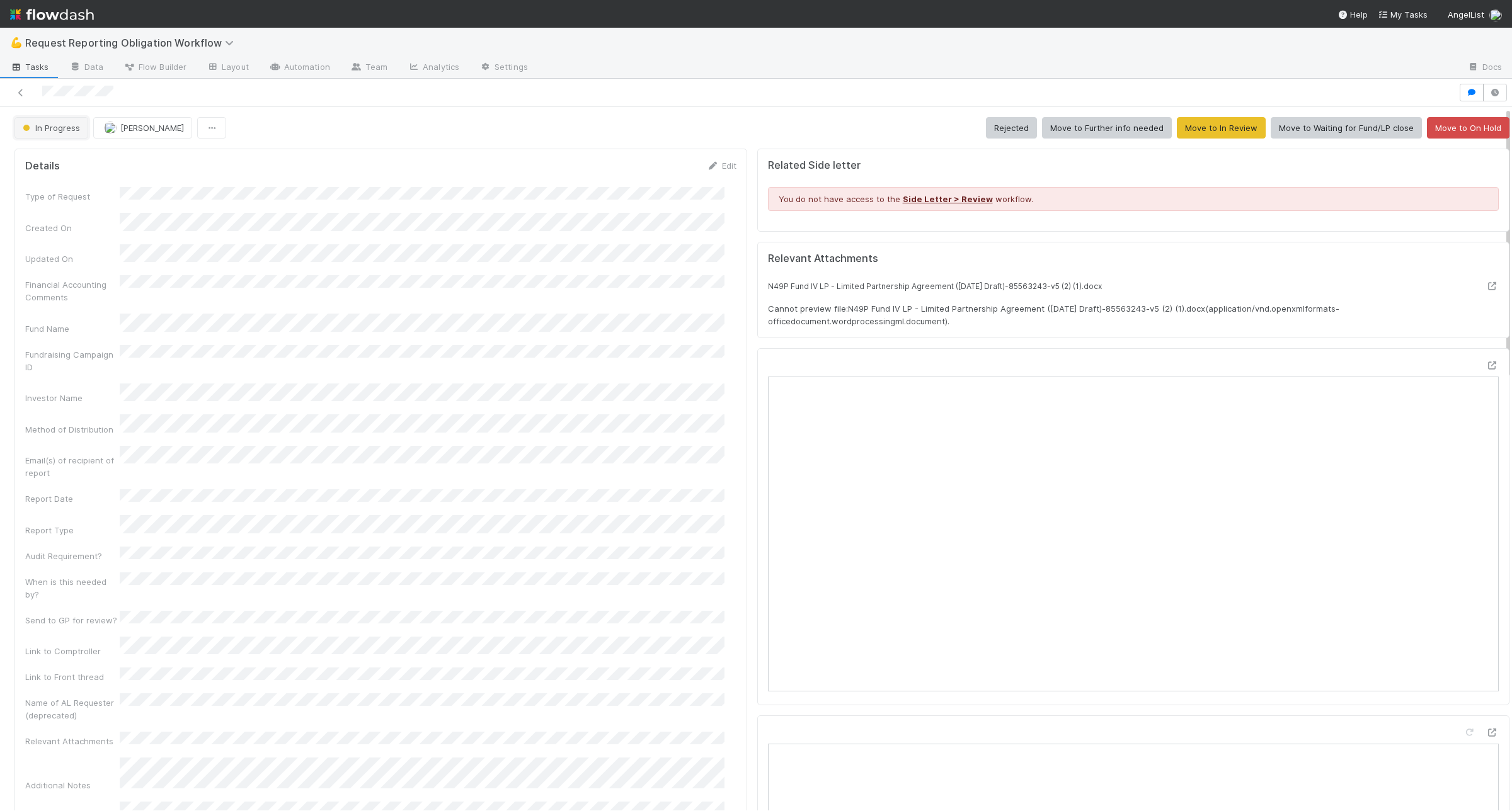
click at [34, 123] on span "In Progress" at bounding box center [50, 127] width 60 height 10
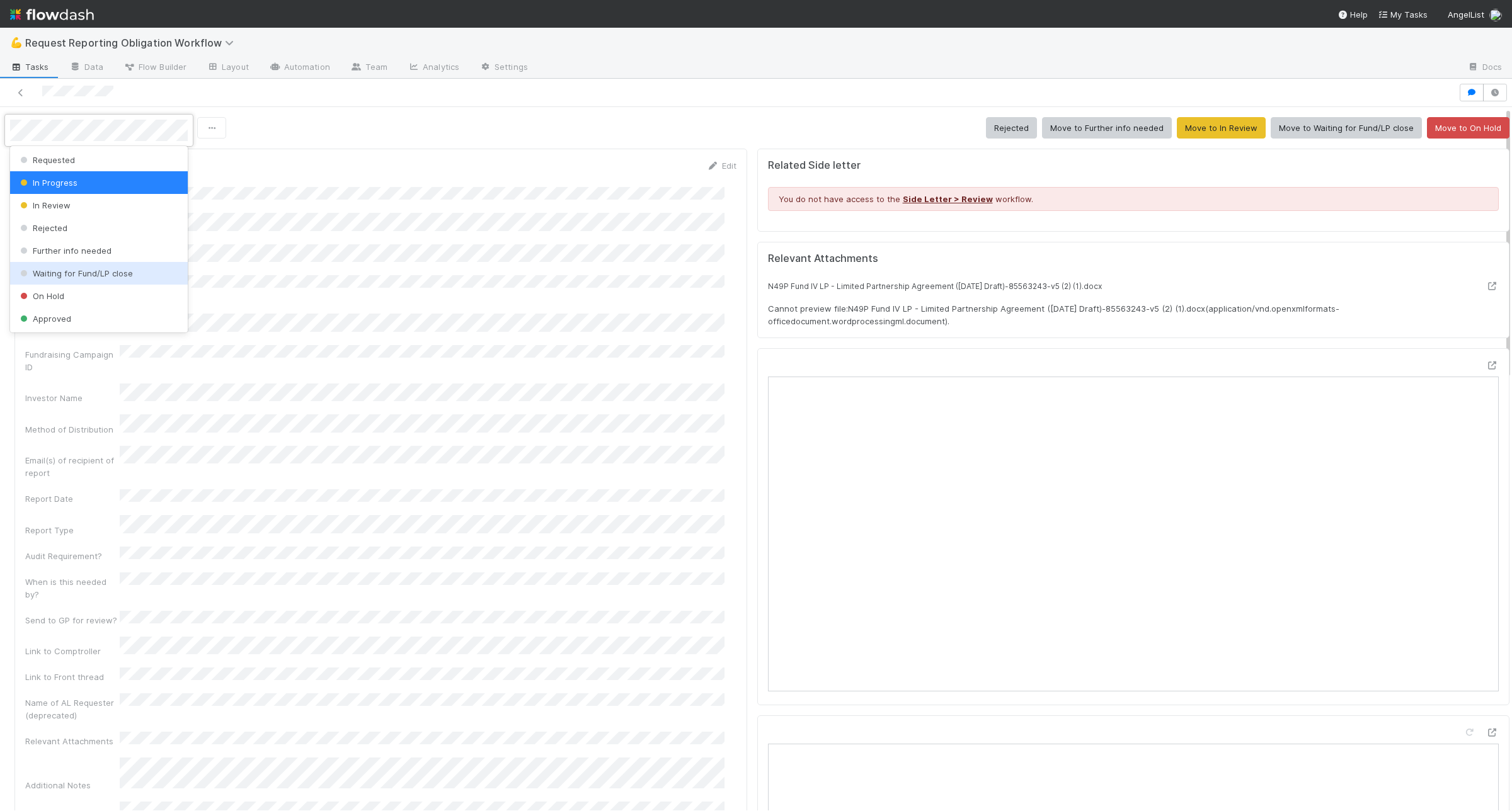
click at [79, 273] on span "Waiting for Fund/LP close" at bounding box center [75, 273] width 115 height 10
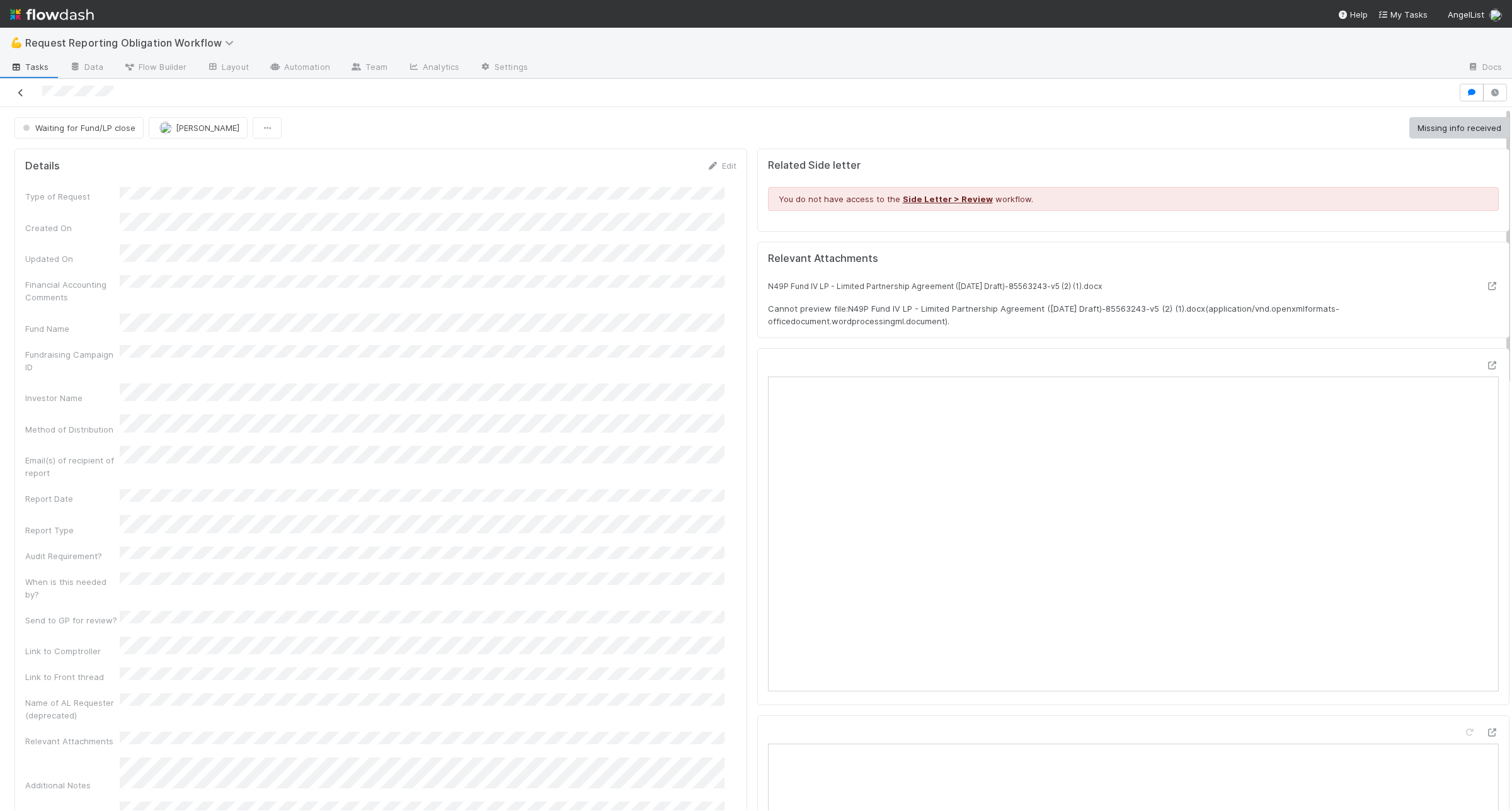
click at [20, 93] on icon at bounding box center [21, 92] width 12 height 8
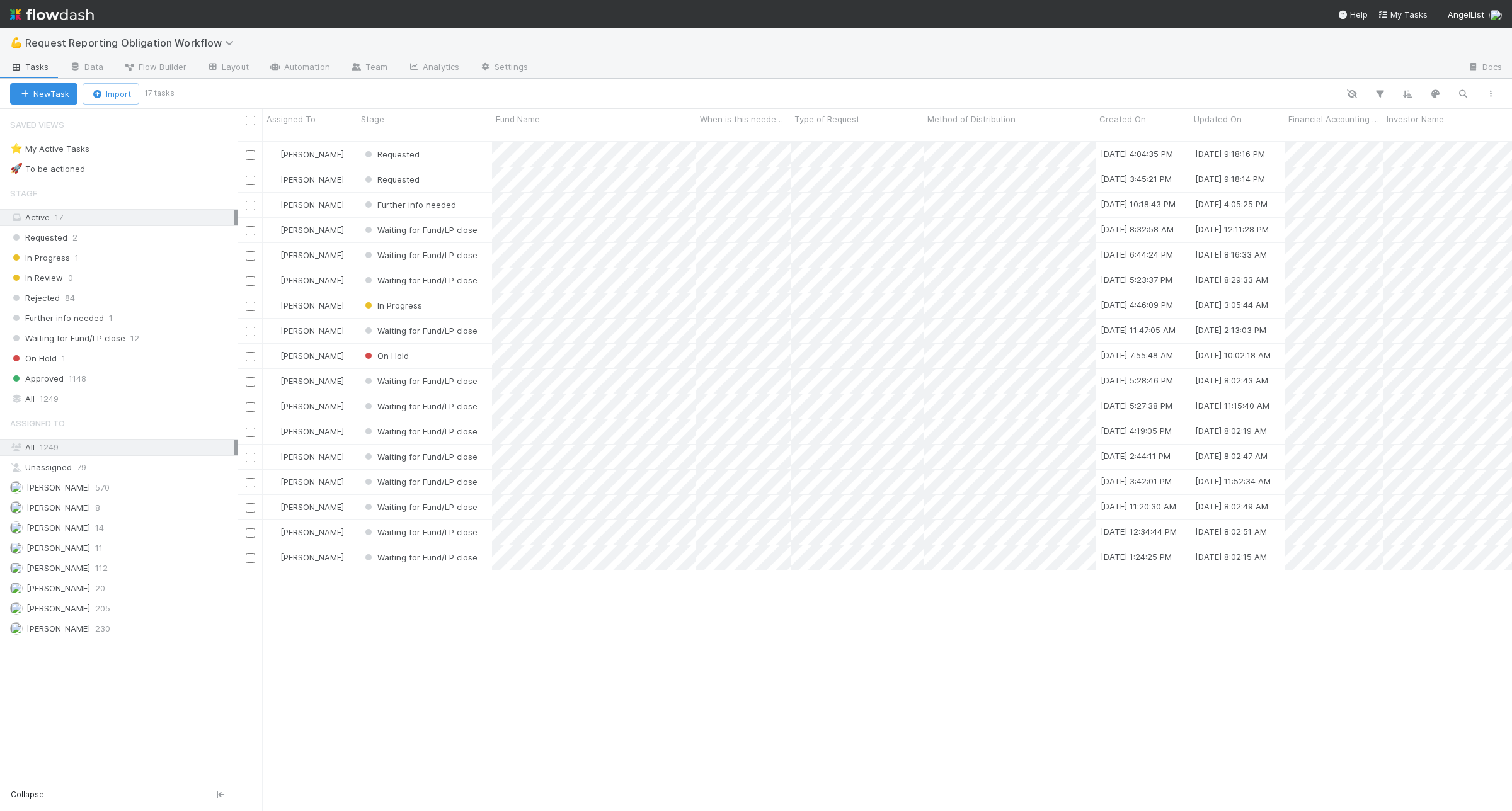
scroll to position [668, 1263]
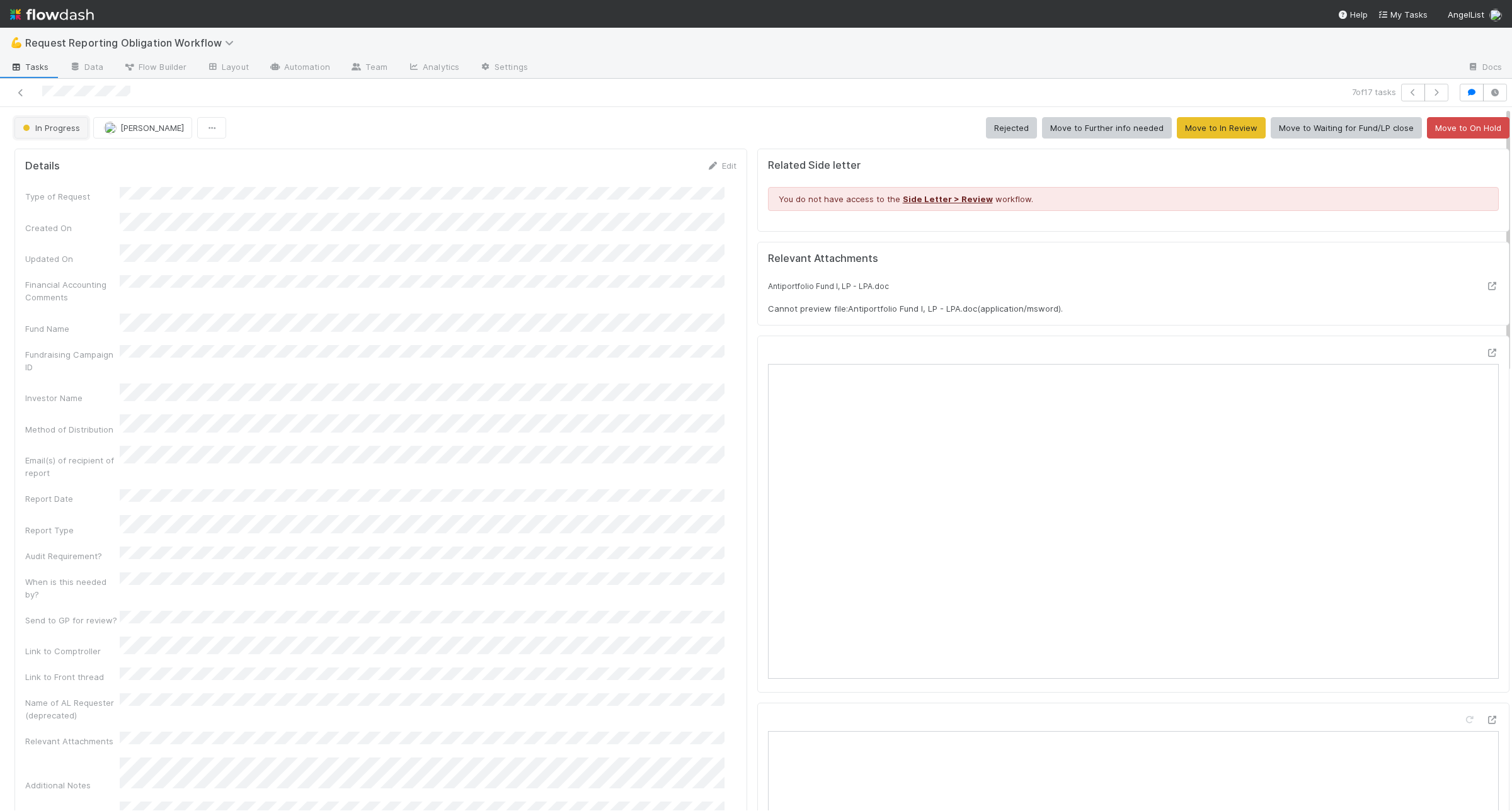
click at [45, 137] on button "In Progress" at bounding box center [52, 127] width 74 height 21
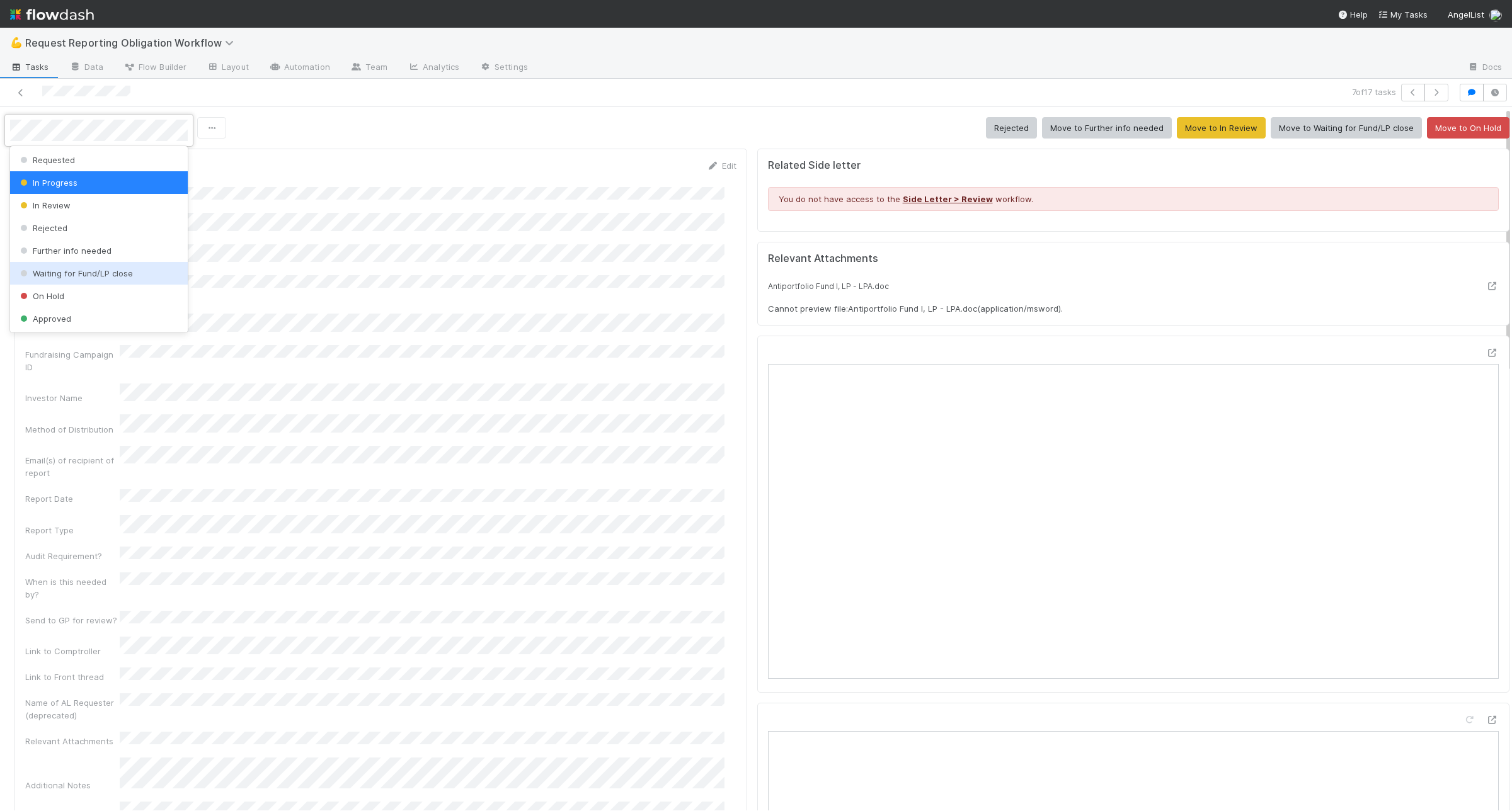
click at [95, 276] on span "Waiting for Fund/LP close" at bounding box center [75, 273] width 115 height 10
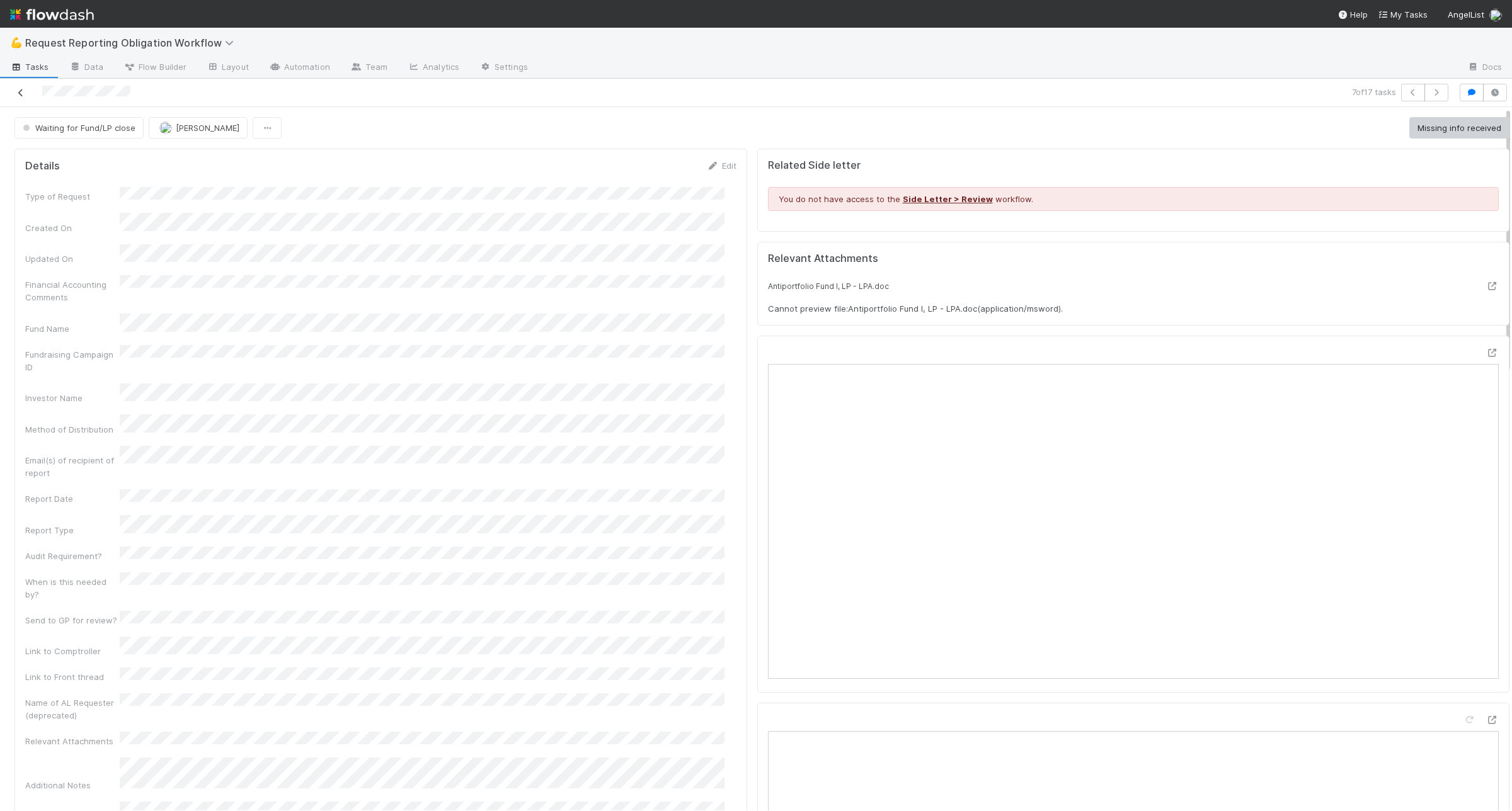
click at [23, 92] on icon at bounding box center [21, 92] width 12 height 8
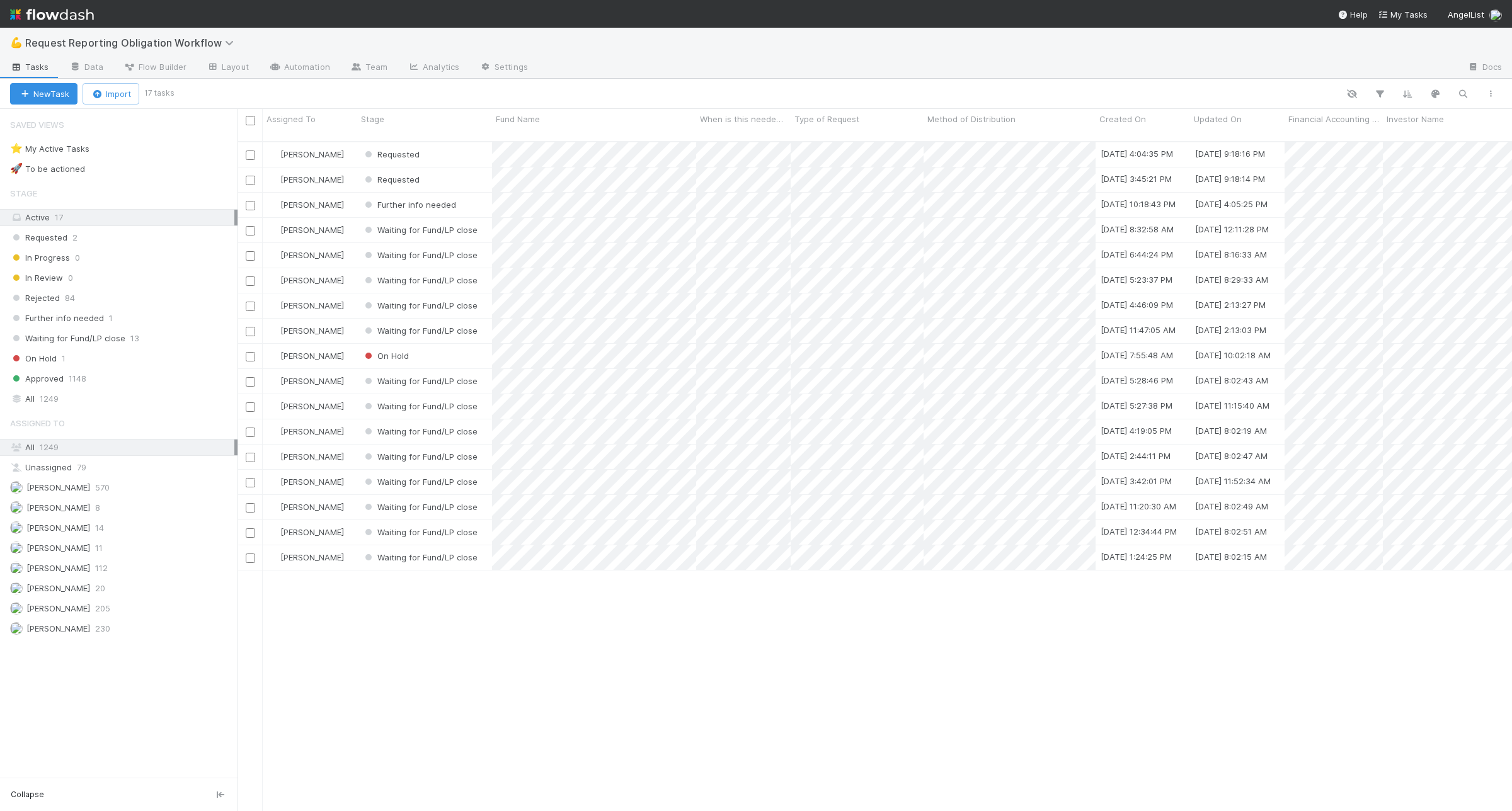
scroll to position [668, 1263]
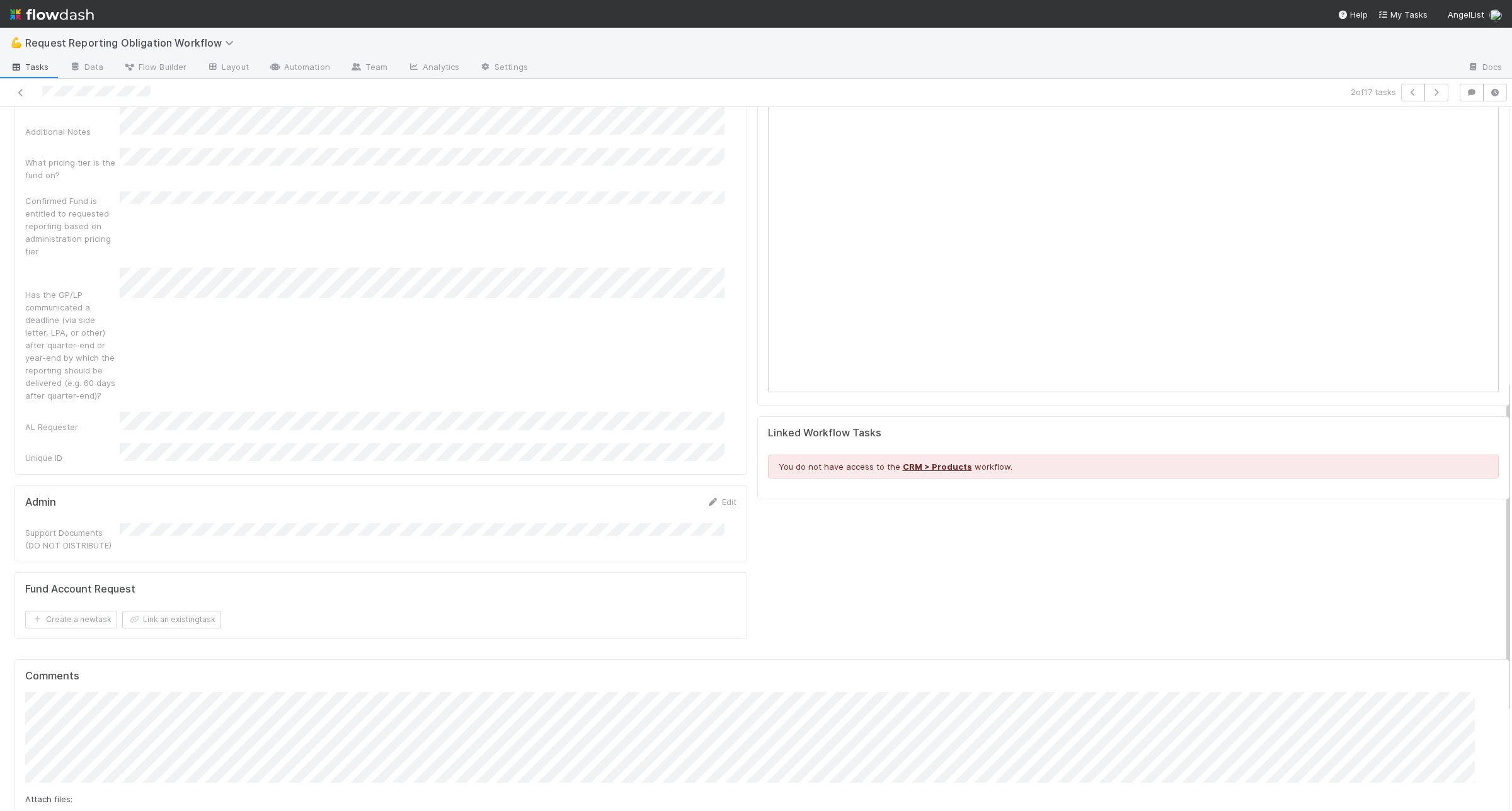
scroll to position [782, 0]
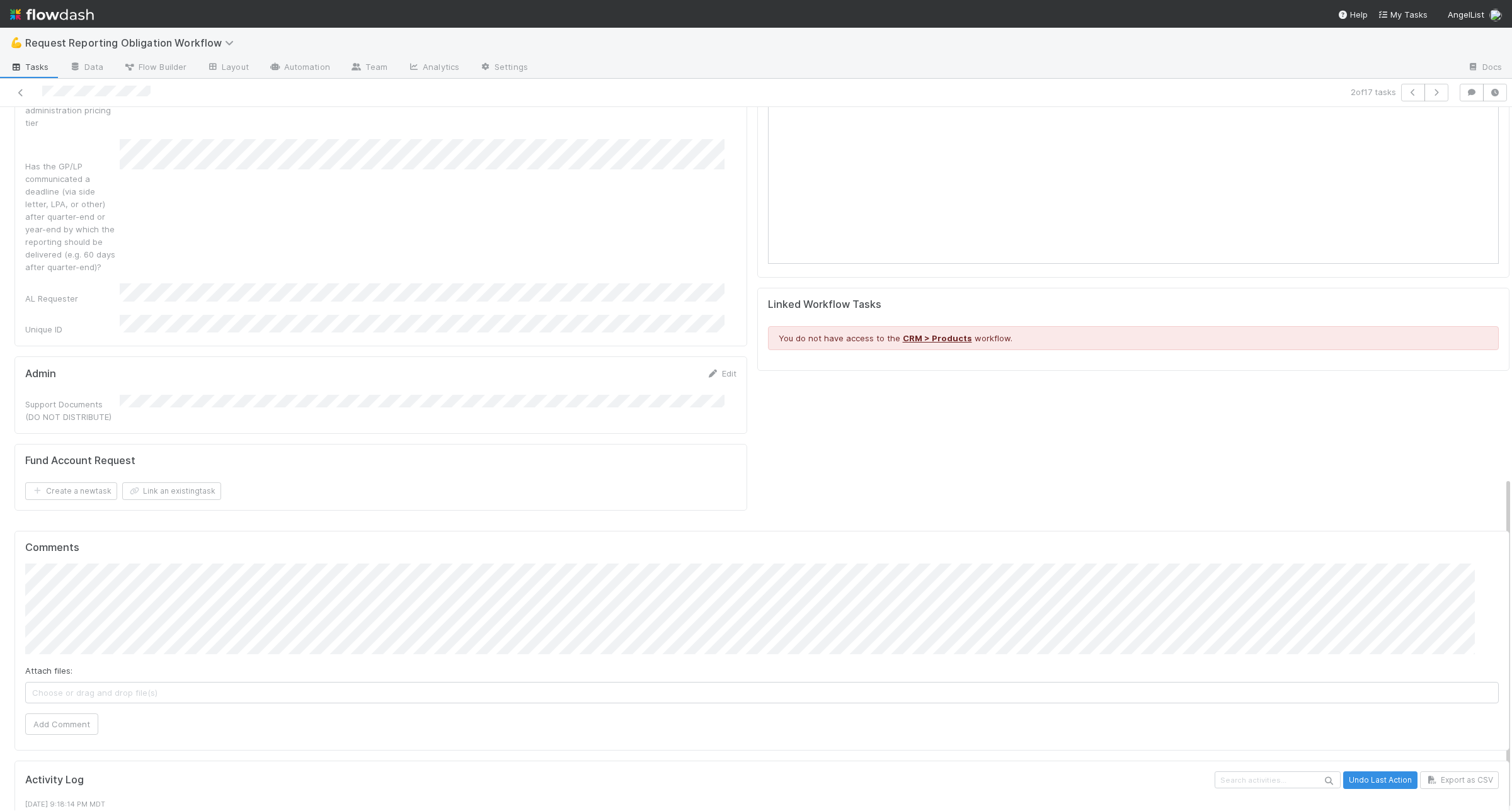
click at [403, 444] on div "Fund Account Request Create a new task Link an existing task" at bounding box center [381, 477] width 732 height 67
click at [55, 714] on button "Add Comment" at bounding box center [61, 724] width 73 height 21
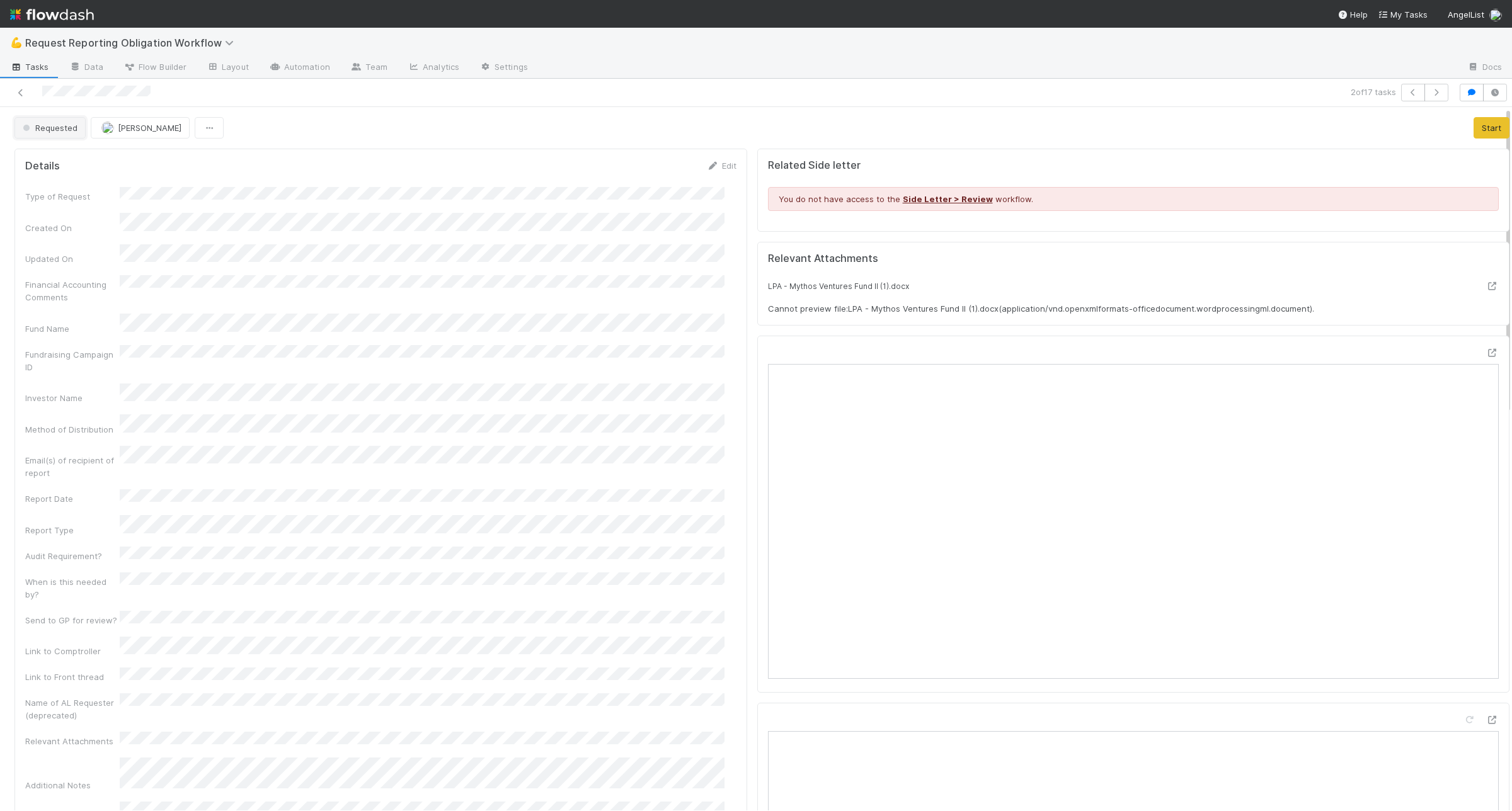
click at [68, 139] on button "Requested" at bounding box center [50, 127] width 71 height 21
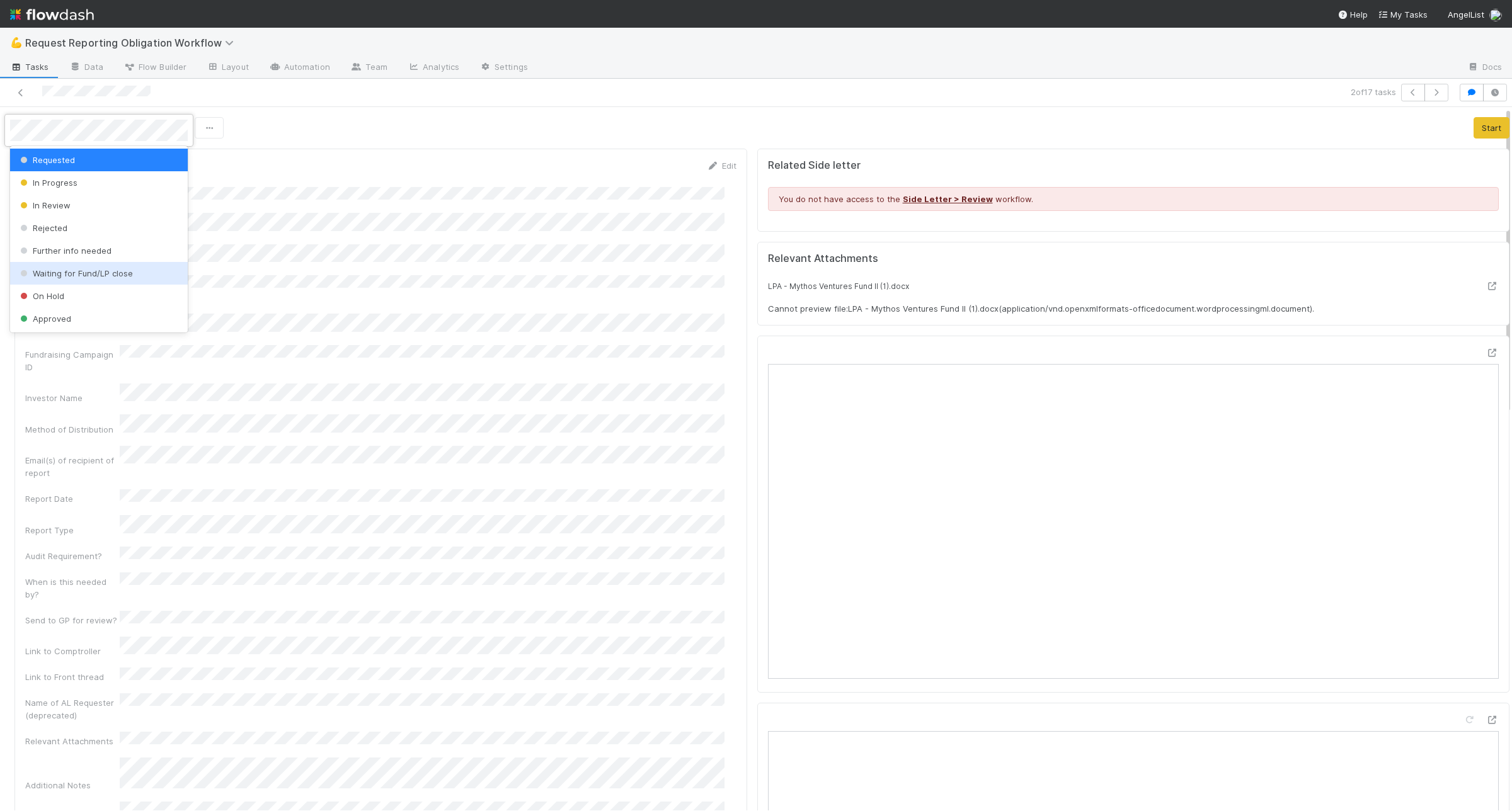
click at [83, 269] on span "Waiting for Fund/LP close" at bounding box center [75, 273] width 115 height 10
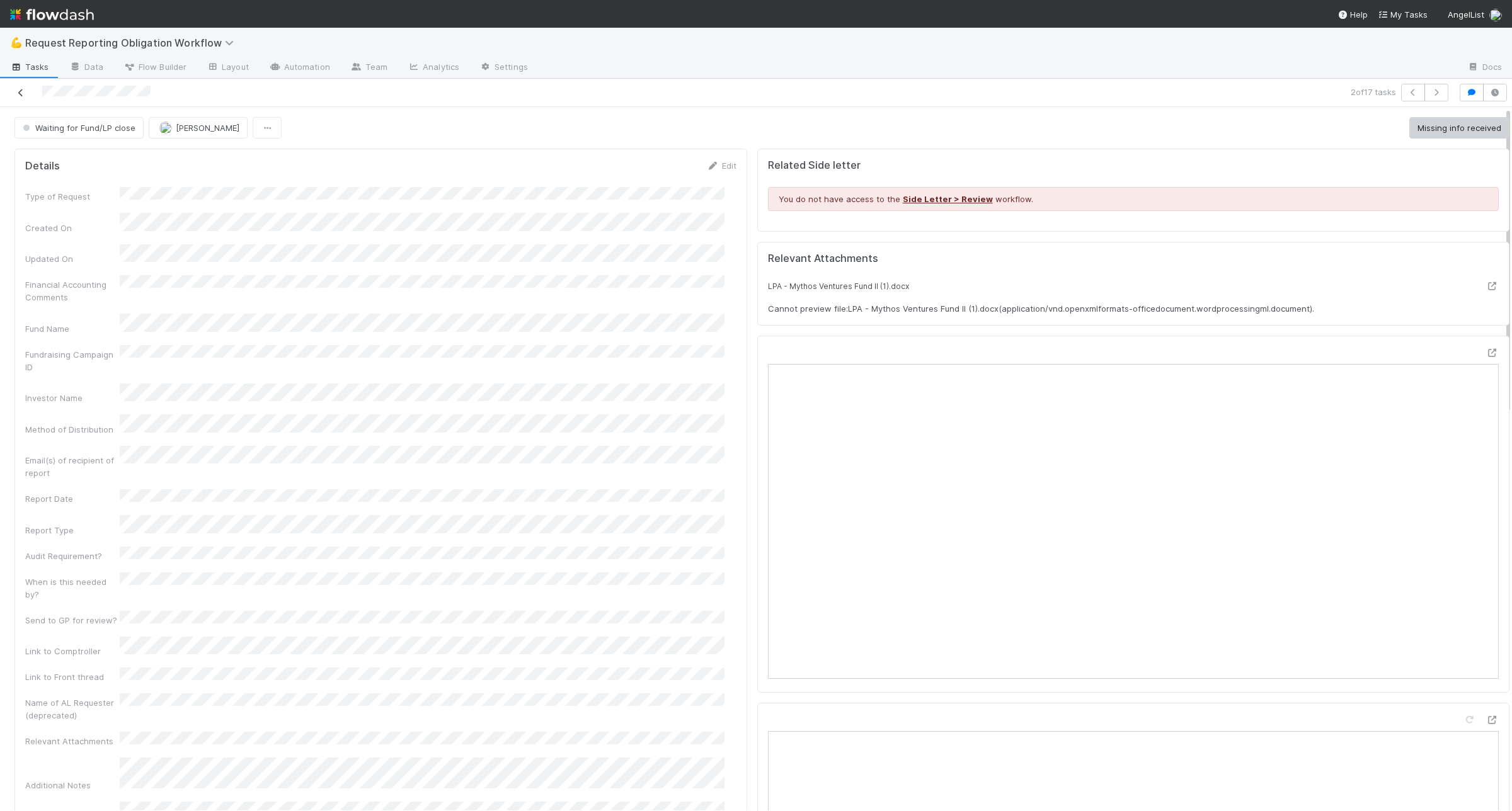
click at [25, 92] on icon at bounding box center [21, 92] width 12 height 8
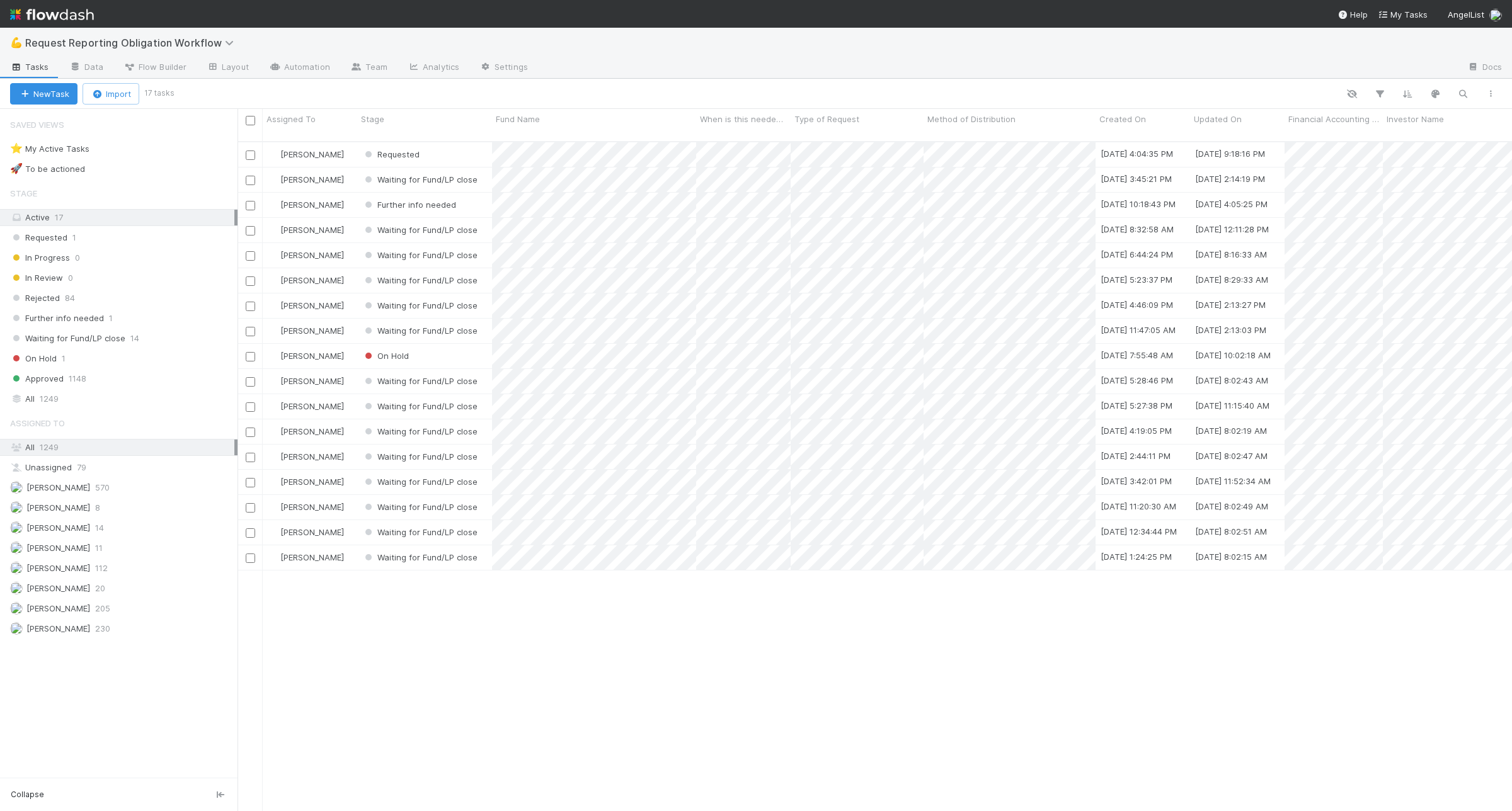
scroll to position [668, 1263]
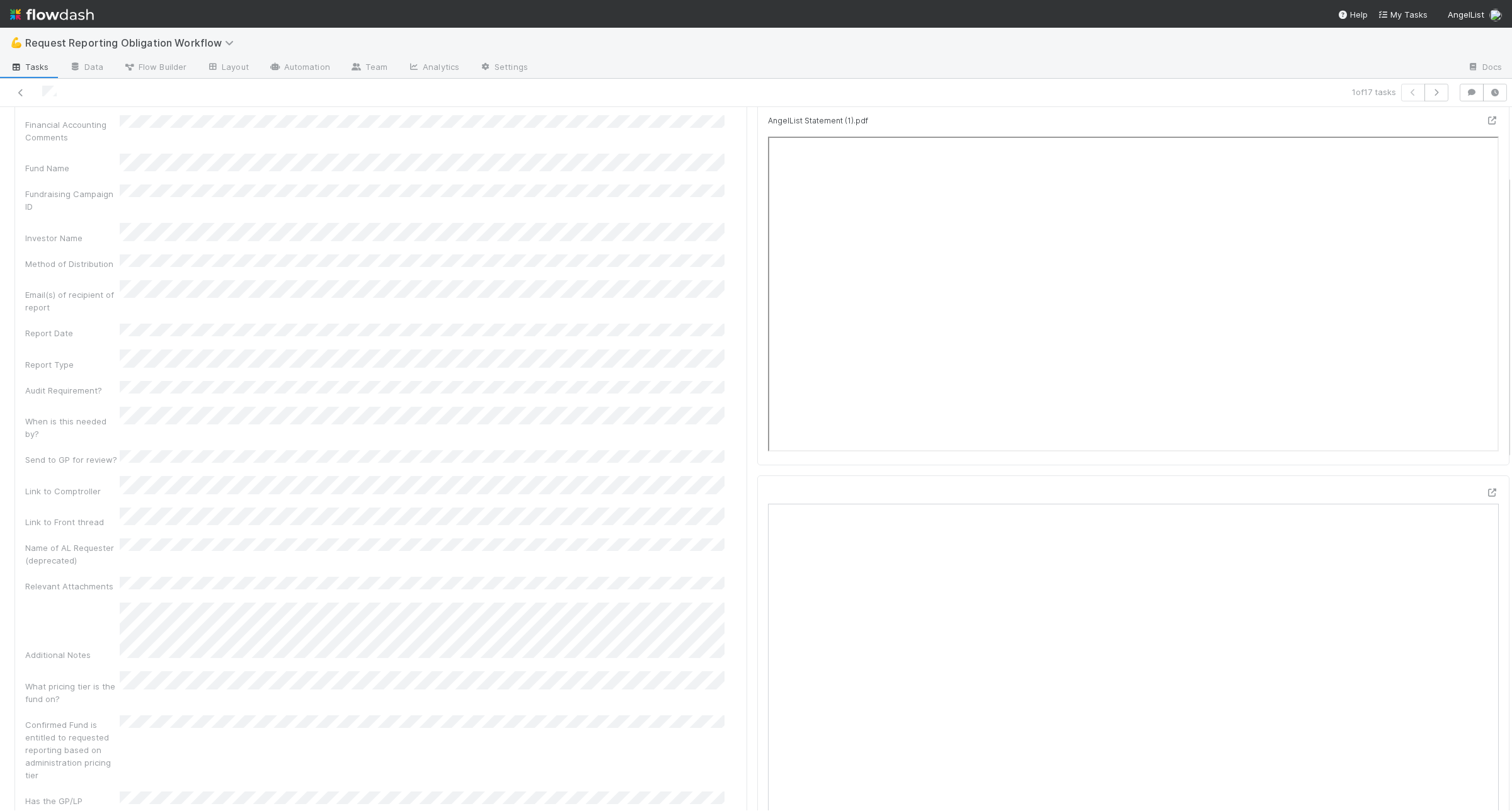
scroll to position [171, 0]
drag, startPoint x: 375, startPoint y: 499, endPoint x: 367, endPoint y: 500, distance: 8.1
click at [367, 533] on div "Name of AL Requester (deprecated)" at bounding box center [381, 547] width 711 height 28
drag, startPoint x: 457, startPoint y: 631, endPoint x: 333, endPoint y: 527, distance: 161.8
click at [333, 527] on div "Type of Request Created On Updated On Financial Accounting Comments Fund Name F…" at bounding box center [381, 490] width 711 height 948
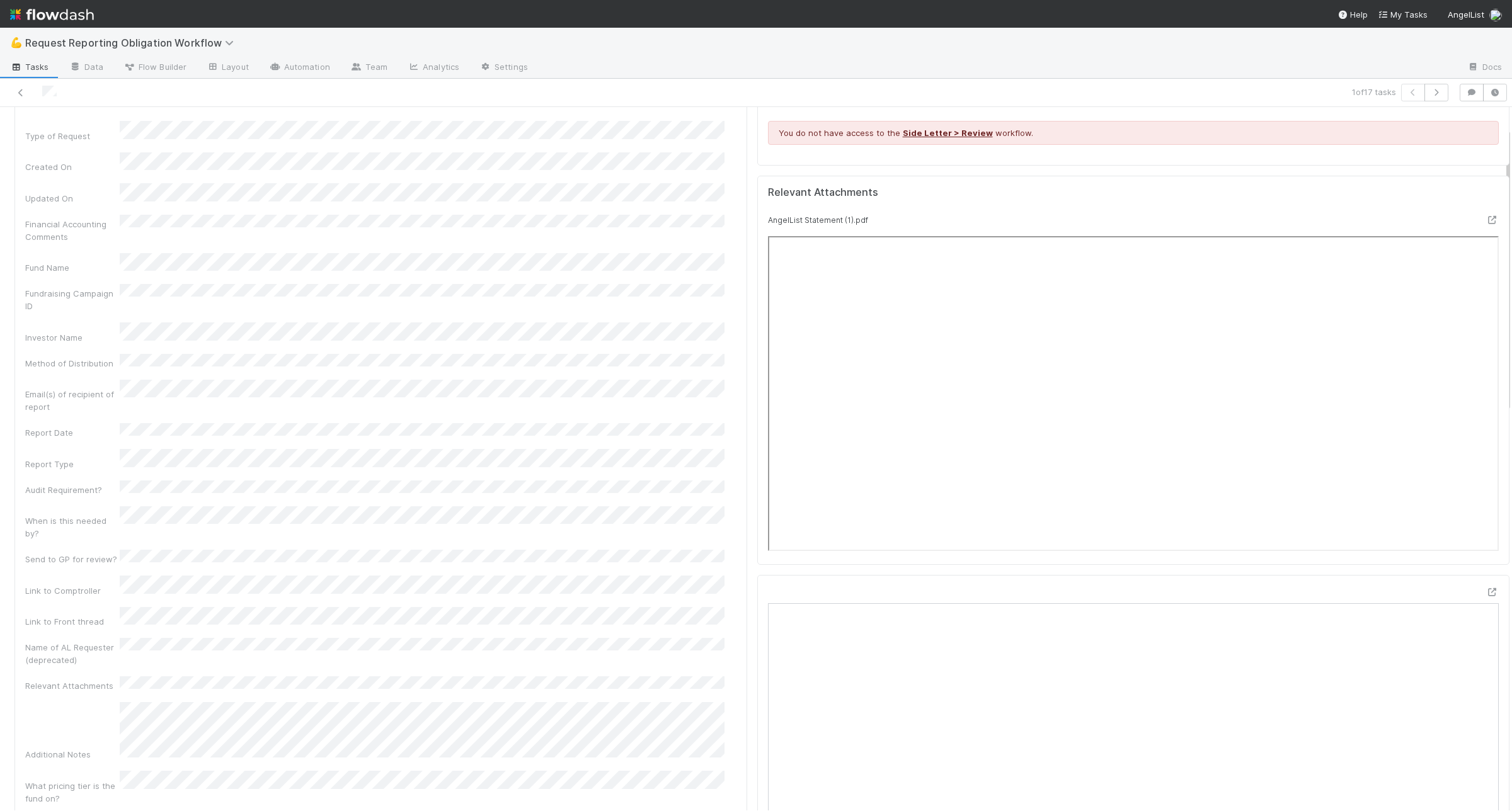
scroll to position [0, 0]
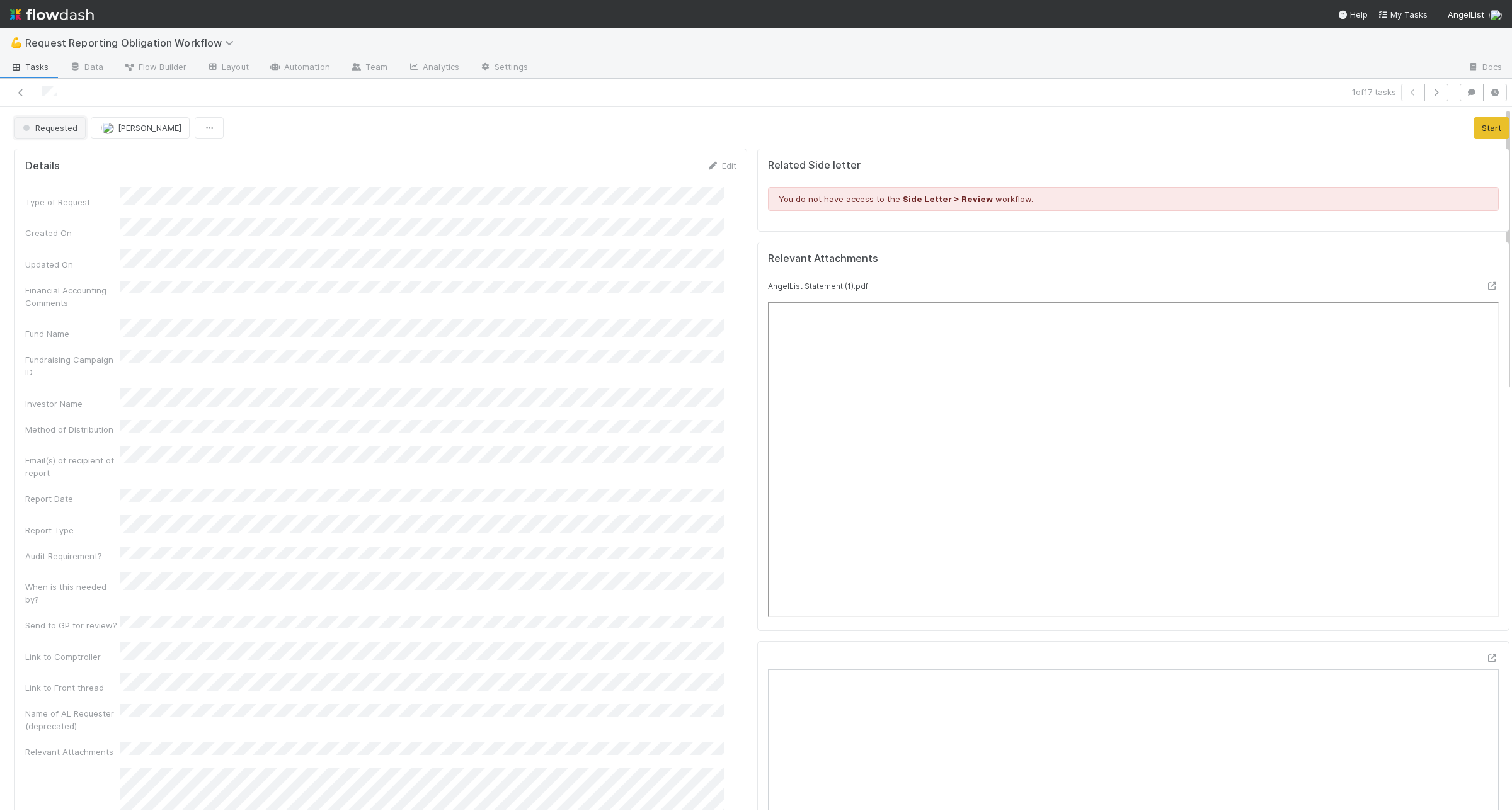
click at [54, 128] on span "Requested" at bounding box center [48, 127] width 57 height 10
click at [86, 193] on div "In Progress" at bounding box center [98, 183] width 177 height 23
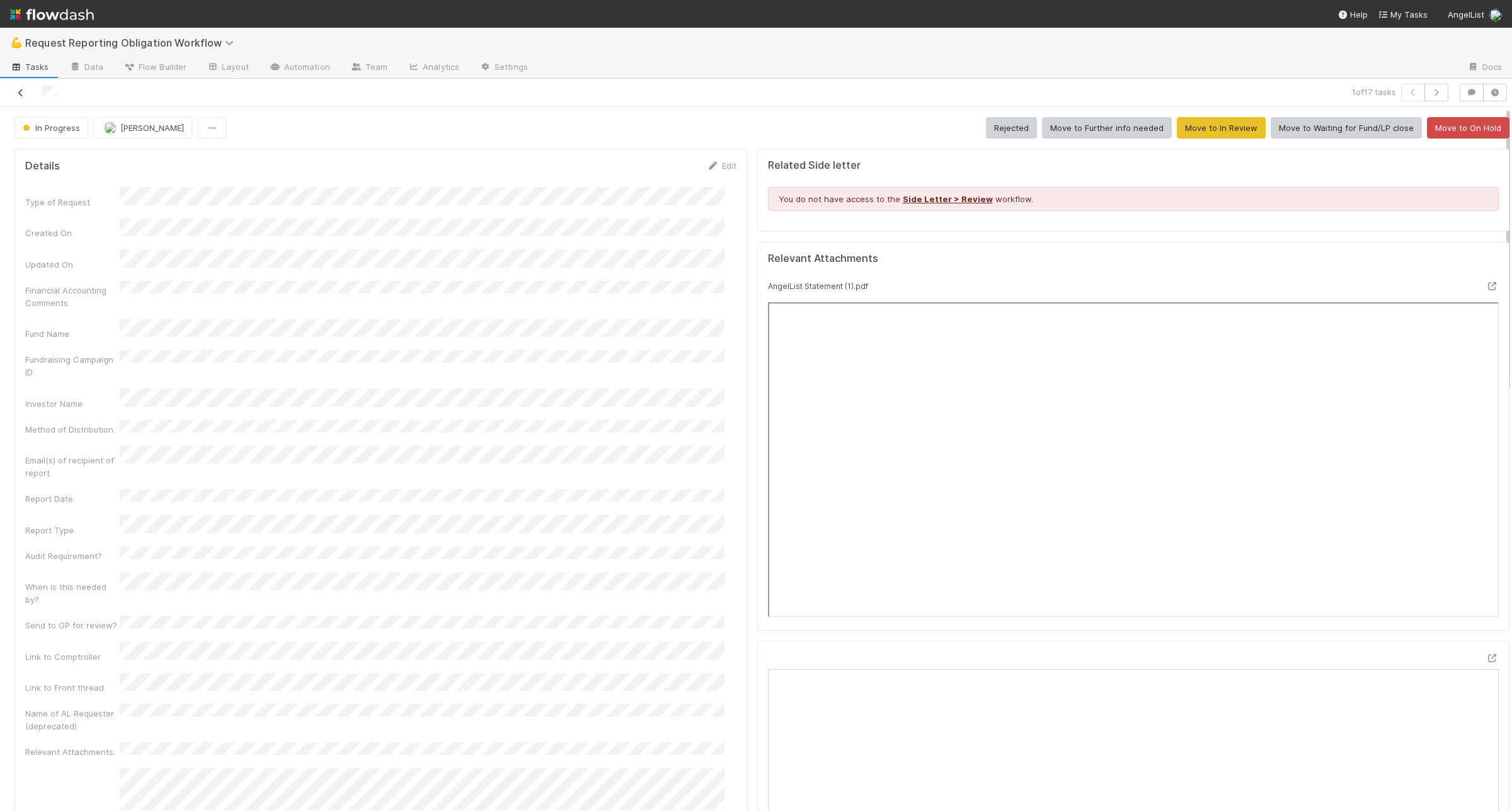
click at [22, 95] on icon at bounding box center [21, 92] width 12 height 8
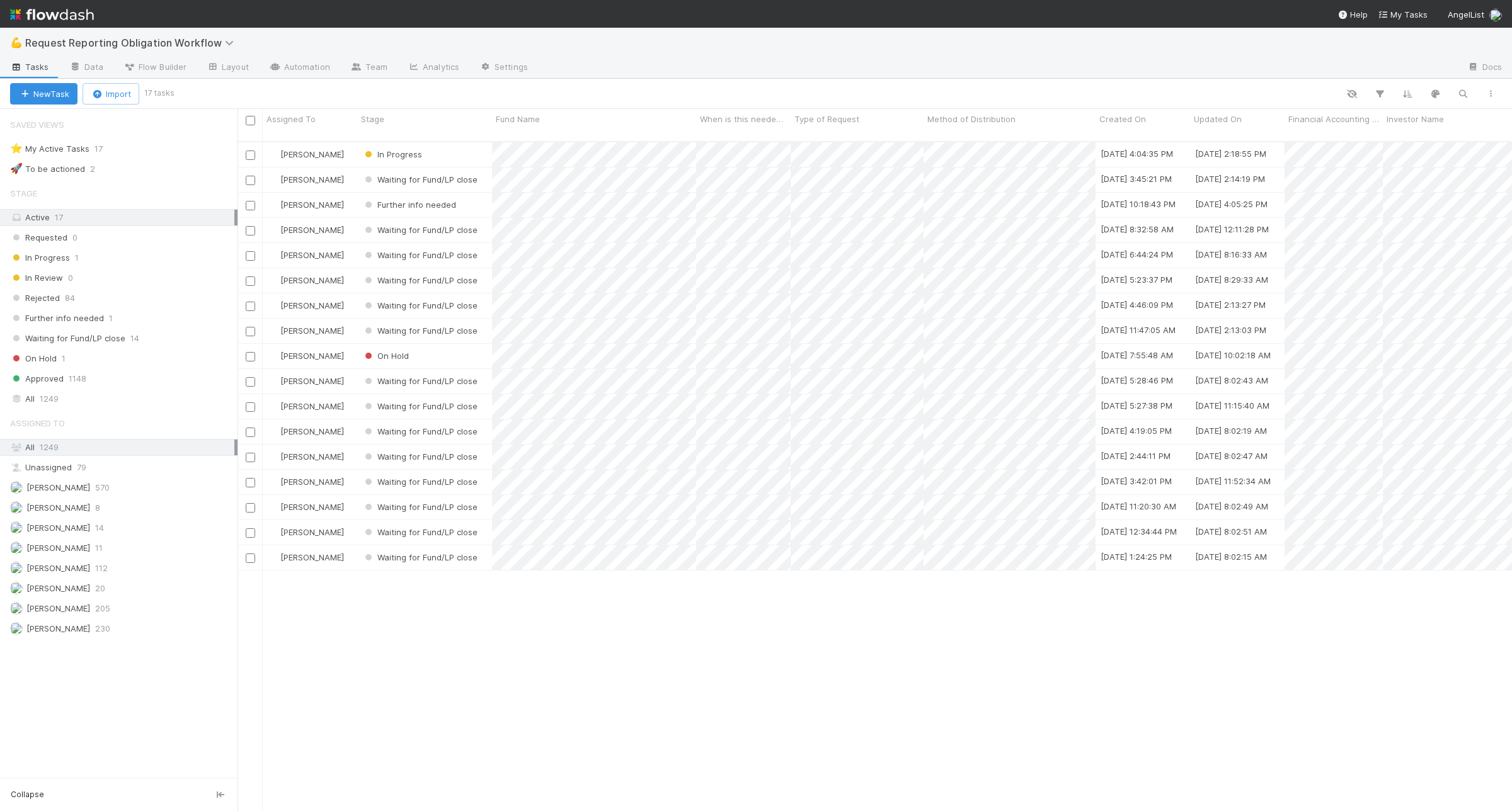
scroll to position [668, 1263]
click at [243, 48] on span "Request Reporting Obligation Workflow" at bounding box center [138, 42] width 225 height 15
click at [214, 32] on div "💪 Request Reporting Obligation Workflow" at bounding box center [756, 43] width 1512 height 30
click at [225, 39] on icon at bounding box center [231, 42] width 12 height 10
click at [688, 70] on div "Search workflows" at bounding box center [756, 406] width 1512 height 811
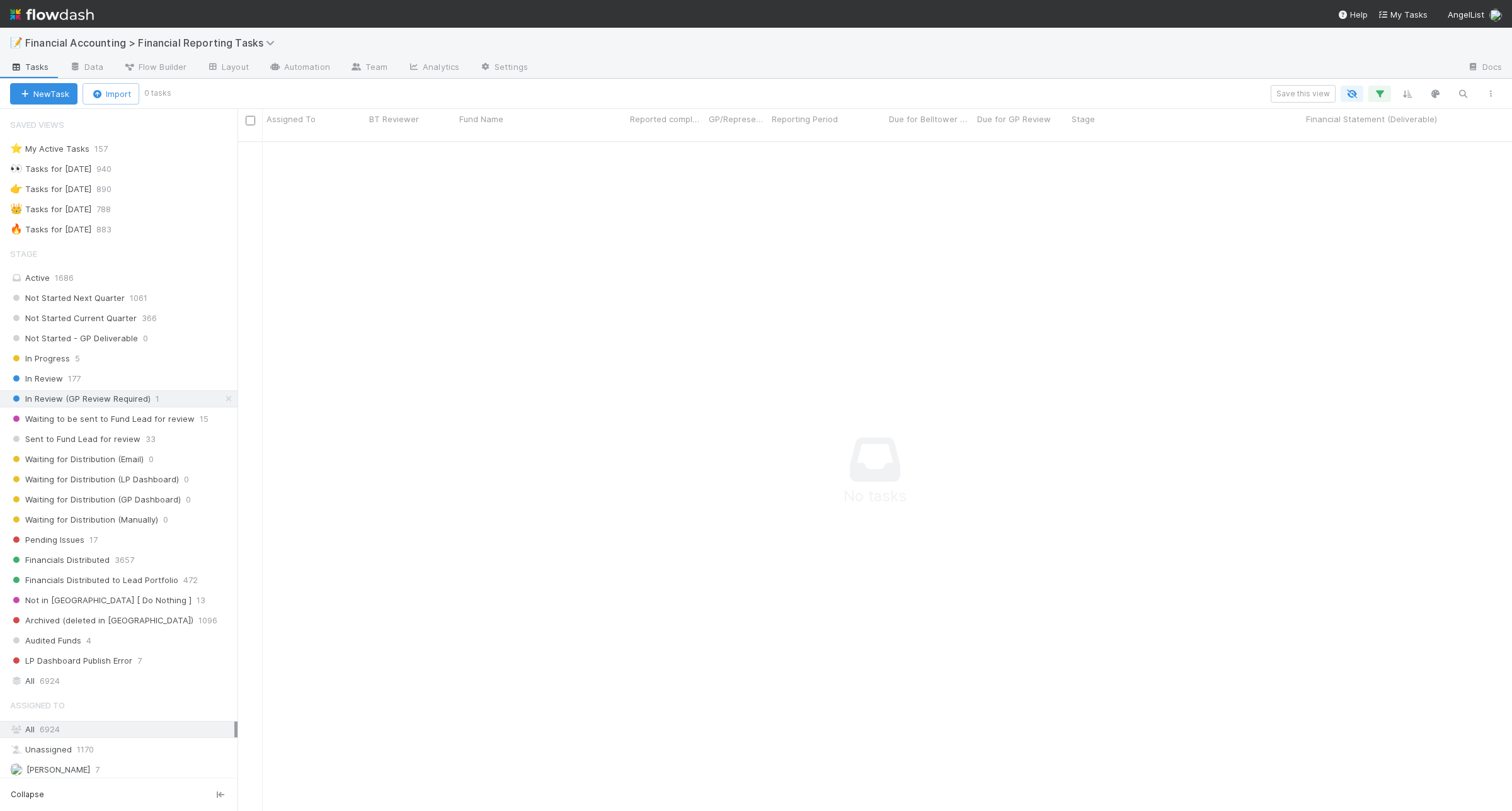
scroll to position [656, 1251]
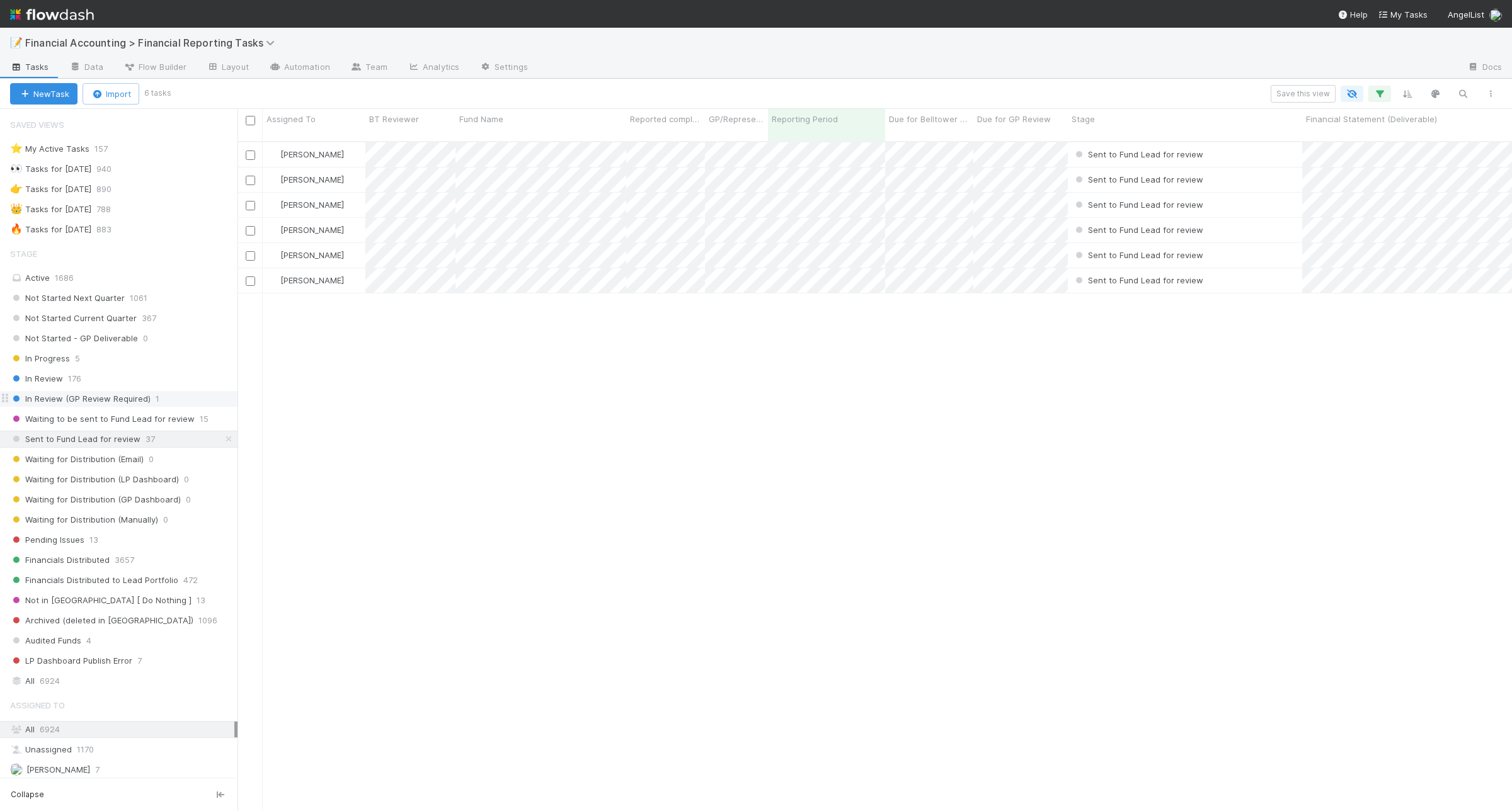
scroll to position [79, 0]
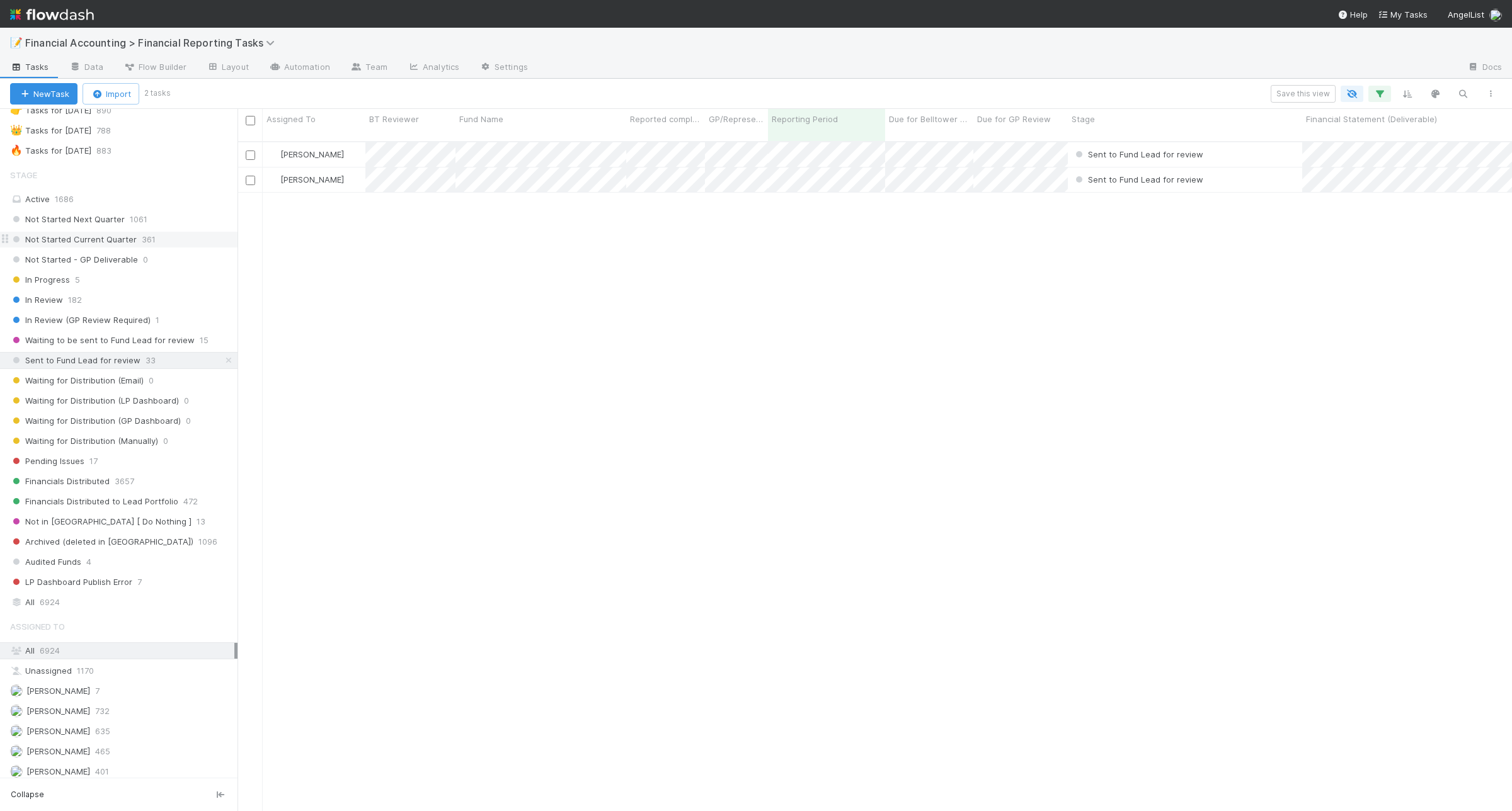
click at [97, 236] on span "Not Started Current Quarter" at bounding box center [73, 240] width 126 height 16
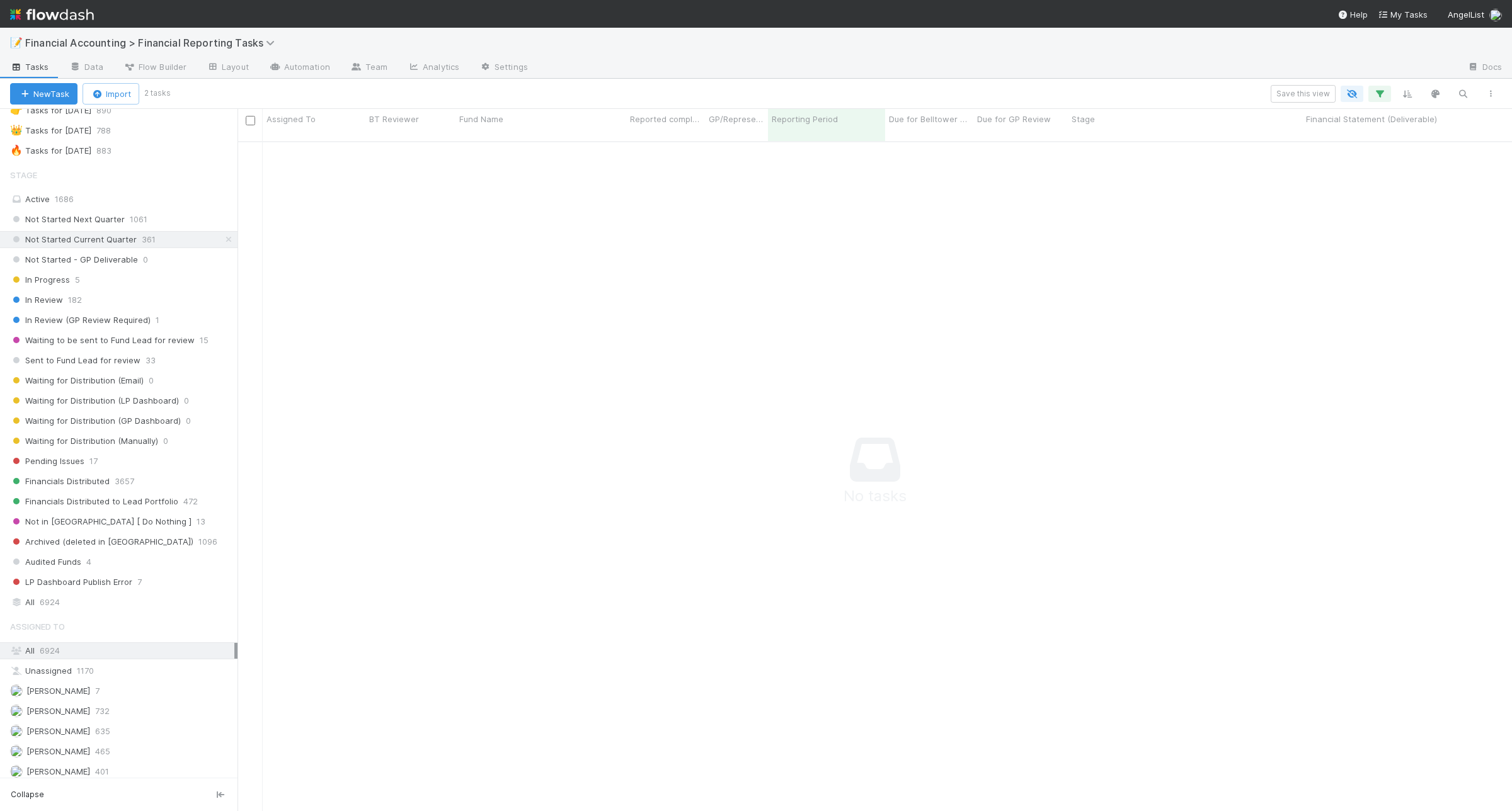
scroll to position [656, 1251]
click at [77, 154] on div "🔥 Tasks for 2025-06-30" at bounding box center [50, 151] width 82 height 16
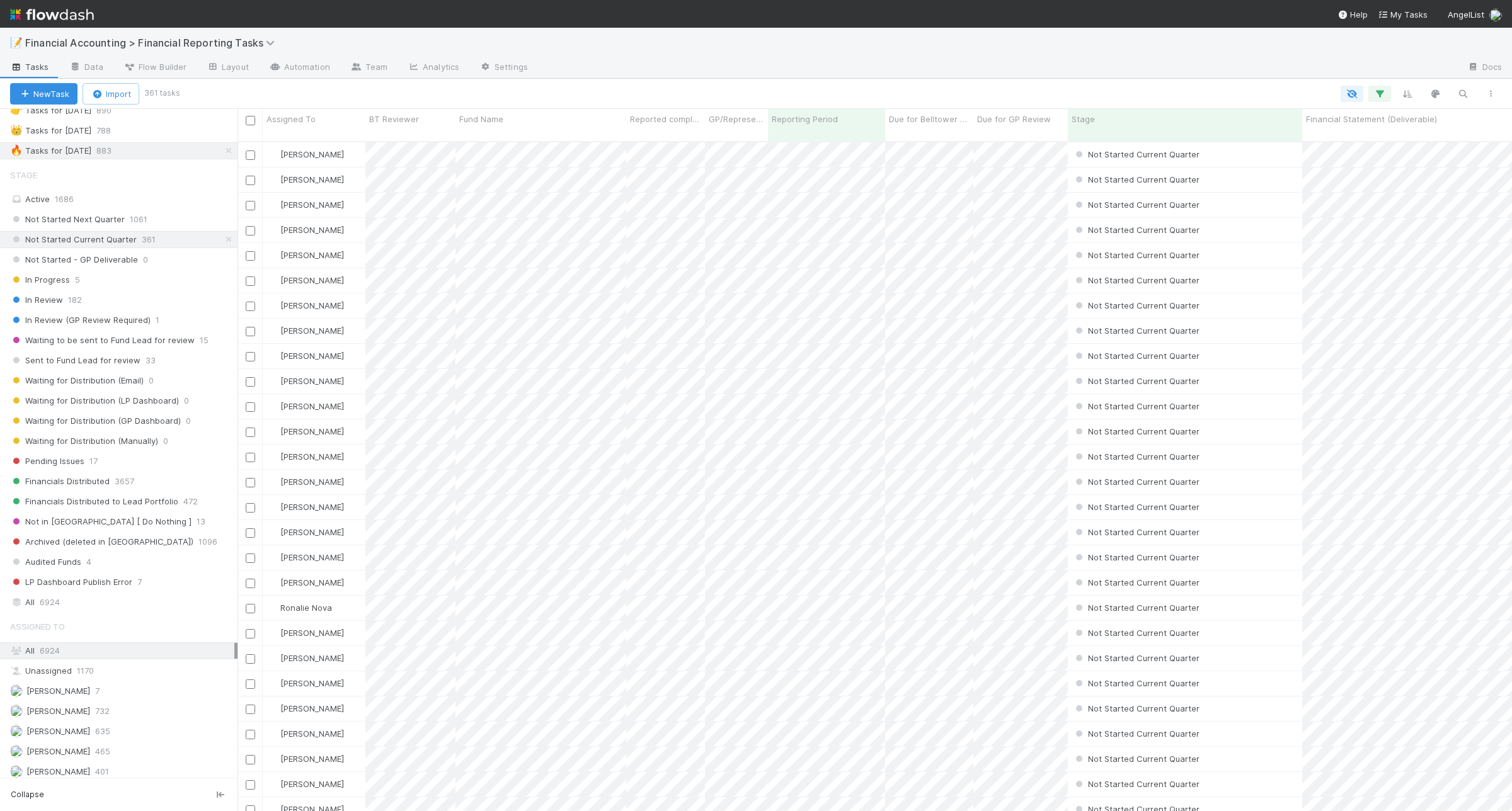
scroll to position [300, 0]
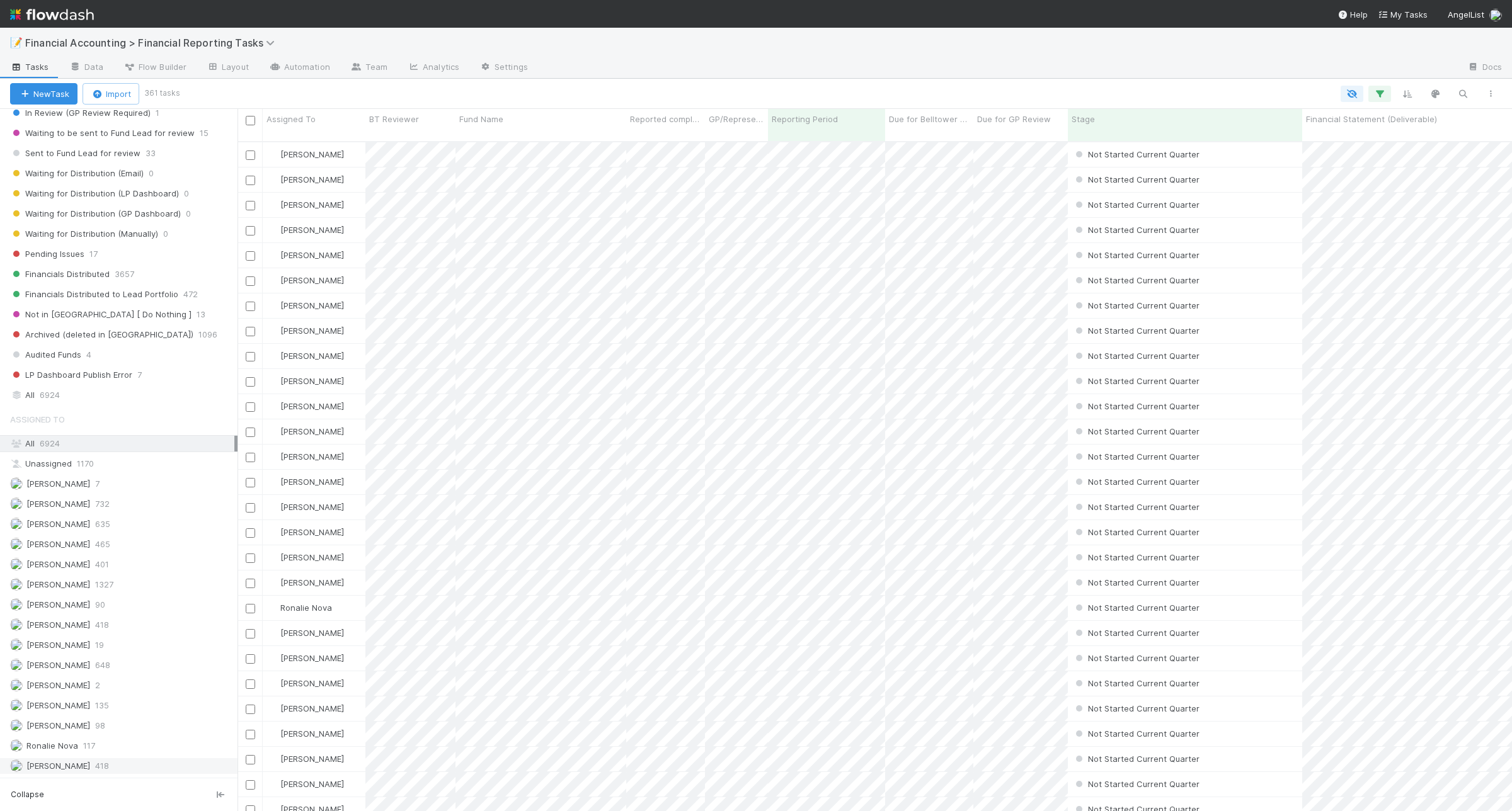
click at [59, 758] on span "[PERSON_NAME]" at bounding box center [49, 766] width 80 height 16
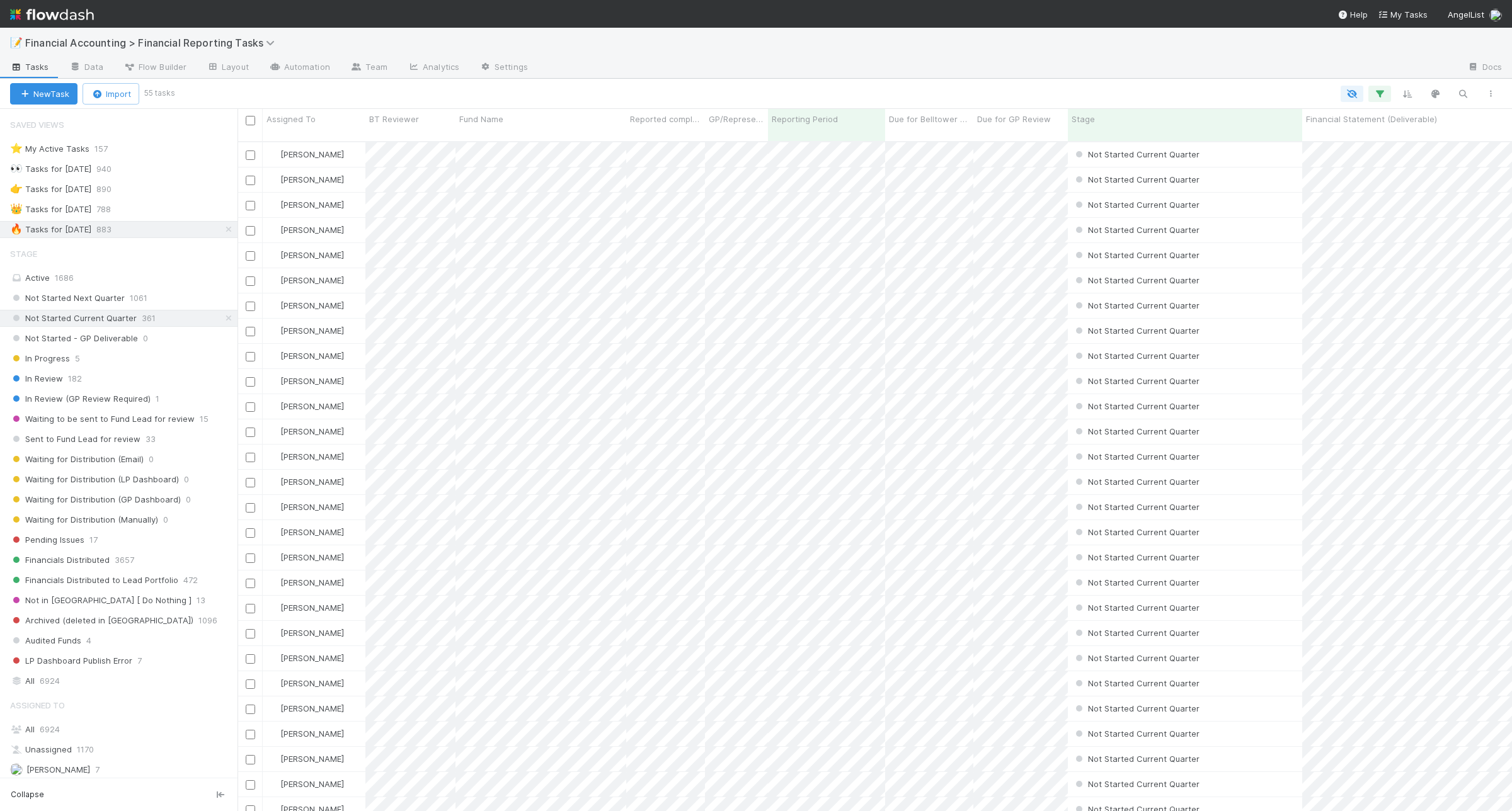
scroll to position [668, 1263]
click at [1381, 98] on icon "button" at bounding box center [1379, 93] width 12 height 11
click at [1010, 216] on icon at bounding box center [1012, 219] width 12 height 8
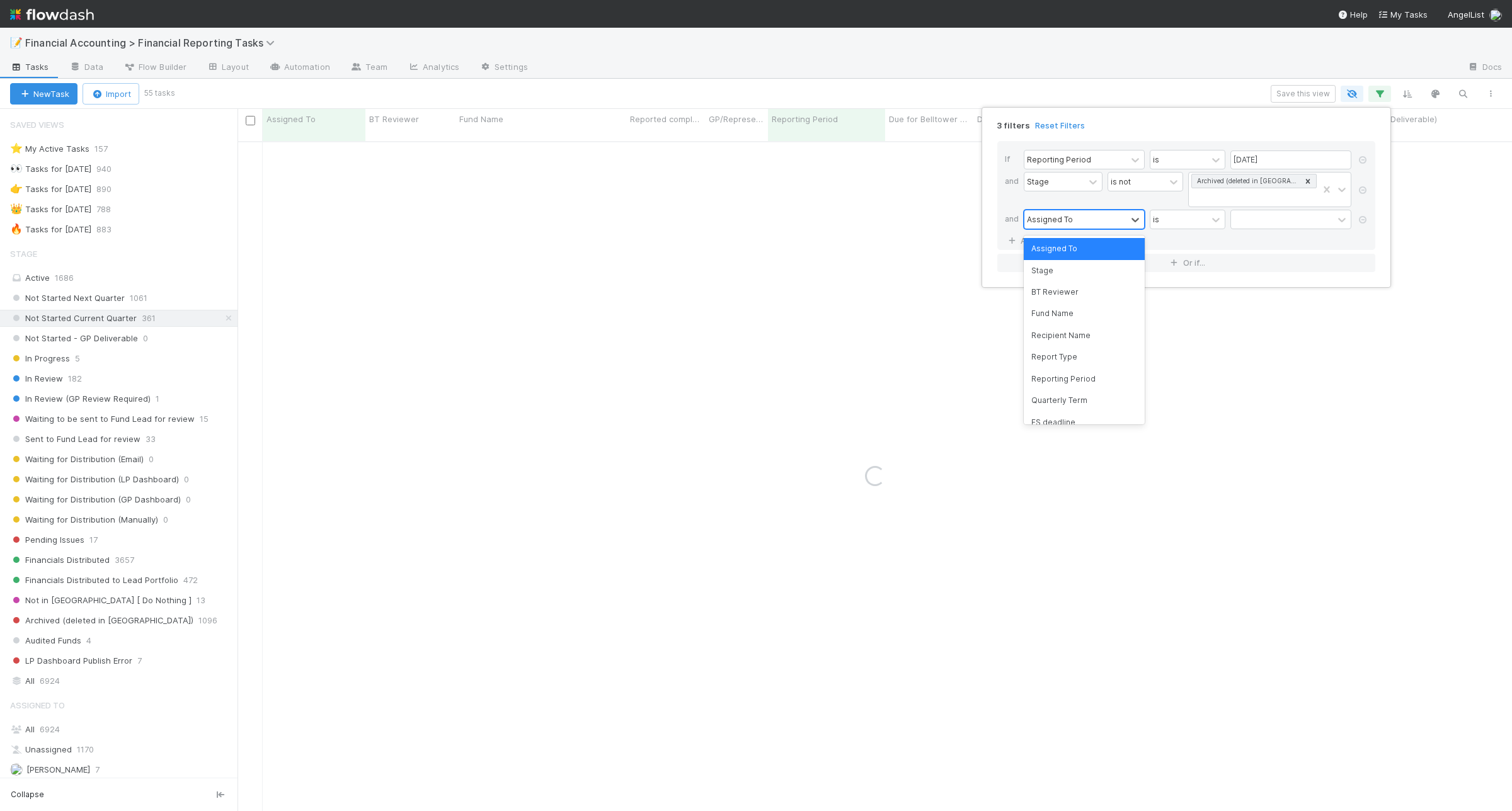
click at [1074, 226] on div "Assigned To" at bounding box center [1076, 219] width 102 height 18
click at [1069, 312] on div "Fund Name" at bounding box center [1084, 313] width 121 height 21
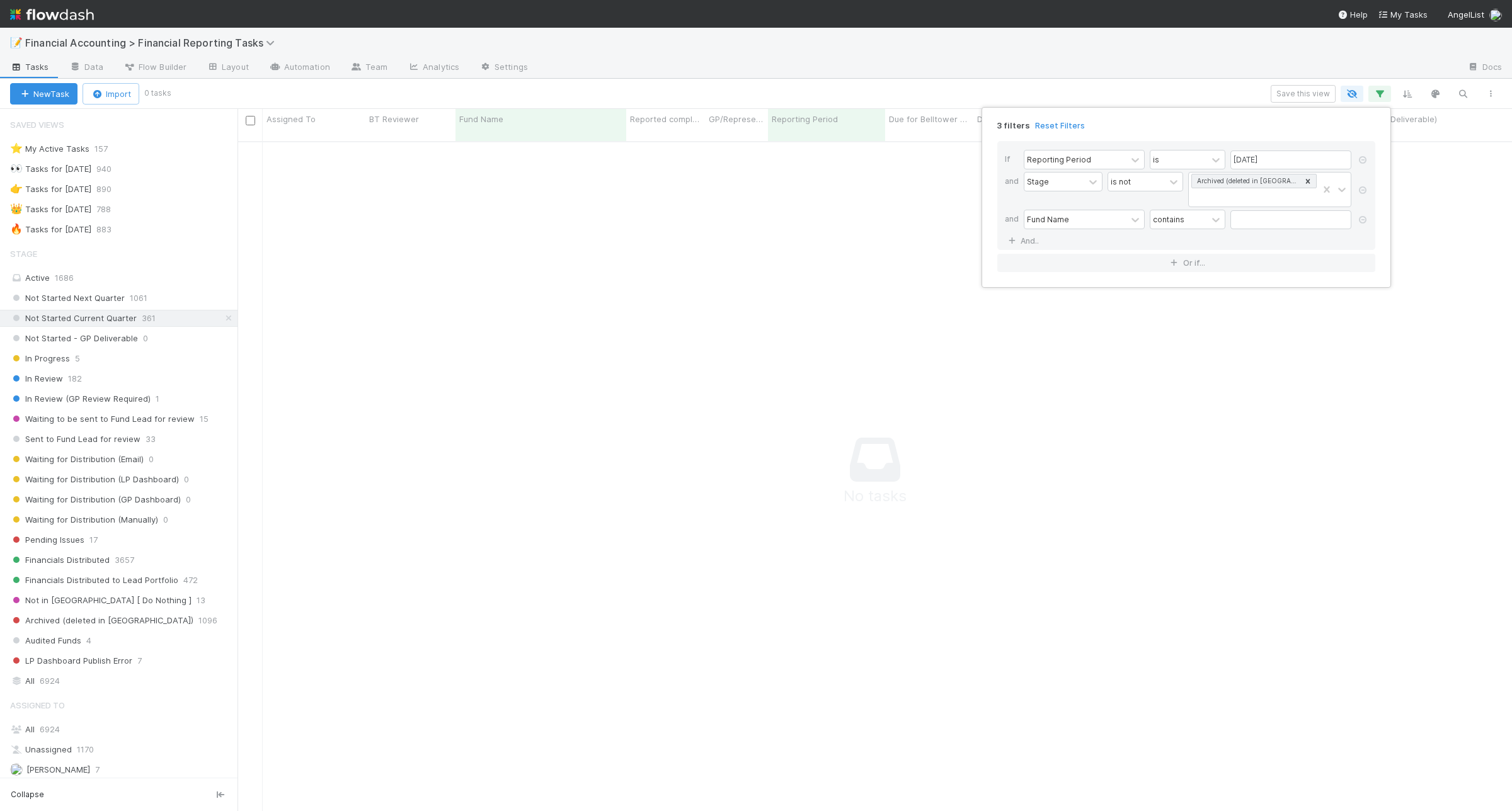
click at [1256, 231] on div "Fund Name contains" at bounding box center [1190, 220] width 333 height 22
click at [1277, 219] on input "text" at bounding box center [1291, 220] width 121 height 19
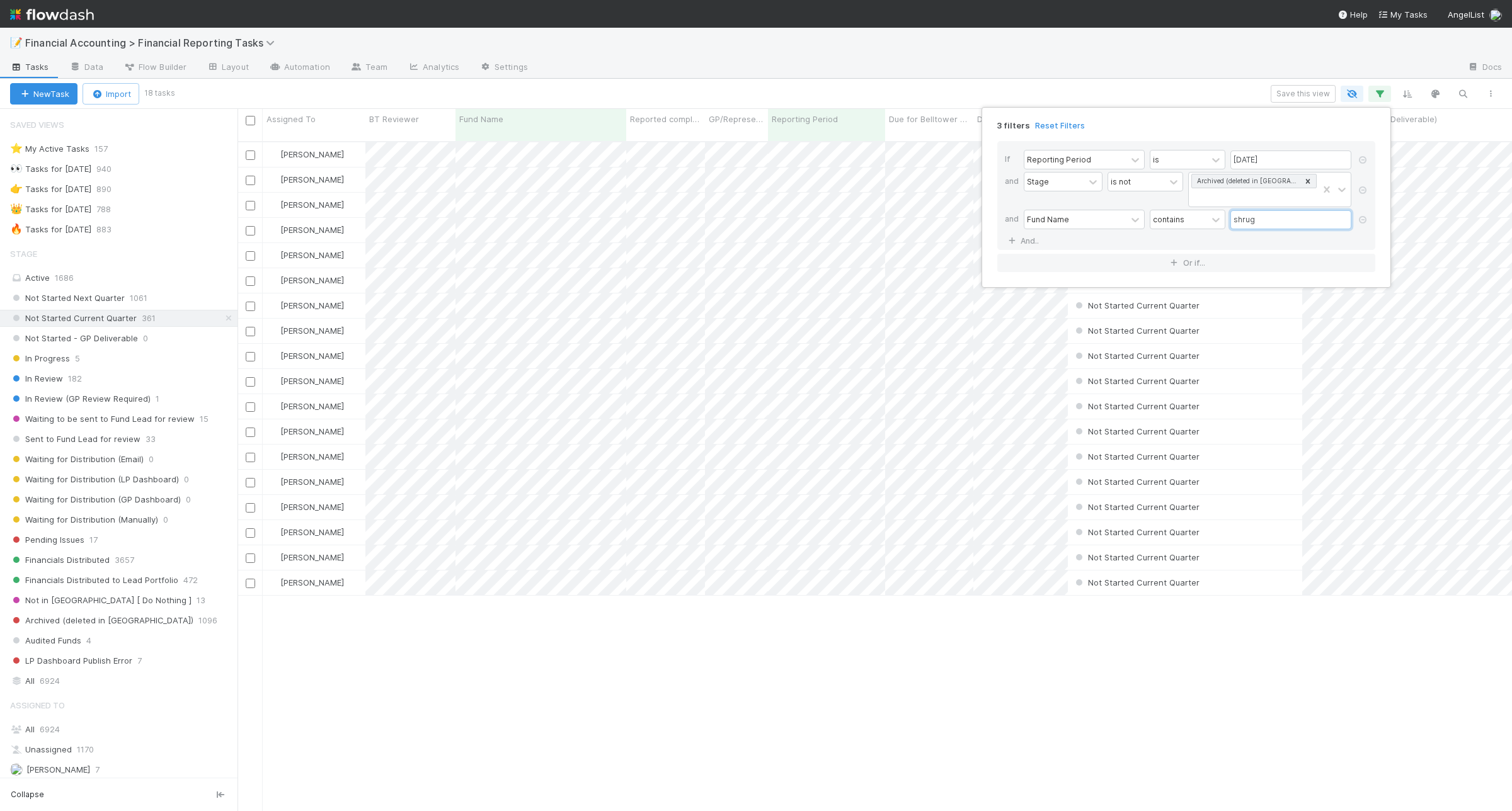
scroll to position [668, 1263]
type input "shrug"
click at [617, 89] on div "3 filters Reset Filters If Reporting Period is 06/30/2025 and Stage is not Arch…" at bounding box center [756, 406] width 1512 height 811
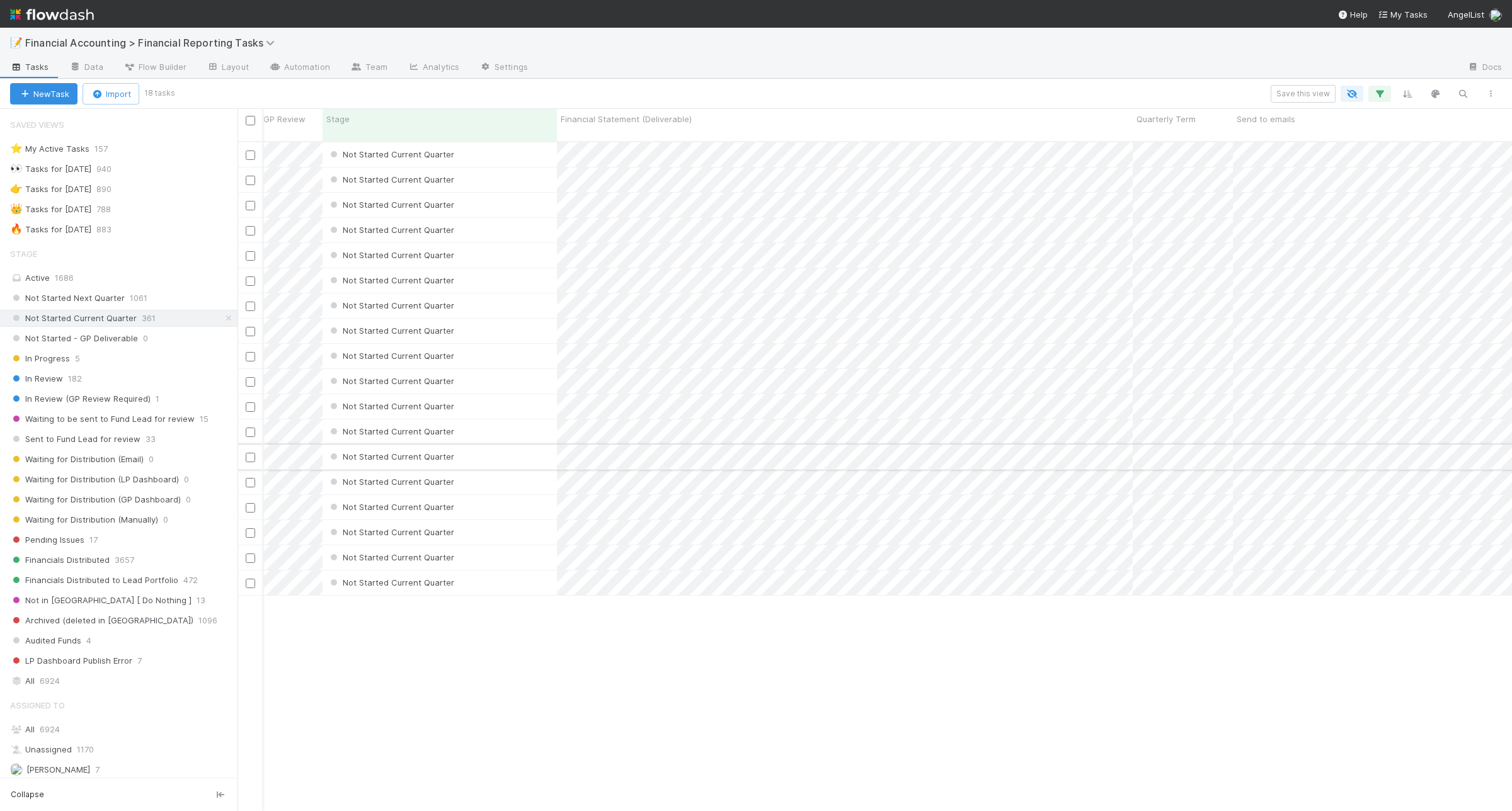
scroll to position [0, 0]
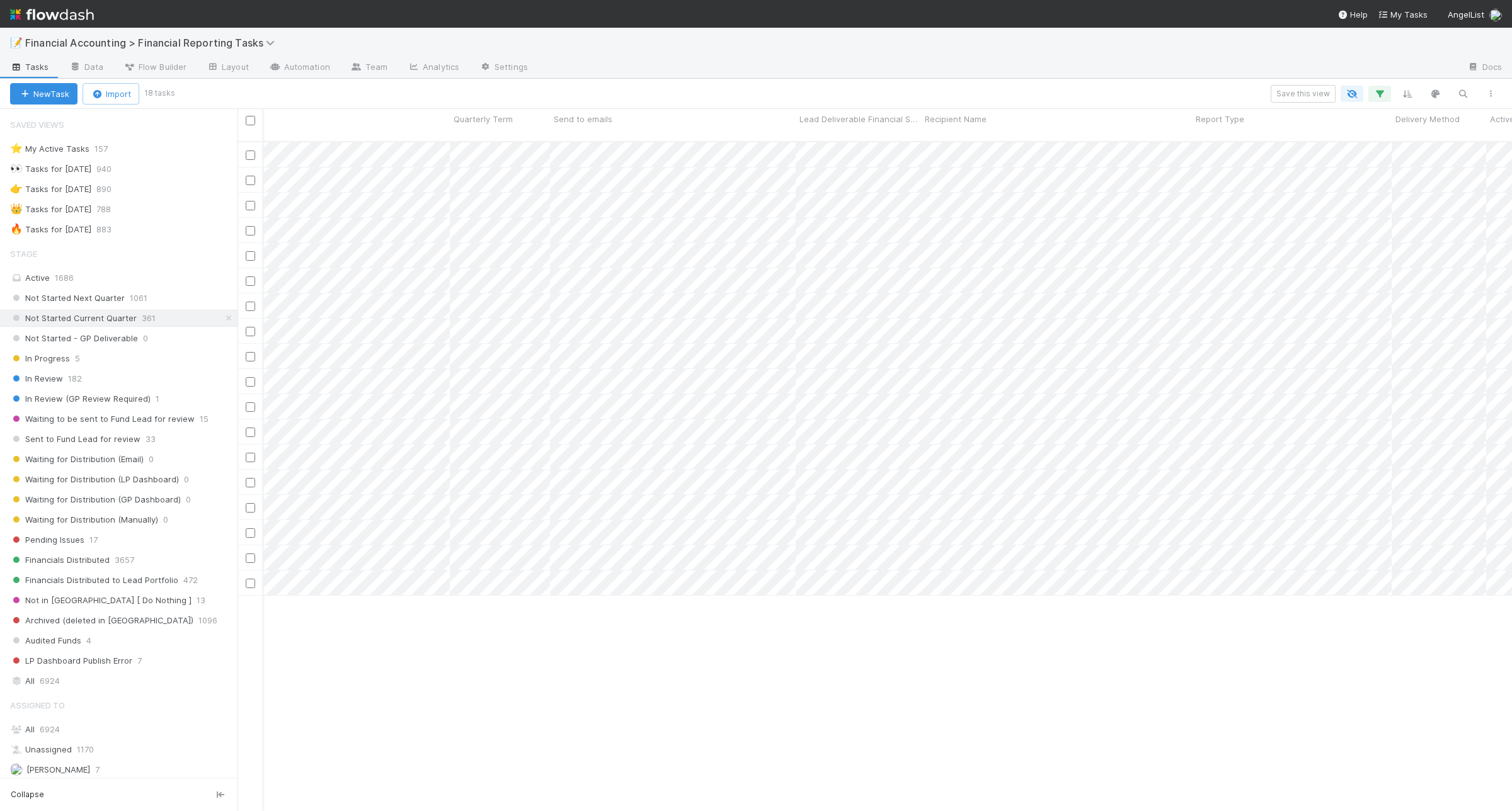
drag, startPoint x: 1258, startPoint y: 120, endPoint x: 792, endPoint y: 108, distance: 466.2
click at [792, 108] on div "New Task Import 18 tasks Save this view Assigned To BT Reviewer Fund Name Repor…" at bounding box center [756, 445] width 1512 height 732
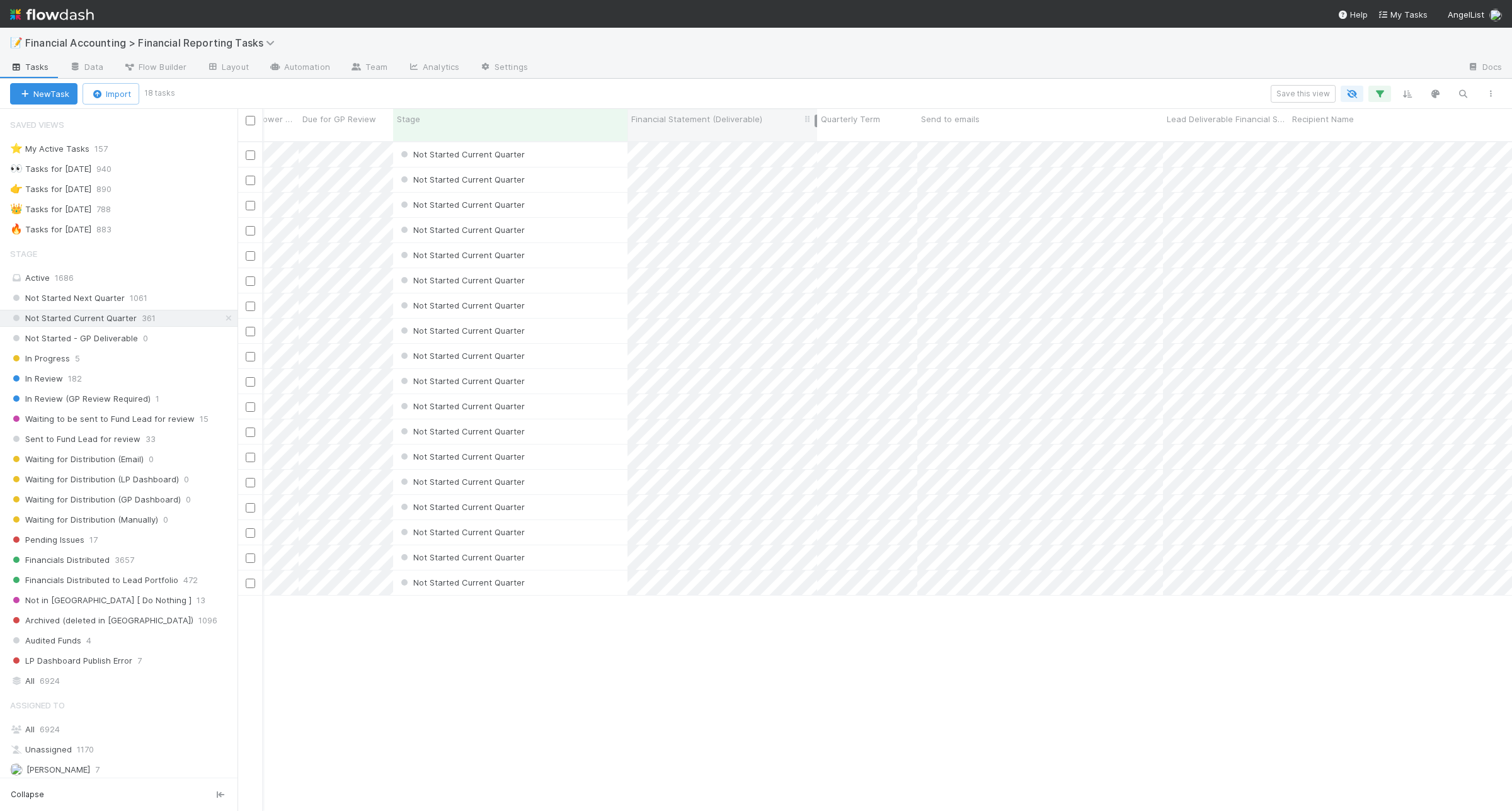
drag, startPoint x: 1200, startPoint y: 121, endPoint x: 782, endPoint y: 113, distance: 418.1
click at [782, 113] on div "Financial Statement (Deliverable)" at bounding box center [723, 125] width 190 height 32
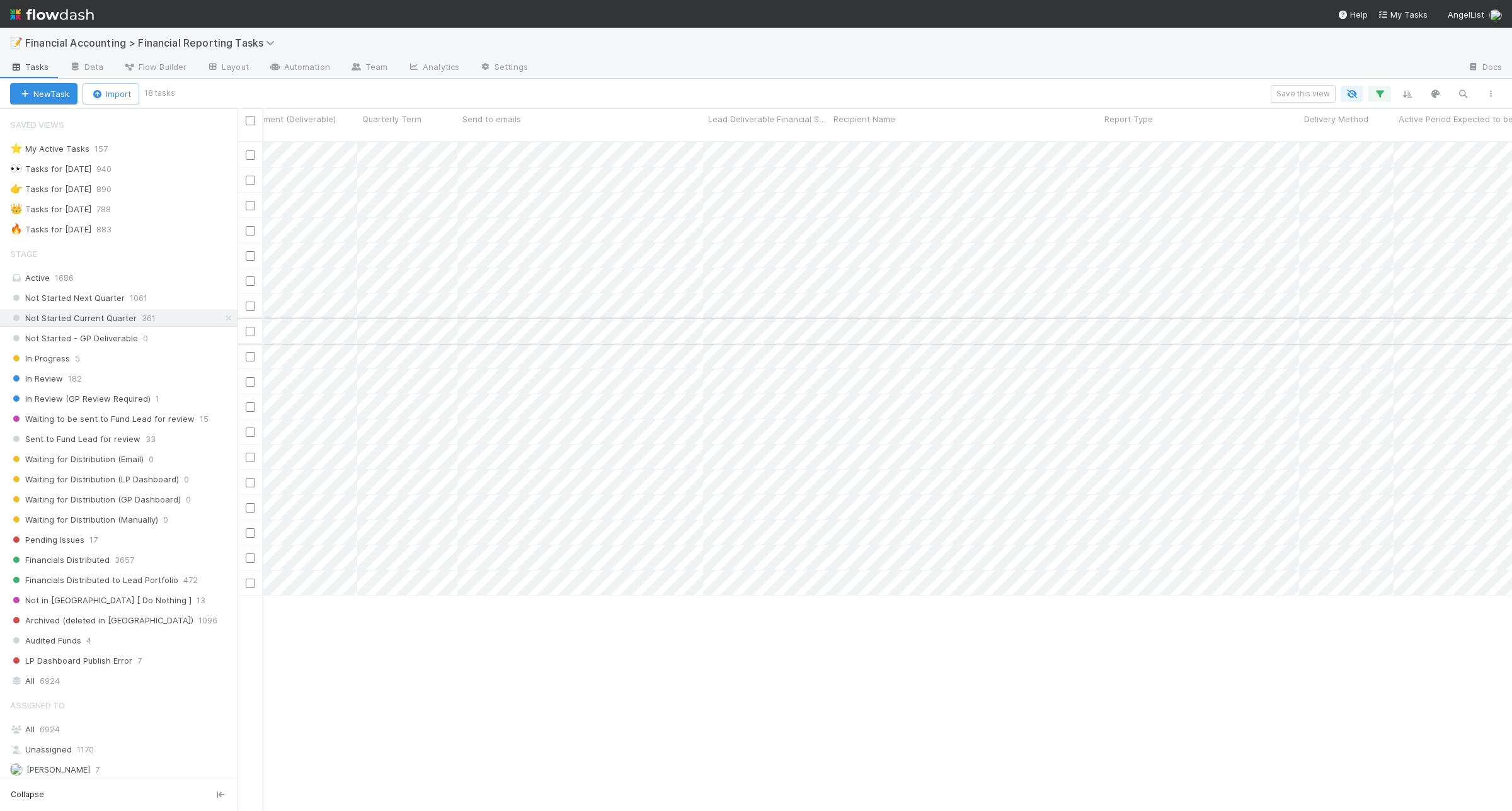
scroll to position [0, 1103]
click at [1063, 120] on div "Recipient Name" at bounding box center [964, 118] width 264 height 12
click at [929, 150] on div "Sort A → Z" at bounding box center [904, 143] width 144 height 19
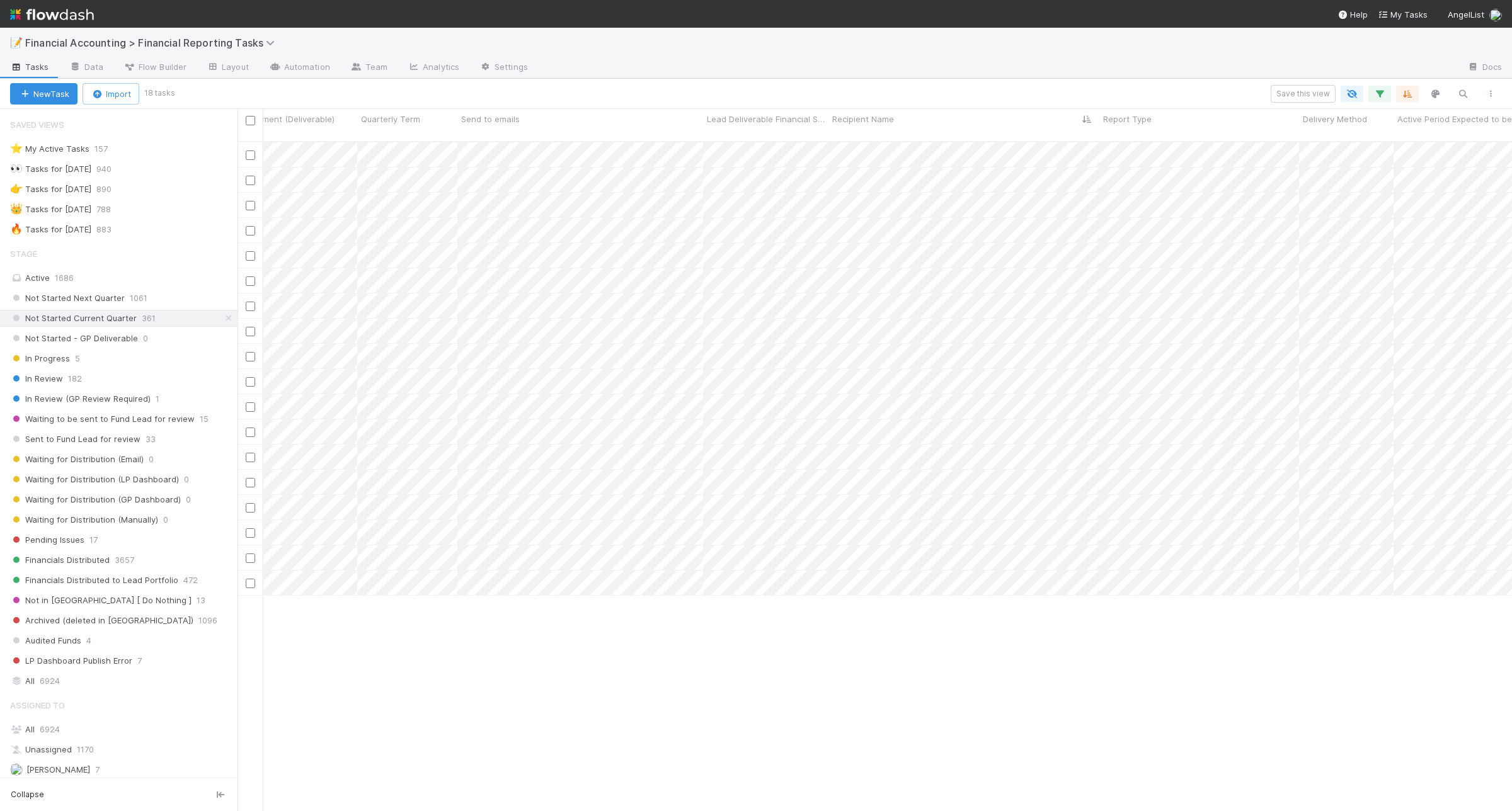
click at [663, 693] on div "Zach Byers Not Started Current Quarter 4/1/25, 1:09:10 AM 7/20/25, 1:05:52 AM 0…" at bounding box center [874, 482] width 1274 height 679
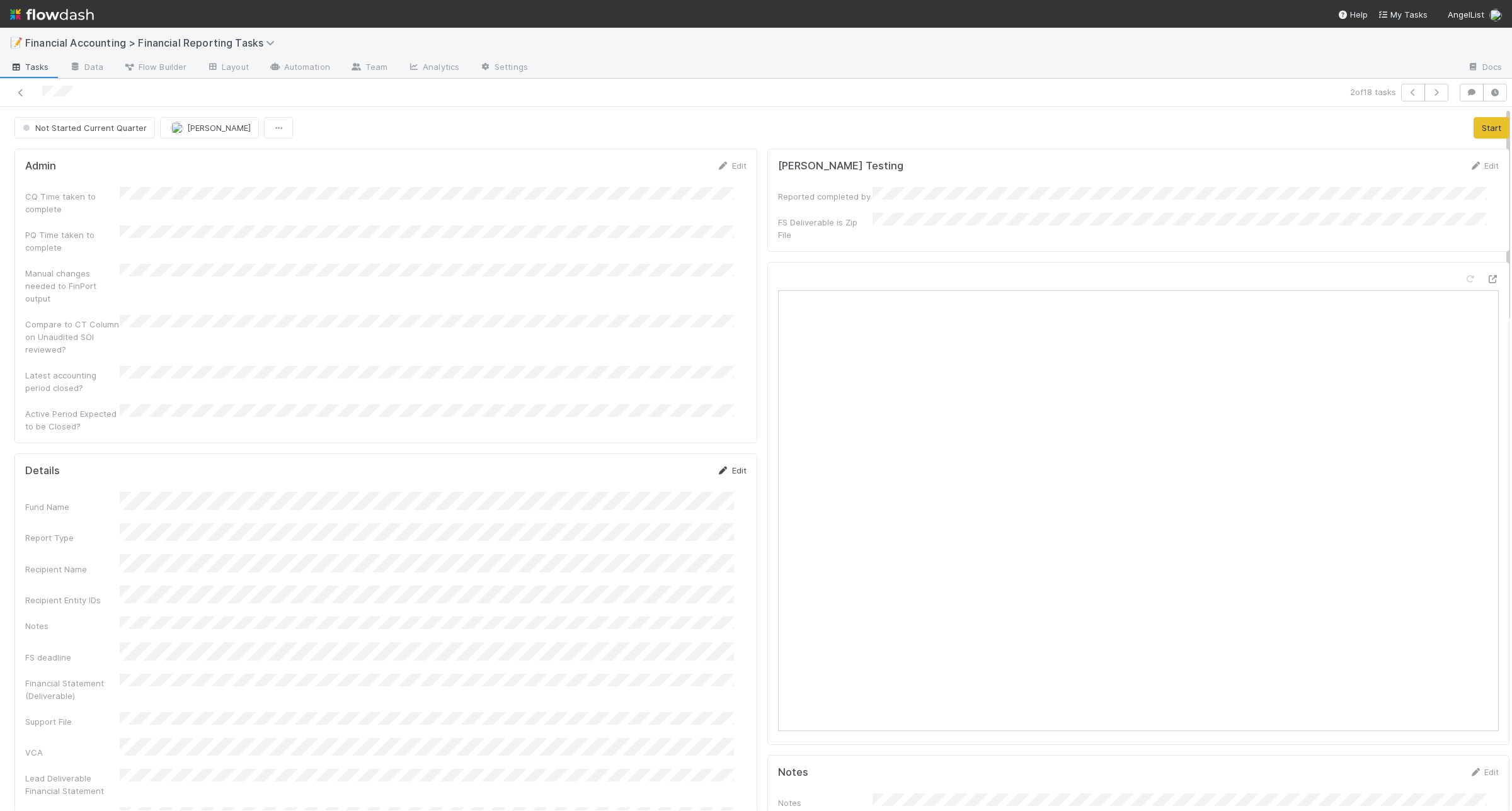
click at [732, 465] on link "Edit" at bounding box center [731, 470] width 30 height 10
click at [1473, 121] on button "Start" at bounding box center [1491, 127] width 36 height 21
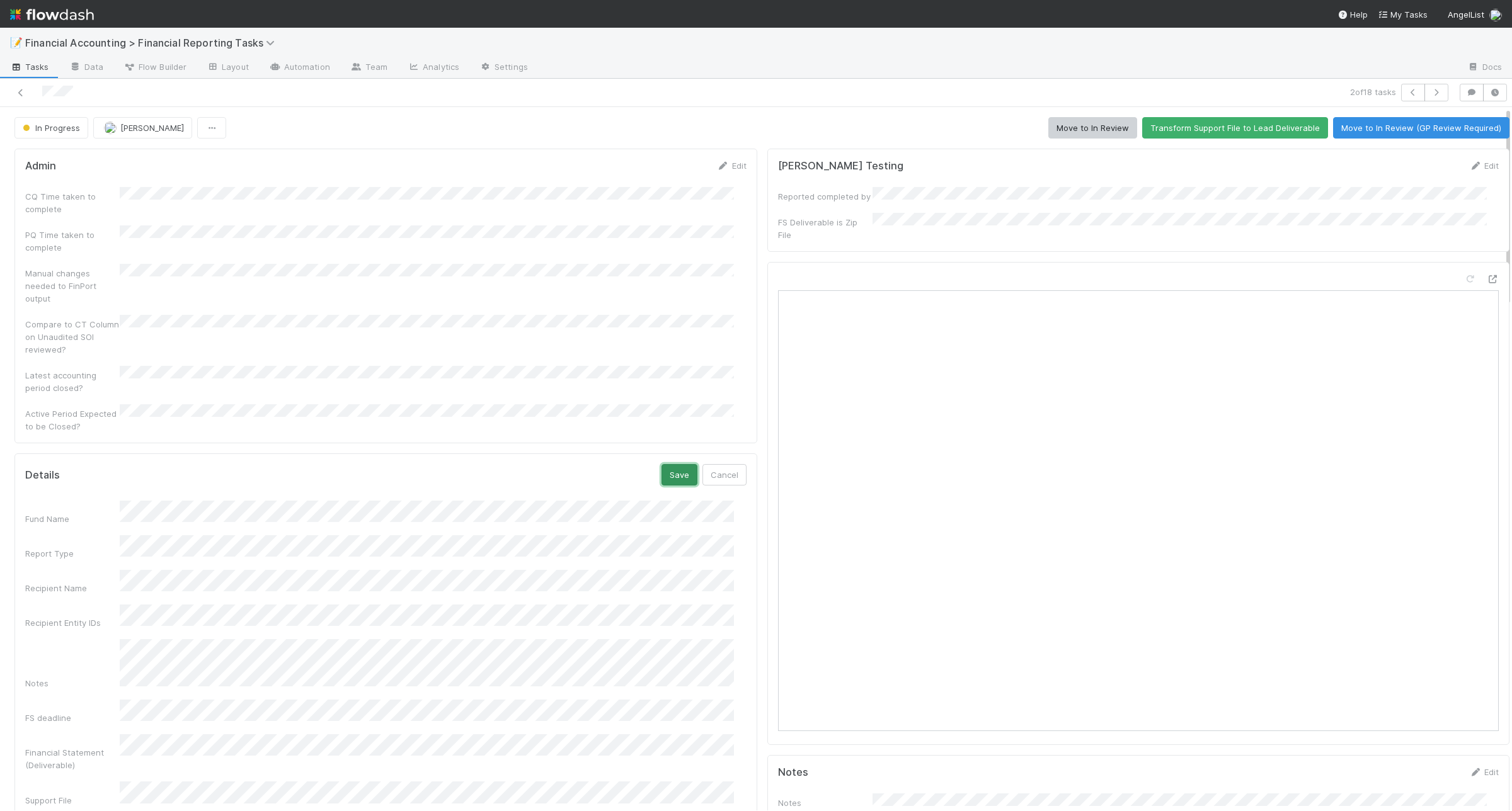
click at [674, 464] on button "Save" at bounding box center [679, 475] width 36 height 21
click at [1225, 126] on button "Transform Support File to Lead Deliverable" at bounding box center [1235, 127] width 186 height 21
click at [725, 465] on link "Edit" at bounding box center [731, 470] width 30 height 10
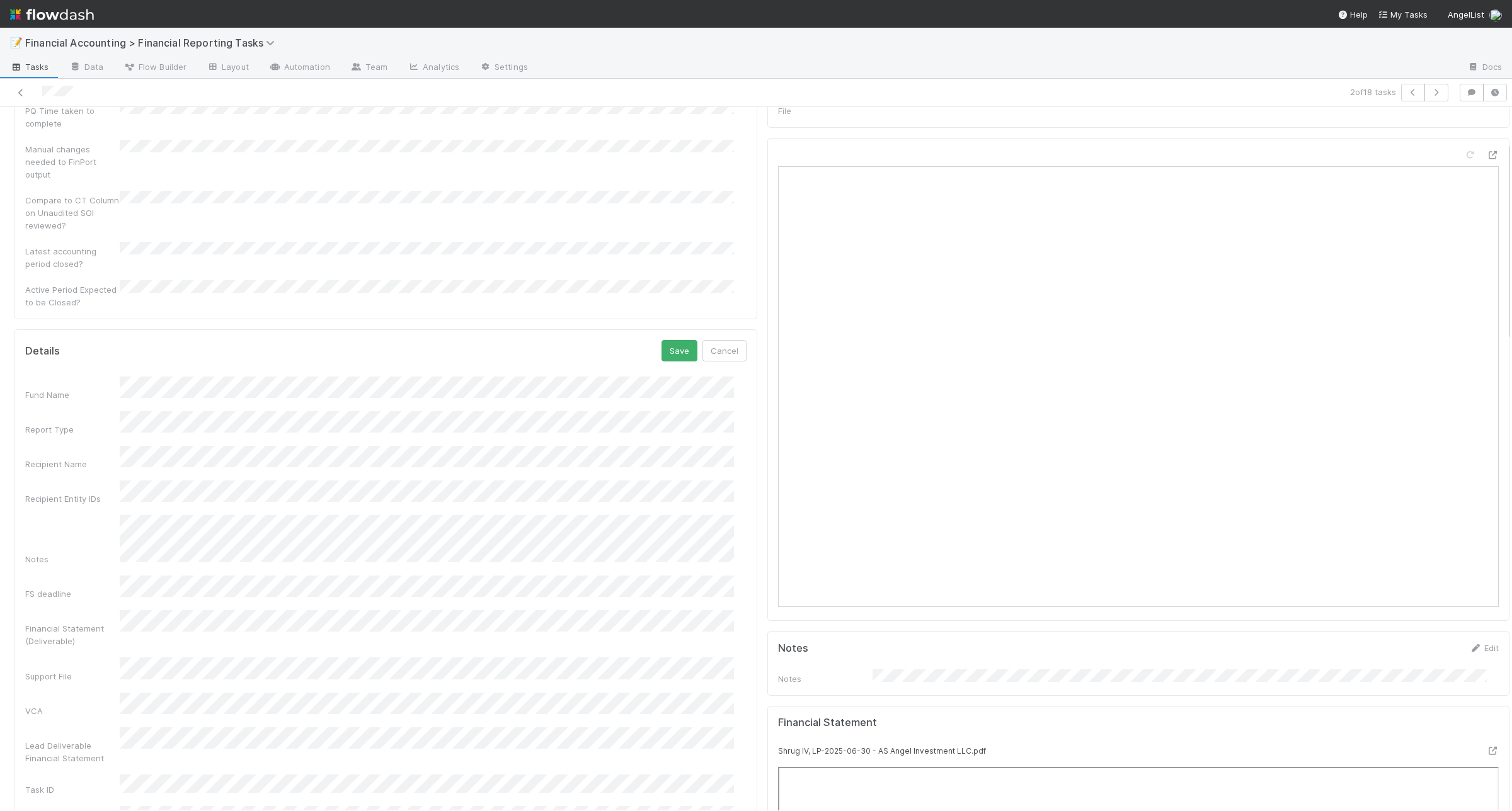
scroll to position [125, 0]
click at [668, 340] on button "Save" at bounding box center [679, 350] width 36 height 21
click at [721, 341] on link "Edit" at bounding box center [731, 345] width 30 height 10
click at [673, 340] on button "Save" at bounding box center [679, 350] width 36 height 21
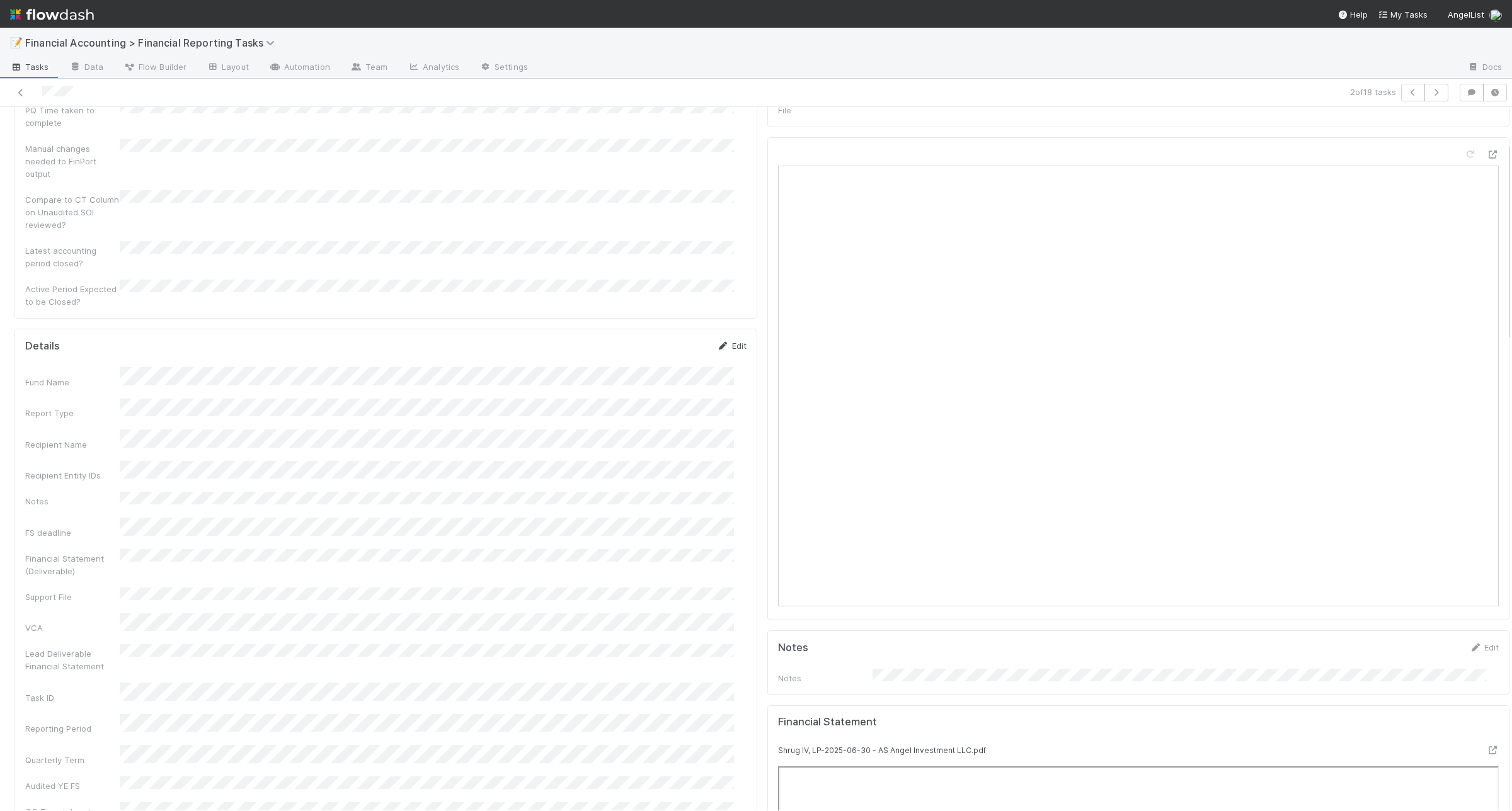
click at [716, 342] on icon at bounding box center [723, 346] width 12 height 8
click at [665, 340] on button "Save" at bounding box center [679, 350] width 36 height 21
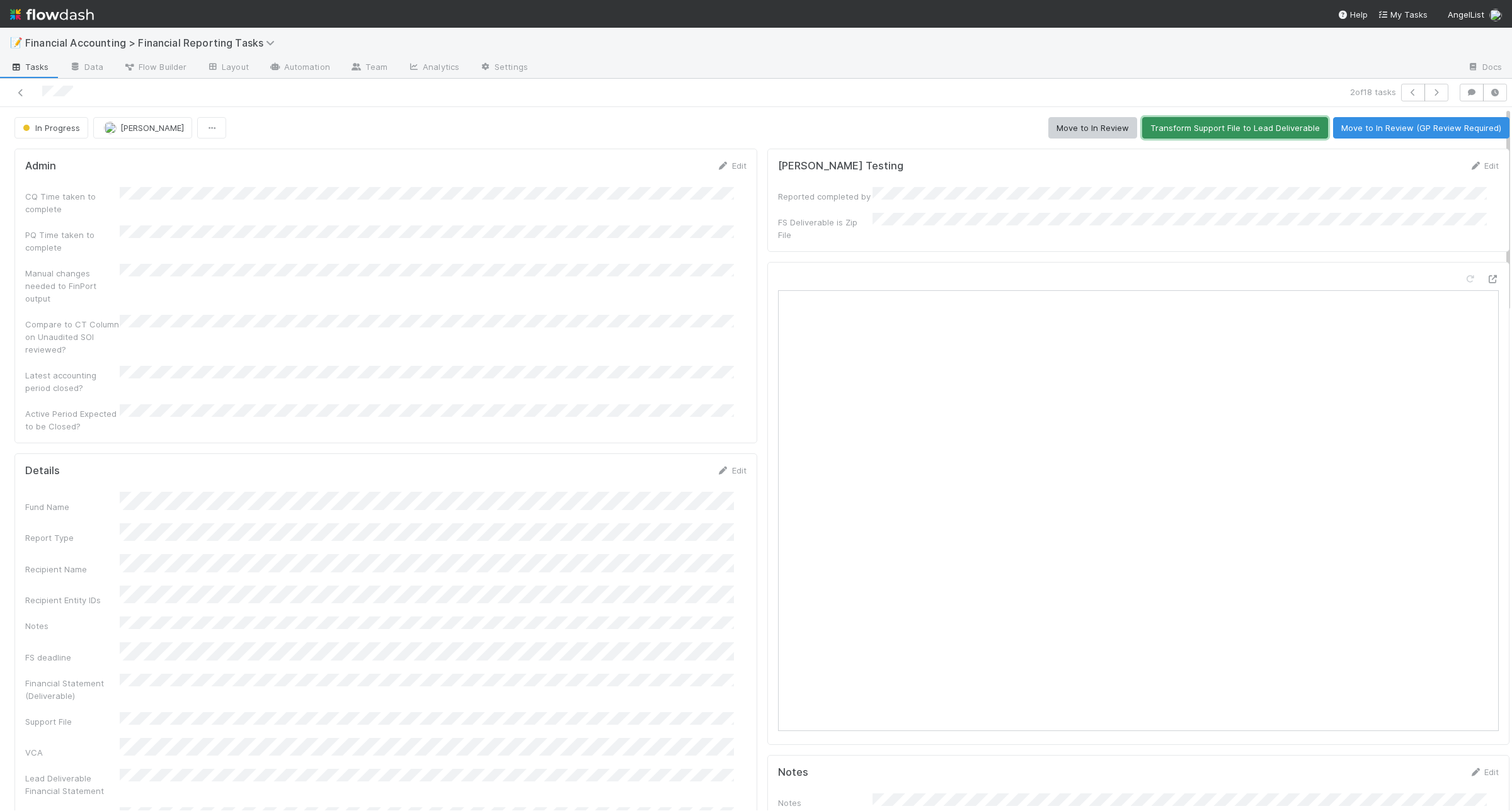
click at [1219, 131] on button "Transform Support File to Lead Deliverable" at bounding box center [1235, 127] width 186 height 21
click at [1079, 133] on button "Move to In Review" at bounding box center [1092, 127] width 89 height 21
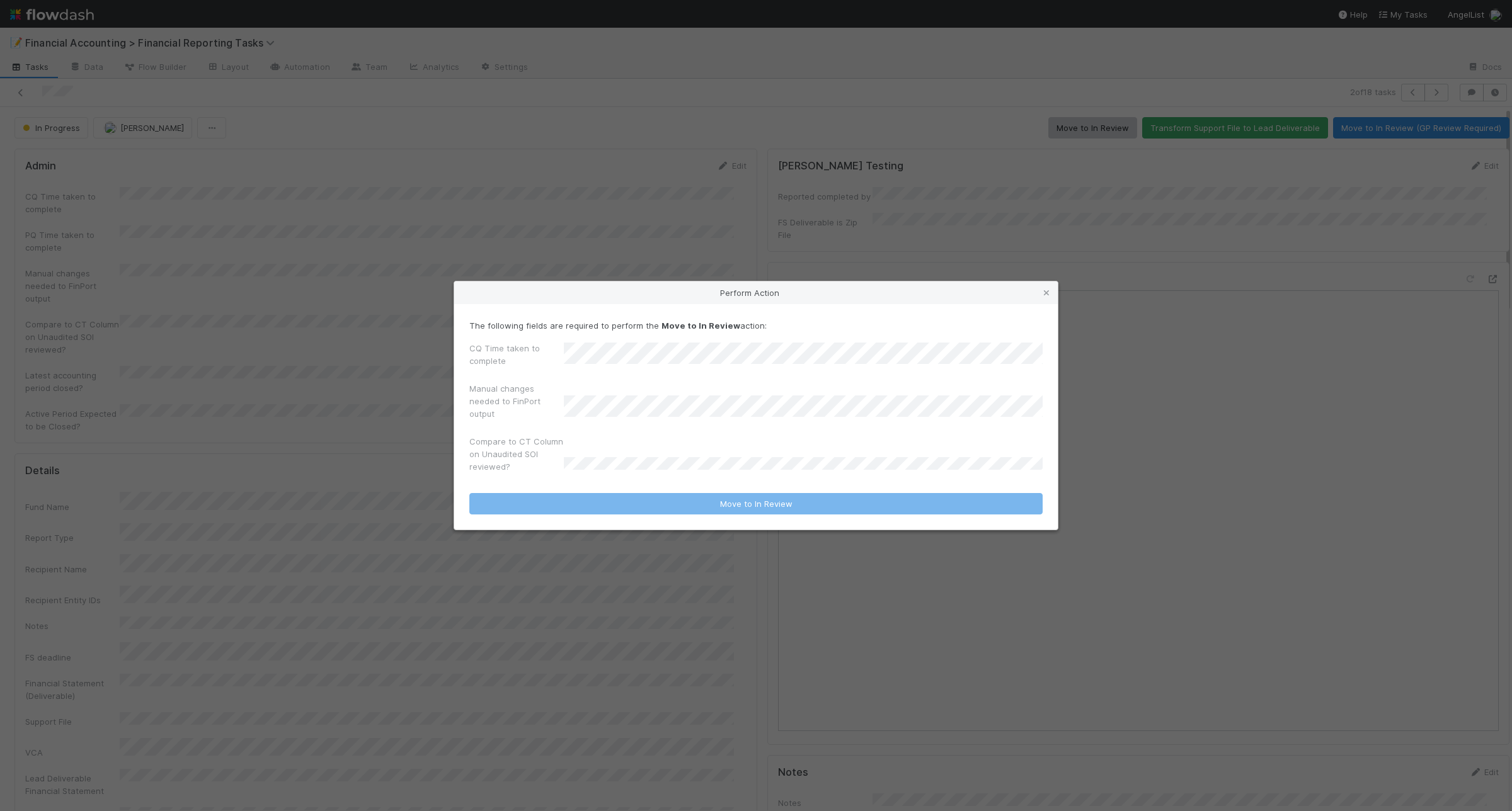
click at [536, 360] on div "CQ Time taken to complete" at bounding box center [756, 357] width 573 height 30
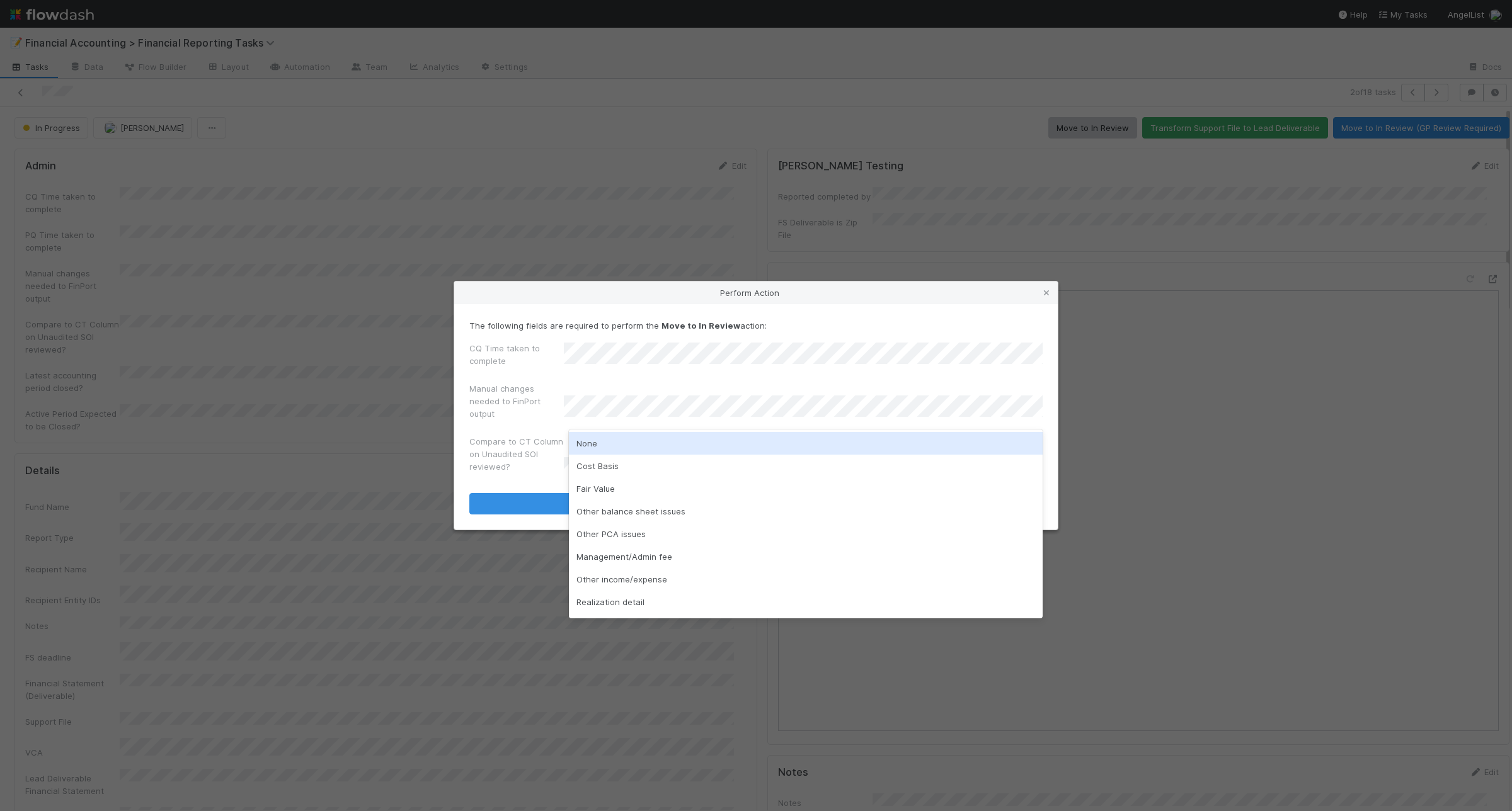
click at [623, 439] on div "None" at bounding box center [806, 443] width 474 height 23
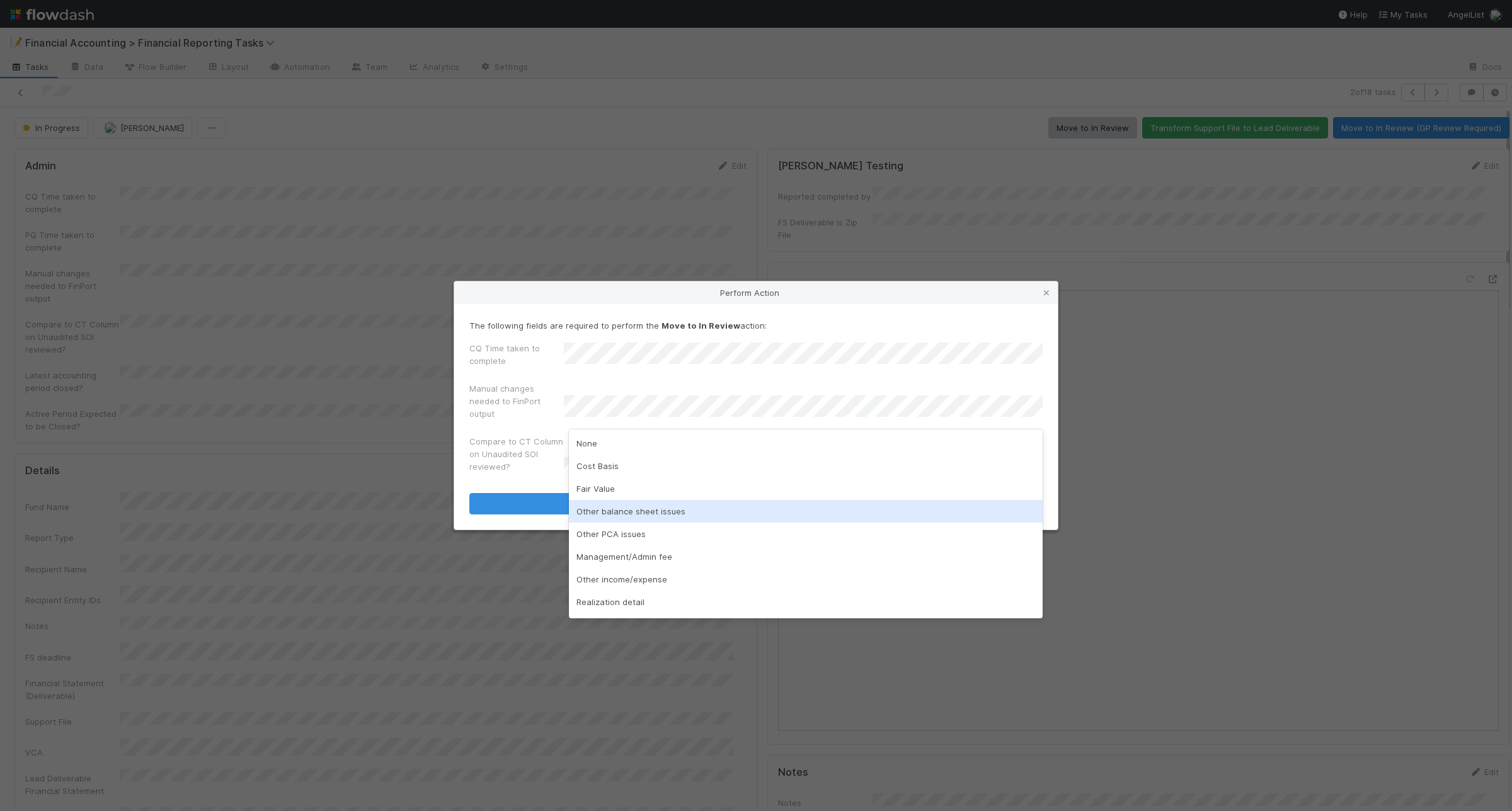
click at [645, 516] on div "Other balance sheet issues" at bounding box center [806, 512] width 474 height 23
click at [679, 535] on div "Management/Admin fee" at bounding box center [806, 534] width 474 height 23
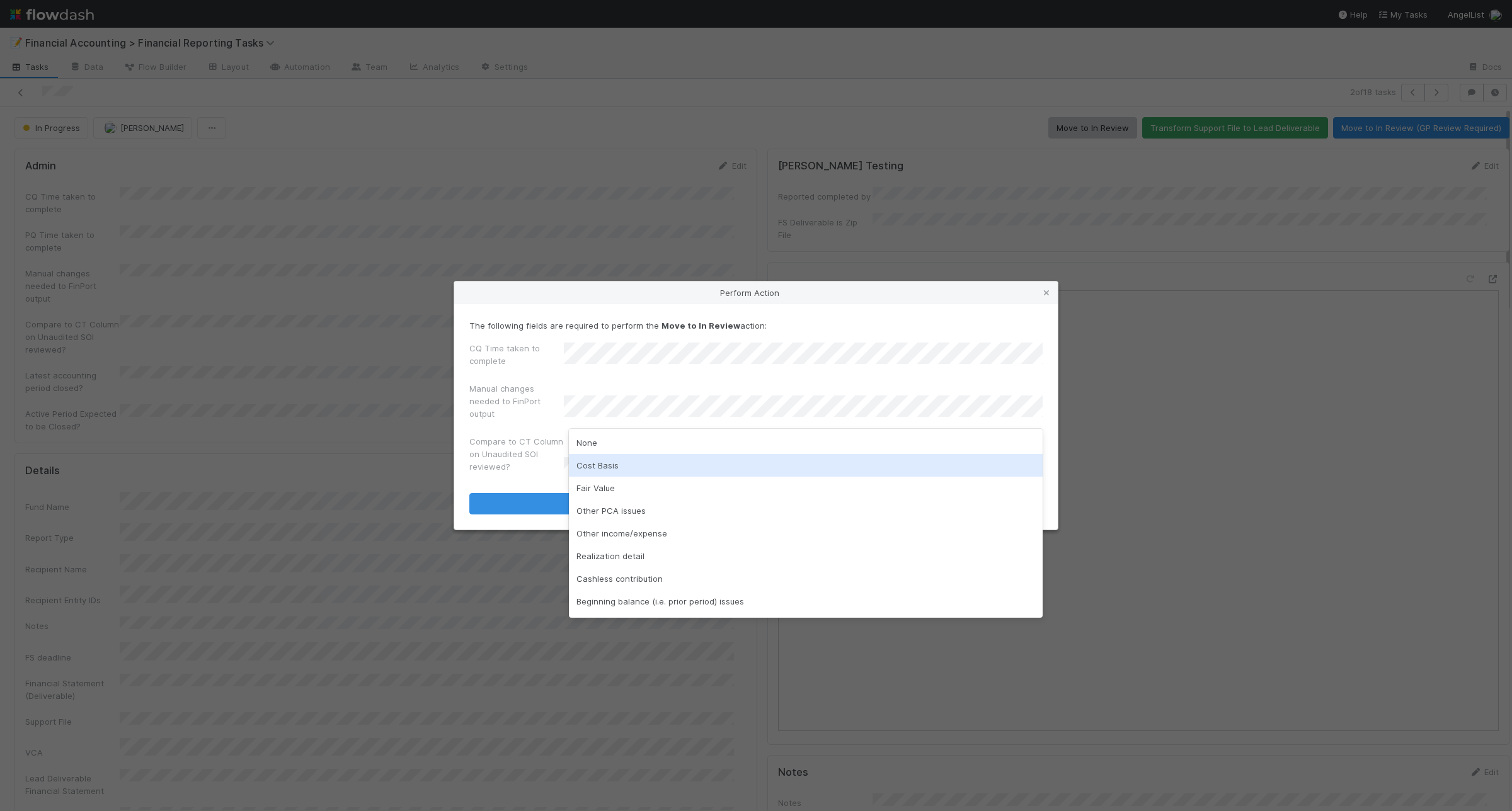
click at [619, 473] on div "Cost Basis" at bounding box center [806, 465] width 474 height 23
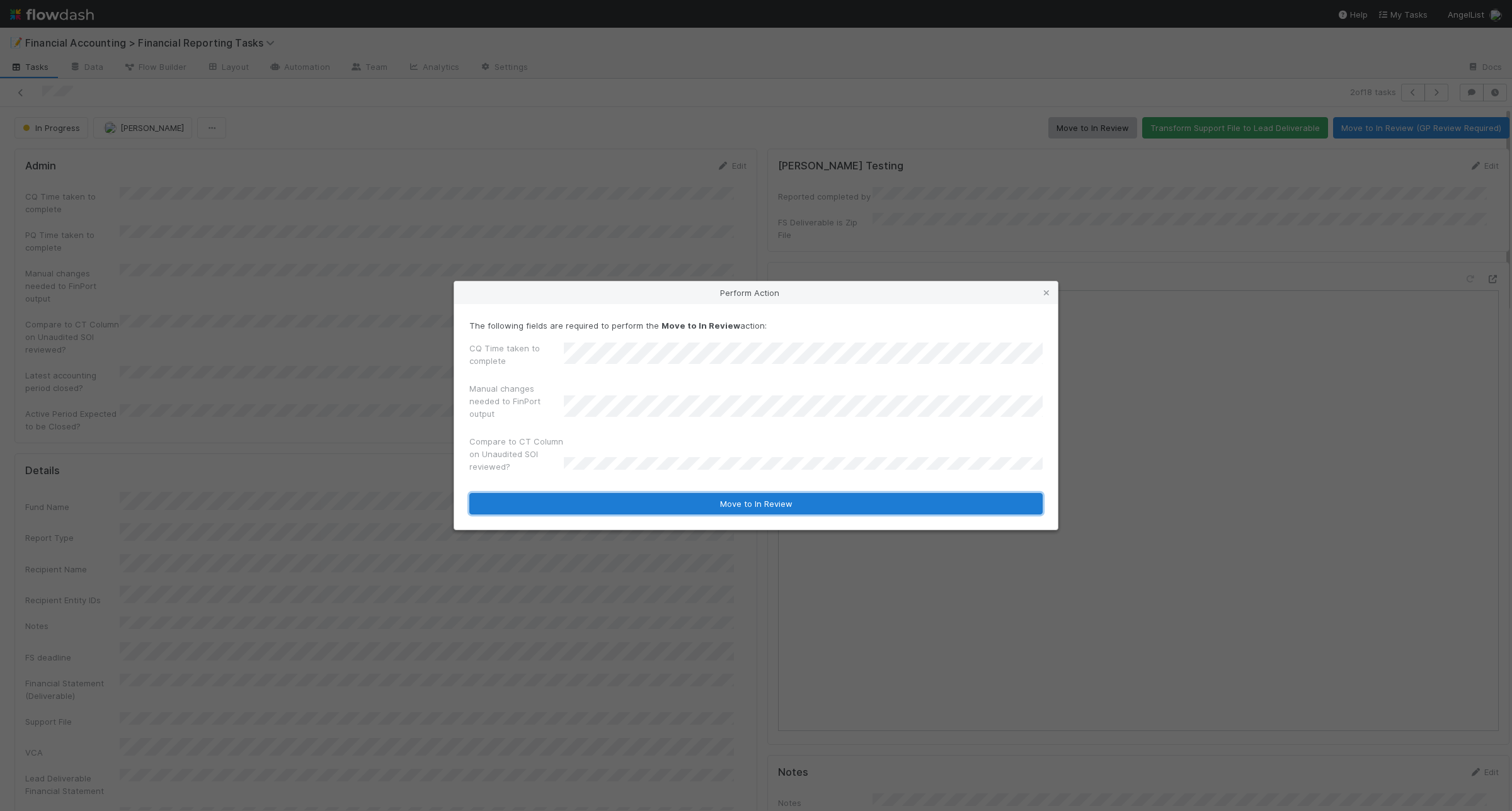
click at [596, 505] on button "Move to In Review" at bounding box center [756, 504] width 573 height 21
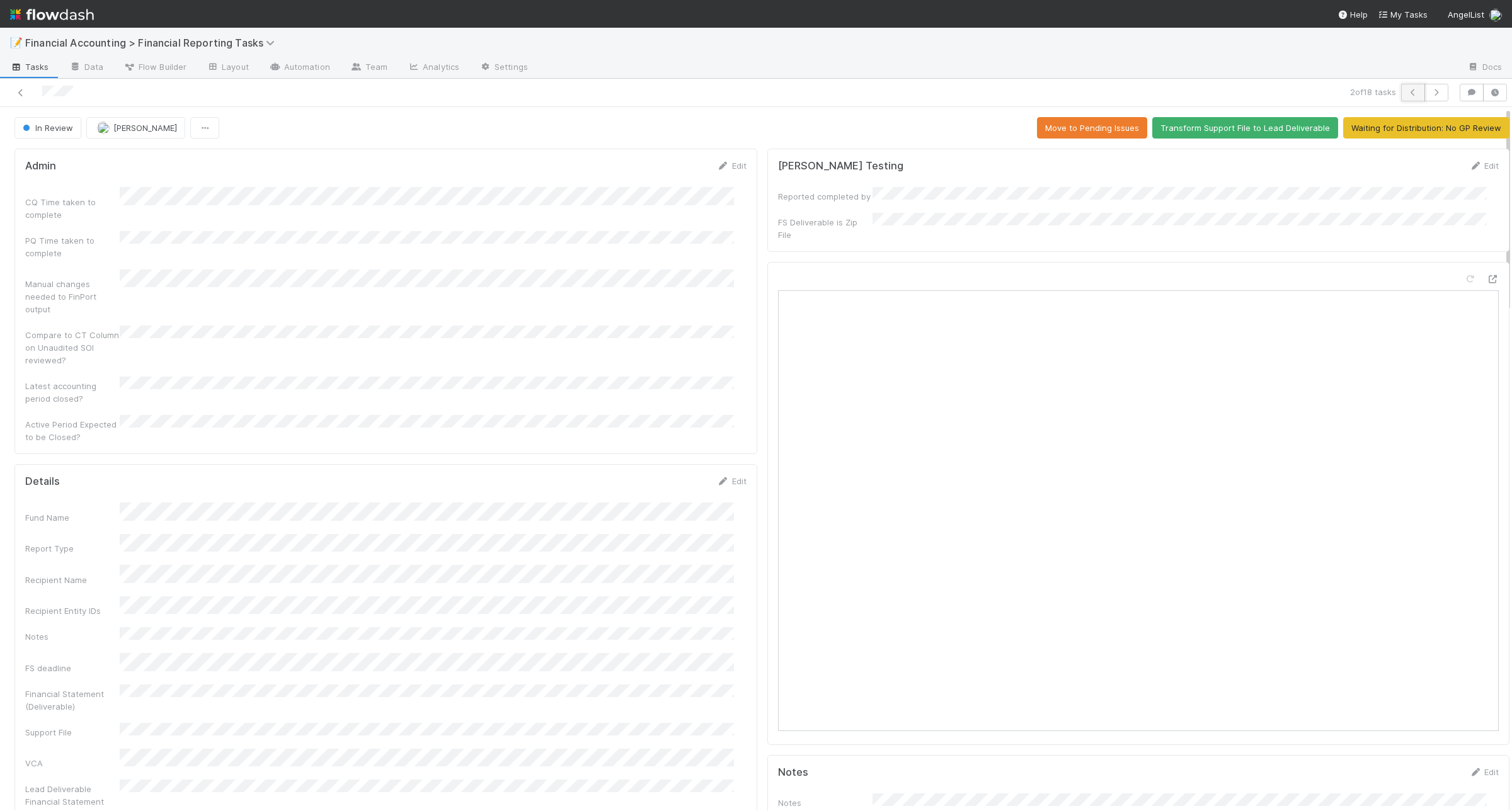
click at [1407, 91] on icon "button" at bounding box center [1413, 92] width 12 height 8
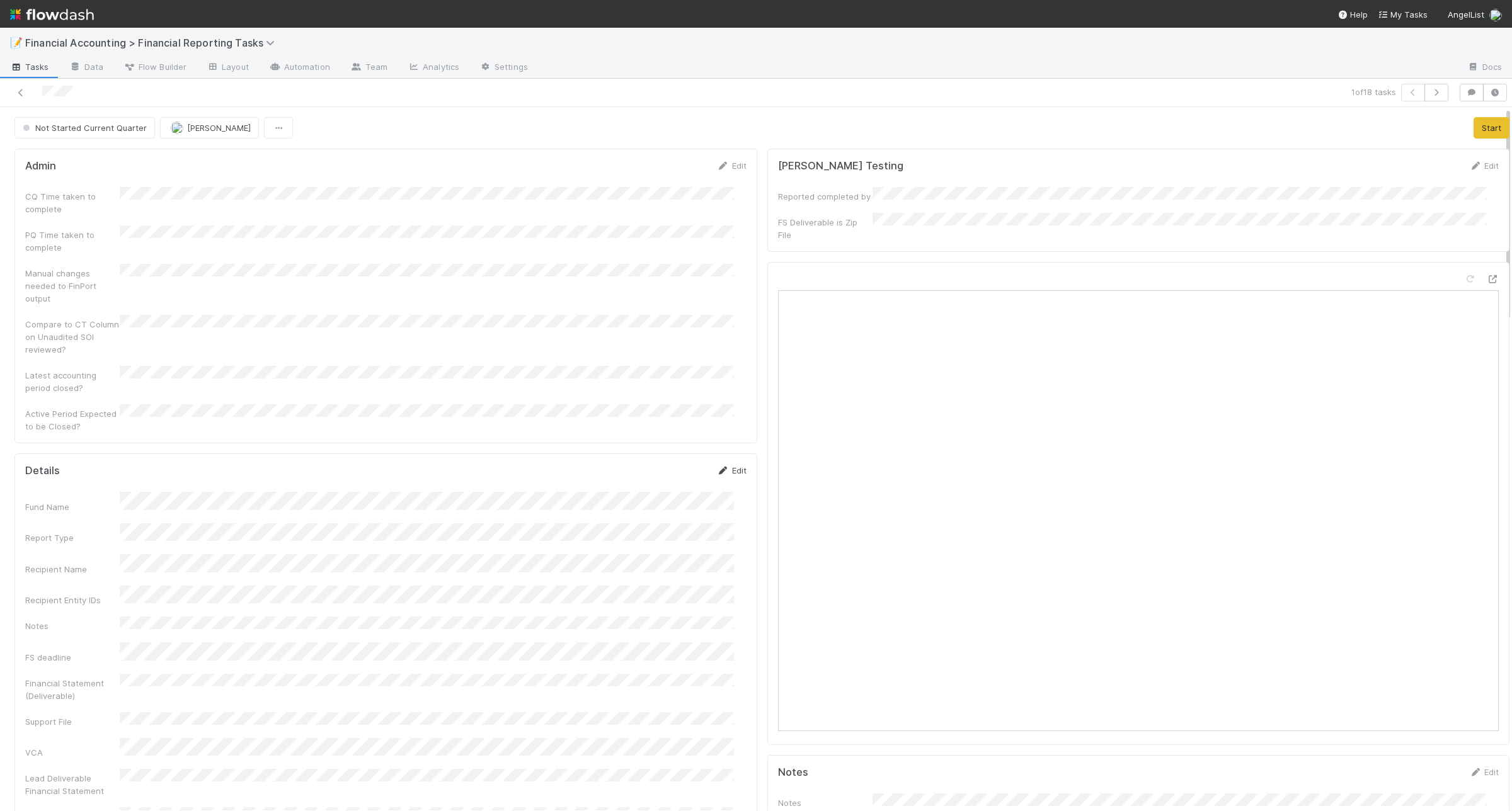
click at [729, 465] on link "Edit" at bounding box center [731, 470] width 30 height 10
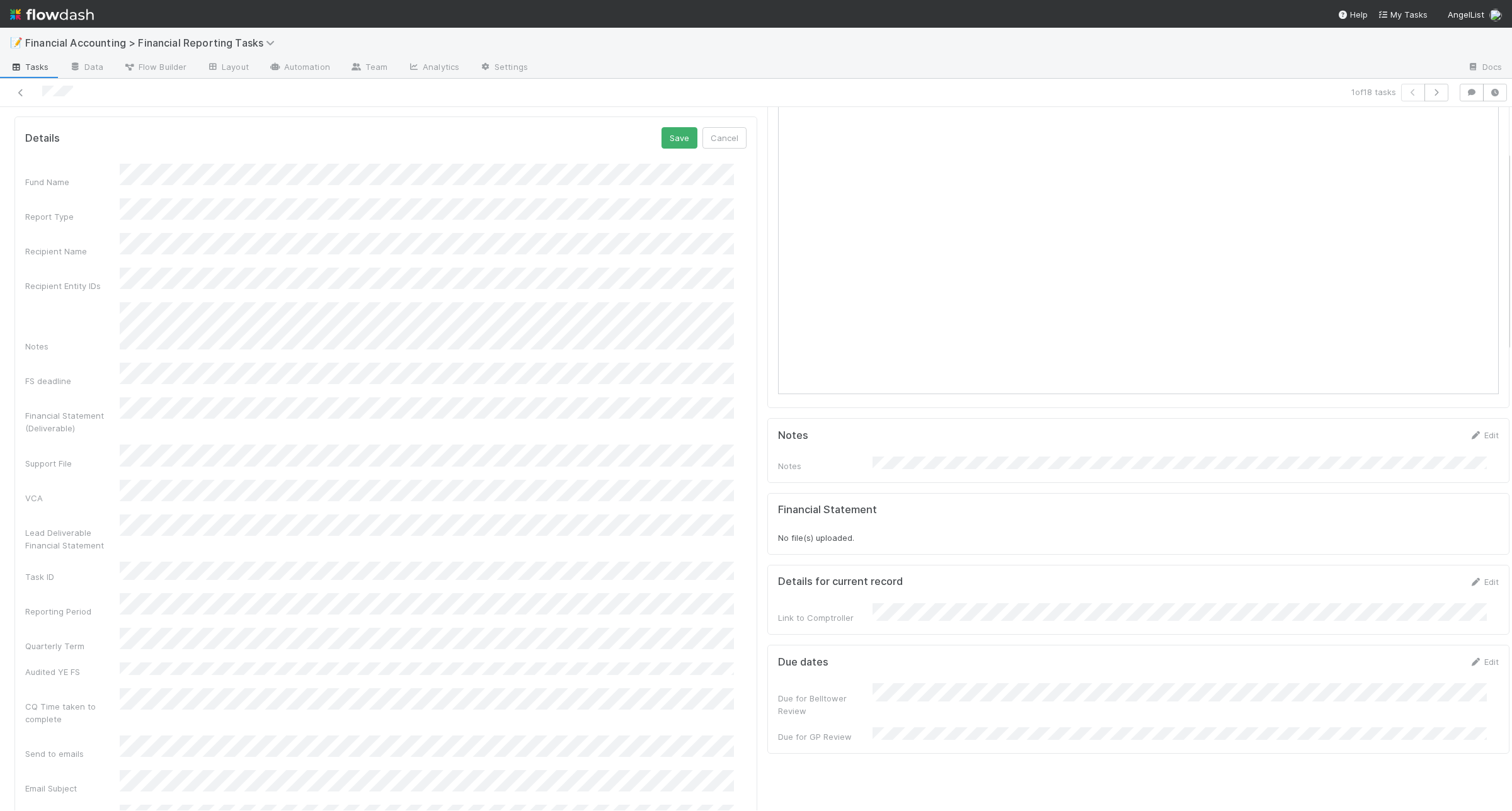
scroll to position [338, 0]
click at [666, 126] on button "Save" at bounding box center [679, 136] width 36 height 21
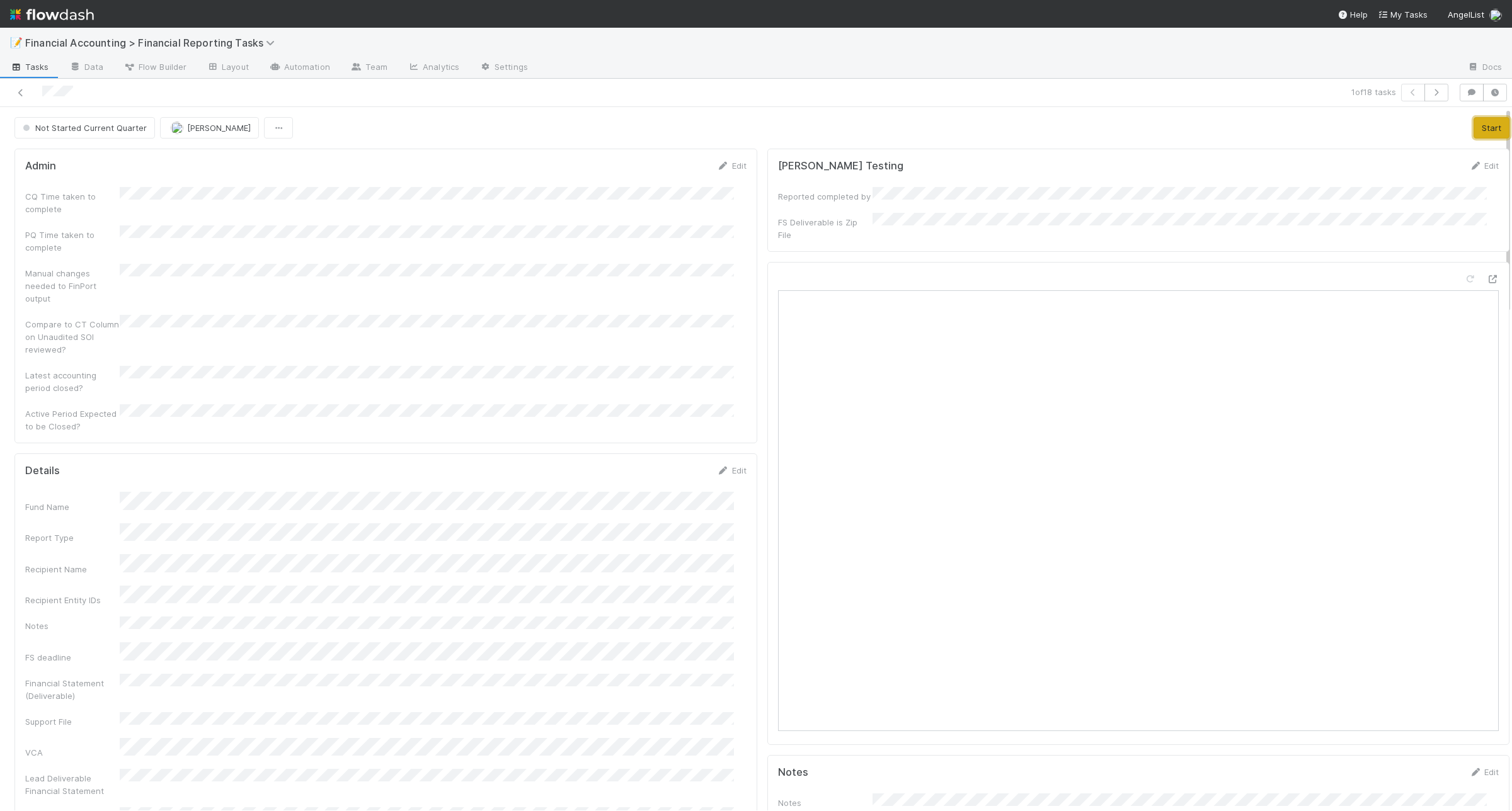
click at [1473, 125] on button "Start" at bounding box center [1491, 127] width 36 height 21
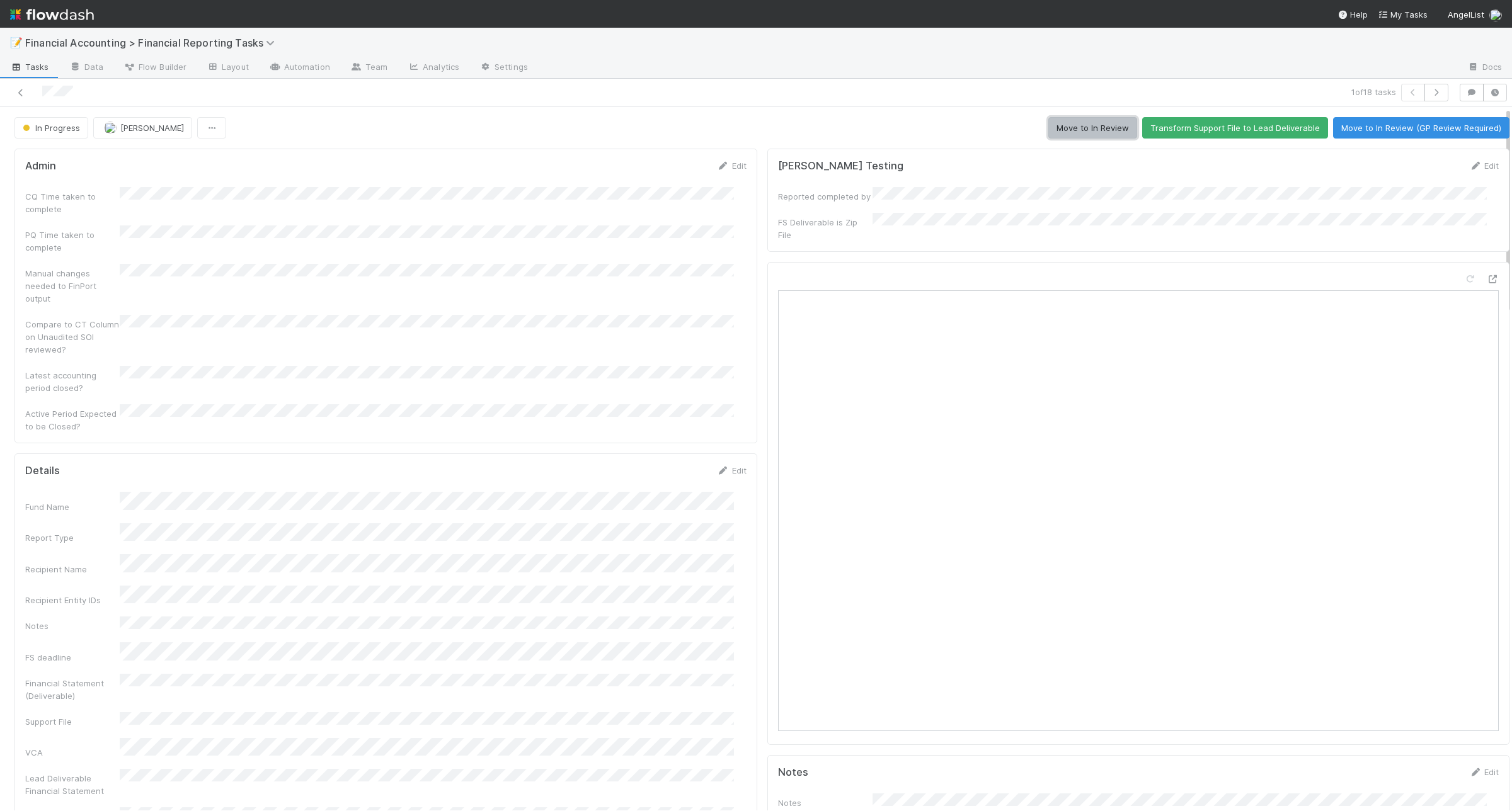
click at [1091, 131] on button "Move to In Review" at bounding box center [1092, 127] width 89 height 21
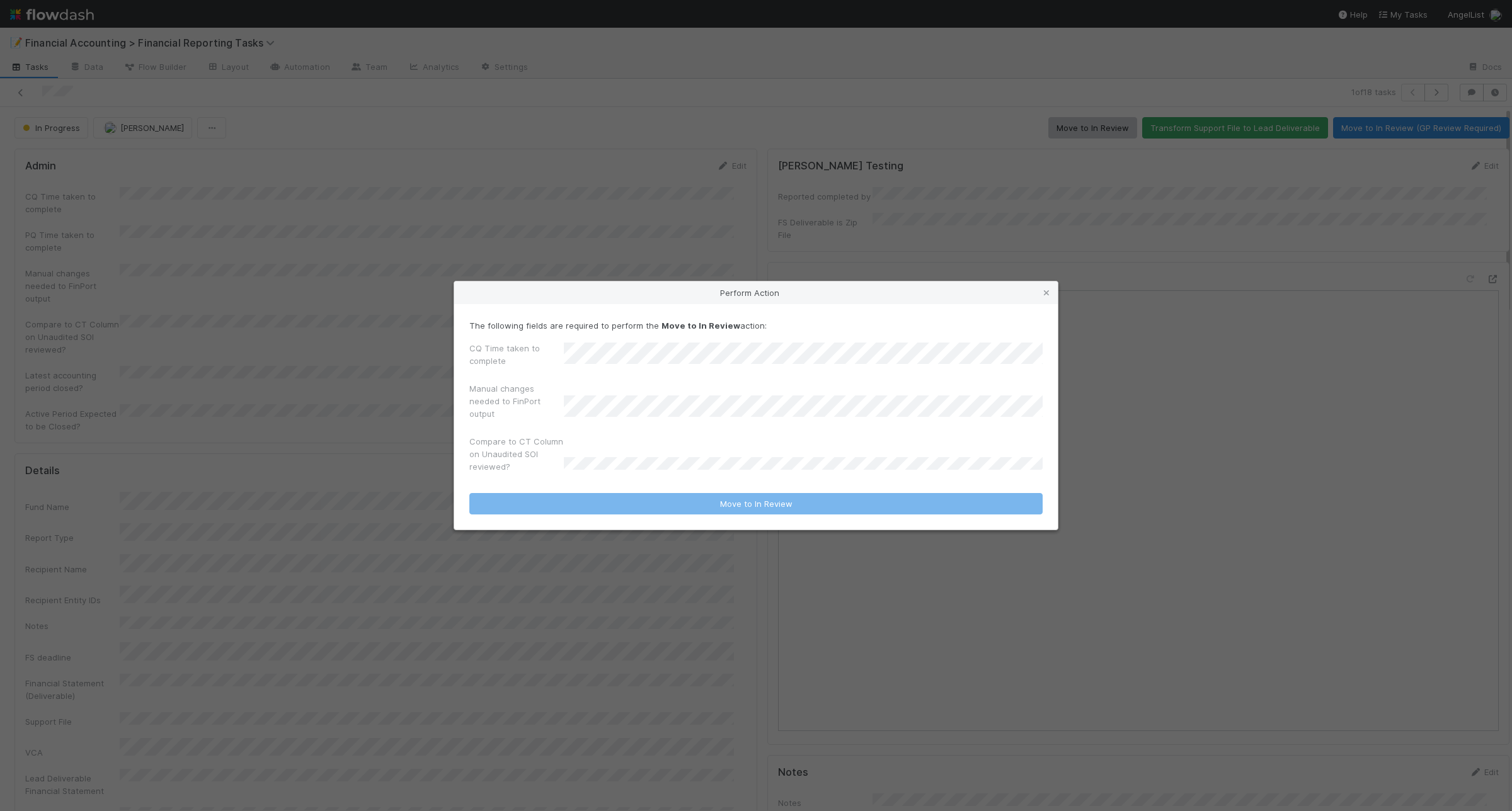
click at [538, 360] on div "CQ Time taken to complete" at bounding box center [756, 357] width 573 height 30
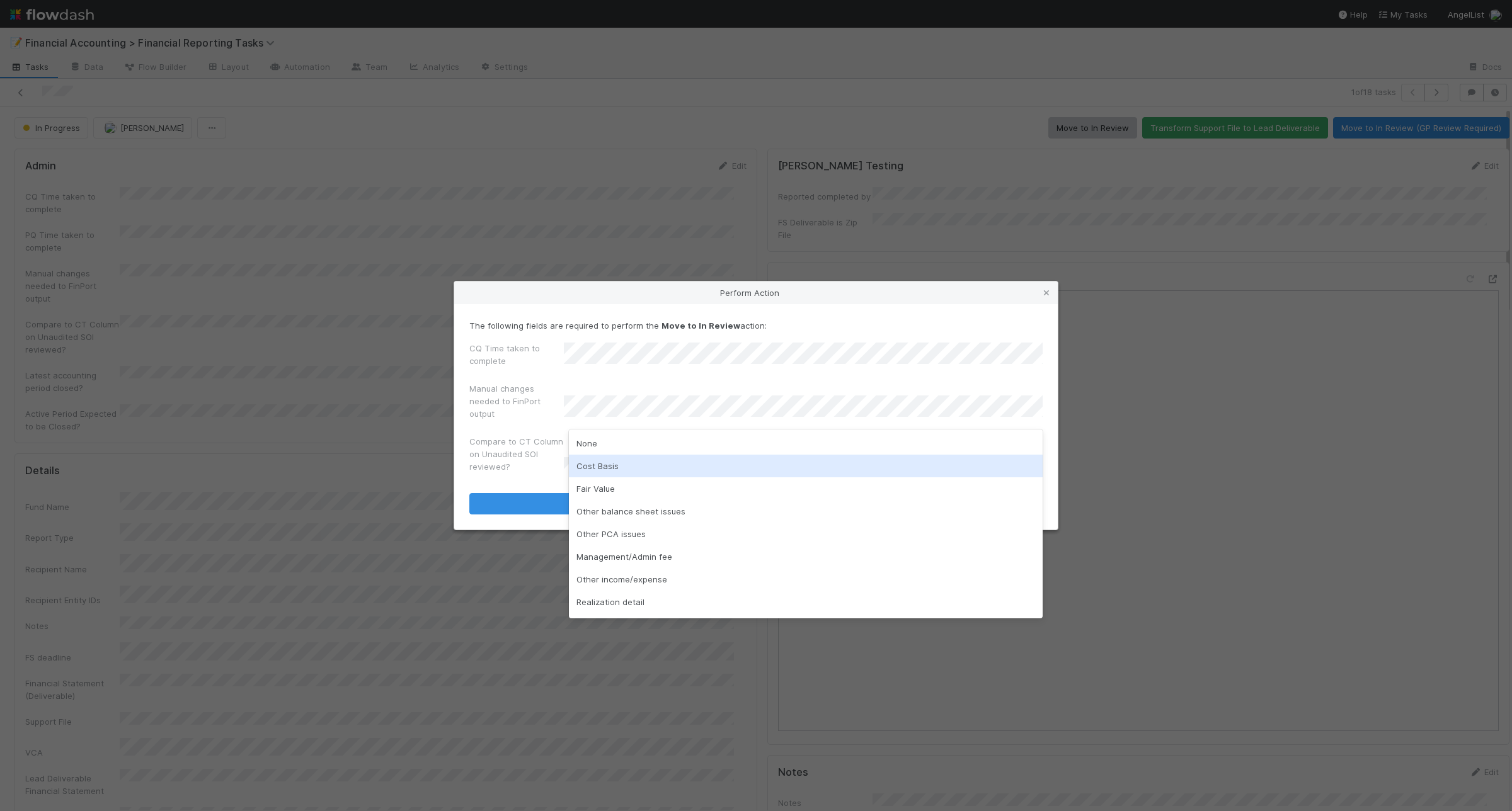
click at [644, 467] on div "Cost Basis" at bounding box center [806, 466] width 474 height 23
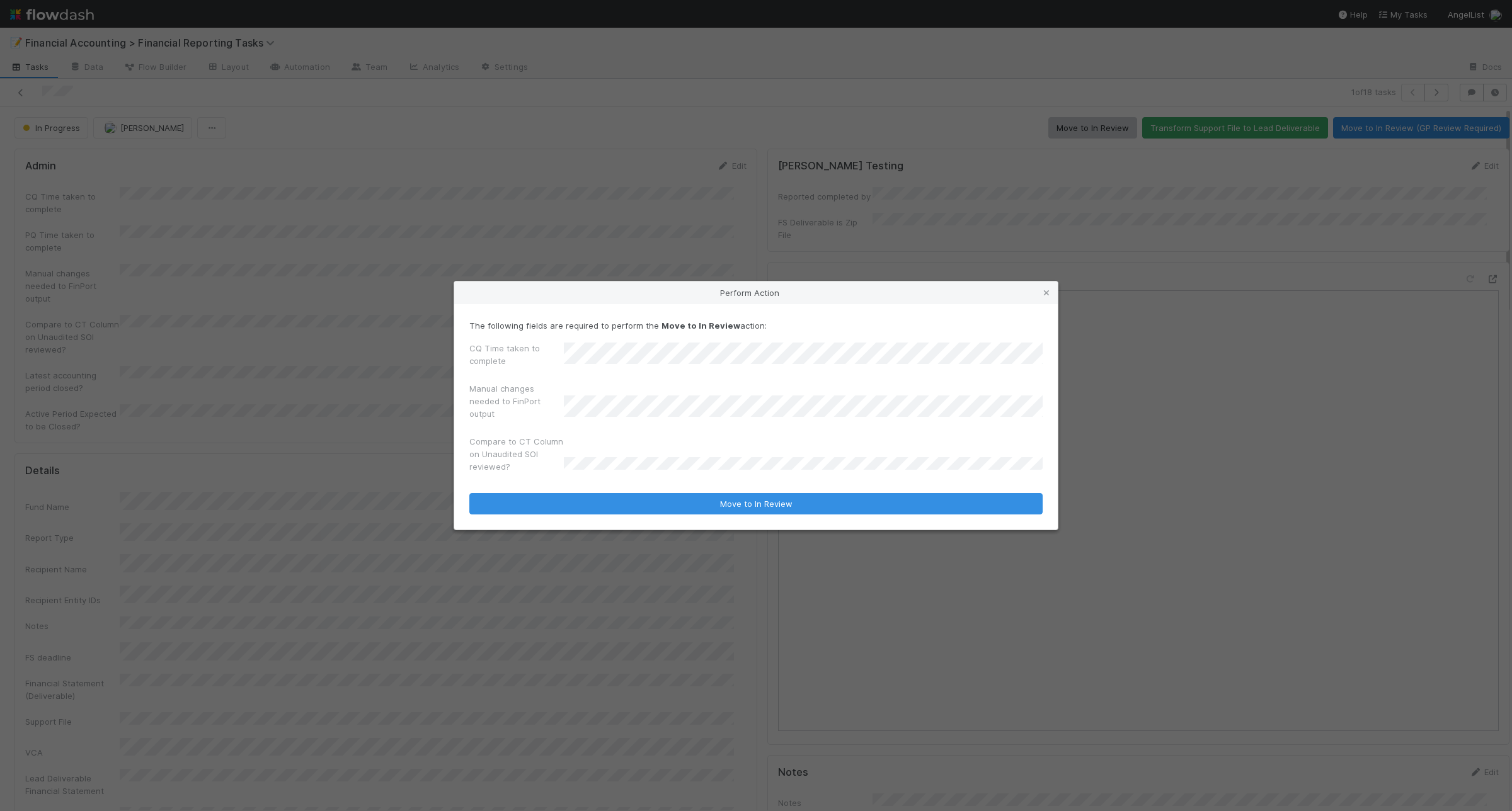
click at [726, 427] on div "CQ Time taken to complete Manual changes needed to FinPort output Compare to CT…" at bounding box center [756, 410] width 573 height 136
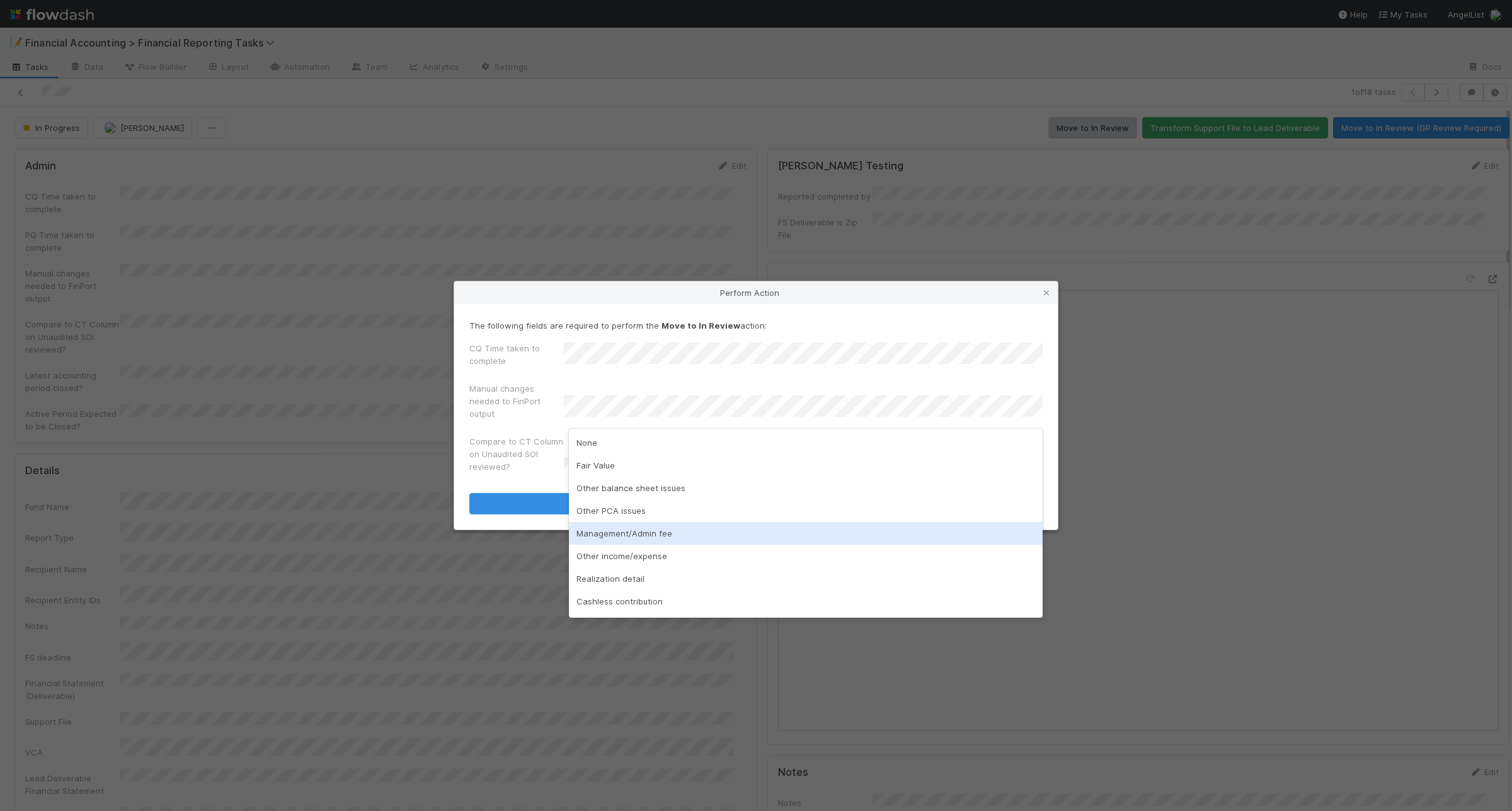
click at [647, 529] on div "Management/Admin fee" at bounding box center [806, 534] width 474 height 23
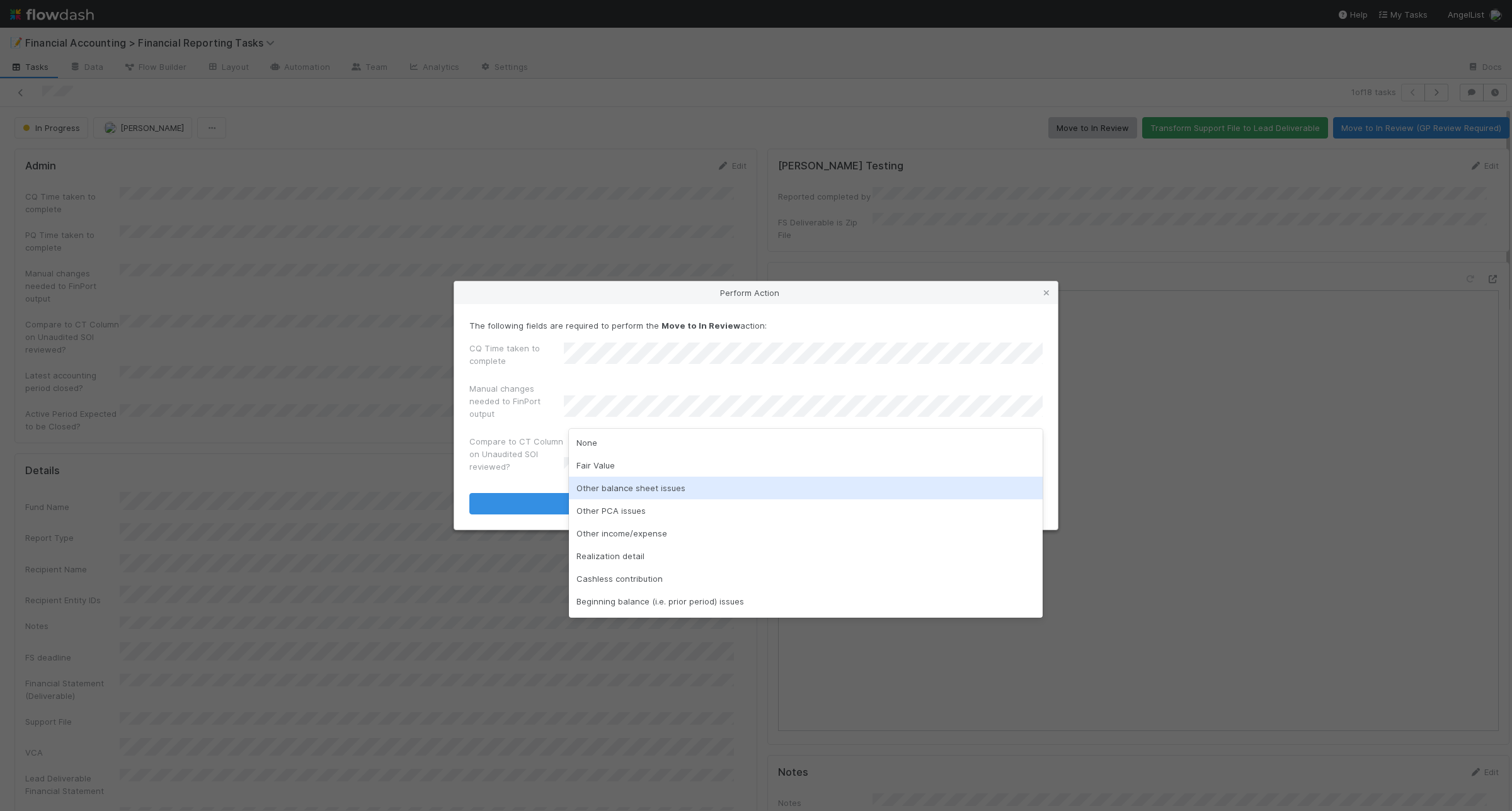
click at [690, 493] on div "Other balance sheet issues" at bounding box center [806, 488] width 474 height 23
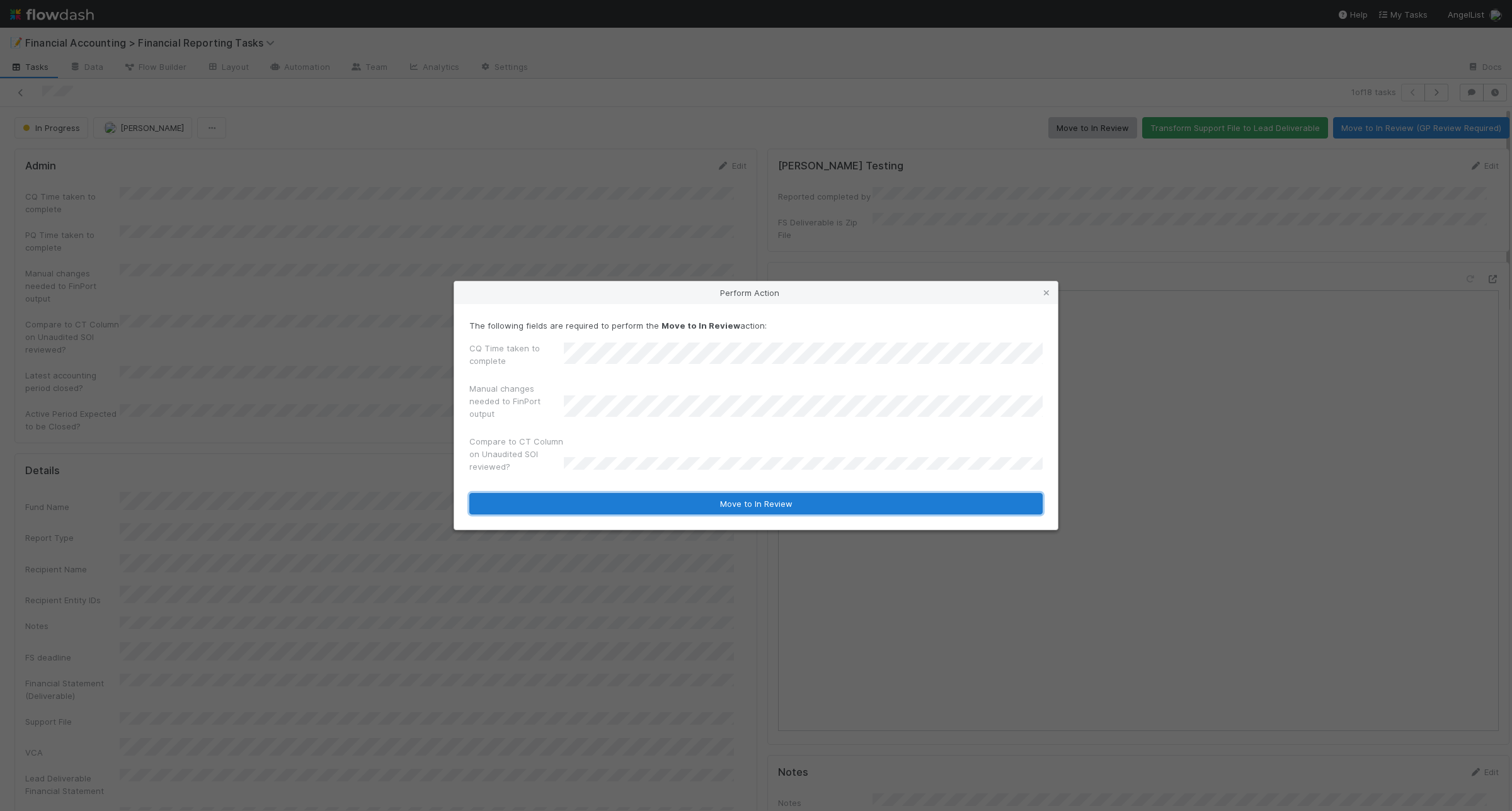
click at [630, 511] on button "Move to In Review" at bounding box center [756, 504] width 573 height 21
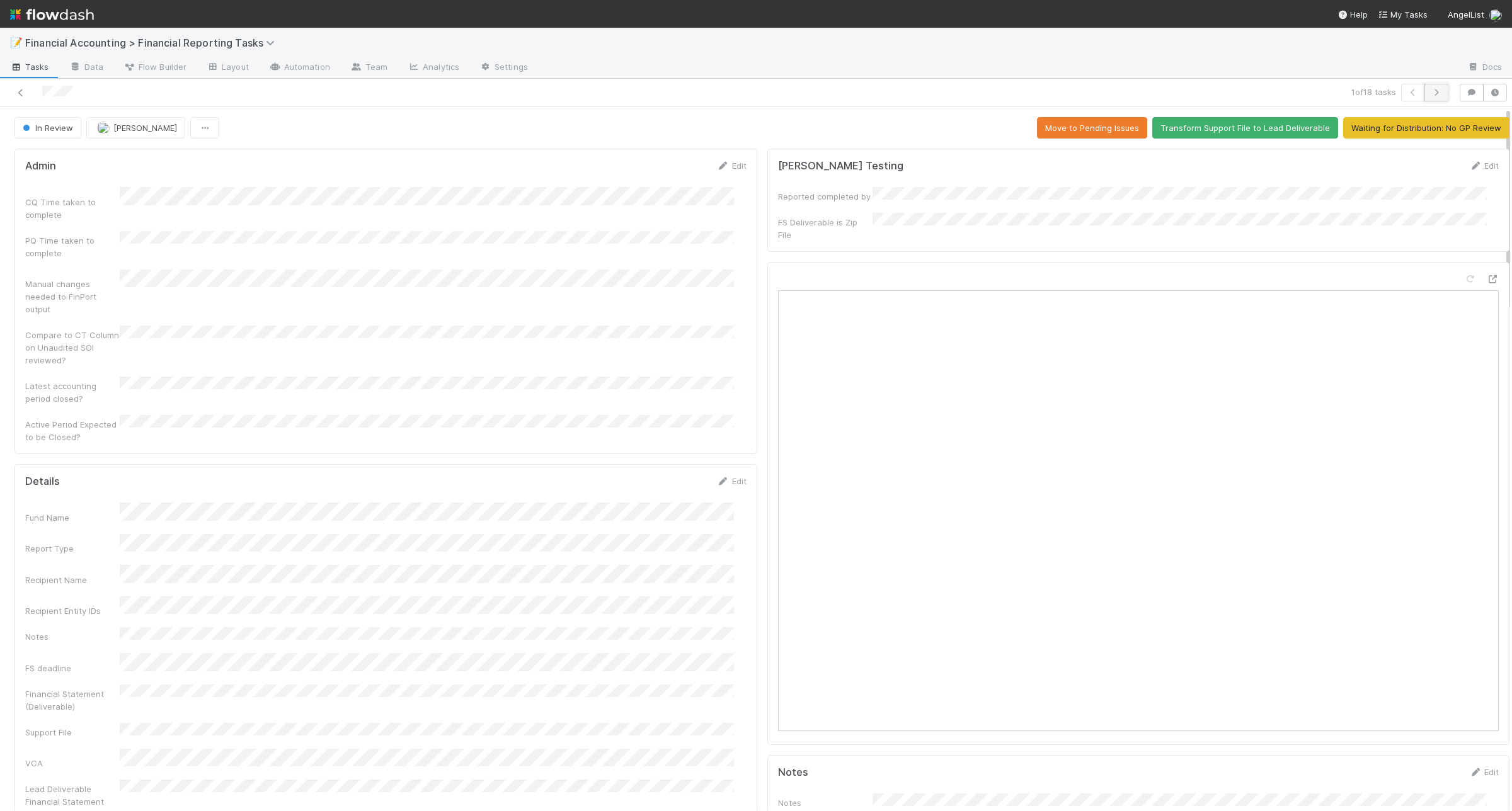
click at [1430, 90] on icon "button" at bounding box center [1436, 92] width 12 height 8
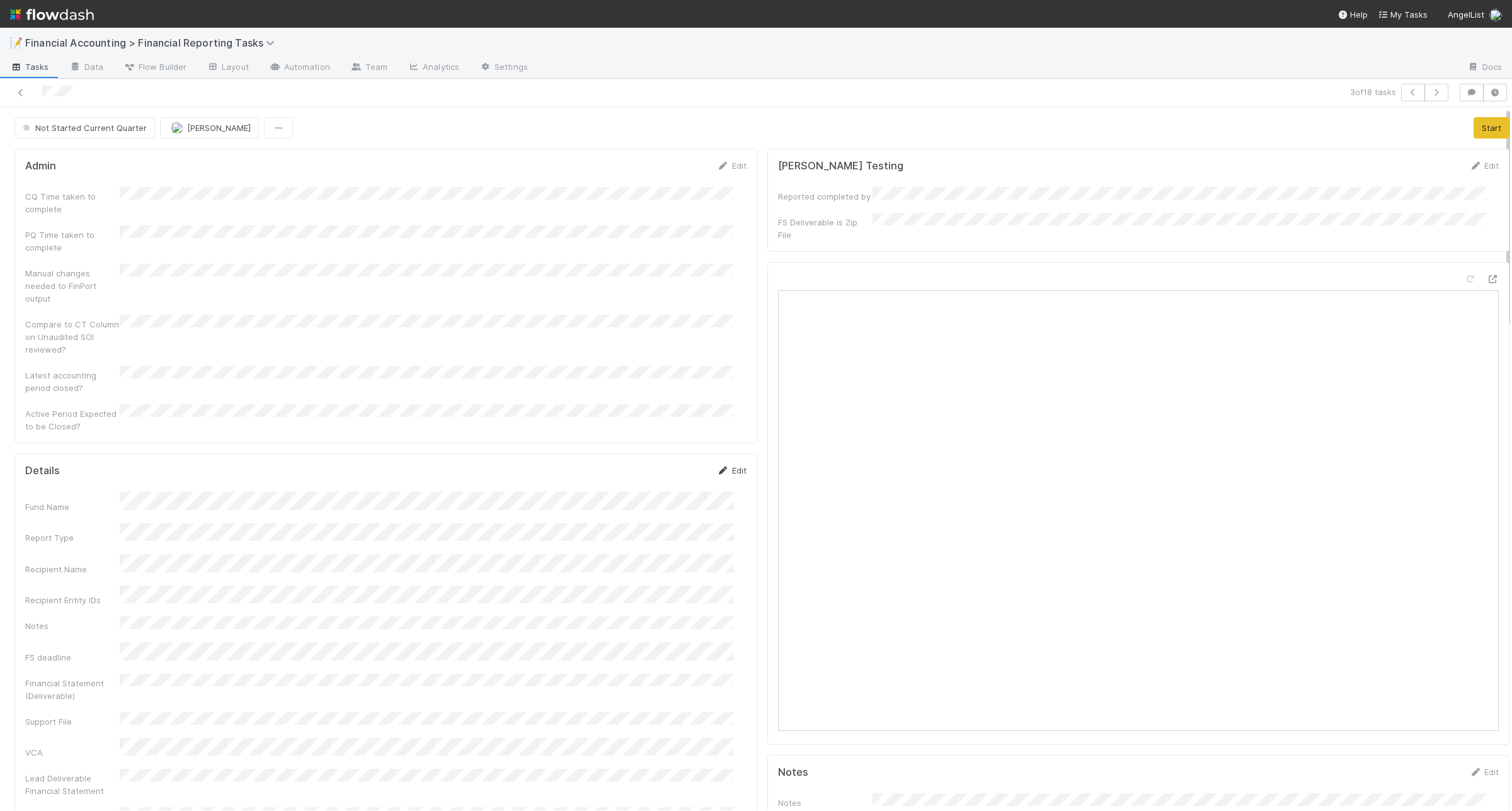
click at [726, 465] on link "Edit" at bounding box center [731, 470] width 30 height 10
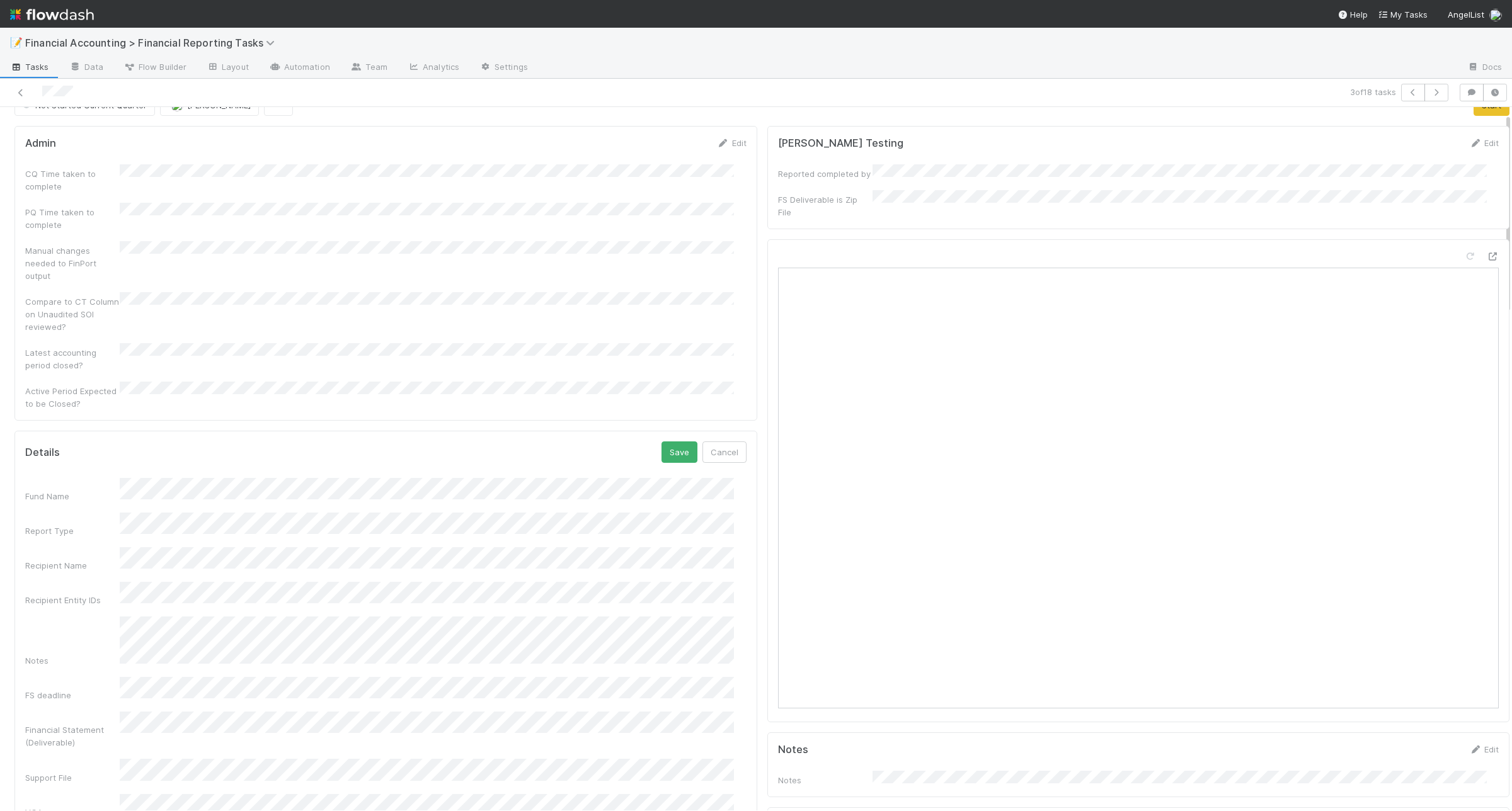
scroll to position [22, 0]
click at [668, 442] on button "Save" at bounding box center [679, 453] width 36 height 21
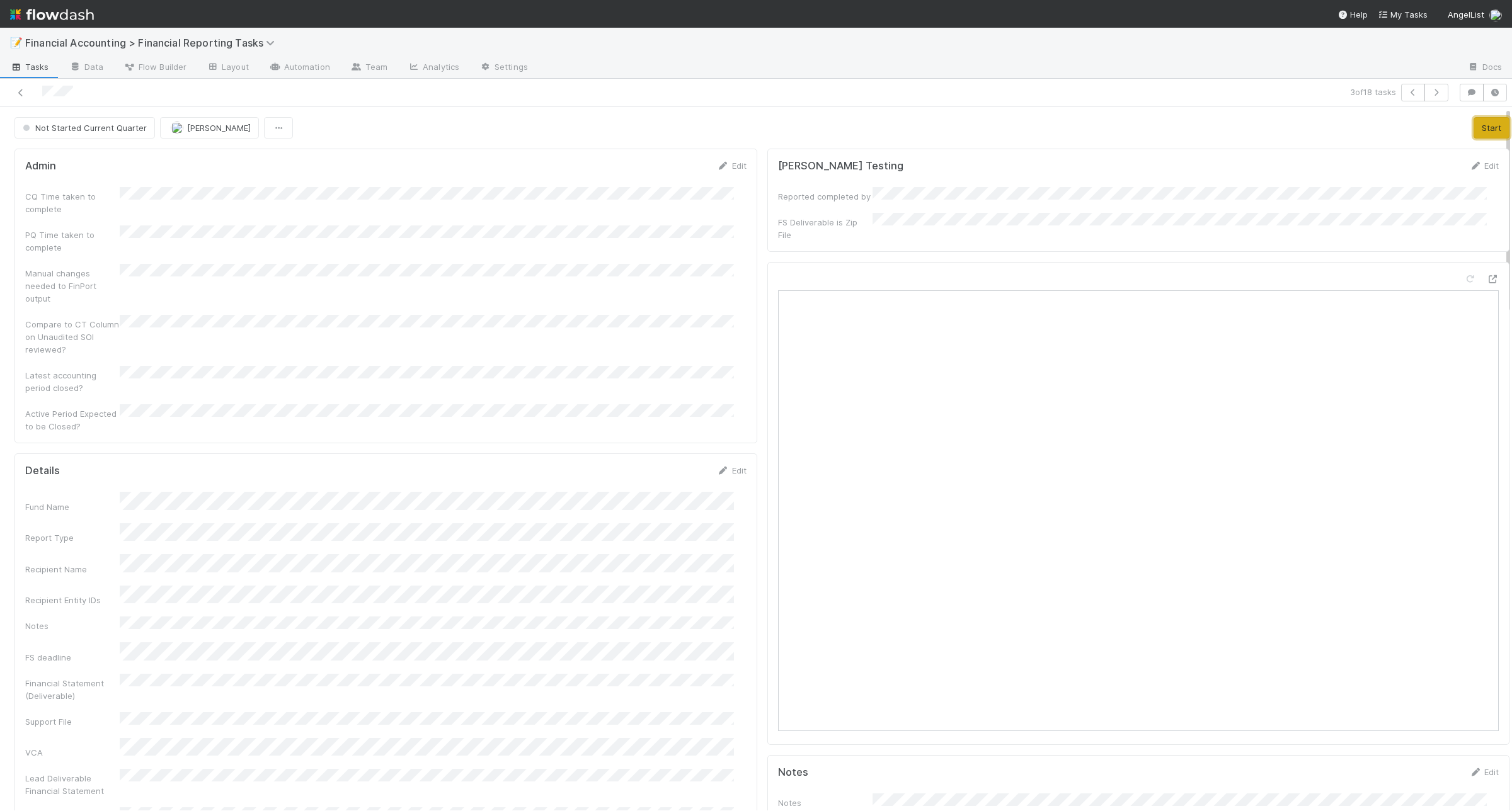
click at [1475, 127] on button "Start" at bounding box center [1491, 127] width 36 height 21
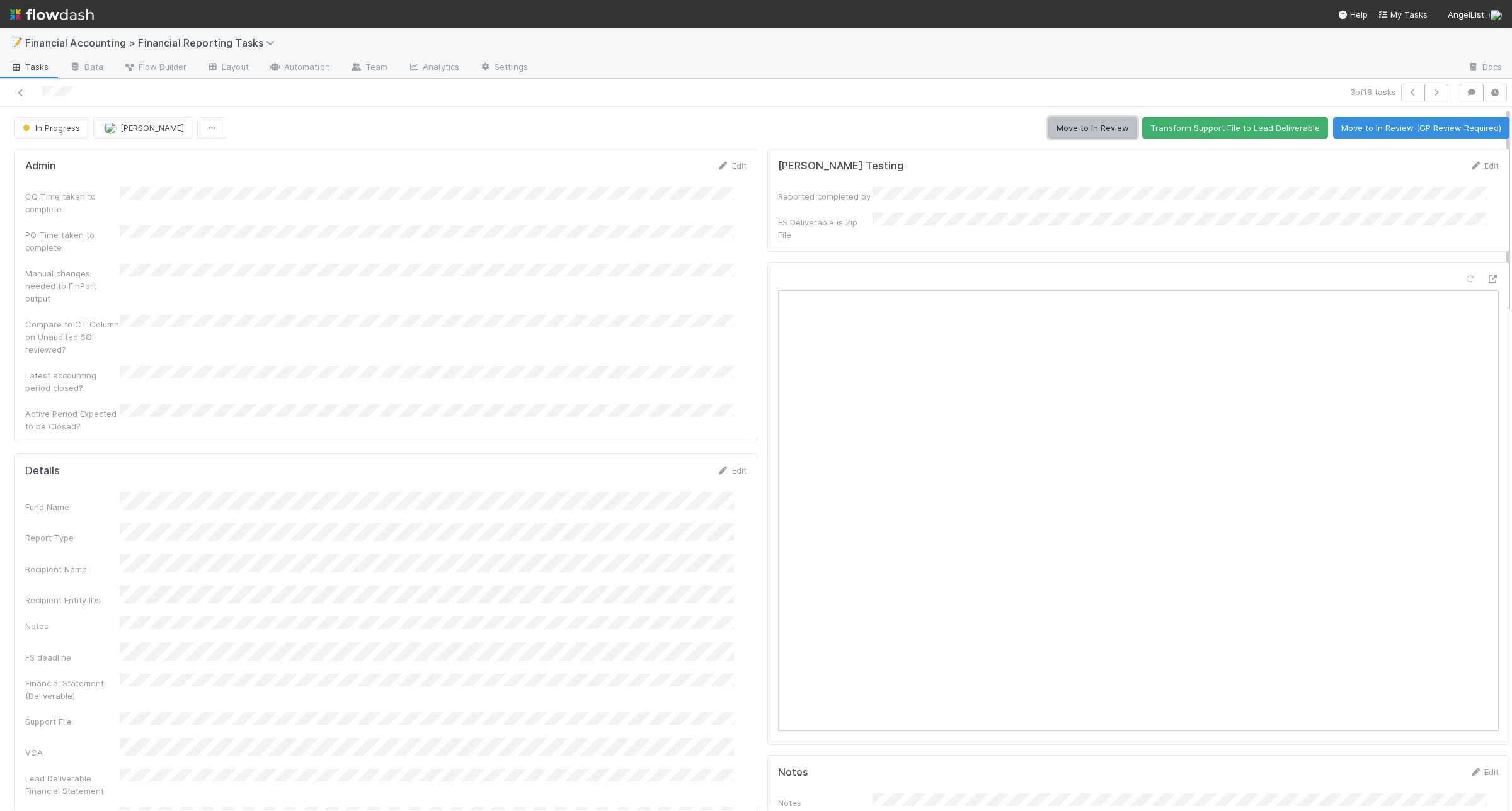
click at [1053, 128] on button "Move to In Review" at bounding box center [1092, 127] width 89 height 21
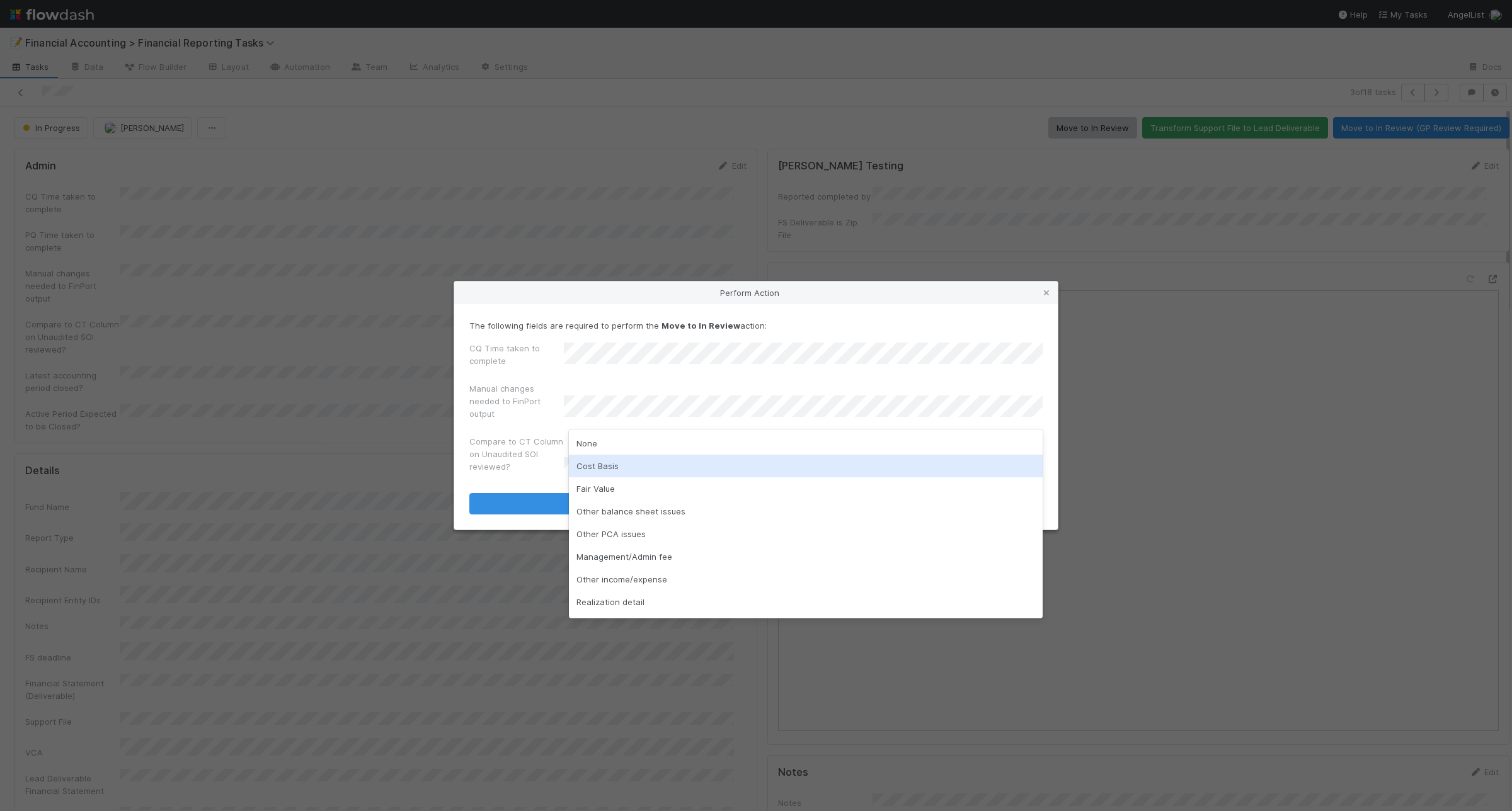
click at [634, 474] on div "Cost Basis" at bounding box center [806, 466] width 474 height 23
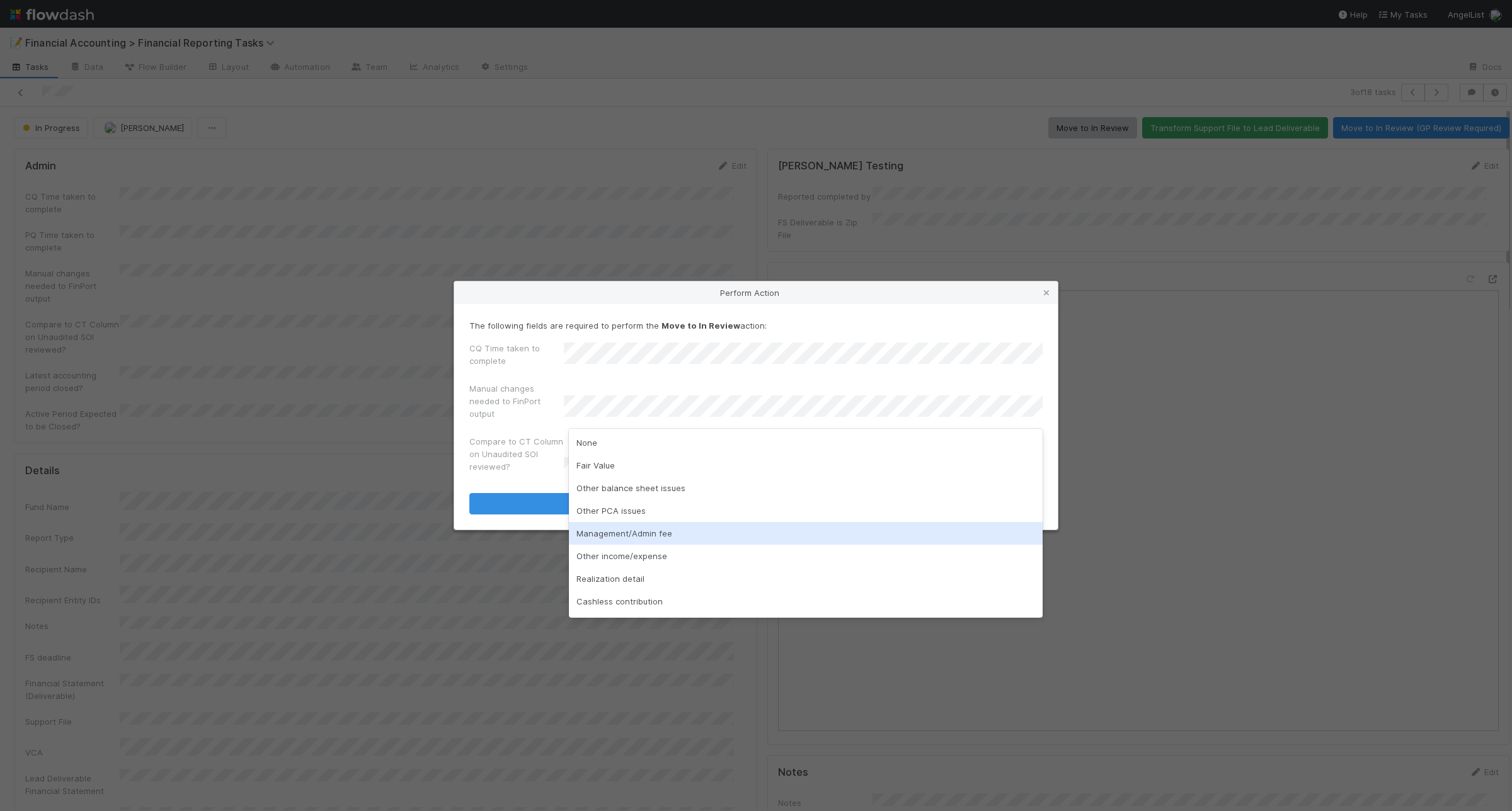
click at [687, 530] on div "Management/Admin fee" at bounding box center [806, 534] width 474 height 23
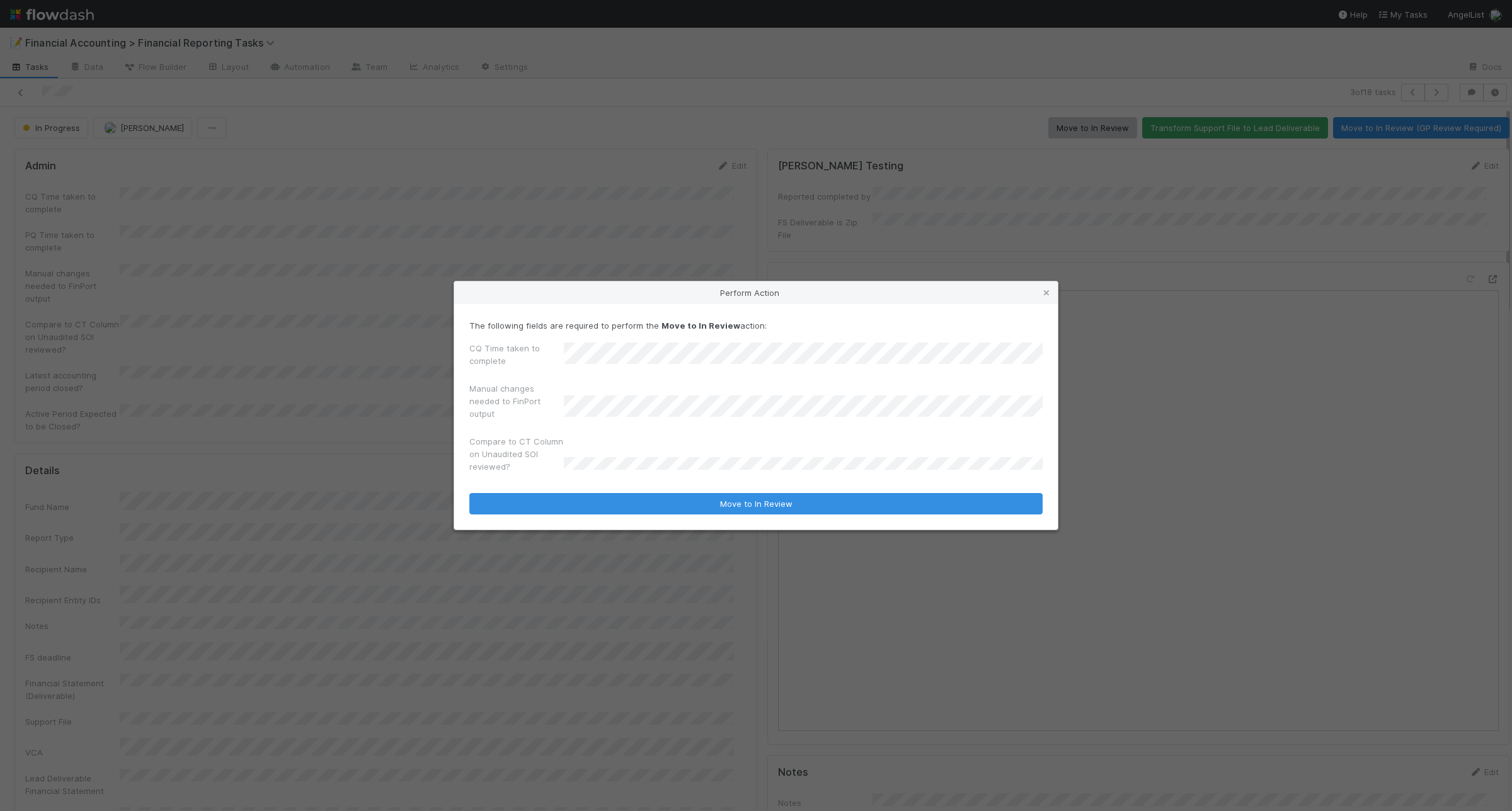
click at [813, 426] on div "CQ Time taken to complete Manual changes needed to FinPort output Compare to CT…" at bounding box center [756, 410] width 573 height 136
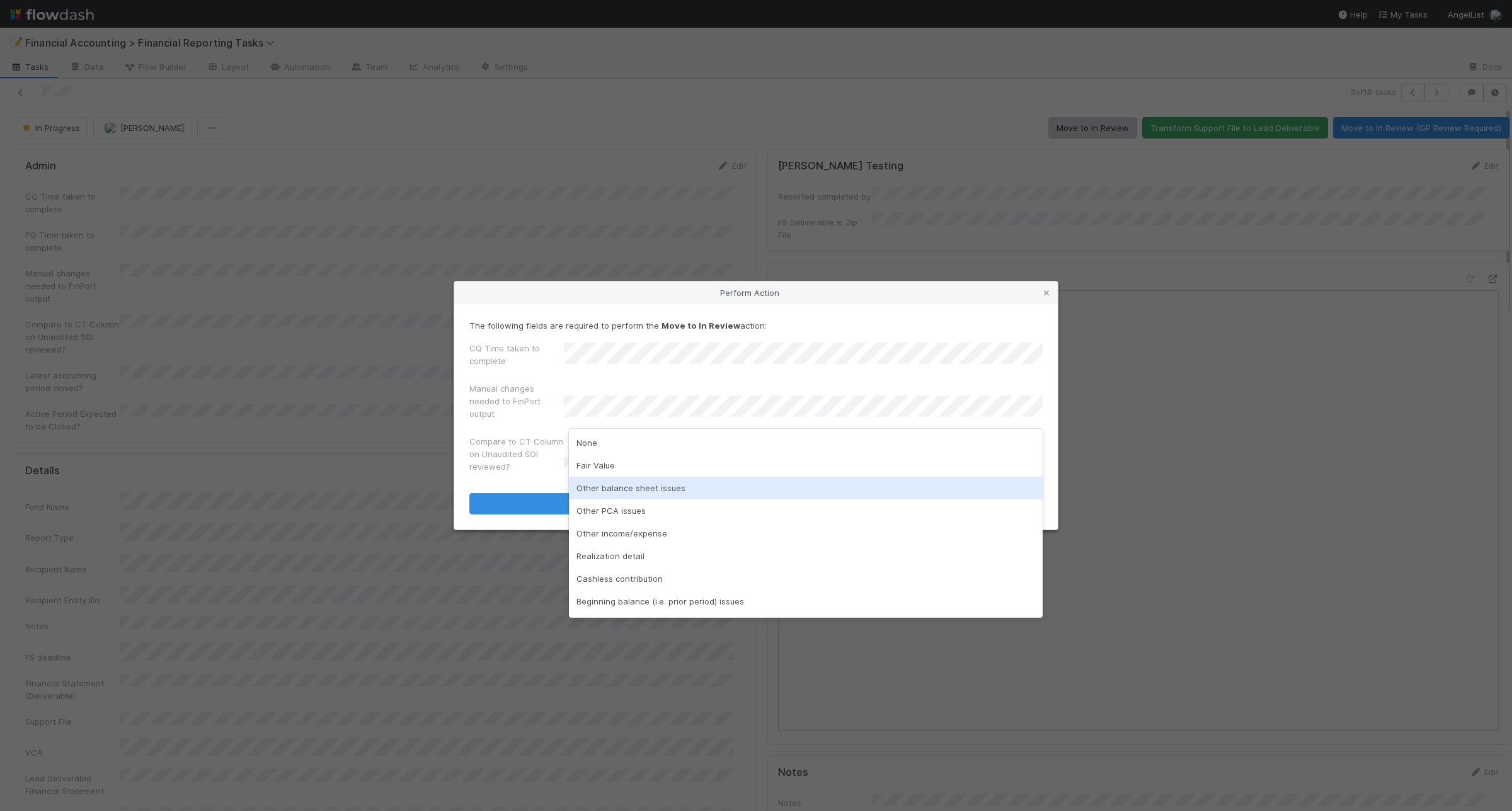
click at [683, 492] on div "Other balance sheet issues" at bounding box center [806, 488] width 474 height 23
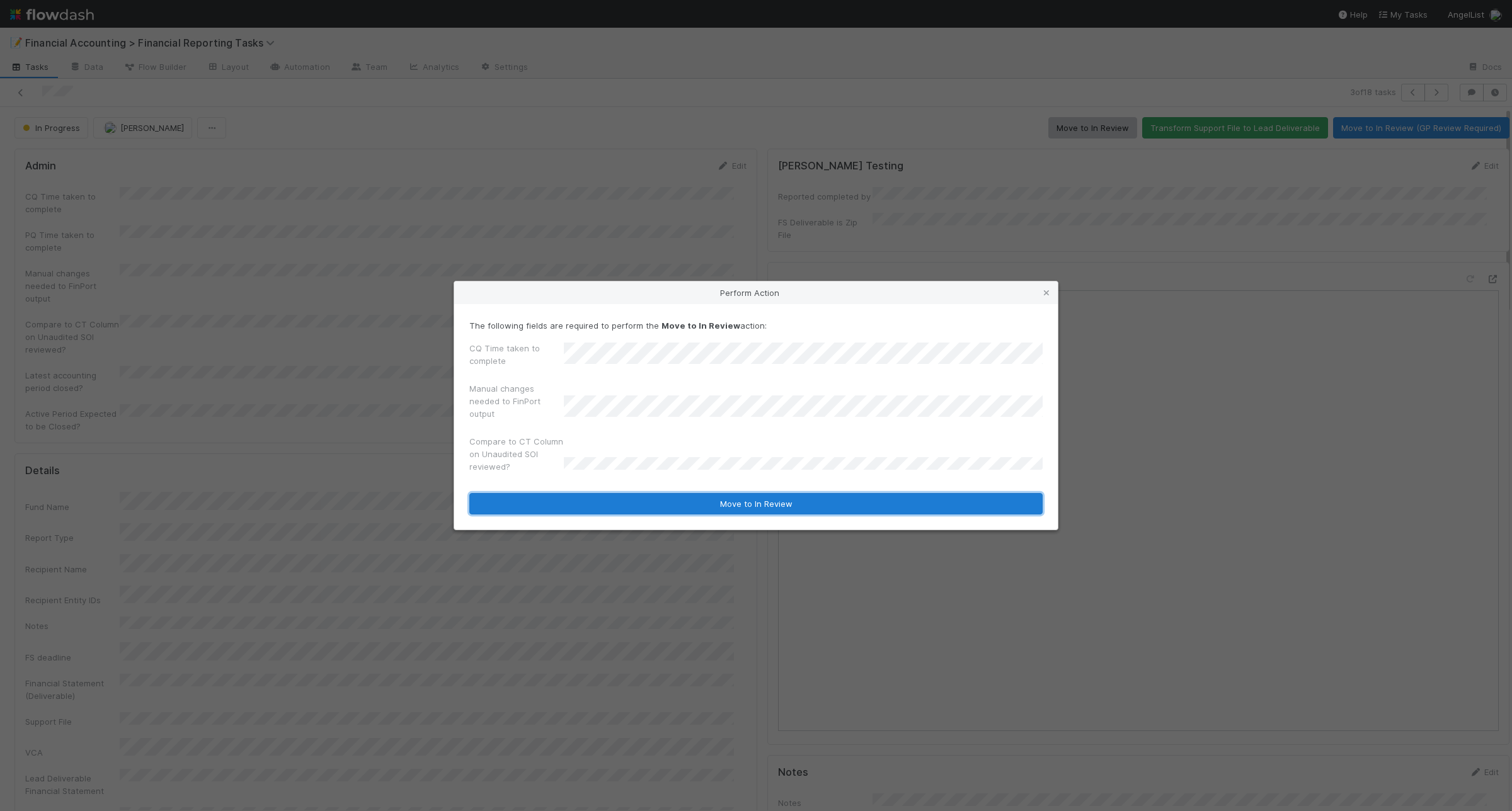
click at [645, 499] on button "Move to In Review" at bounding box center [756, 504] width 573 height 21
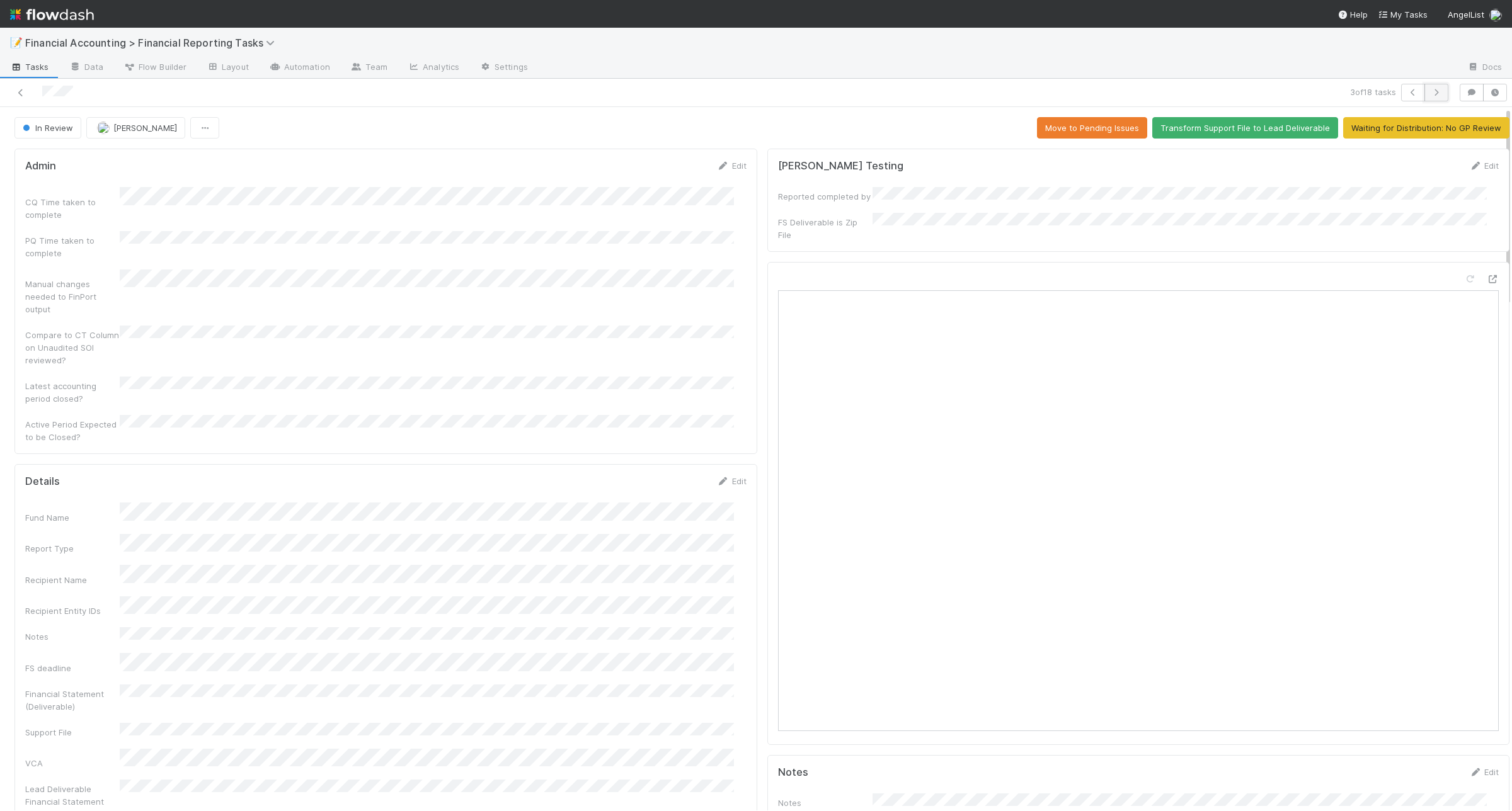
click at [1430, 95] on icon "button" at bounding box center [1436, 92] width 12 height 8
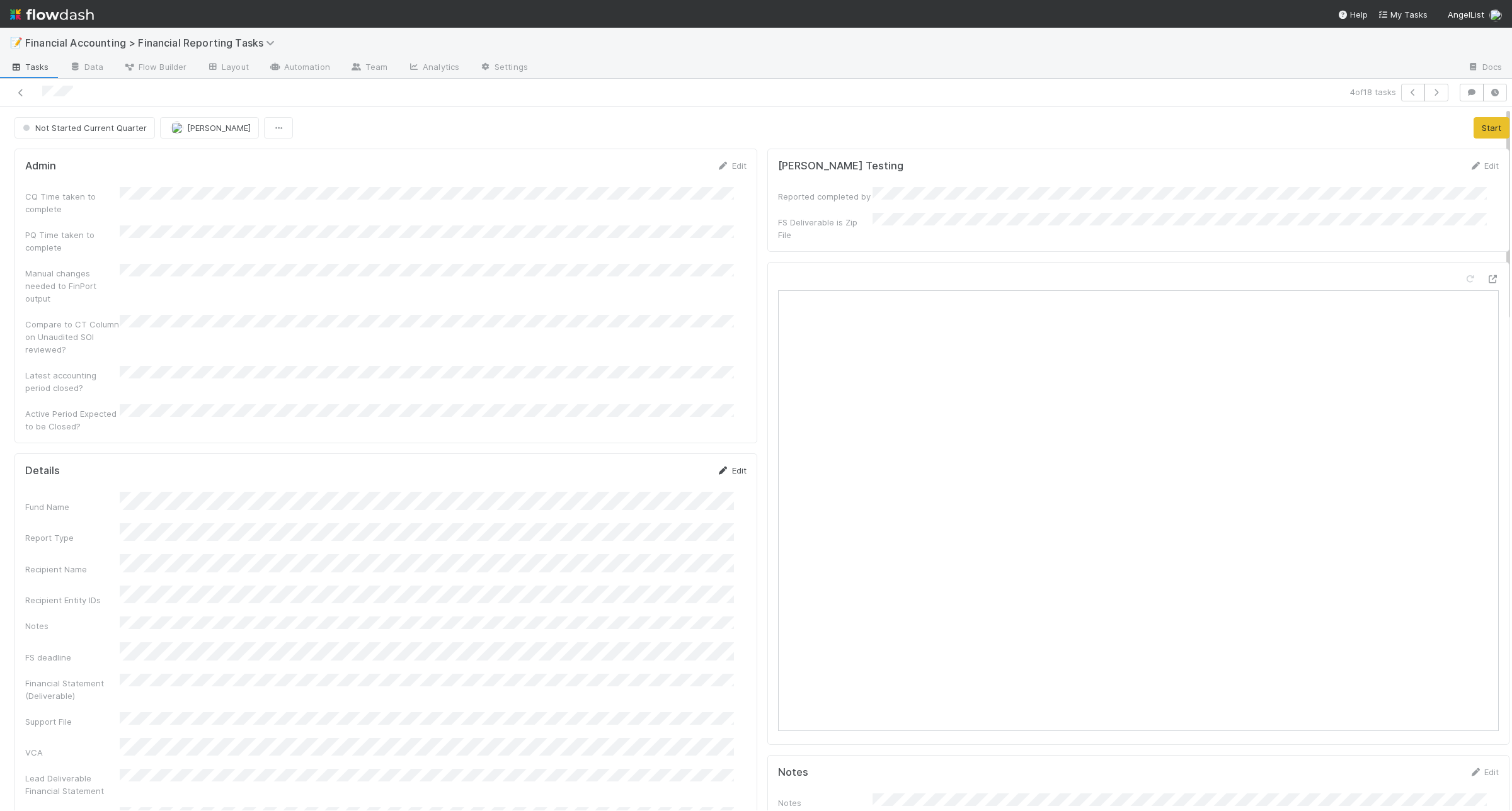
click at [724, 465] on link "Edit" at bounding box center [731, 470] width 30 height 10
click at [1473, 133] on button "Start" at bounding box center [1491, 127] width 36 height 21
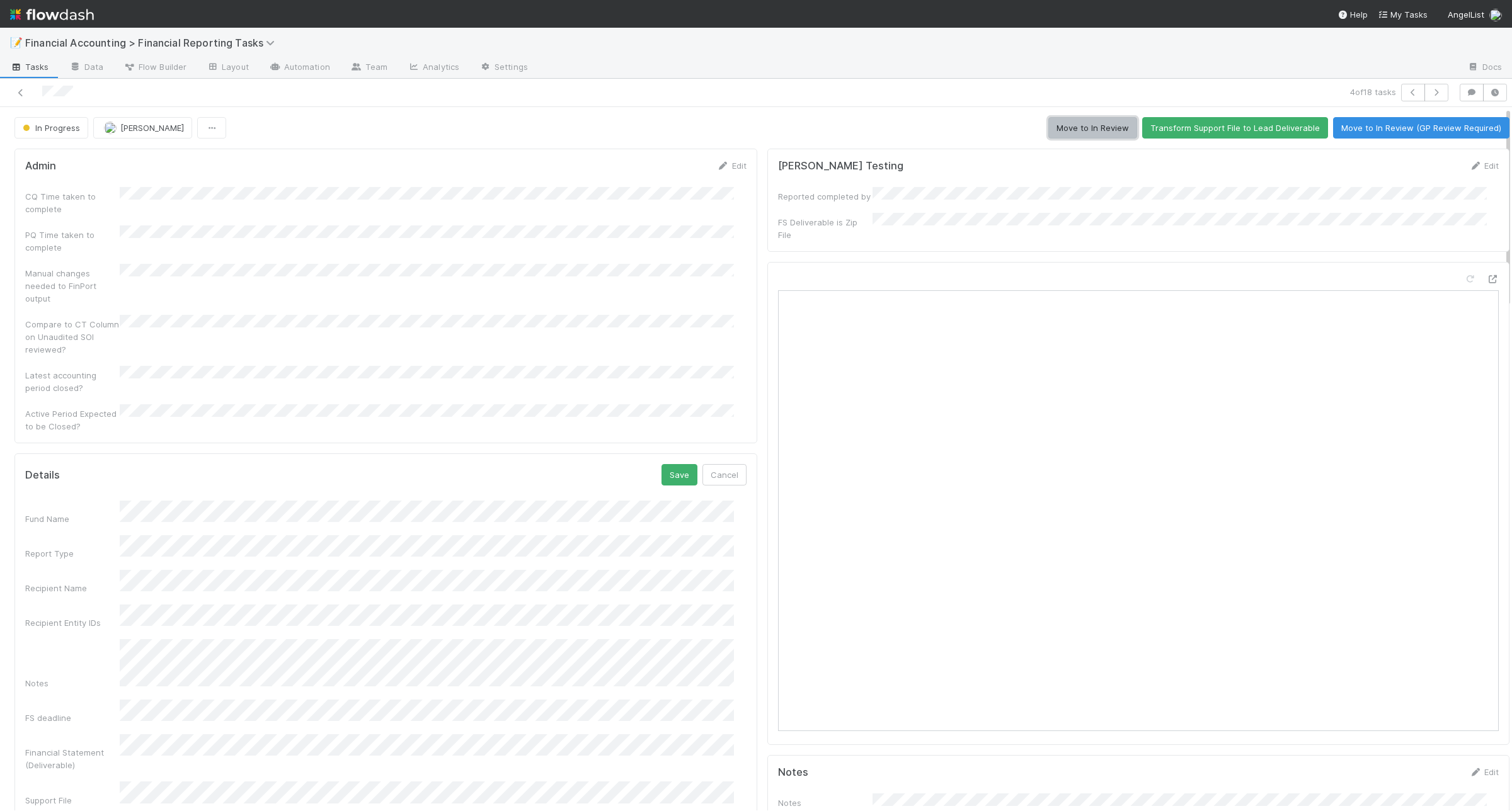
click at [1069, 133] on button "Move to In Review" at bounding box center [1092, 127] width 89 height 21
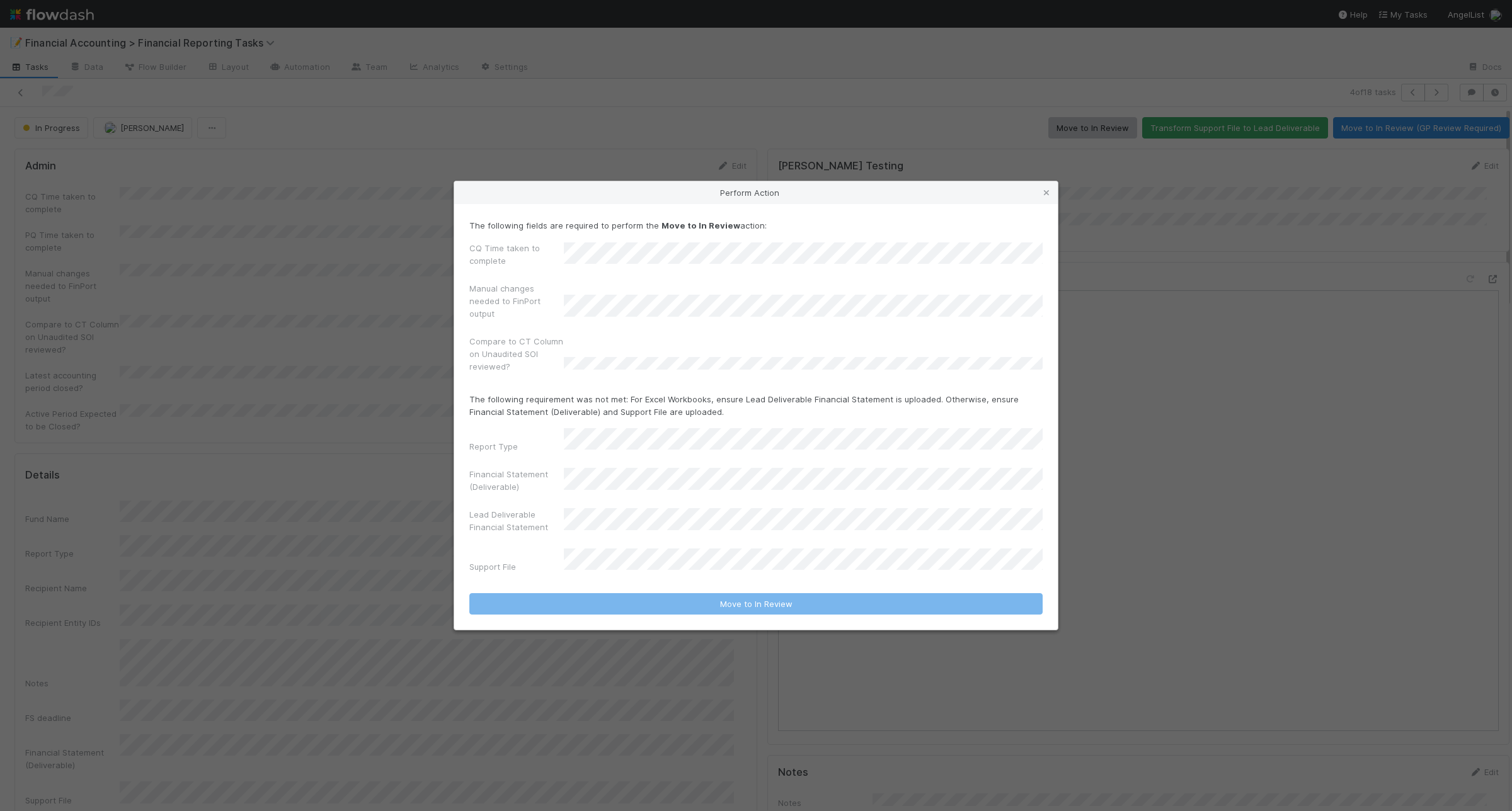
click at [367, 406] on div "Perform Action The following fields are required to perform the Move to In Revi…" at bounding box center [756, 406] width 1512 height 811
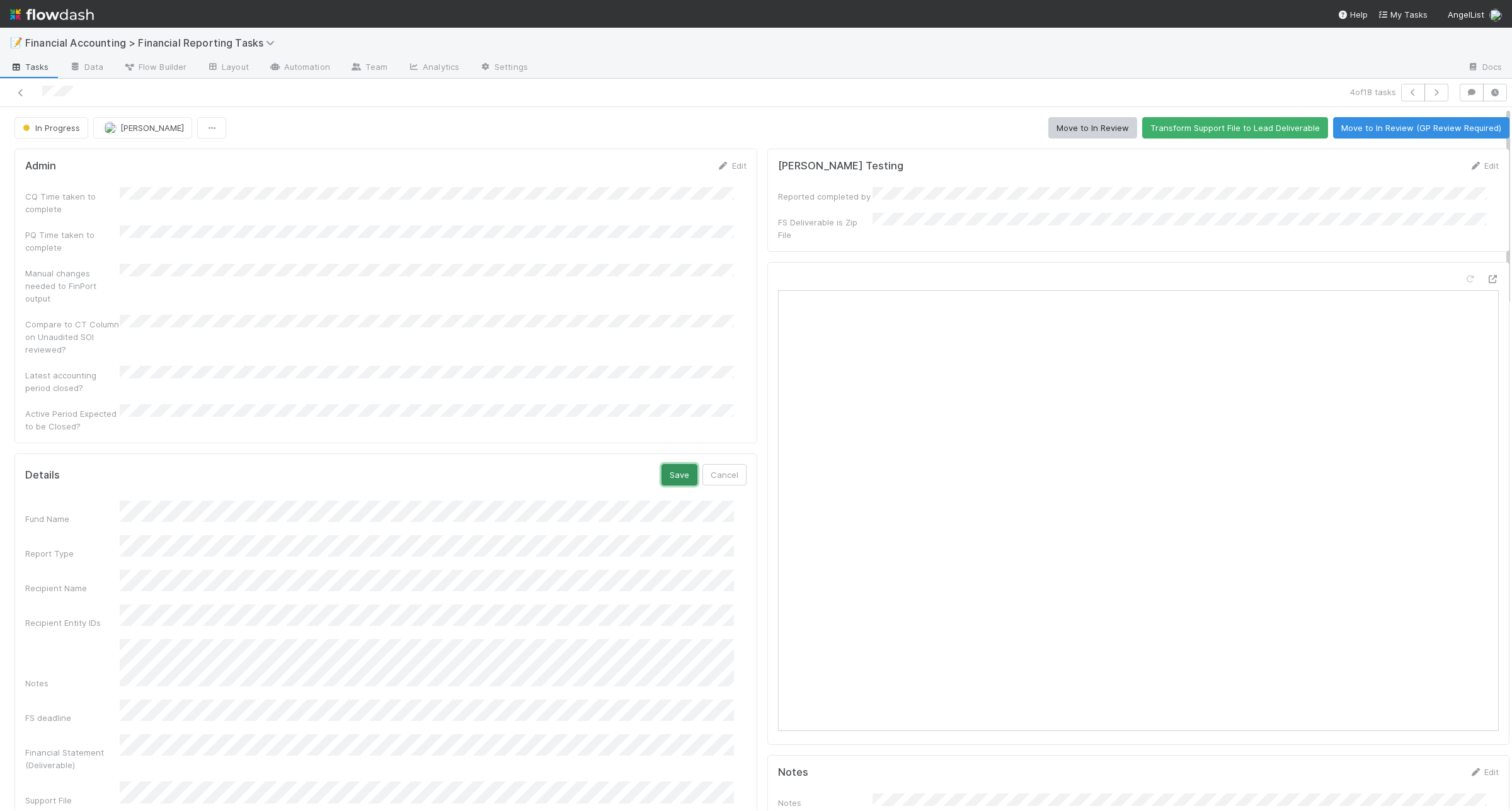
click at [671, 466] on button "Save" at bounding box center [679, 475] width 36 height 21
click at [1074, 126] on button "Move to In Review" at bounding box center [1092, 127] width 89 height 21
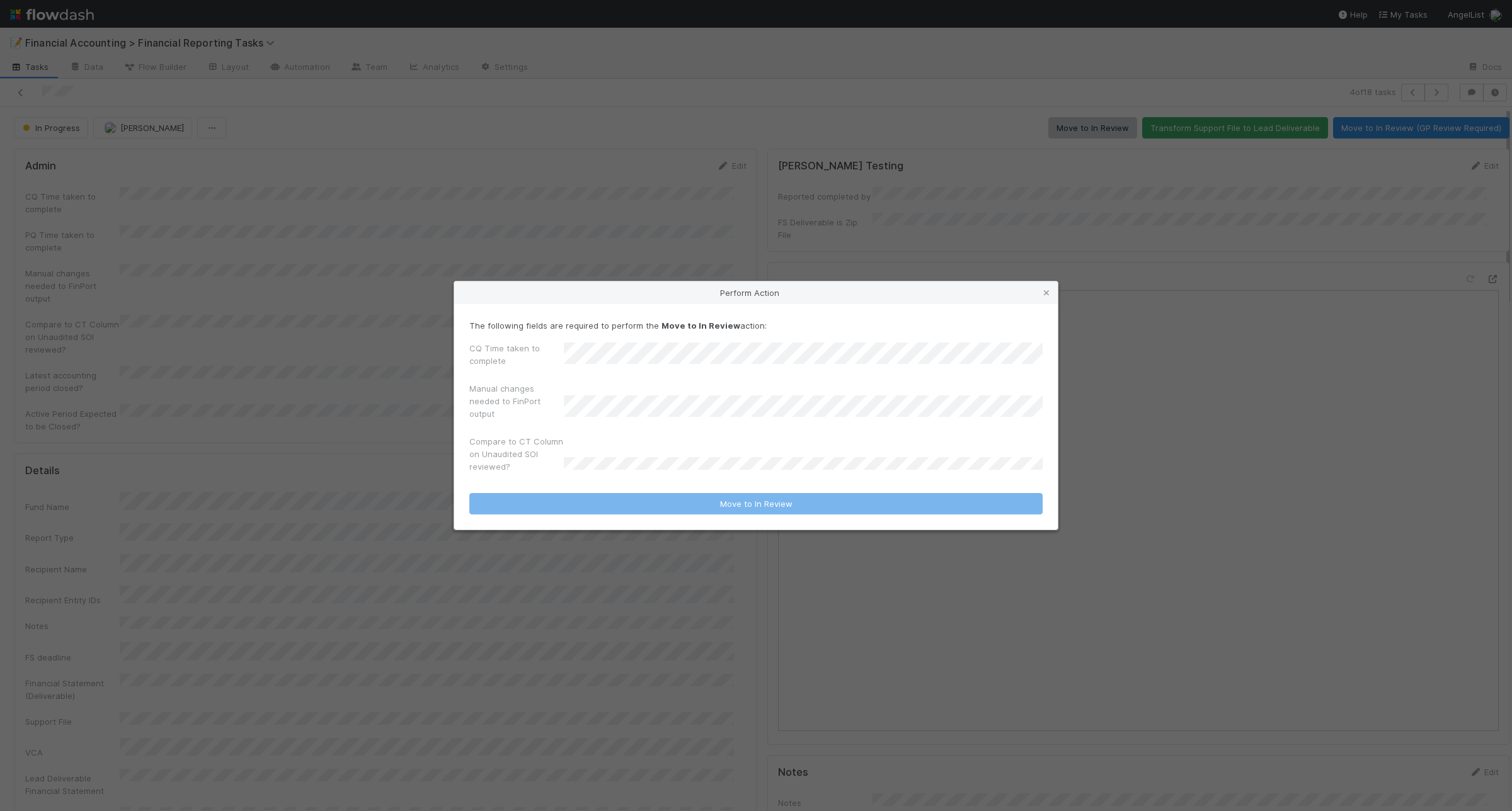
click at [558, 355] on div "CQ Time taken to complete" at bounding box center [756, 357] width 573 height 30
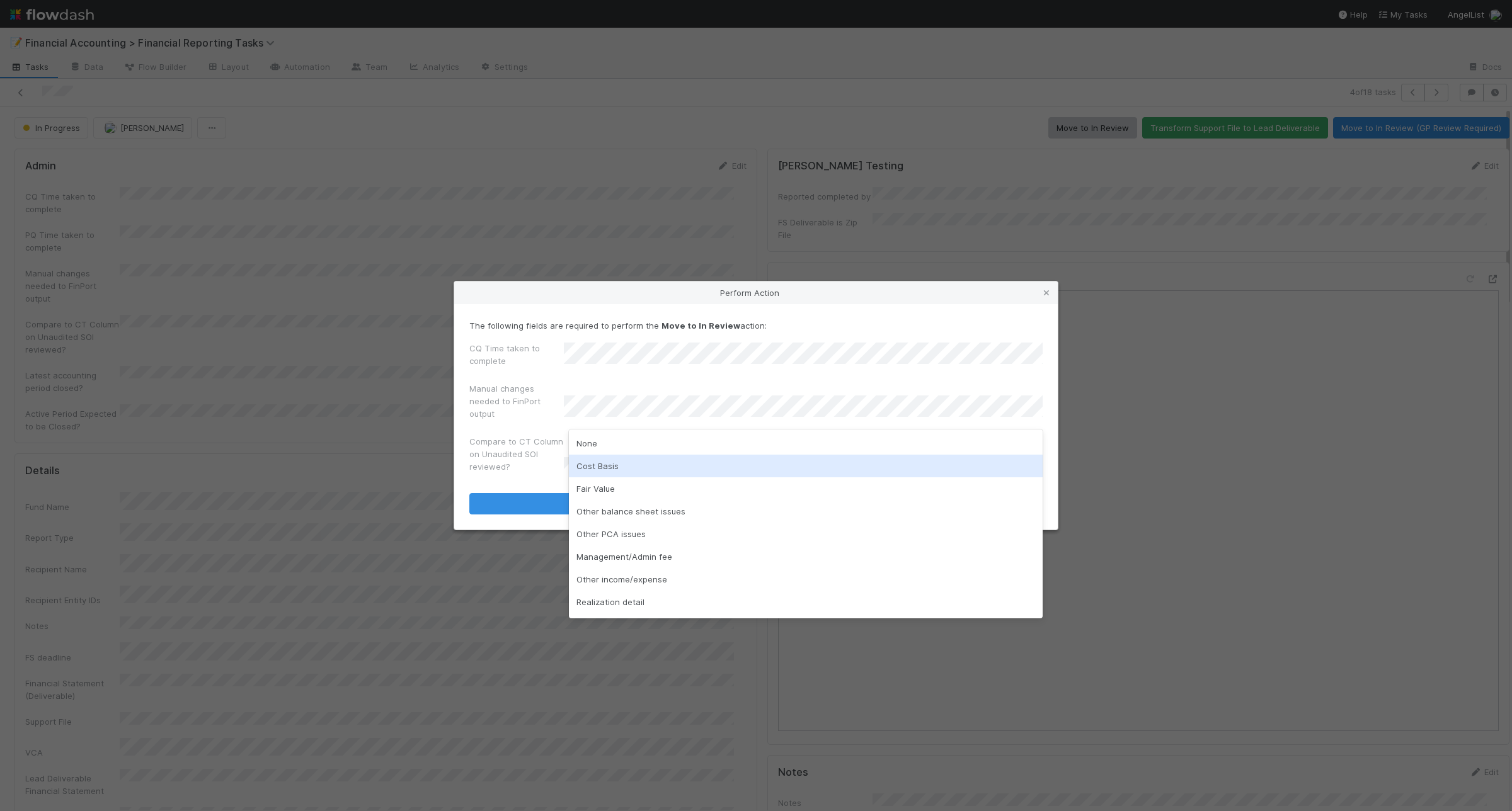
click at [628, 466] on div "Cost Basis" at bounding box center [806, 466] width 474 height 23
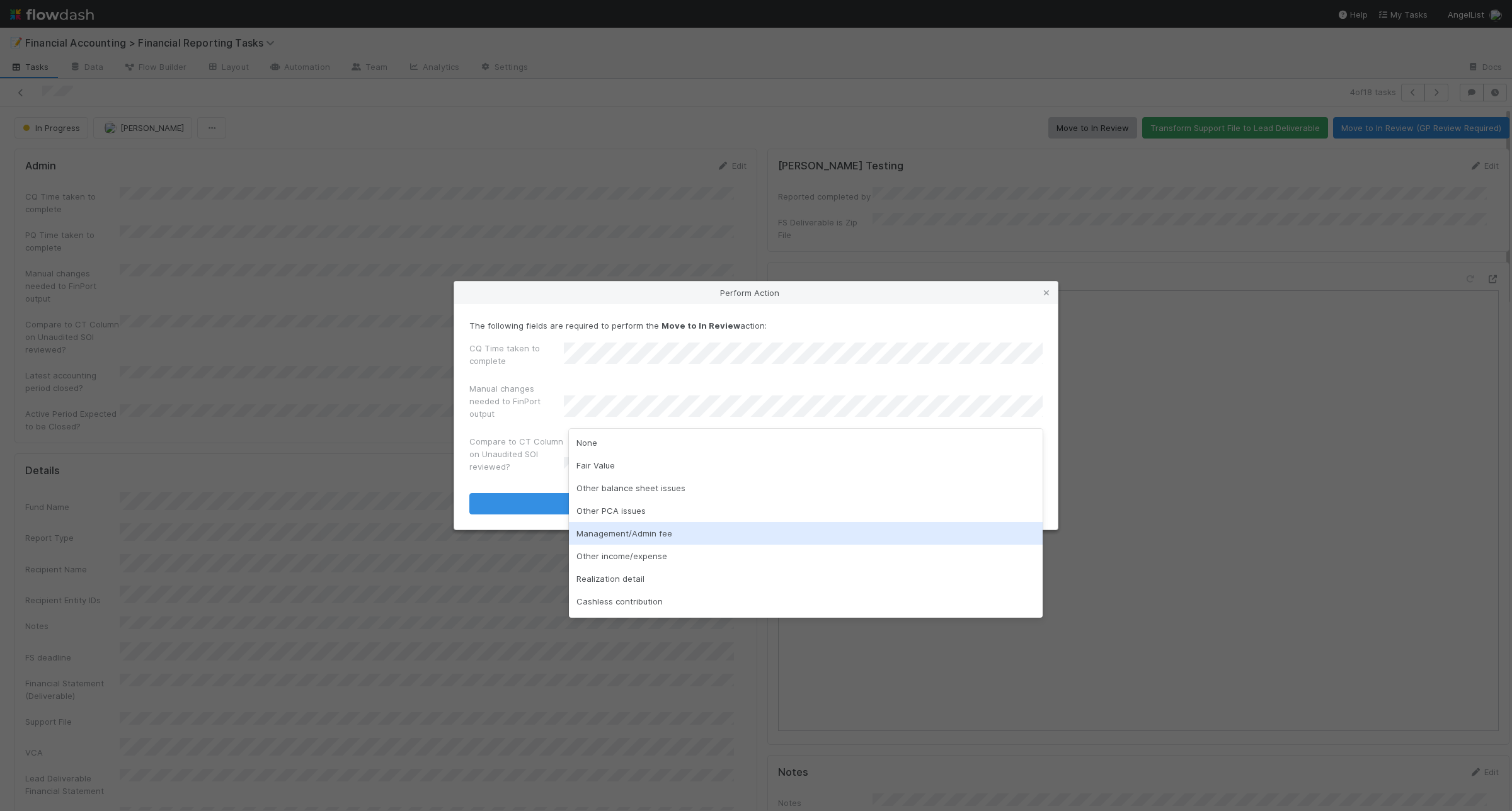
click at [630, 538] on div "Management/Admin fee" at bounding box center [806, 534] width 474 height 23
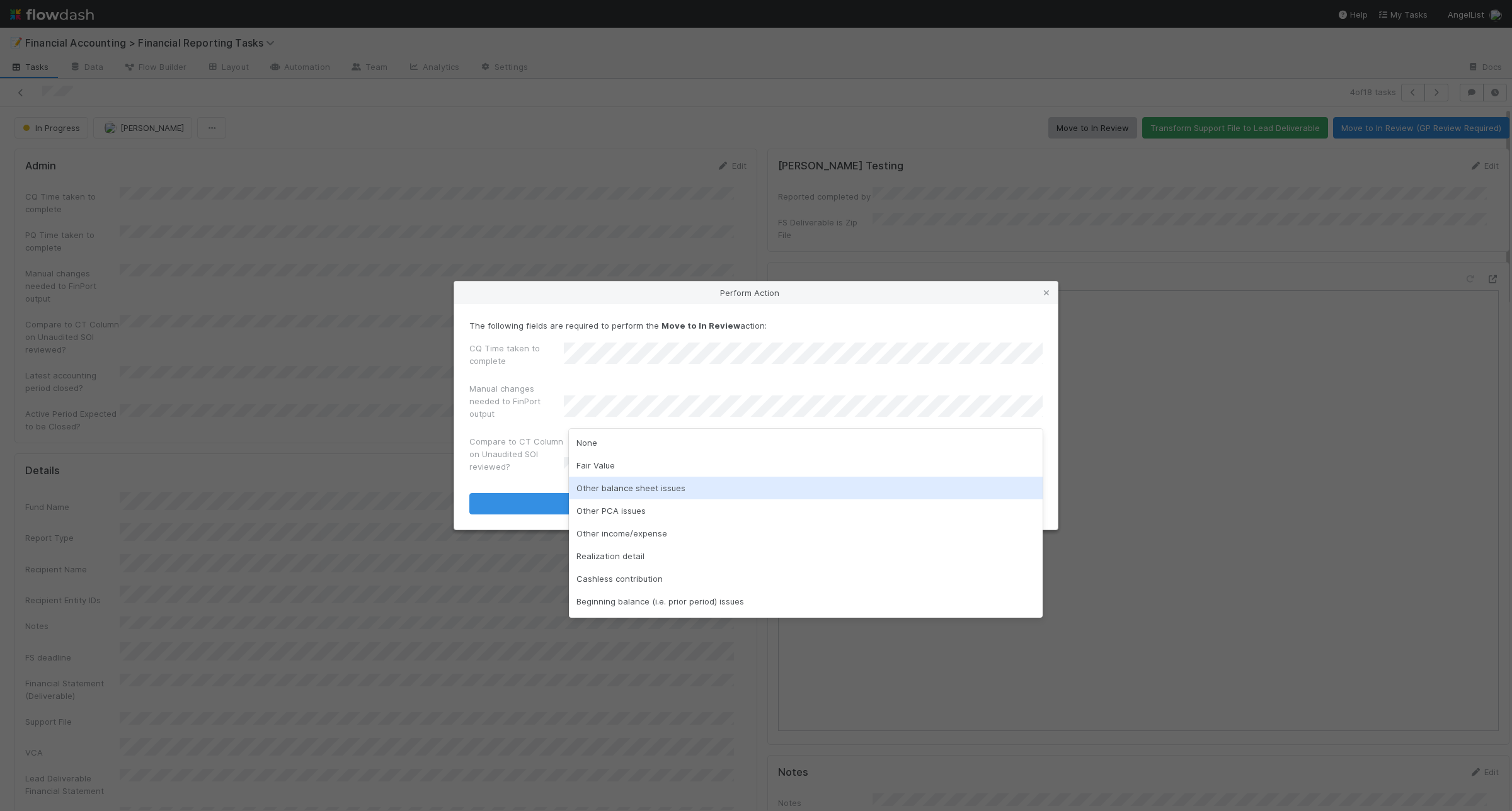
click at [675, 487] on div "Other balance sheet issues" at bounding box center [806, 488] width 474 height 23
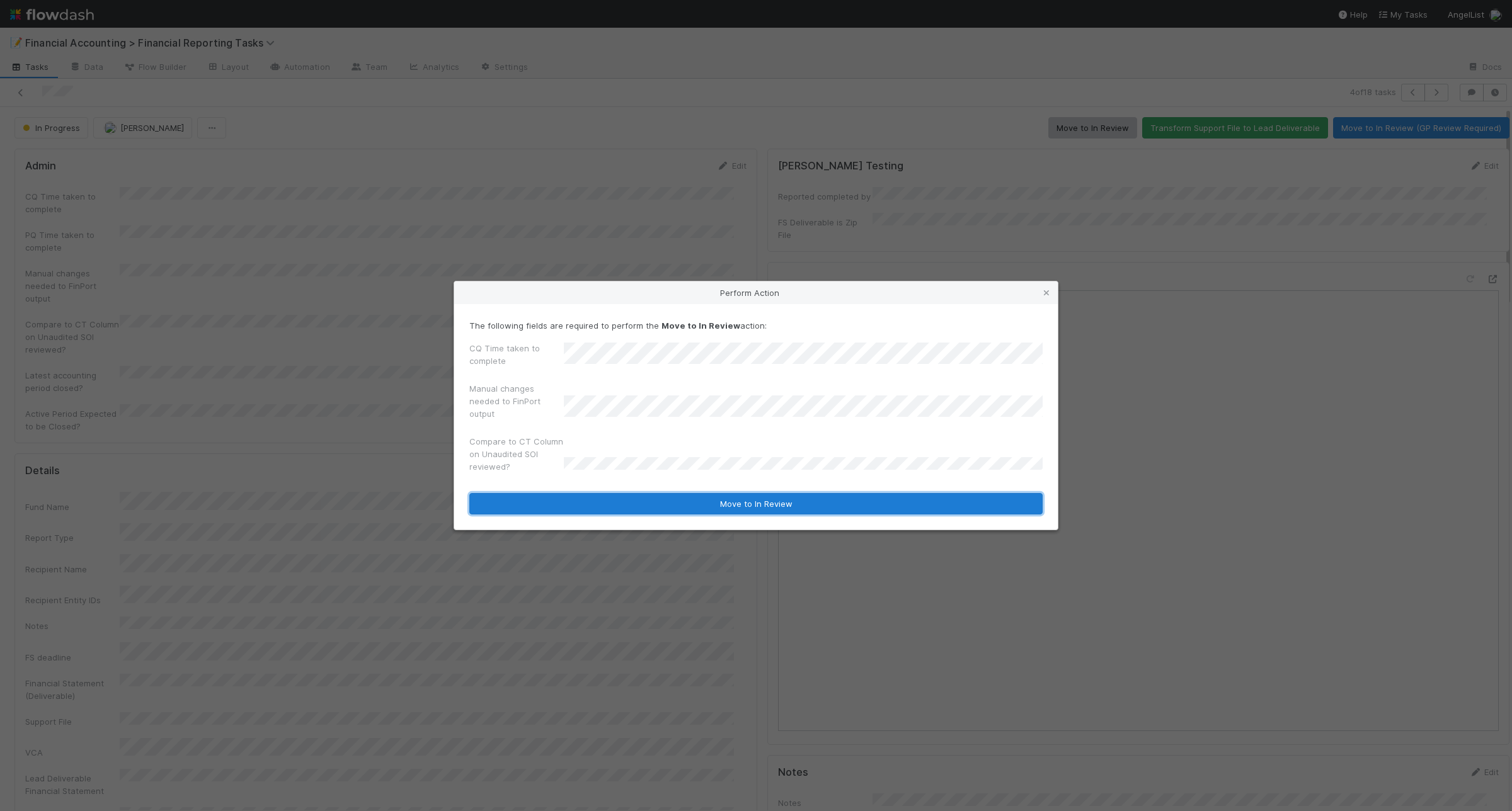
click at [616, 504] on button "Move to In Review" at bounding box center [756, 504] width 573 height 21
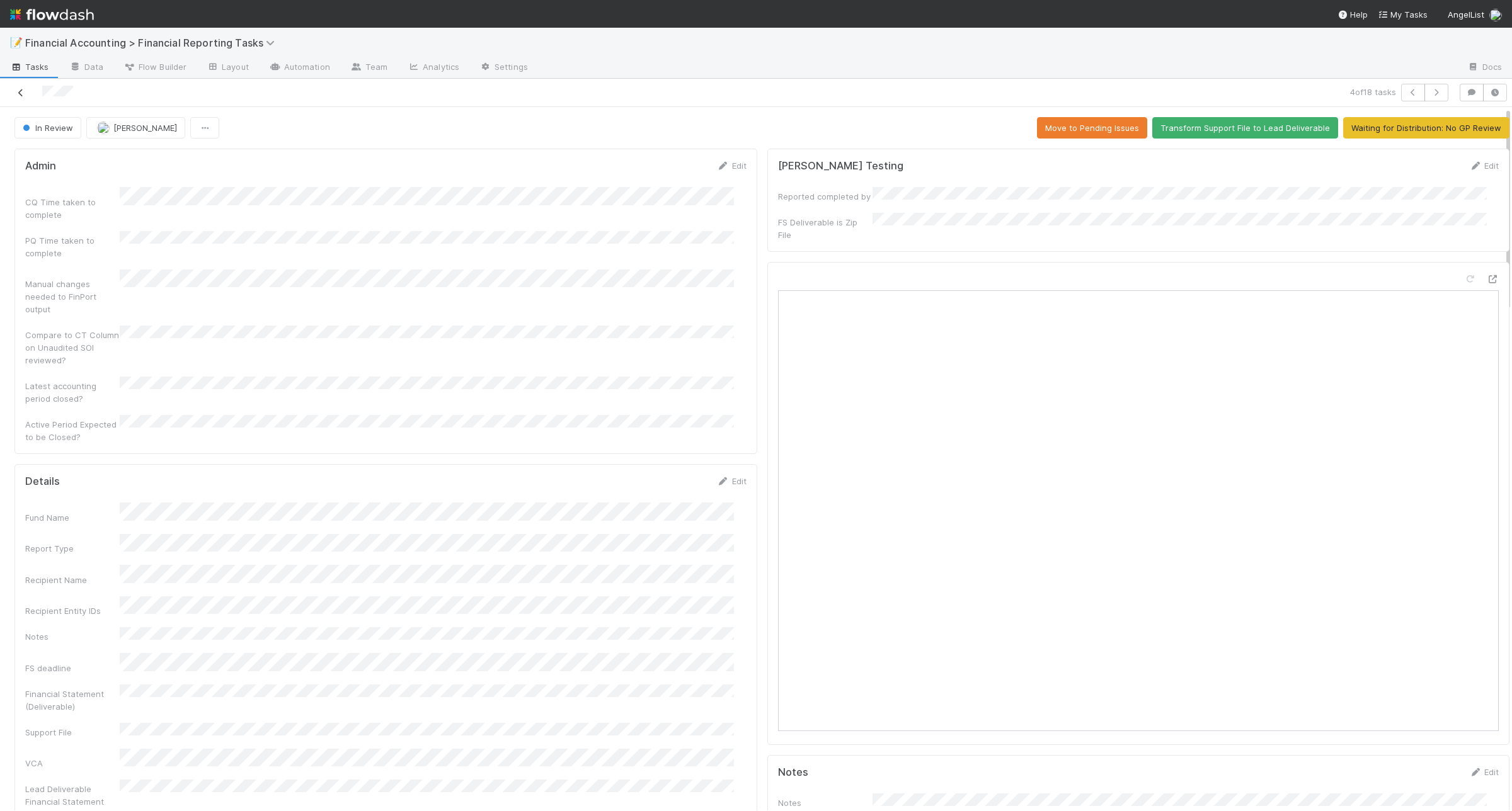
click at [23, 93] on icon at bounding box center [21, 92] width 12 height 8
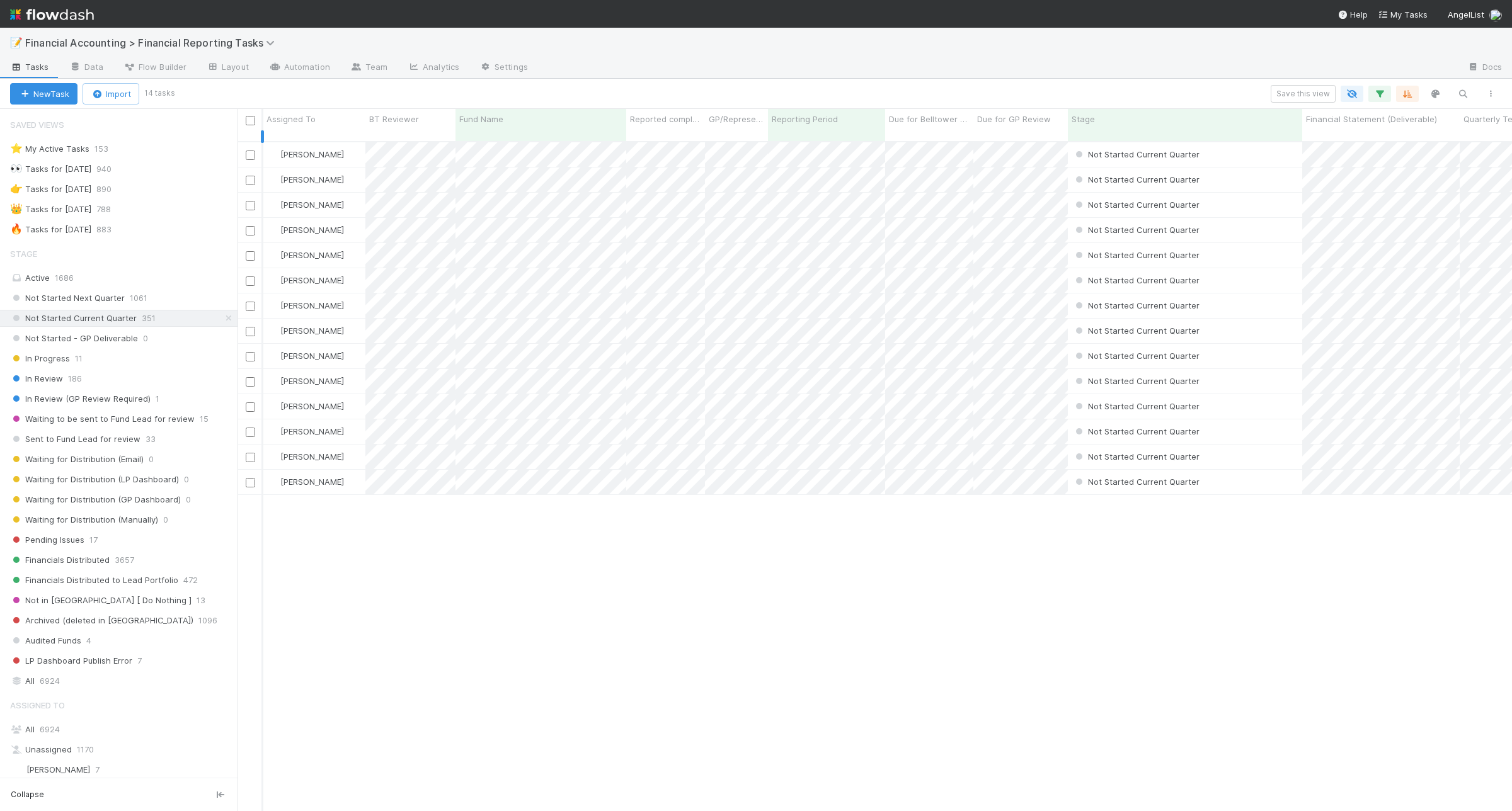
scroll to position [668, 1263]
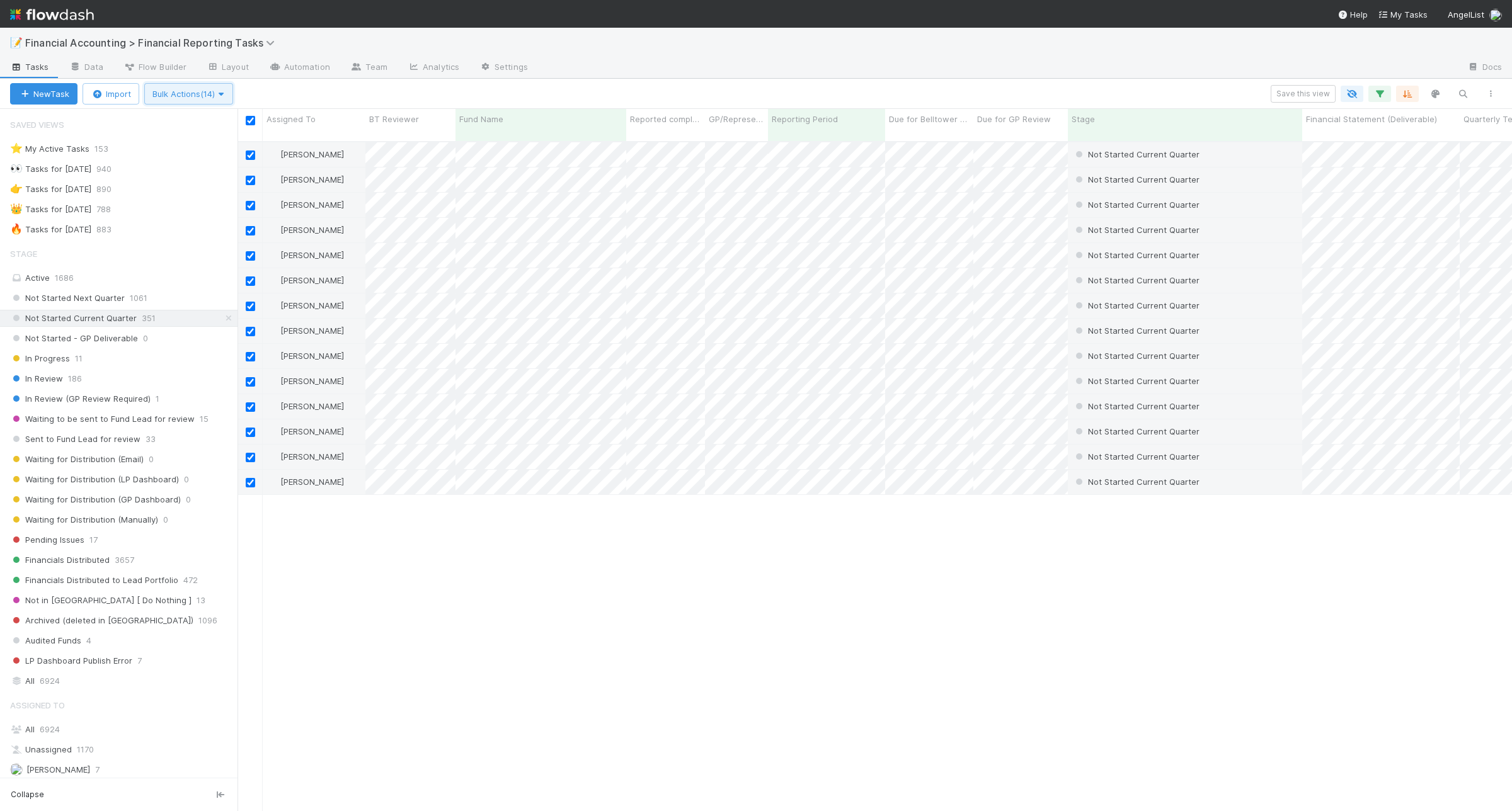
click at [219, 91] on span "Bulk Actions (14)" at bounding box center [189, 93] width 73 height 10
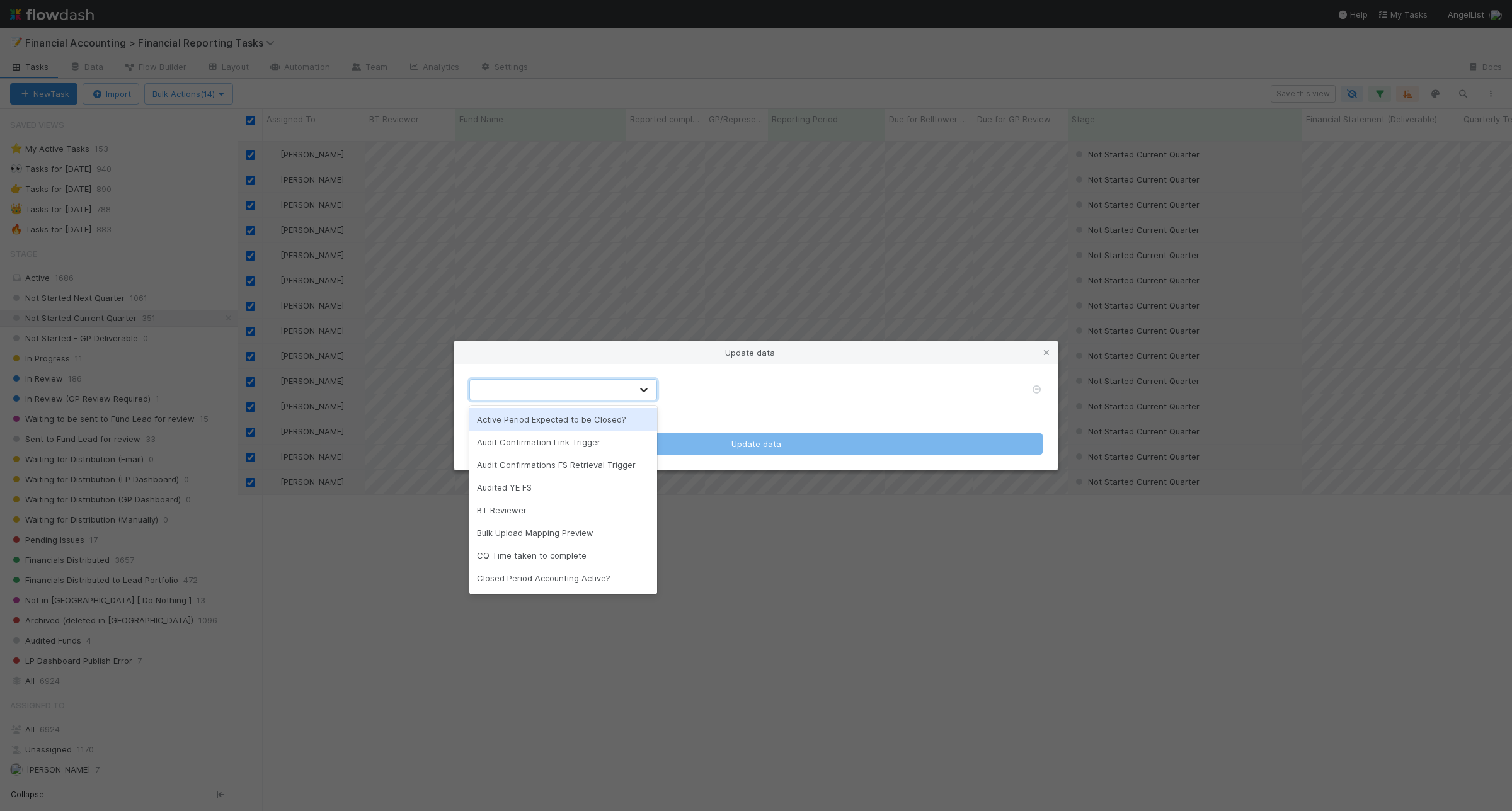
click at [647, 387] on icon at bounding box center [644, 390] width 12 height 12
type input "cq"
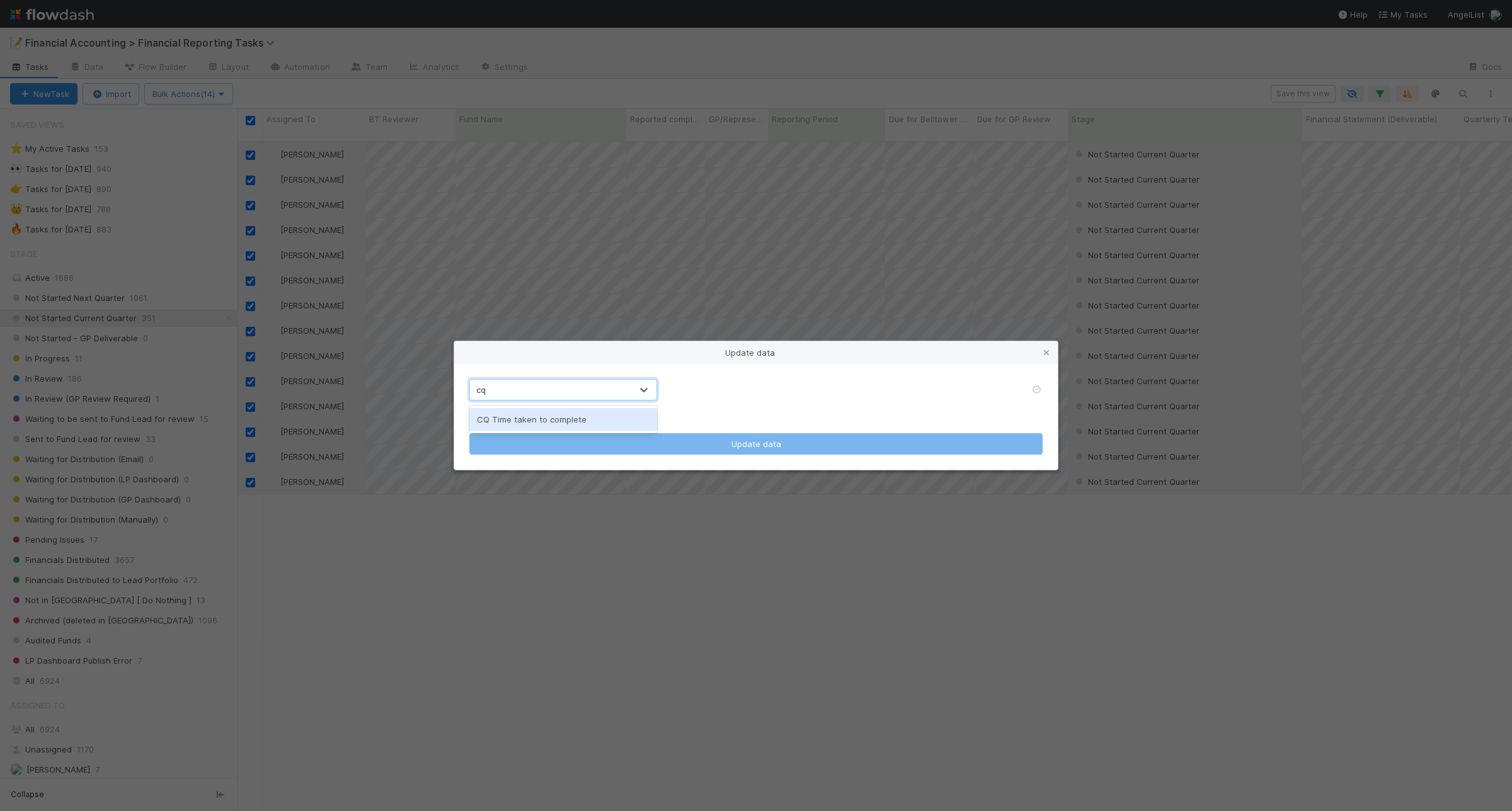
click at [528, 419] on div "CQ Time taken to complete" at bounding box center [564, 420] width 188 height 23
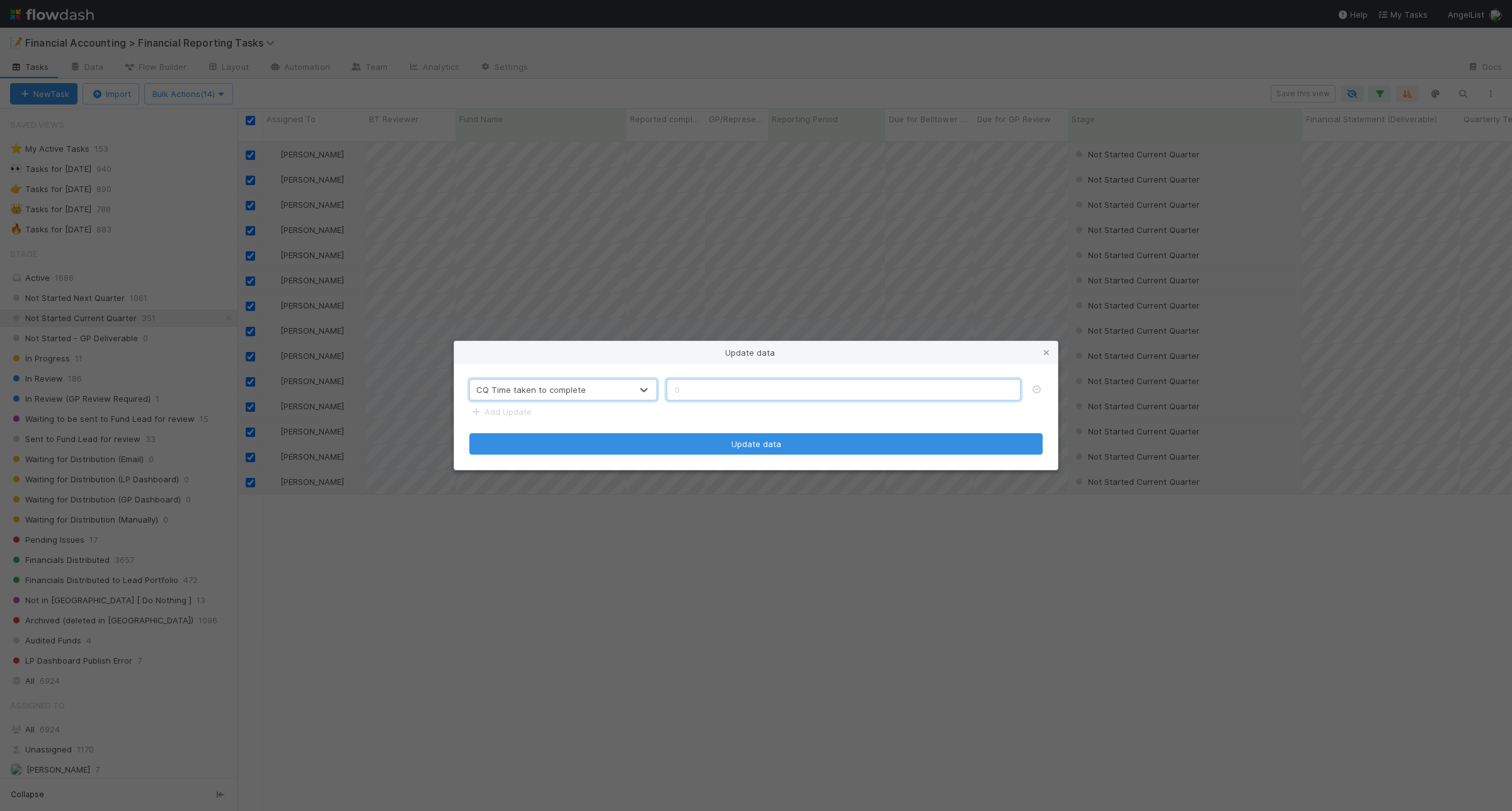
click at [772, 381] on input "text" at bounding box center [843, 390] width 354 height 21
type input "5"
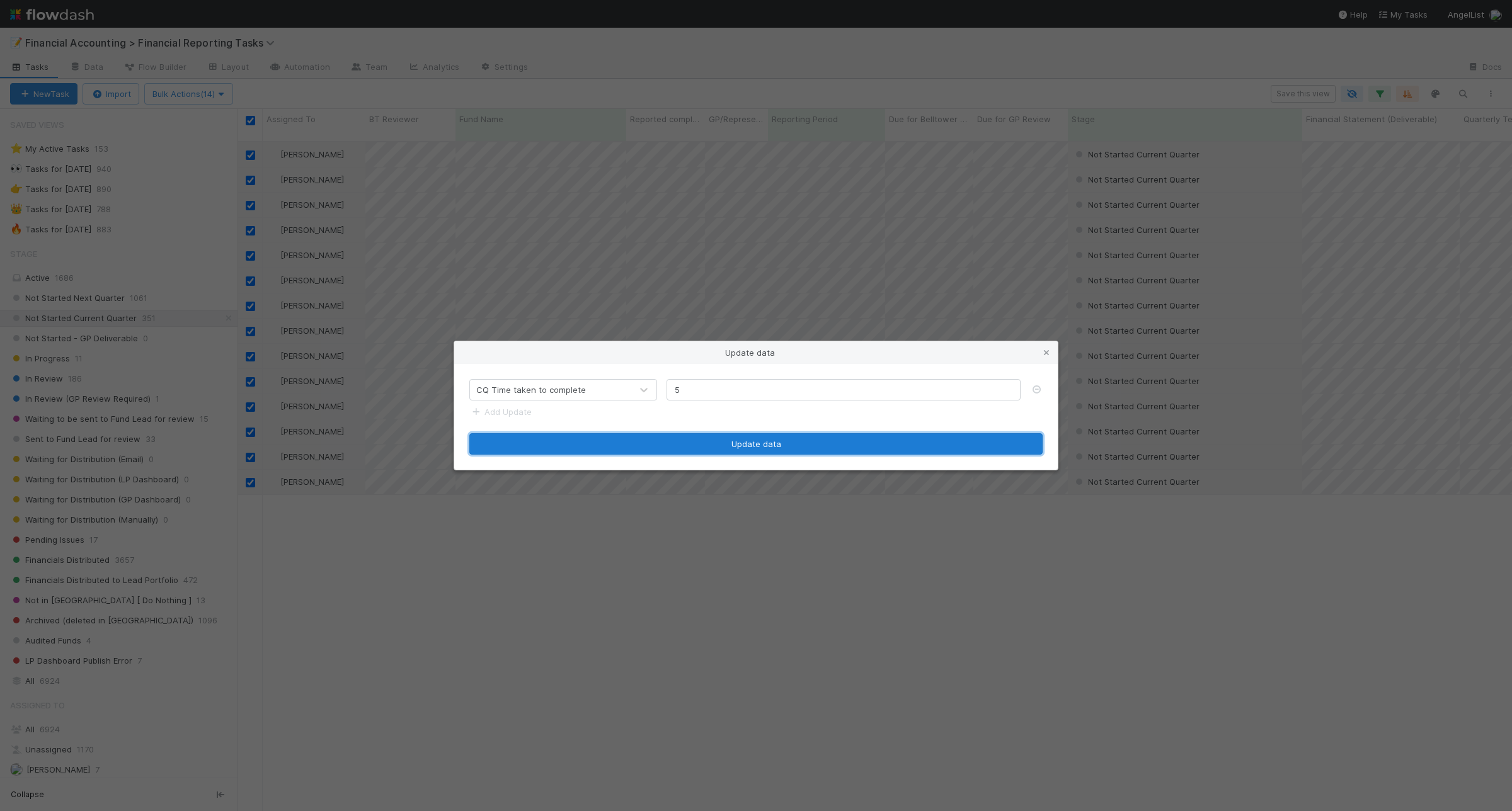
click at [735, 441] on button "Update data" at bounding box center [756, 444] width 573 height 21
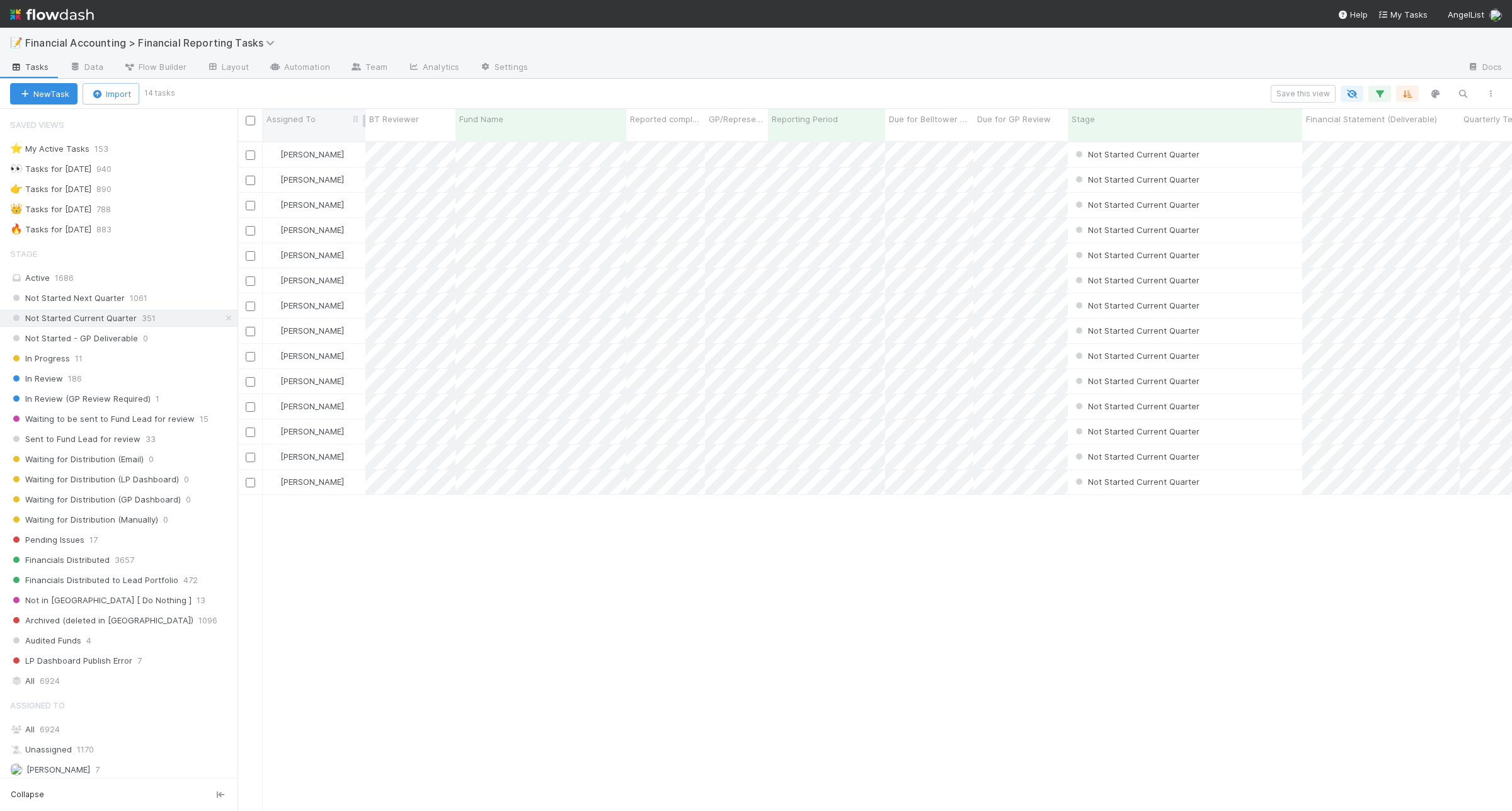
click at [249, 119] on input "checkbox" at bounding box center [250, 120] width 10 height 10
checkbox input "true"
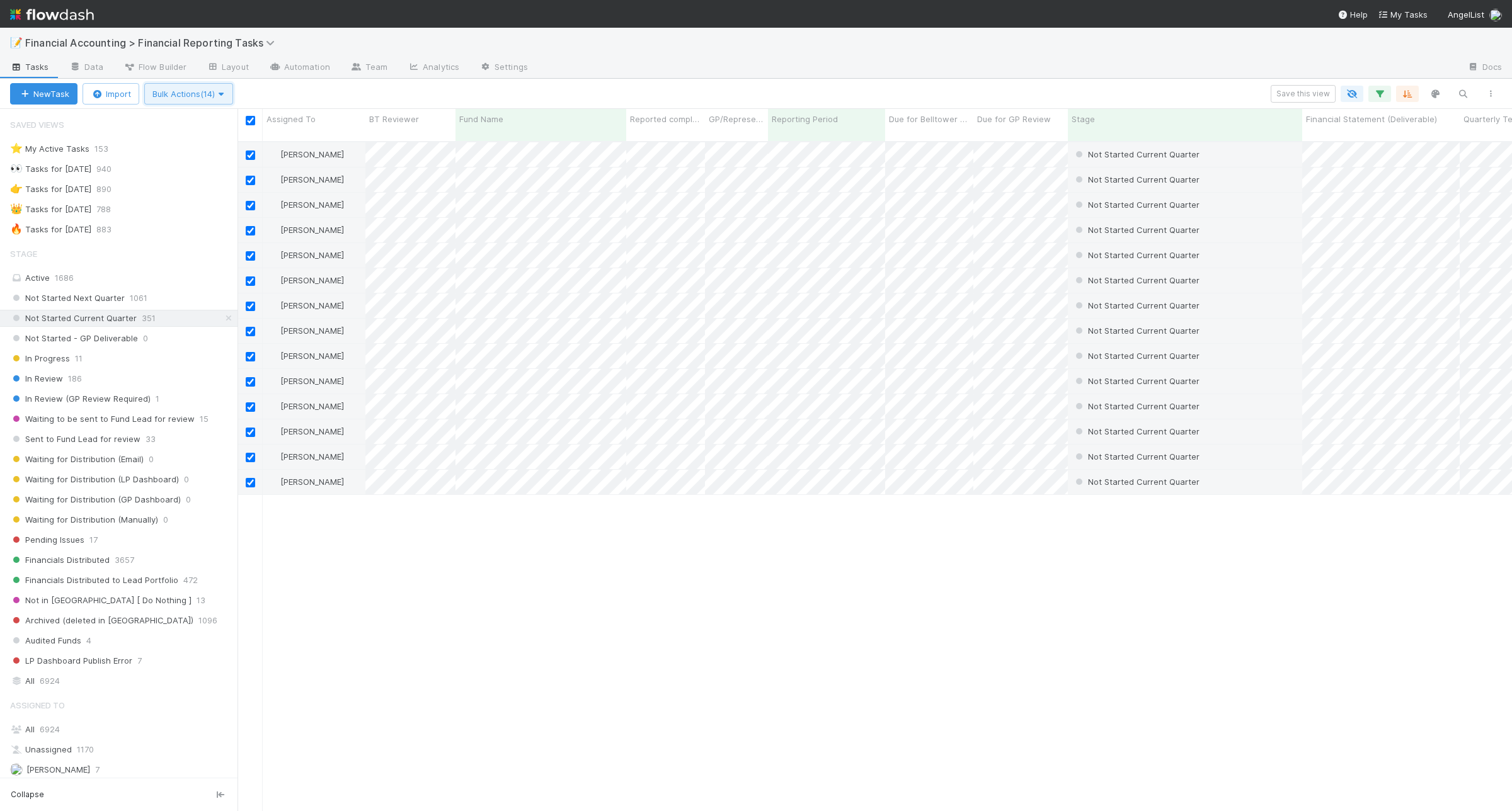
click at [227, 96] on icon "button" at bounding box center [221, 94] width 12 height 8
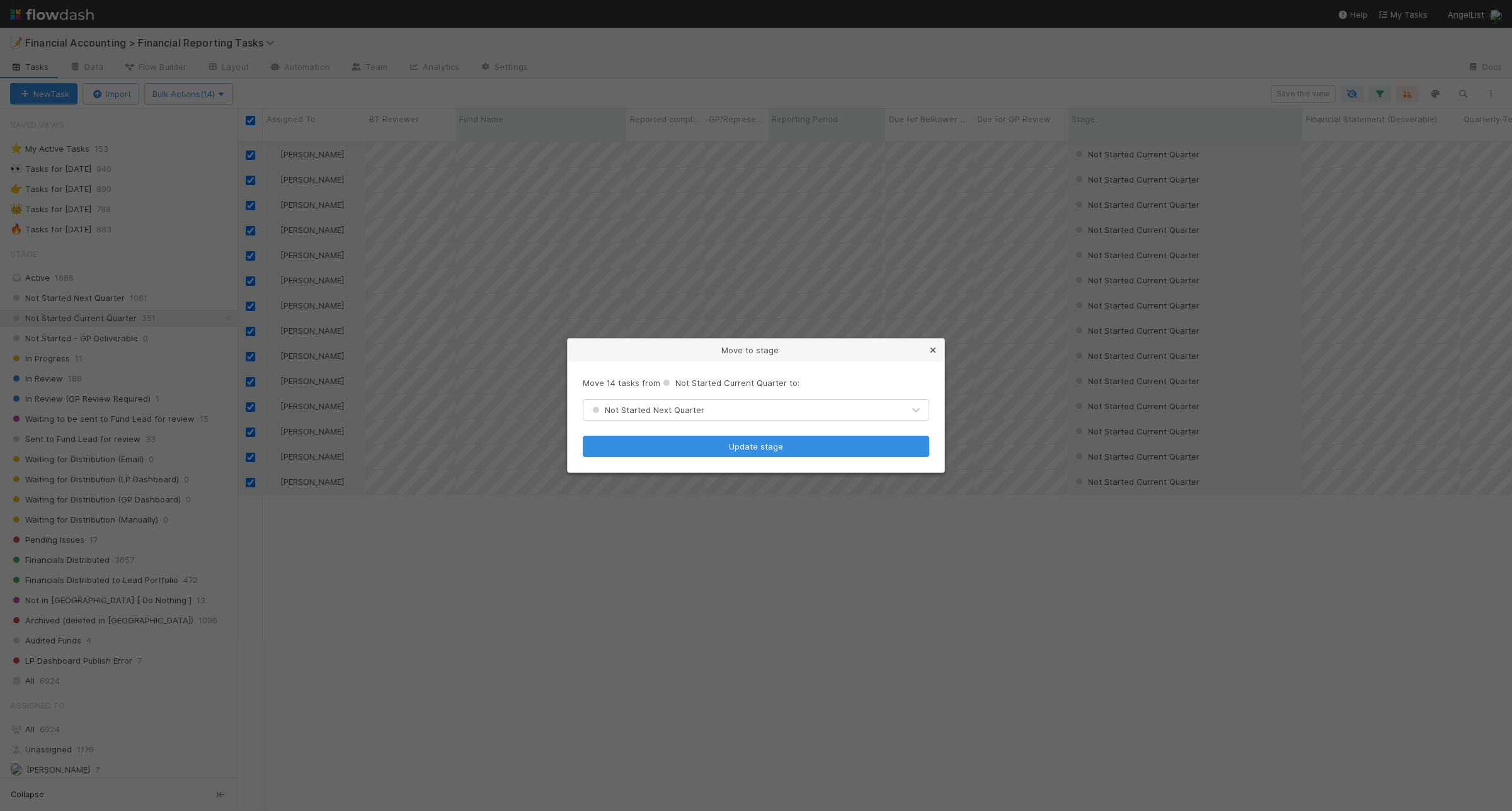
click at [929, 351] on icon at bounding box center [932, 350] width 12 height 8
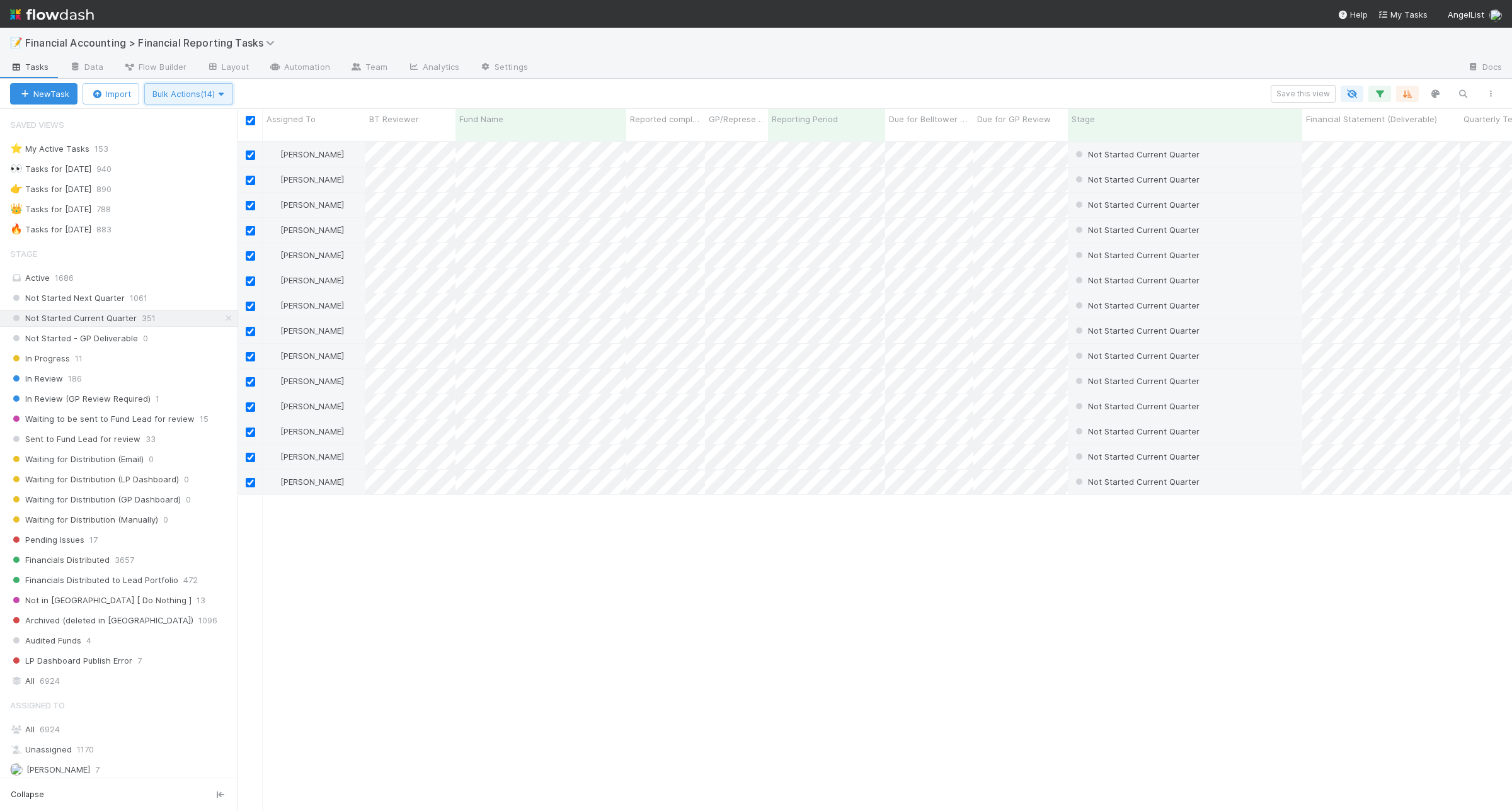
click at [221, 92] on icon "button" at bounding box center [221, 94] width 12 height 8
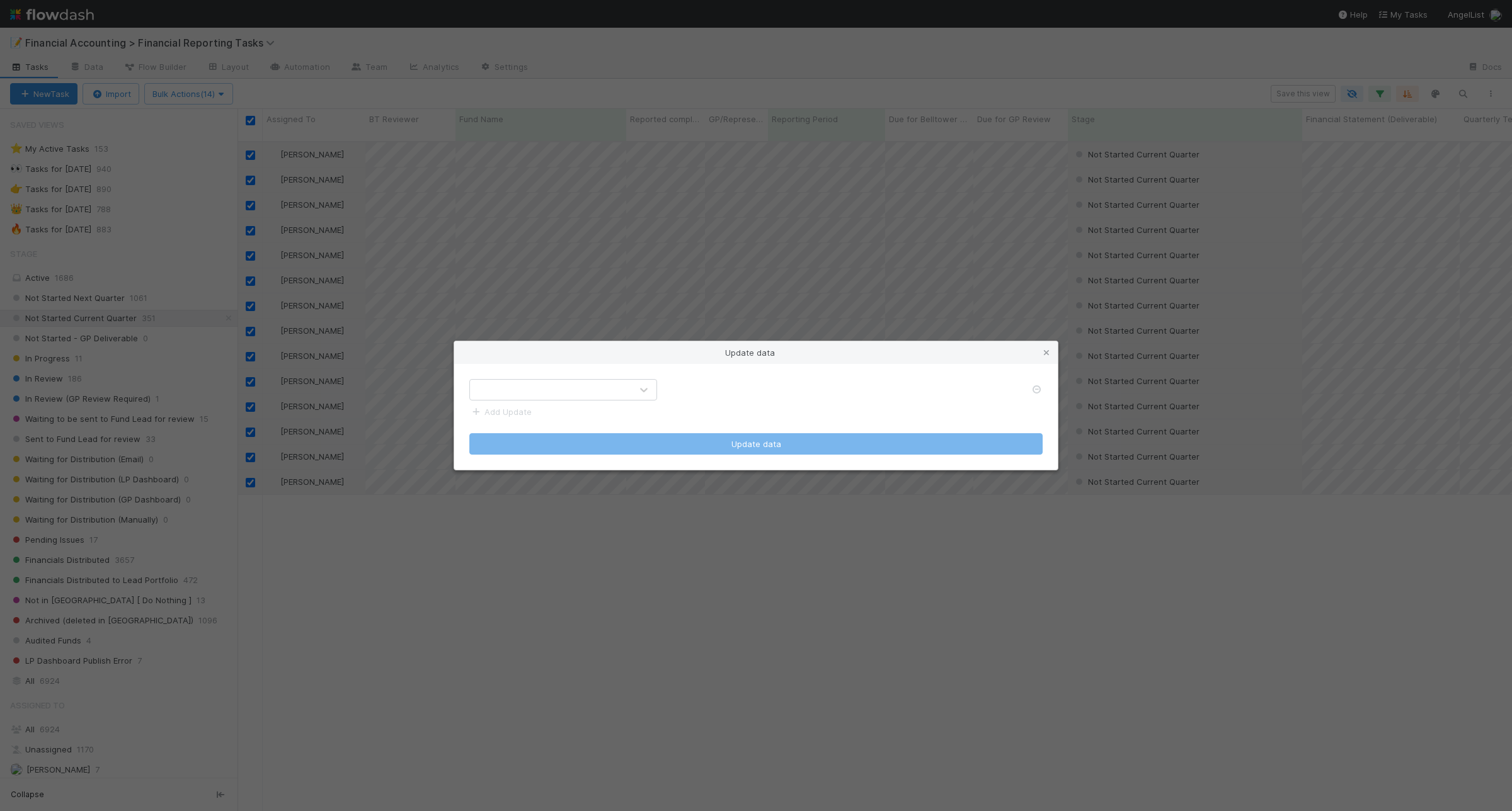
click at [629, 389] on div at bounding box center [551, 390] width 162 height 20
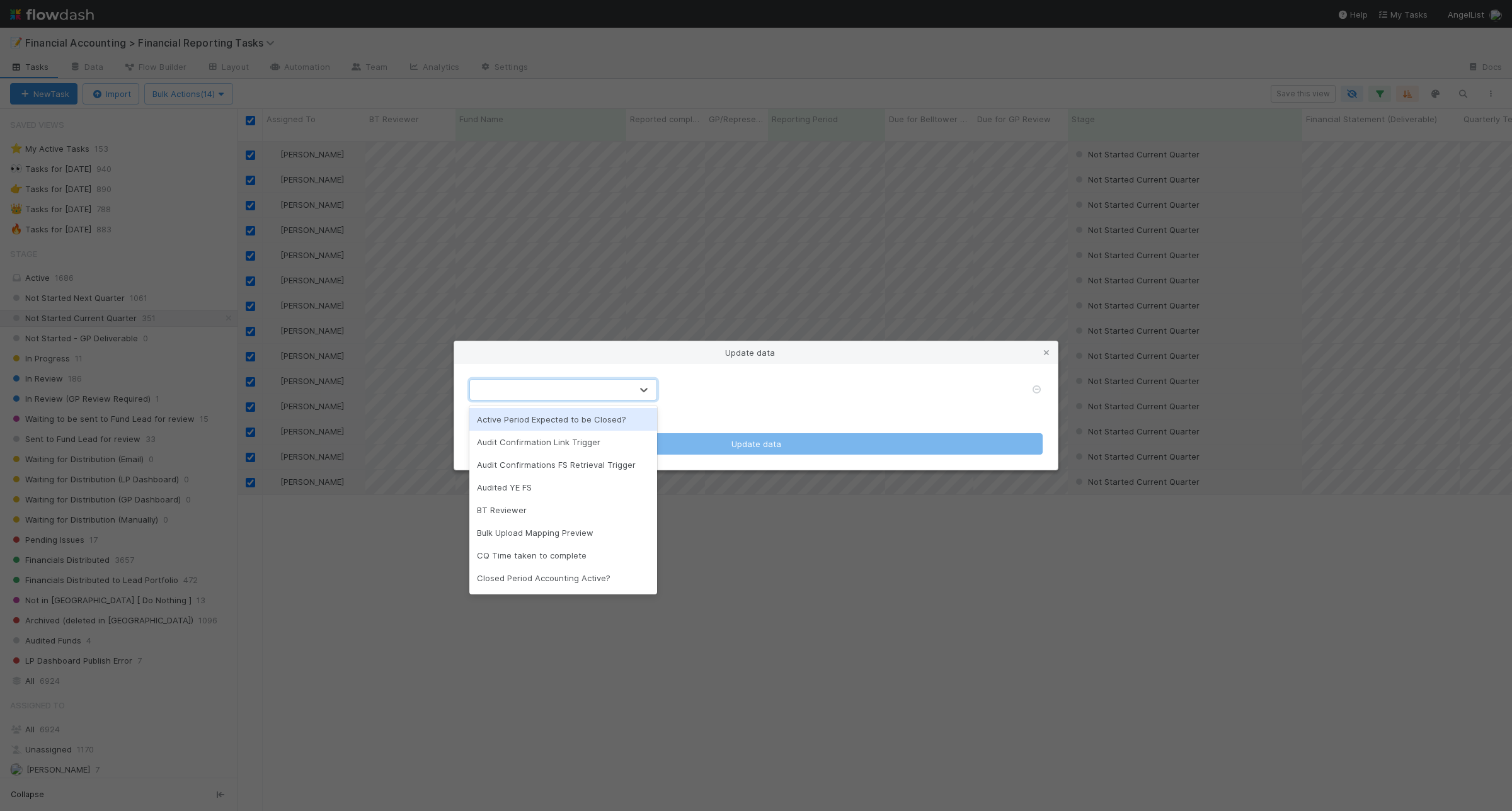
type input "n"
type input "man"
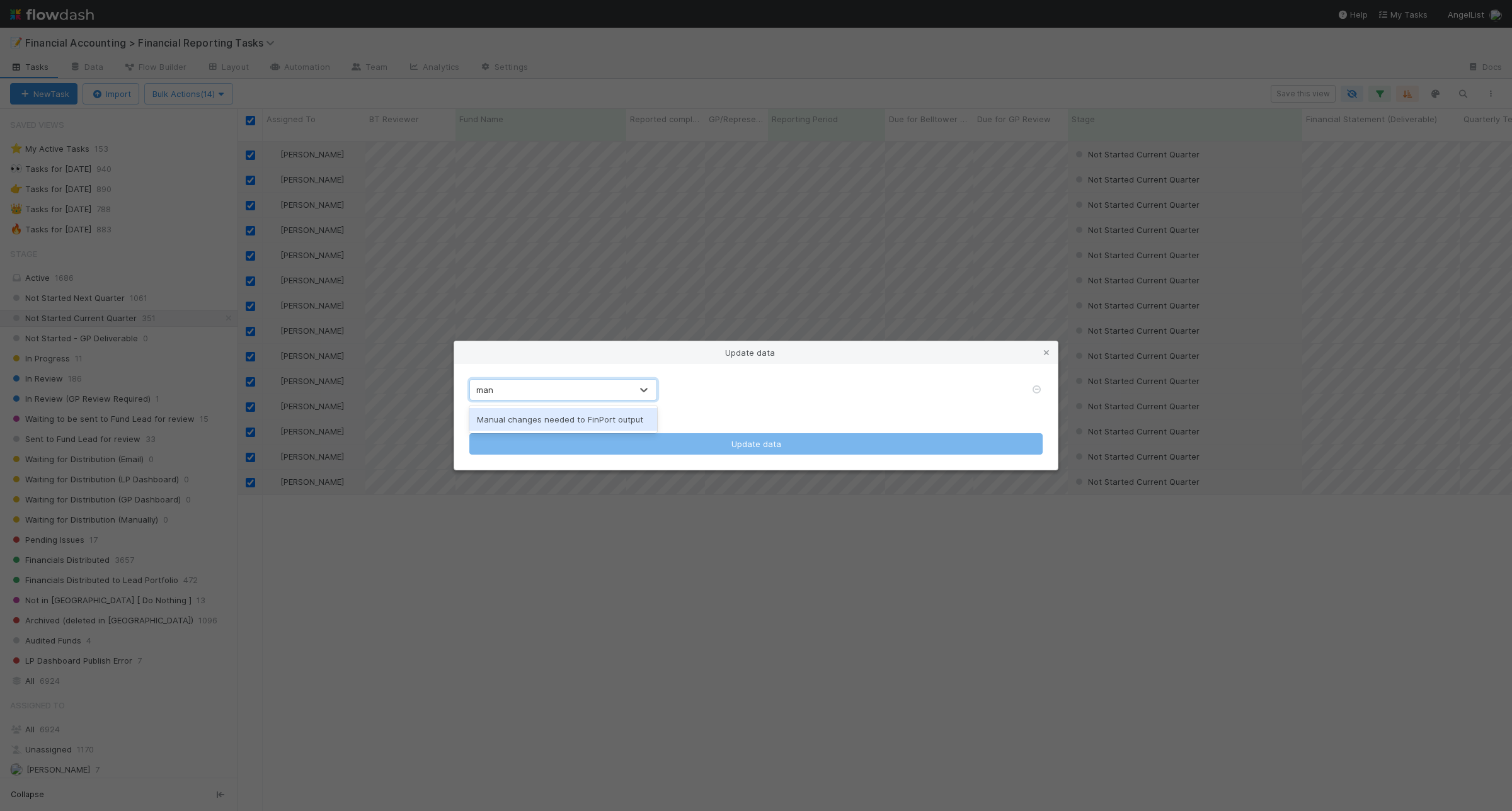
click at [601, 420] on div "Manual changes needed to FinPort output" at bounding box center [564, 420] width 188 height 23
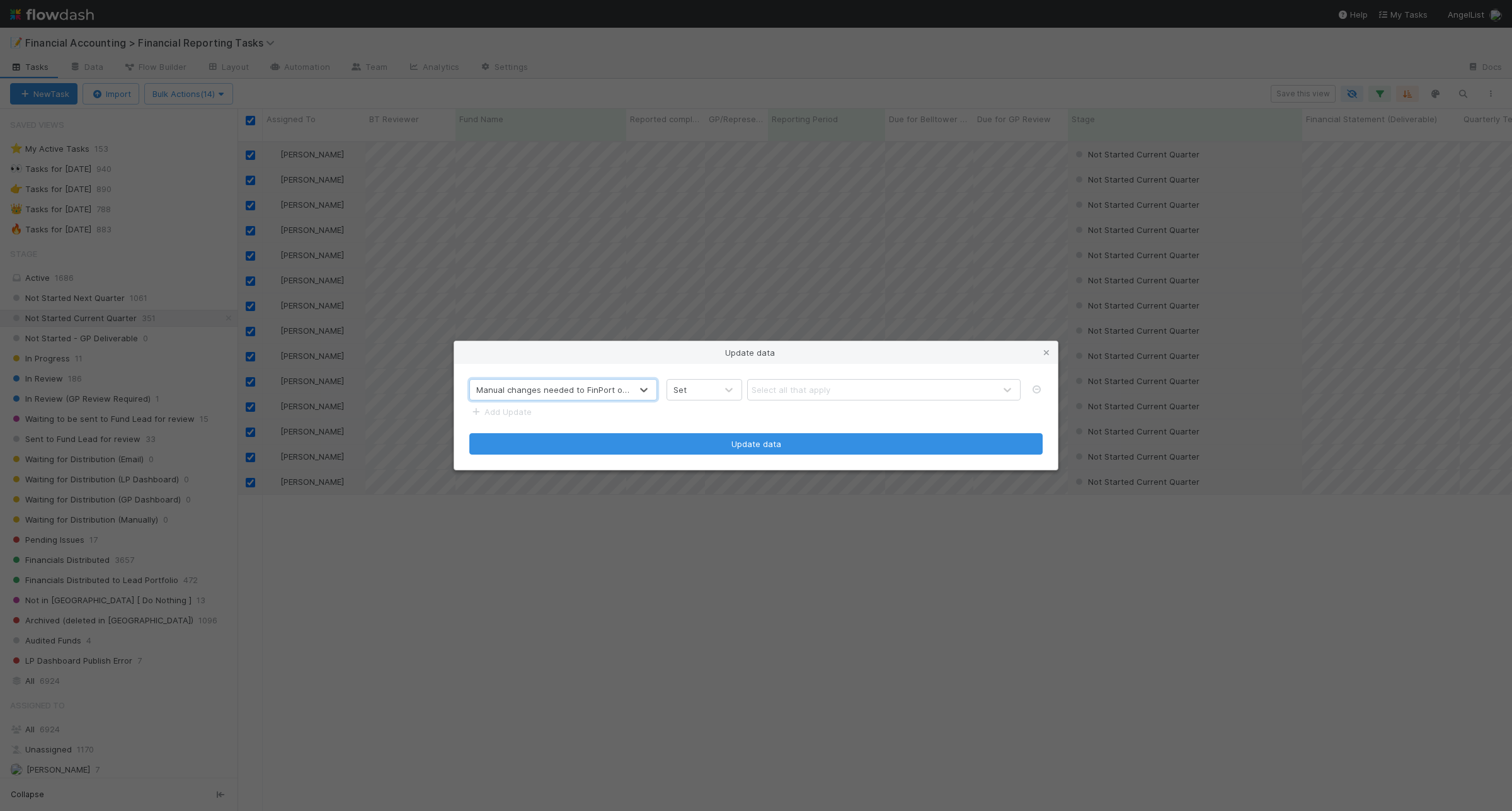
click at [768, 387] on div "Select all that apply" at bounding box center [791, 390] width 79 height 12
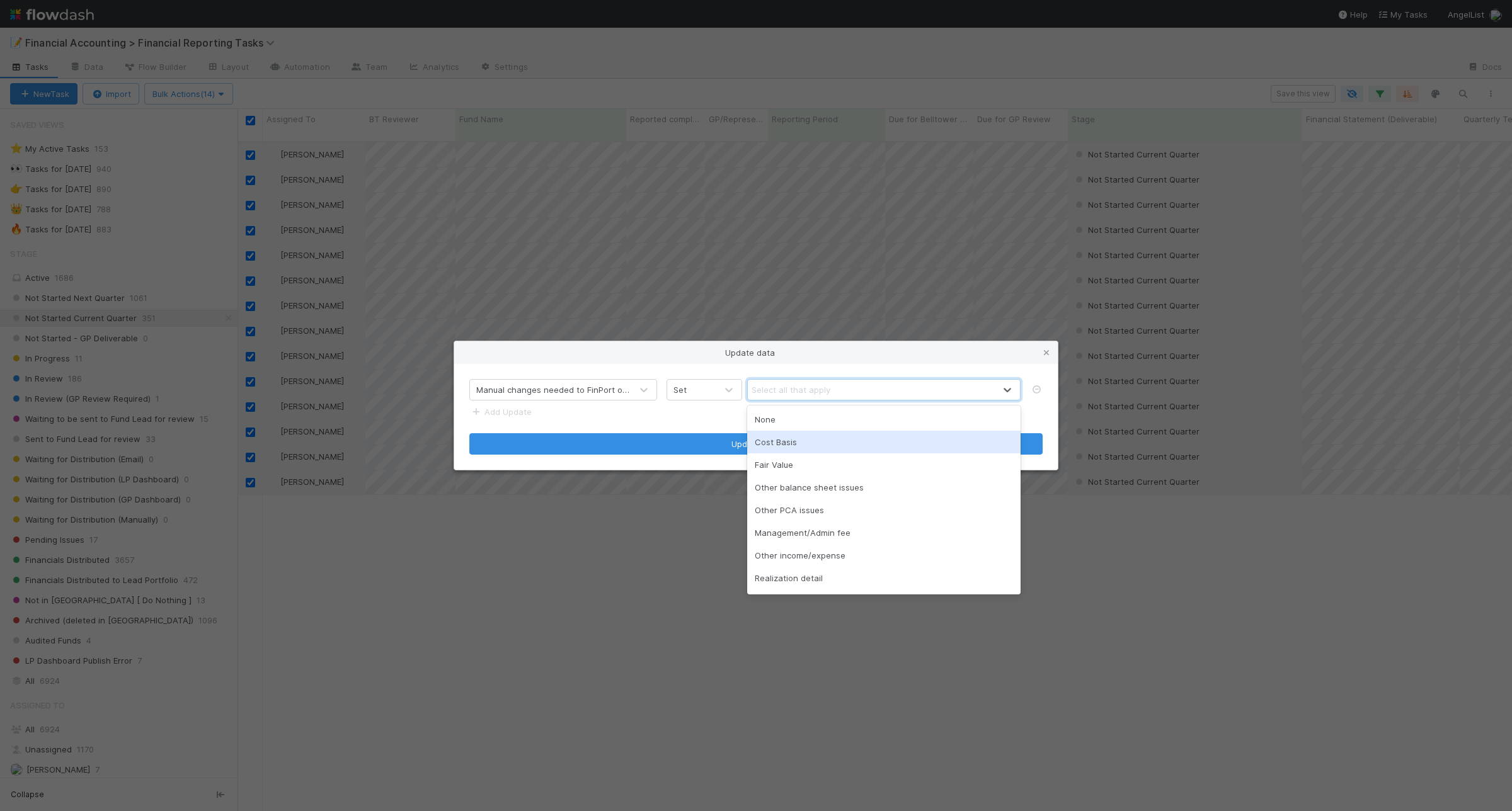
click at [799, 446] on div "Cost Basis" at bounding box center [883, 442] width 273 height 23
click at [870, 388] on div "Cost Basis" at bounding box center [860, 390] width 224 height 20
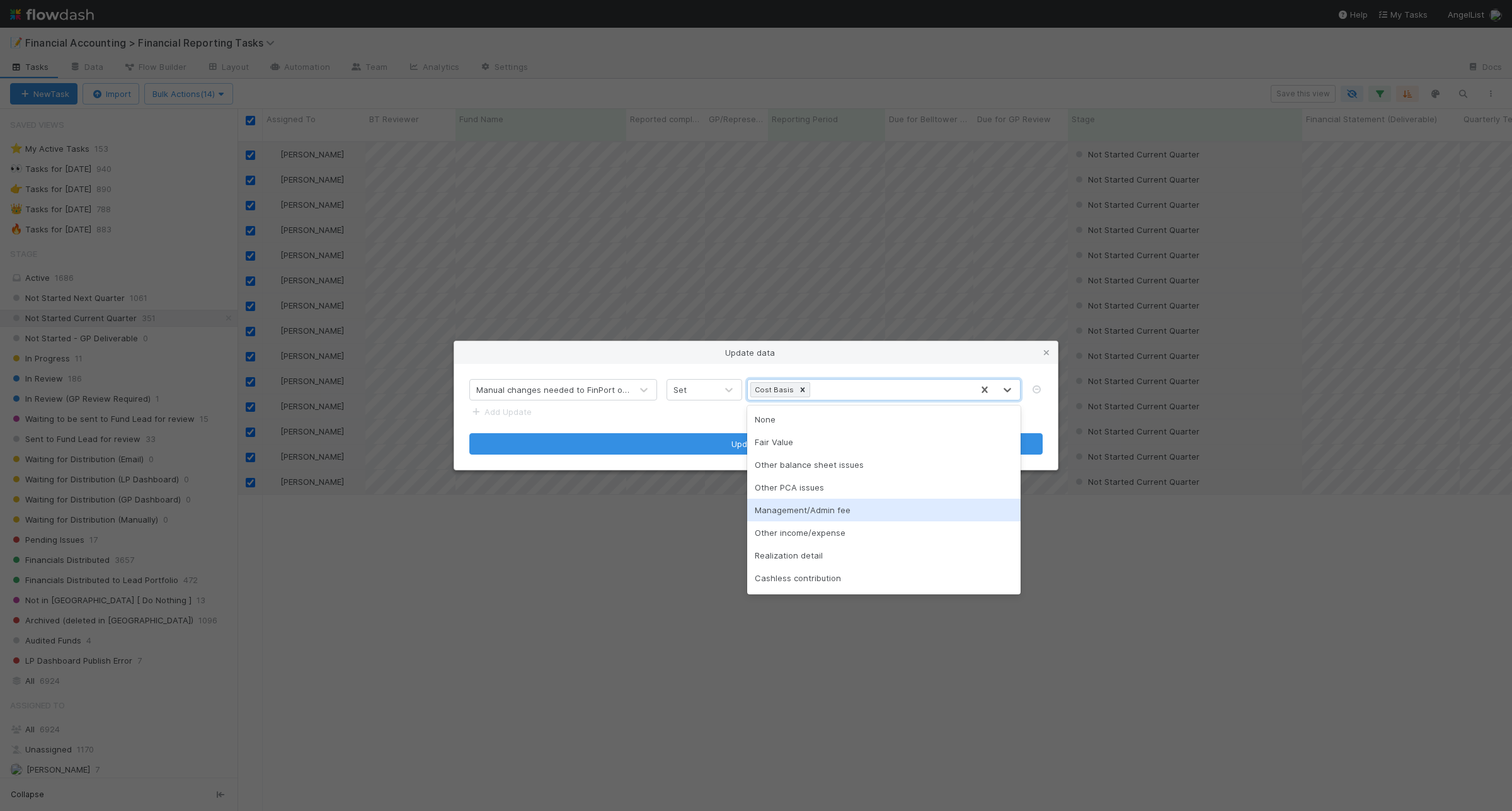
click at [844, 508] on div "Management/Admin fee" at bounding box center [883, 510] width 273 height 23
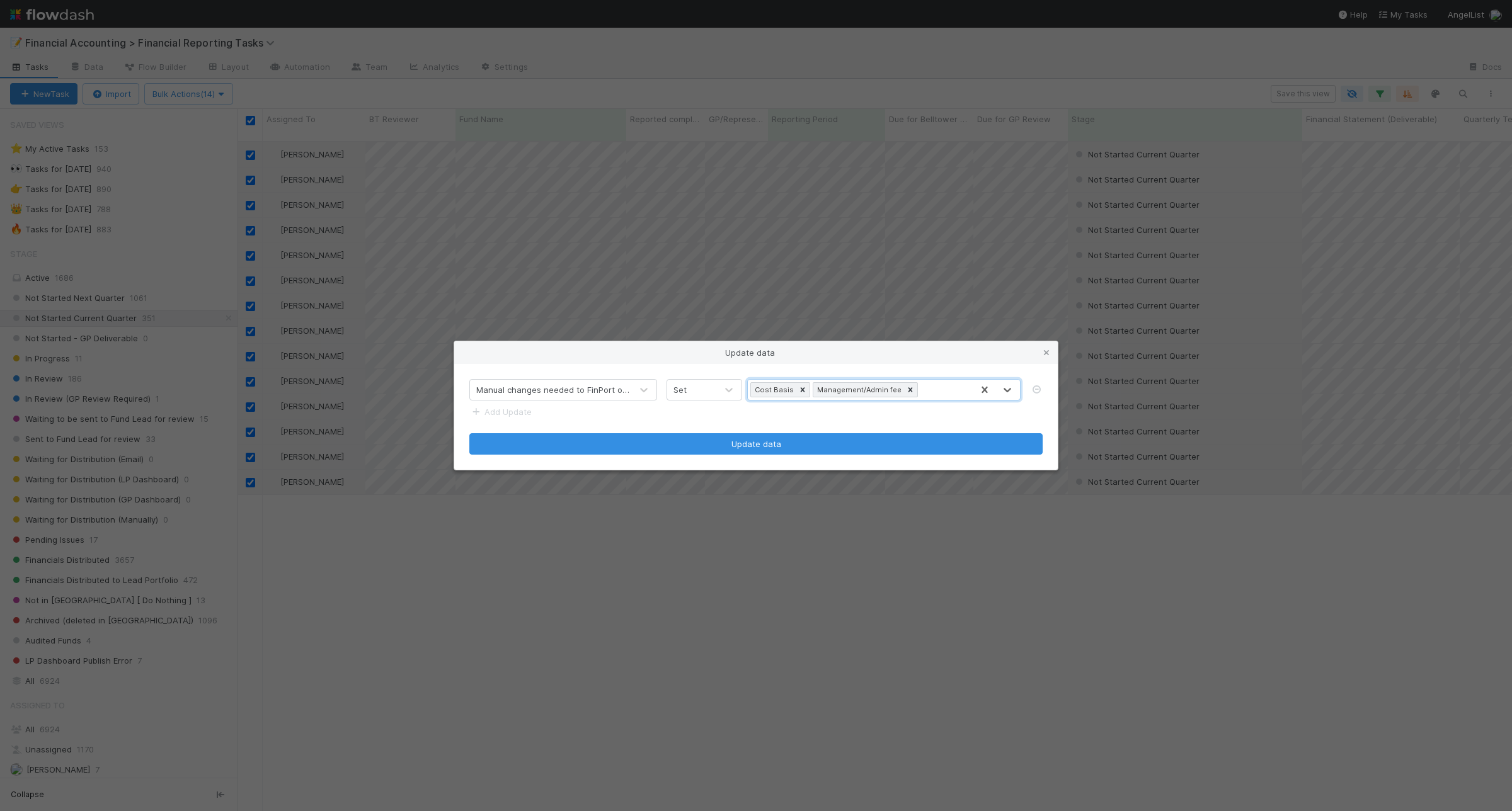
click at [958, 388] on div "Cost Basis Management/Admin fee" at bounding box center [860, 390] width 224 height 20
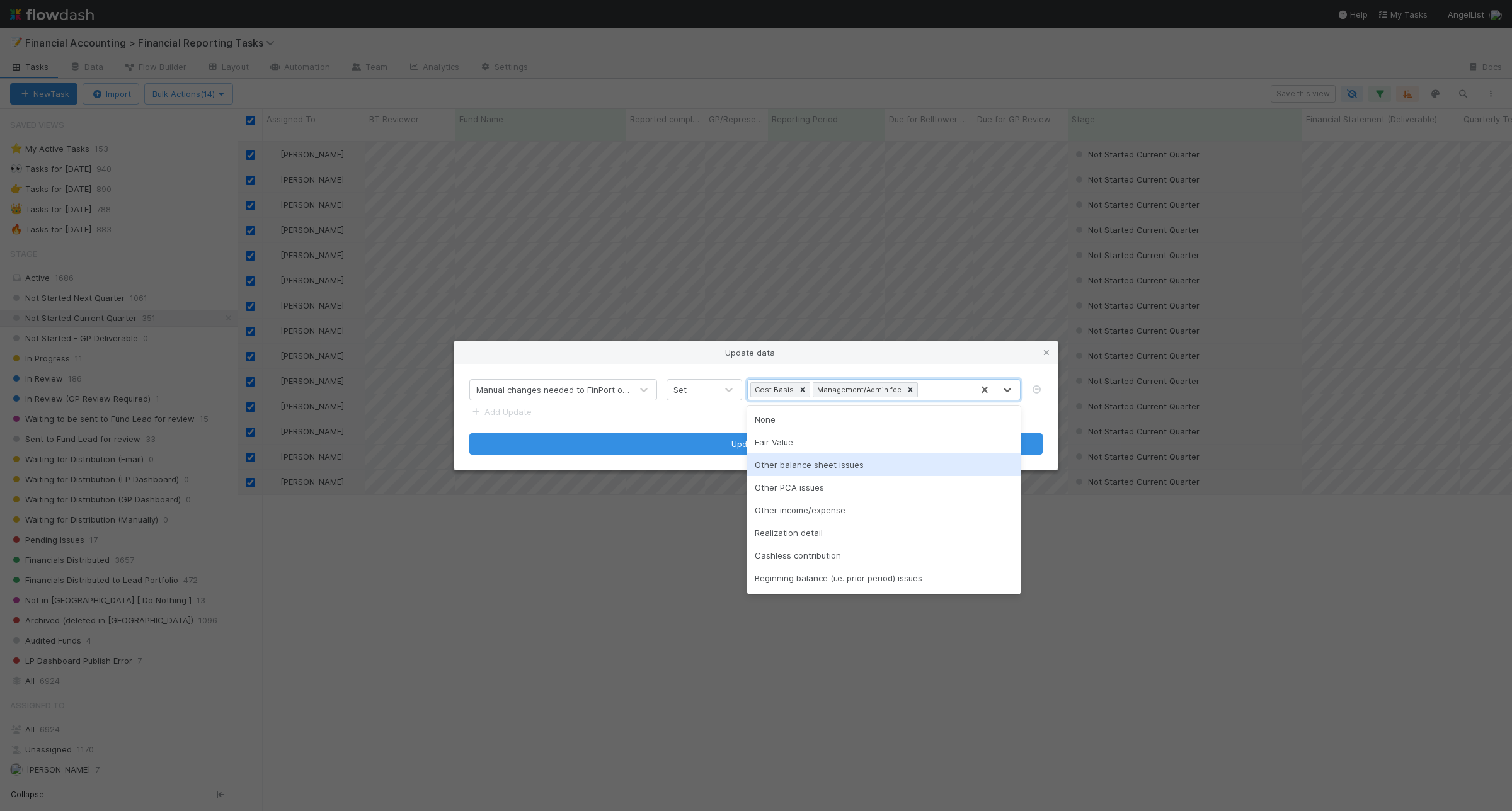
click at [881, 468] on div "Other balance sheet issues" at bounding box center [883, 465] width 273 height 23
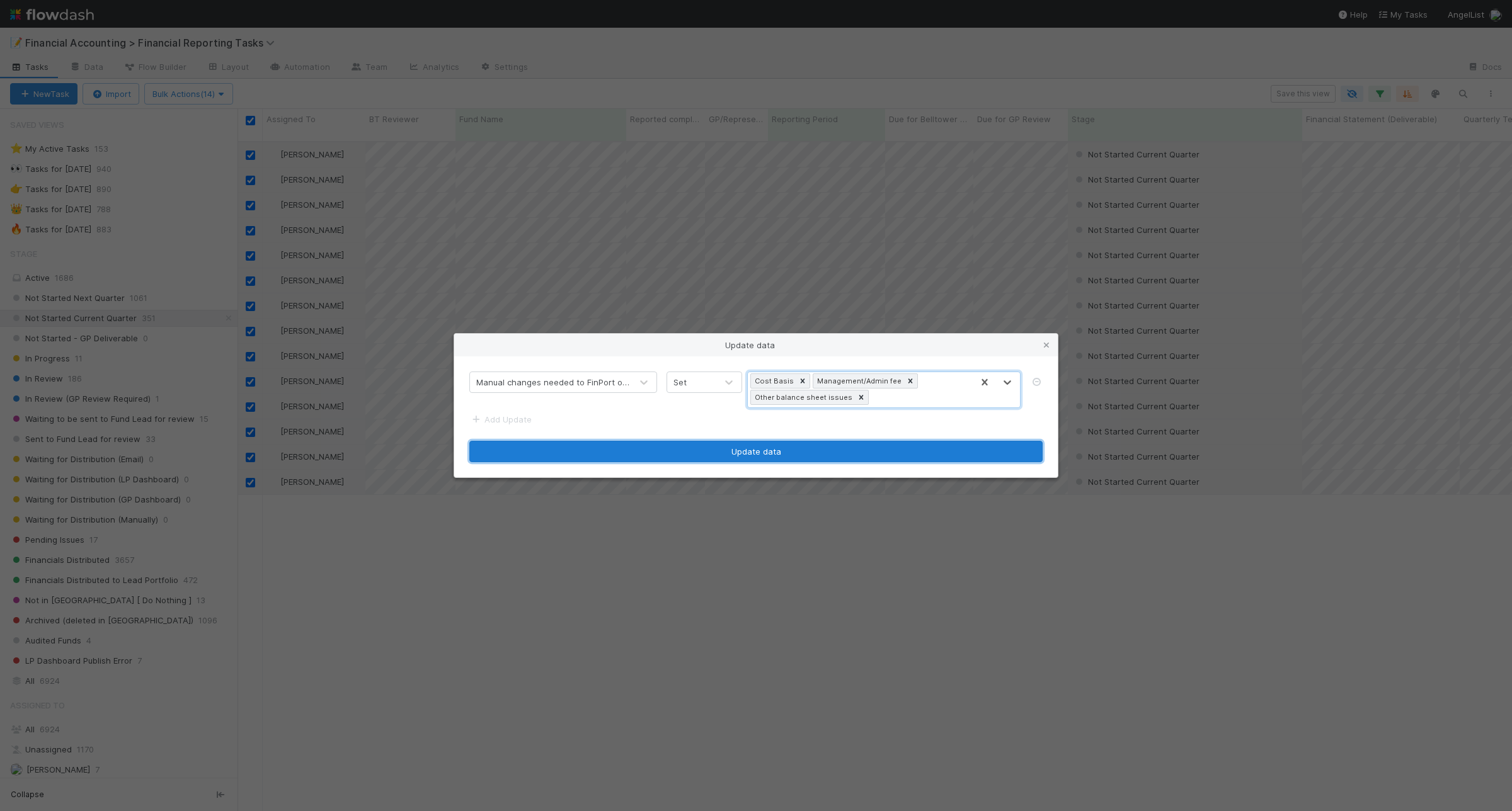
click at [773, 448] on button "Update data" at bounding box center [756, 451] width 573 height 21
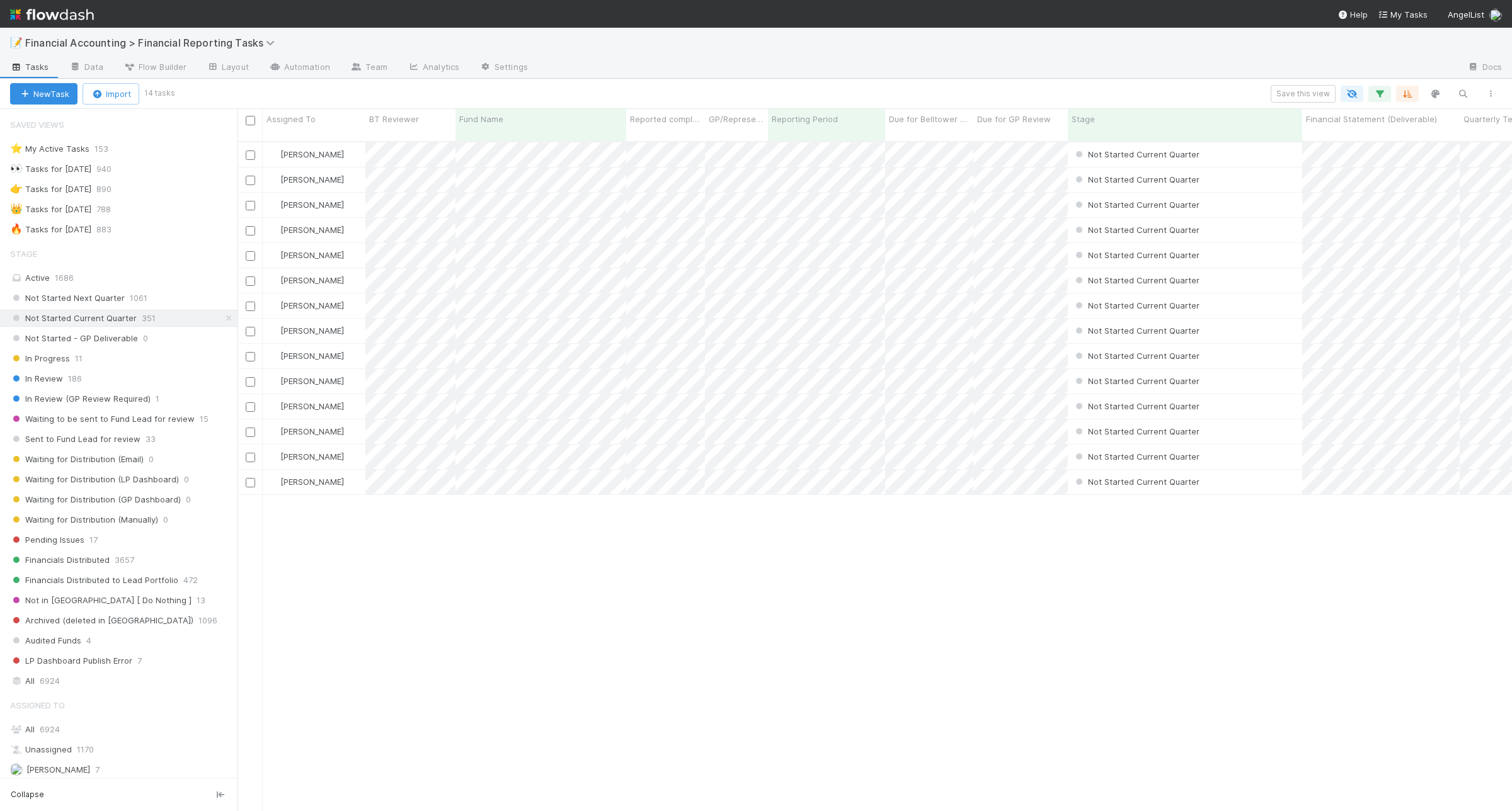
click at [798, 525] on div "Zach Byers Not Started Current Quarter 4/1/25, 1:10:17 AM 8/10/25, 3:27:45 PM 0…" at bounding box center [874, 482] width 1274 height 679
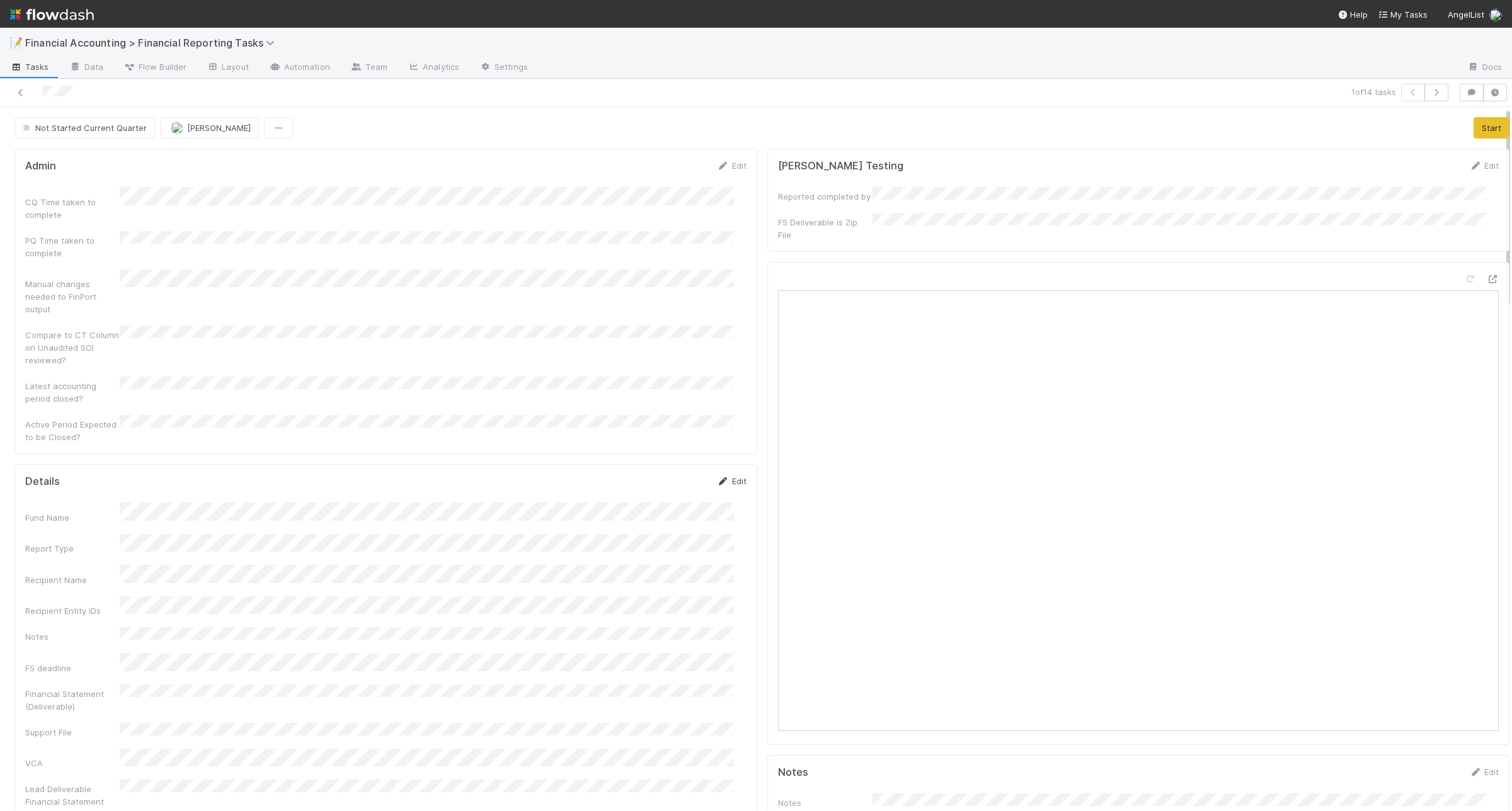
click at [716, 477] on icon at bounding box center [723, 481] width 12 height 8
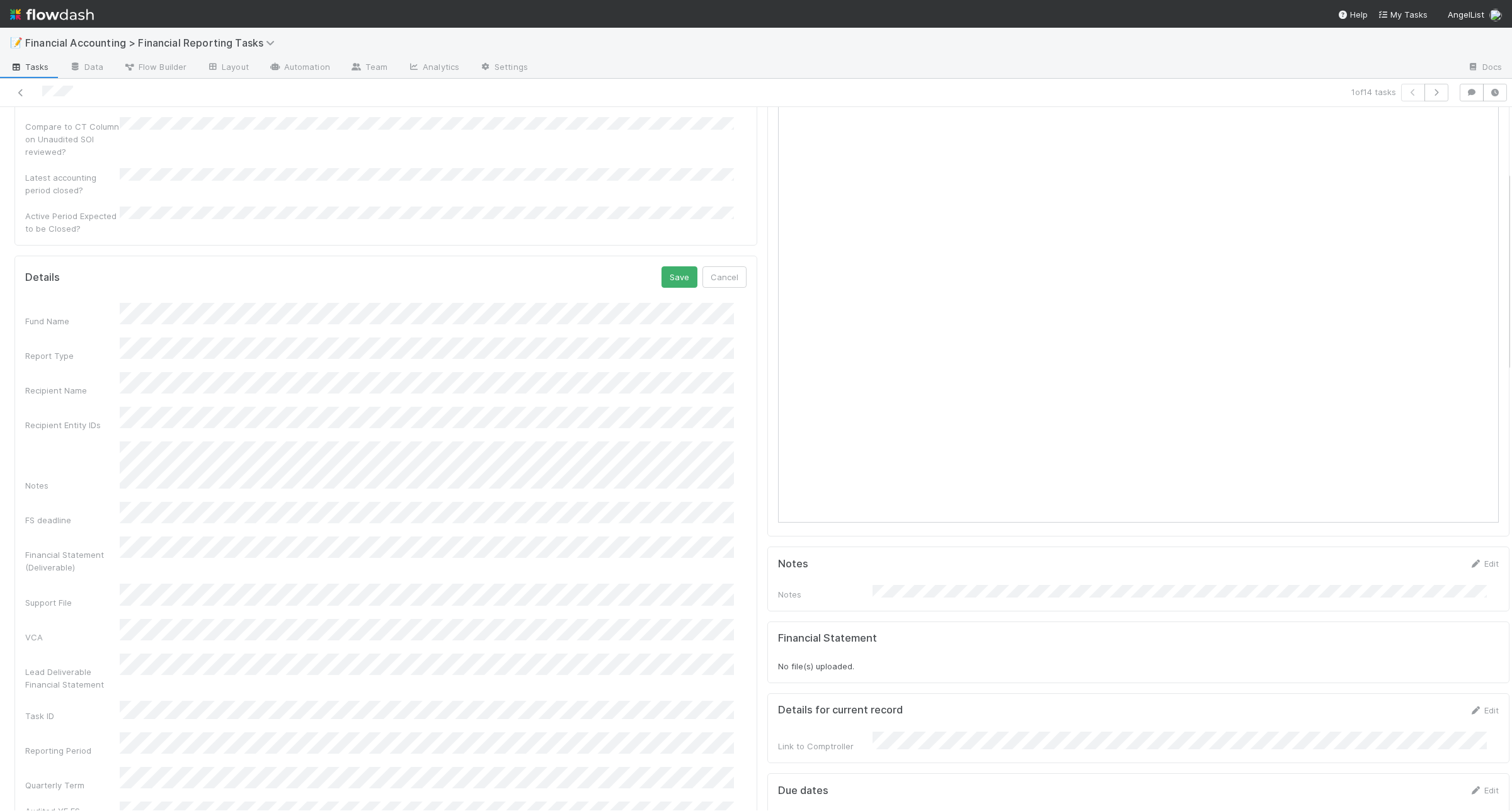
scroll to position [236, 0]
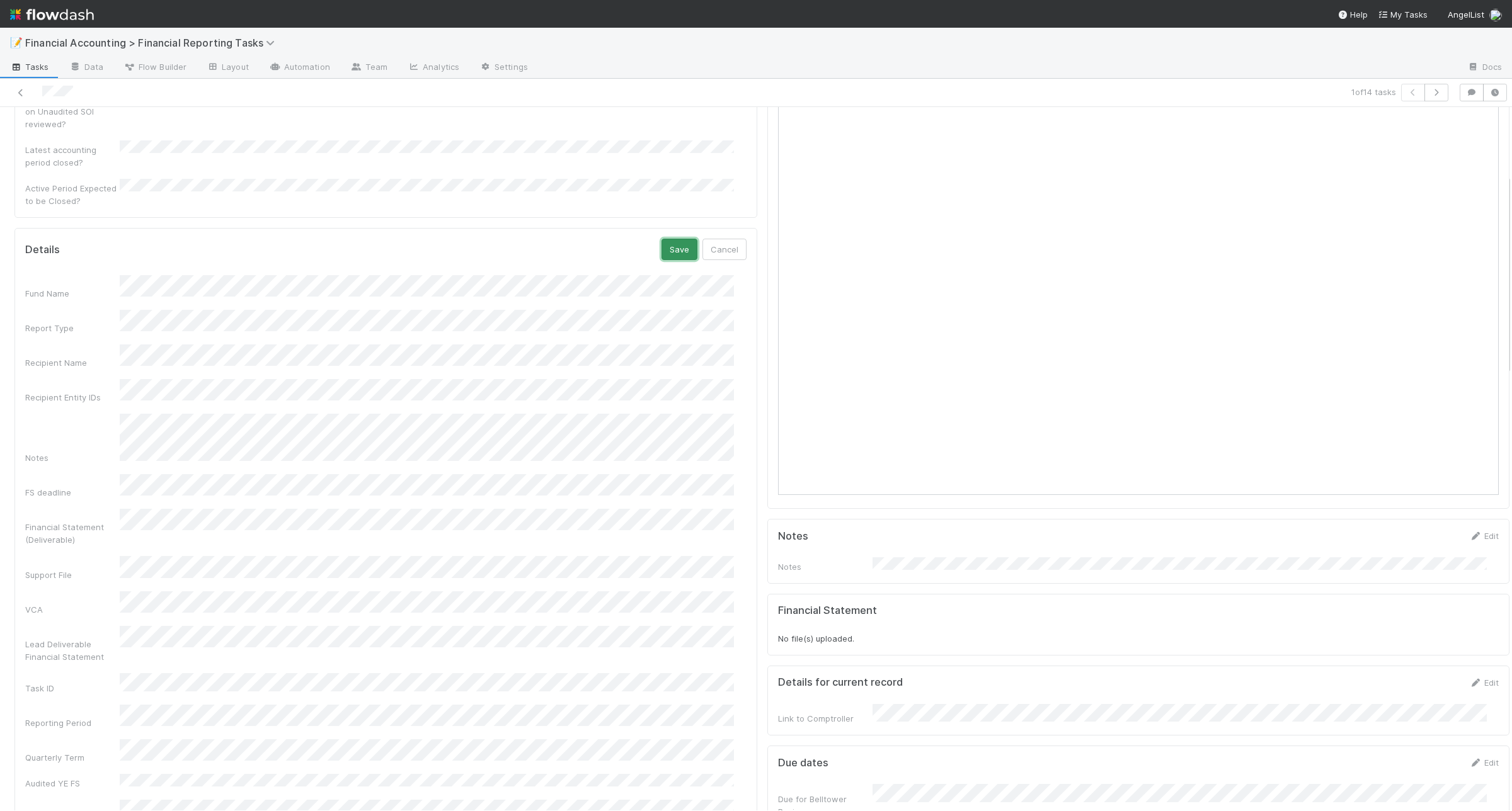
click at [668, 239] on button "Save" at bounding box center [679, 249] width 36 height 21
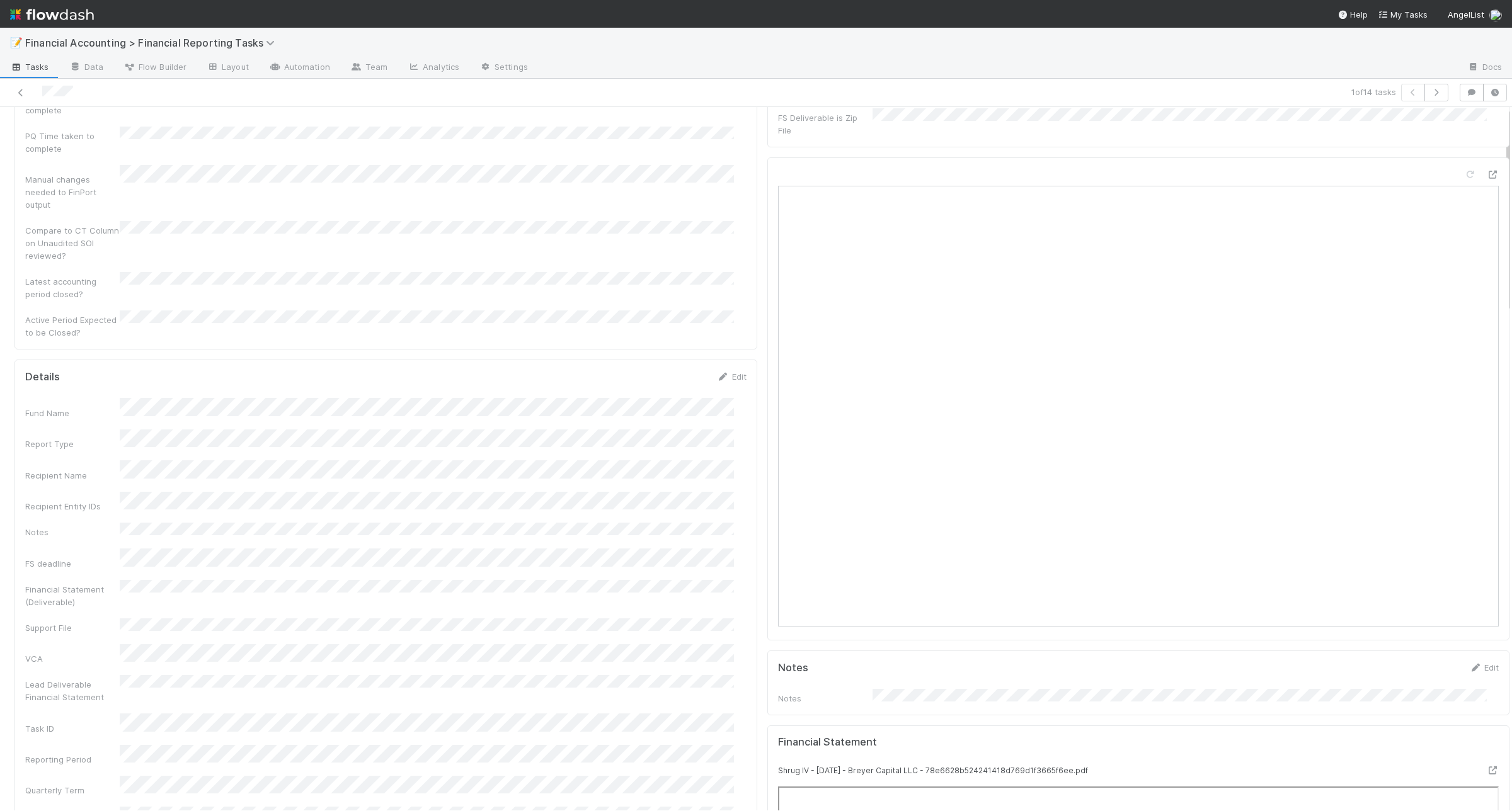
scroll to position [0, 0]
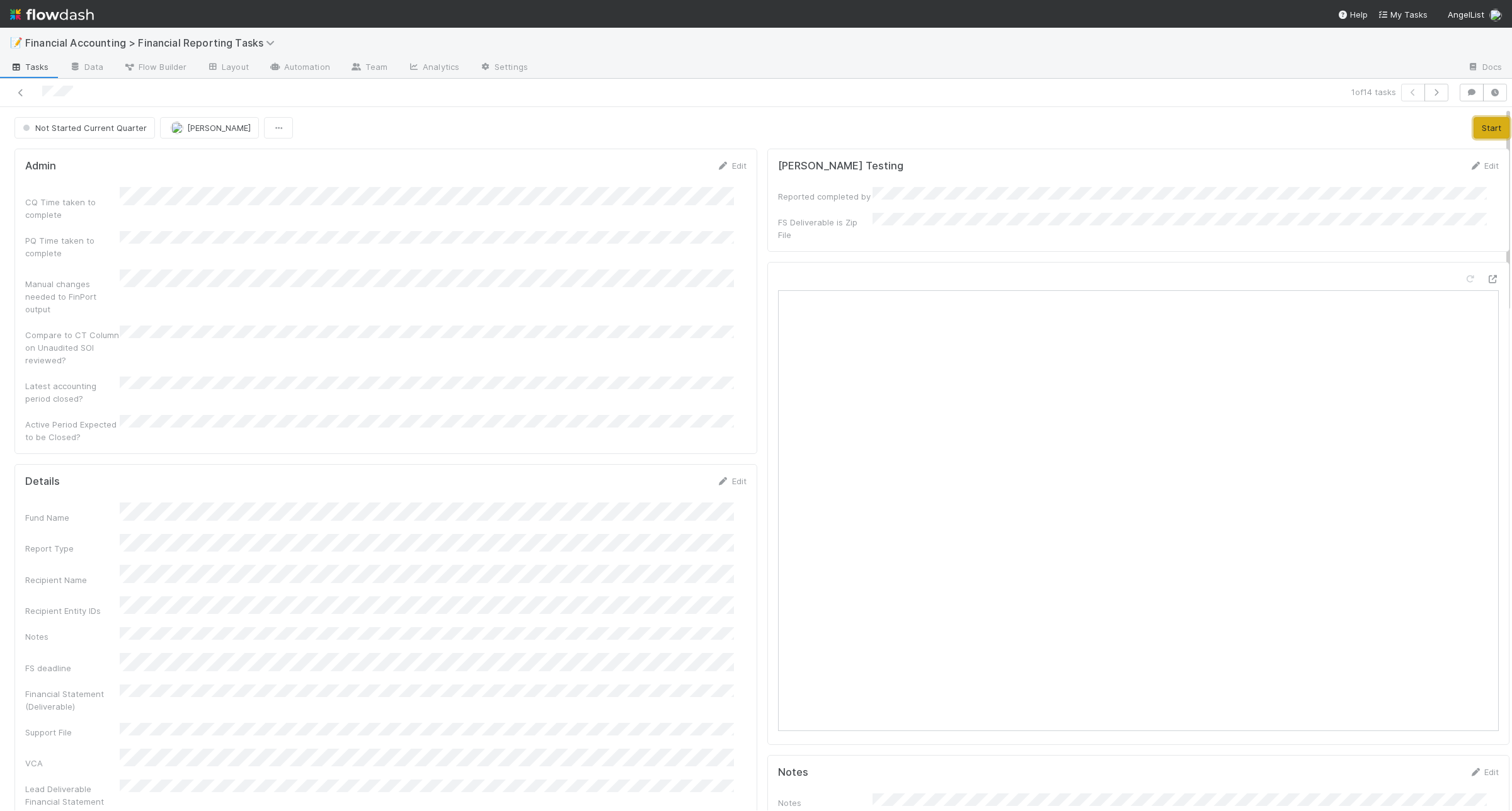
click at [1477, 126] on button "Start" at bounding box center [1491, 127] width 36 height 21
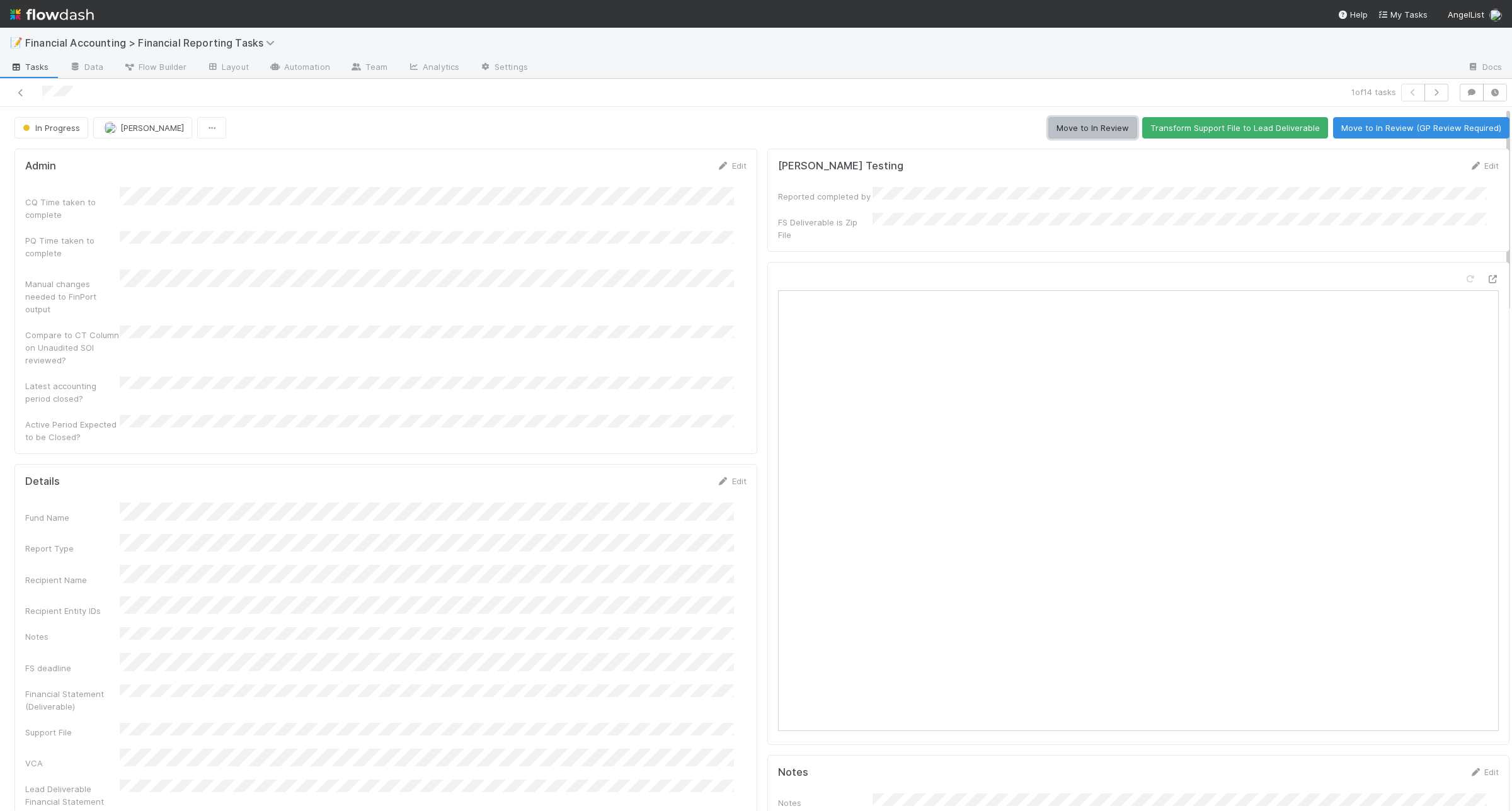
click at [1085, 126] on button "Move to In Review" at bounding box center [1092, 127] width 89 height 21
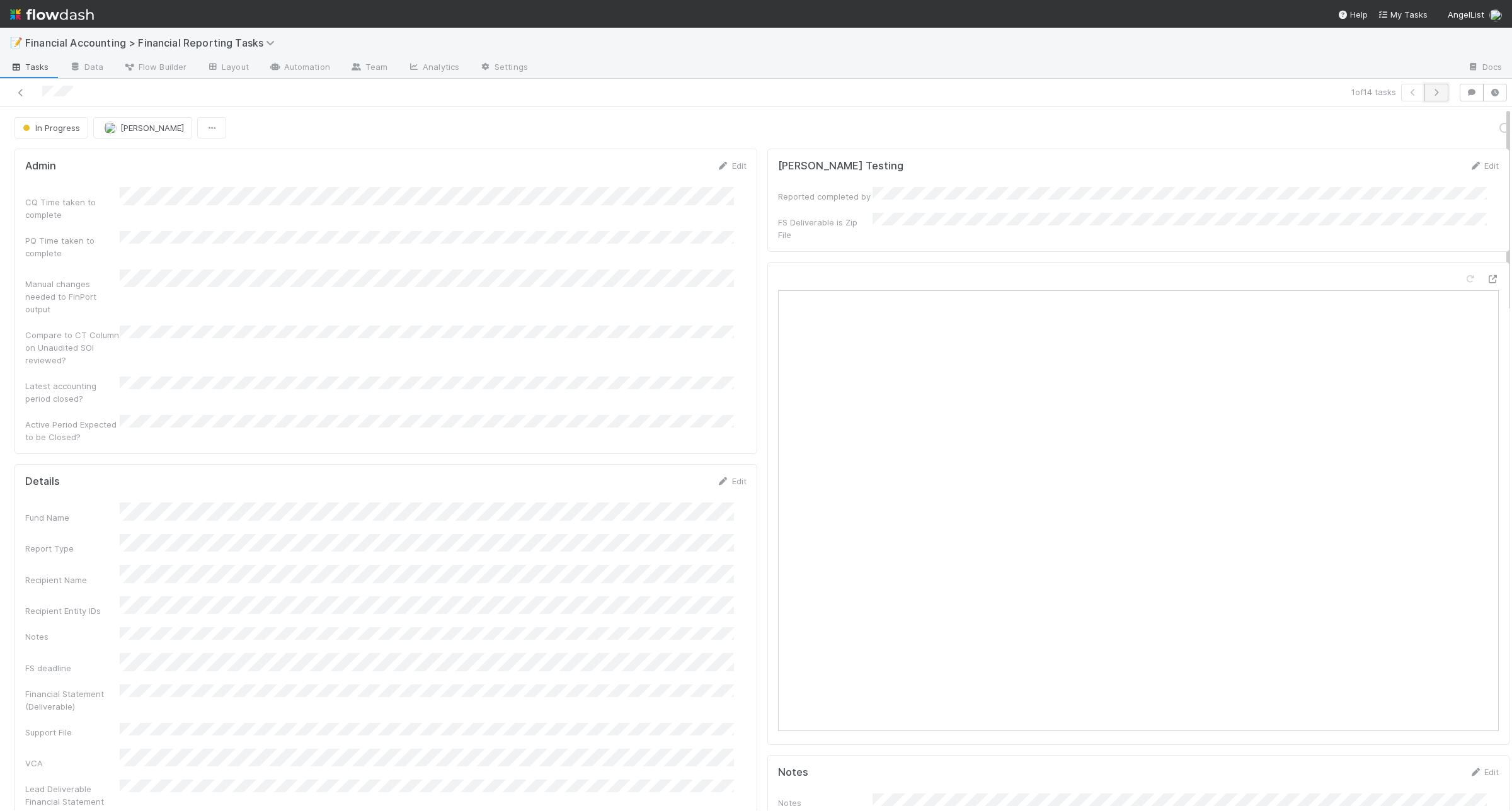
click at [1435, 97] on button "button" at bounding box center [1436, 92] width 24 height 18
click at [716, 477] on icon at bounding box center [723, 481] width 12 height 8
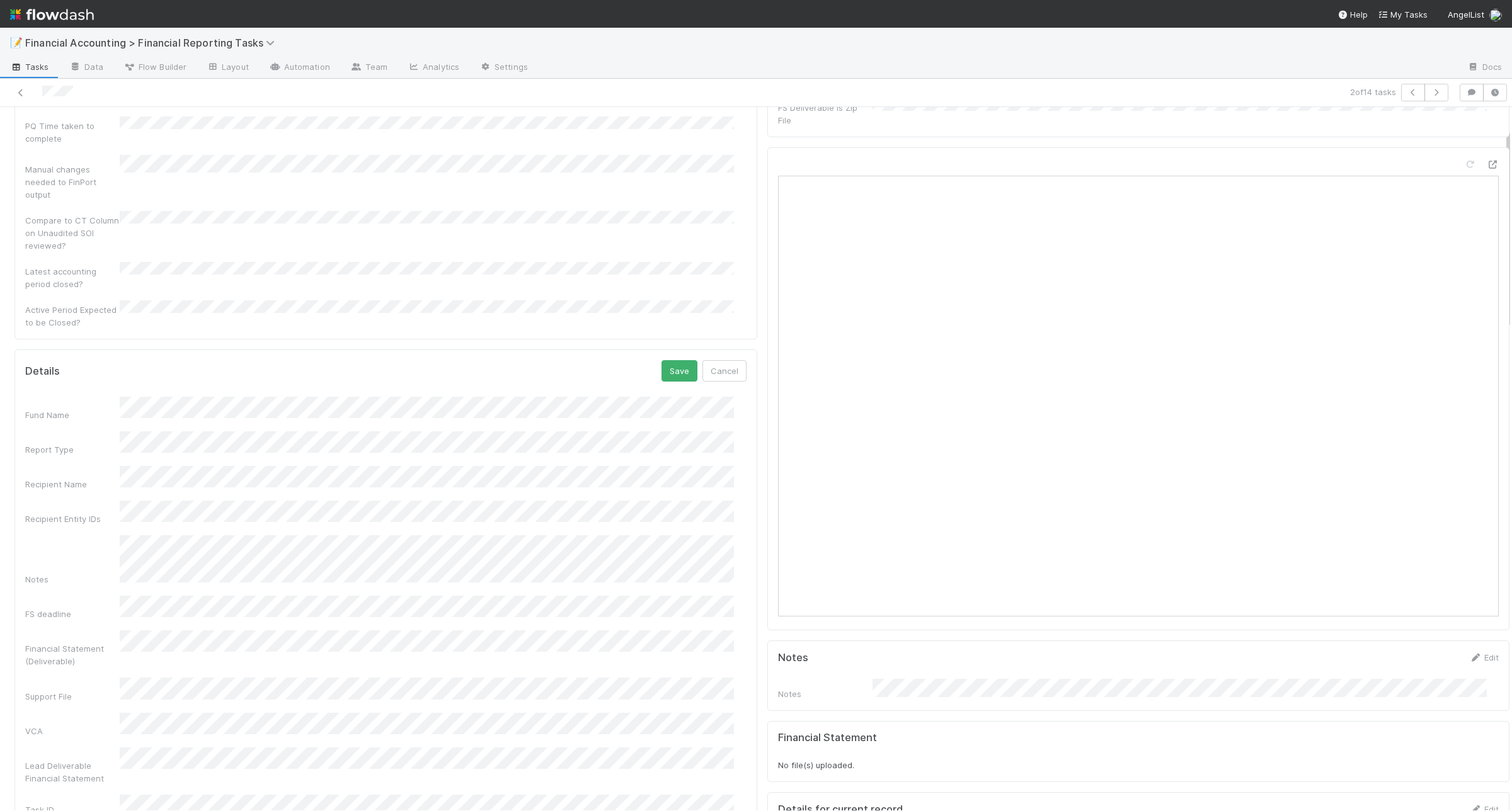
scroll to position [236, 0]
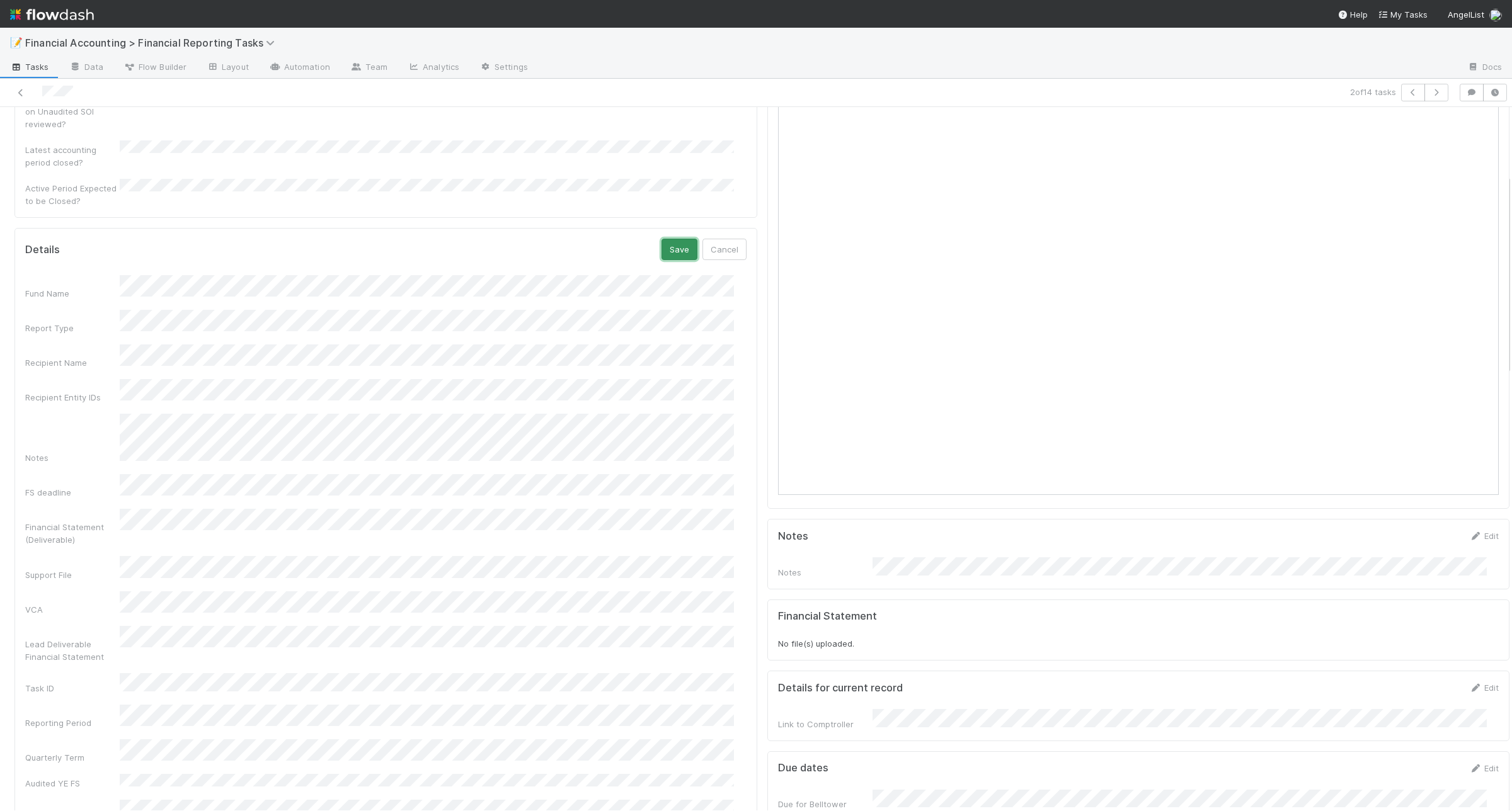
click at [661, 239] on button "Save" at bounding box center [679, 249] width 36 height 21
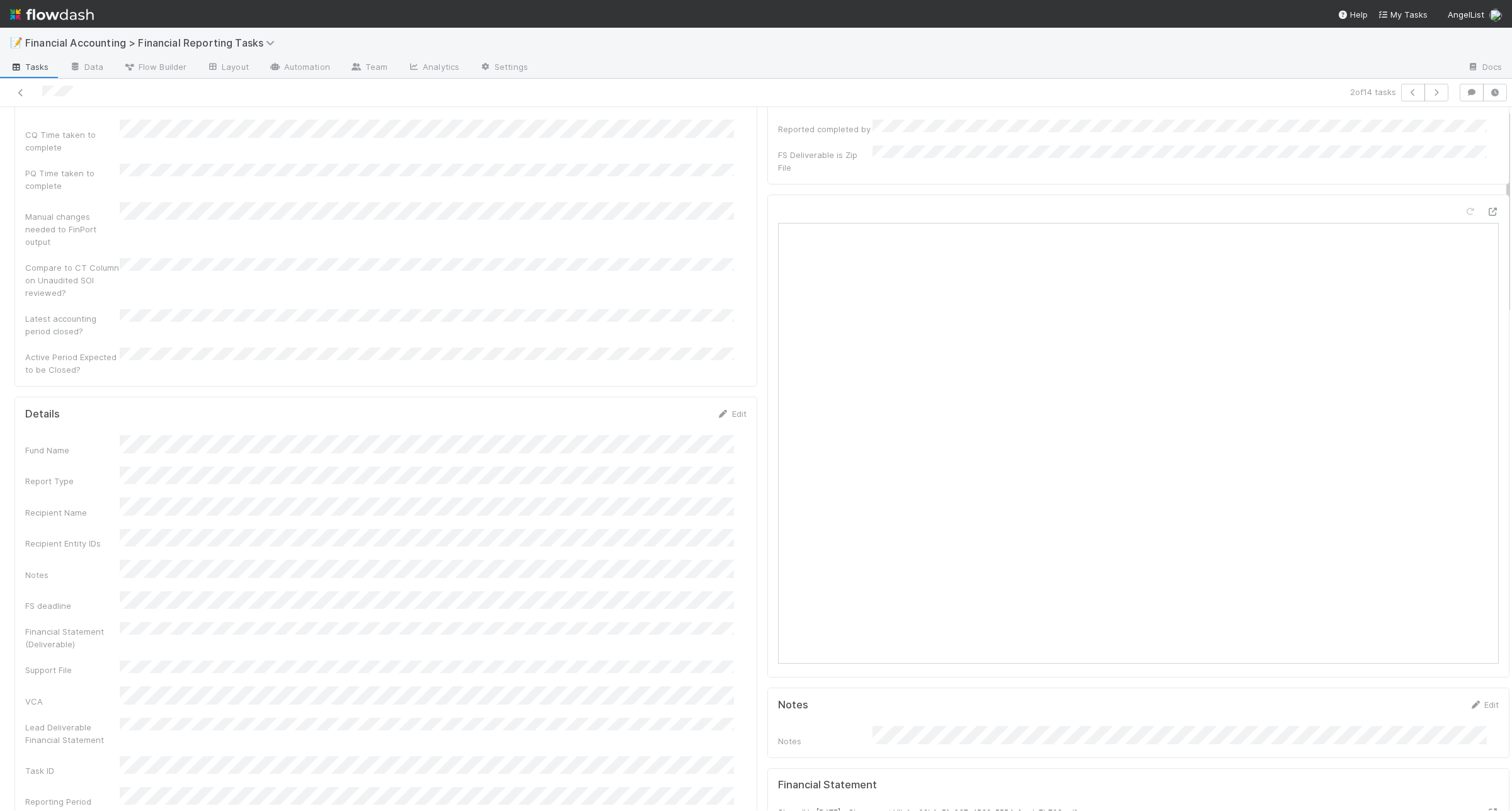
scroll to position [0, 0]
click at [1473, 129] on button "Start" at bounding box center [1491, 127] width 36 height 21
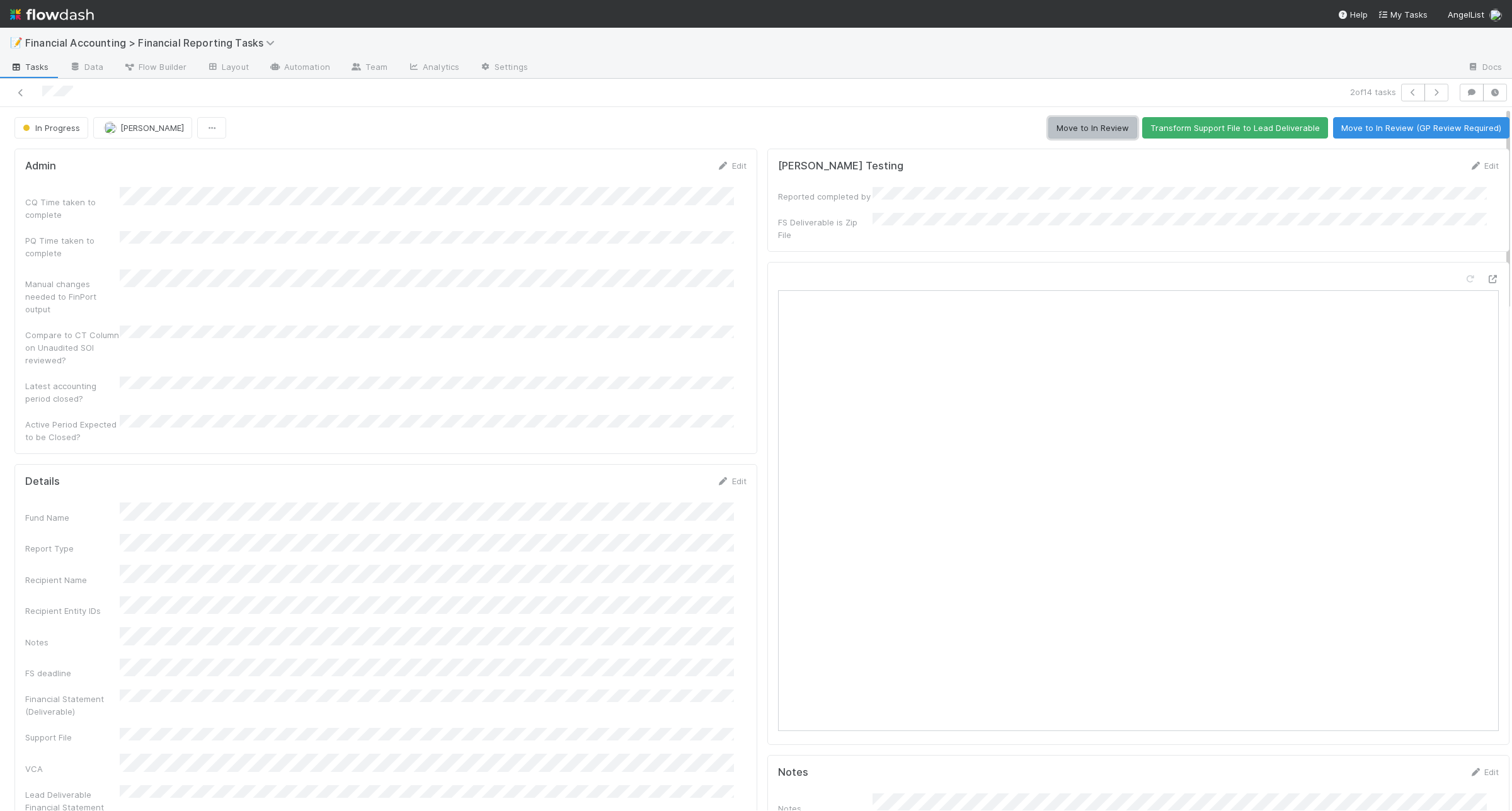
click at [1078, 139] on button "Move to In Review" at bounding box center [1092, 127] width 89 height 21
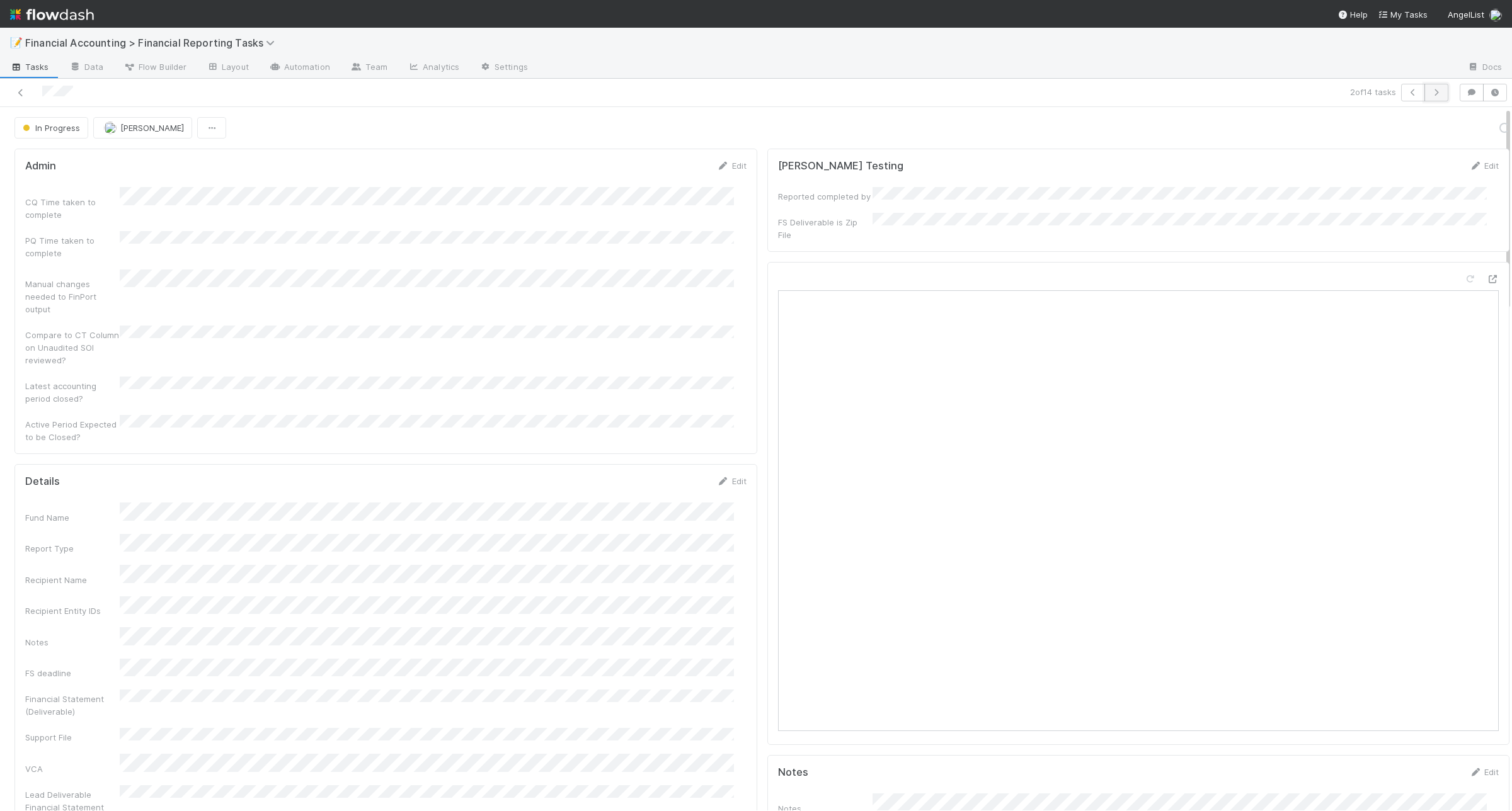
click at [1430, 95] on icon "button" at bounding box center [1436, 92] width 12 height 8
click at [716, 477] on icon at bounding box center [723, 481] width 12 height 8
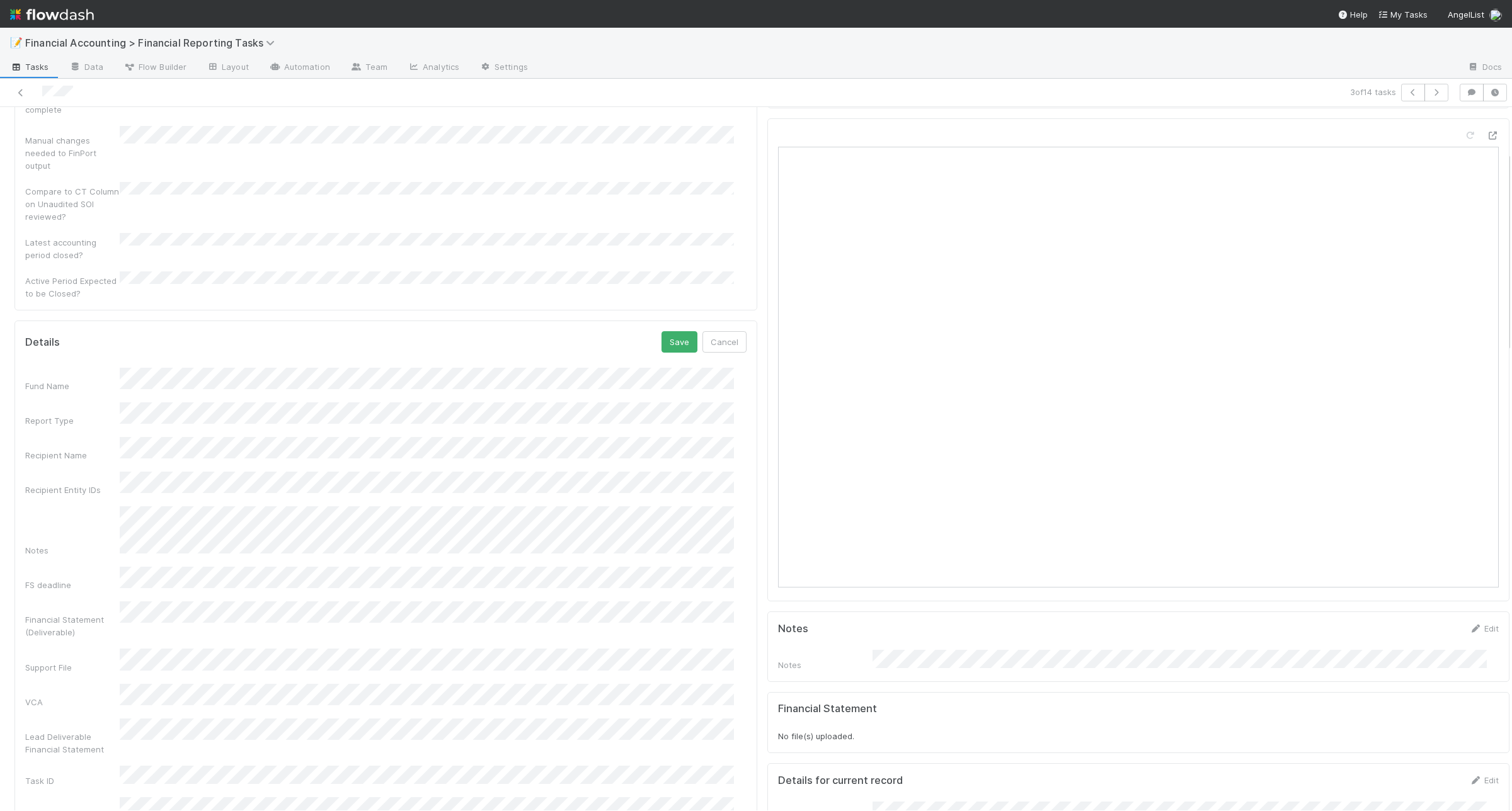
scroll to position [157, 0]
click at [661, 318] on button "Save" at bounding box center [679, 328] width 36 height 21
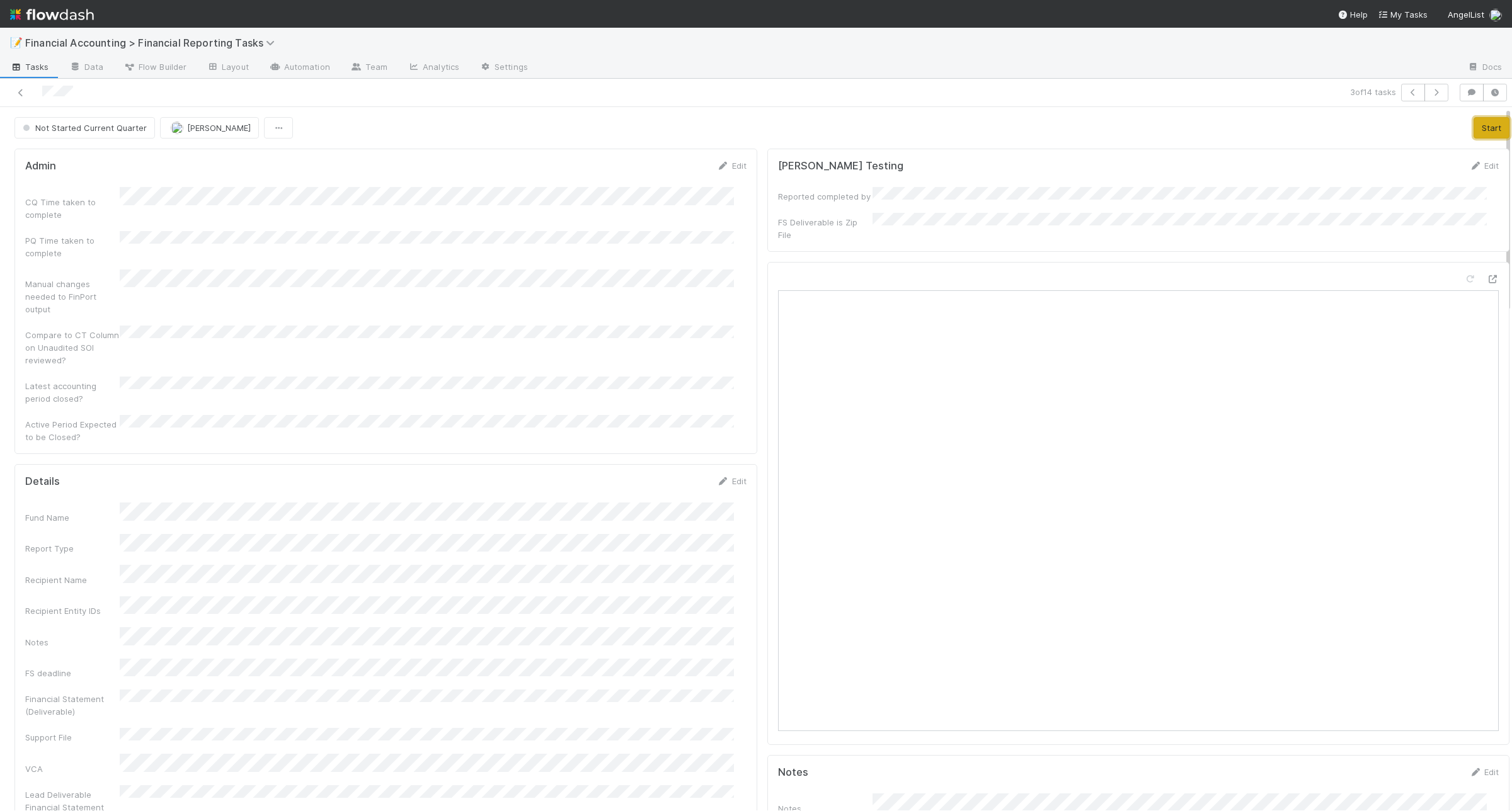
click at [1473, 133] on button "Start" at bounding box center [1491, 127] width 36 height 21
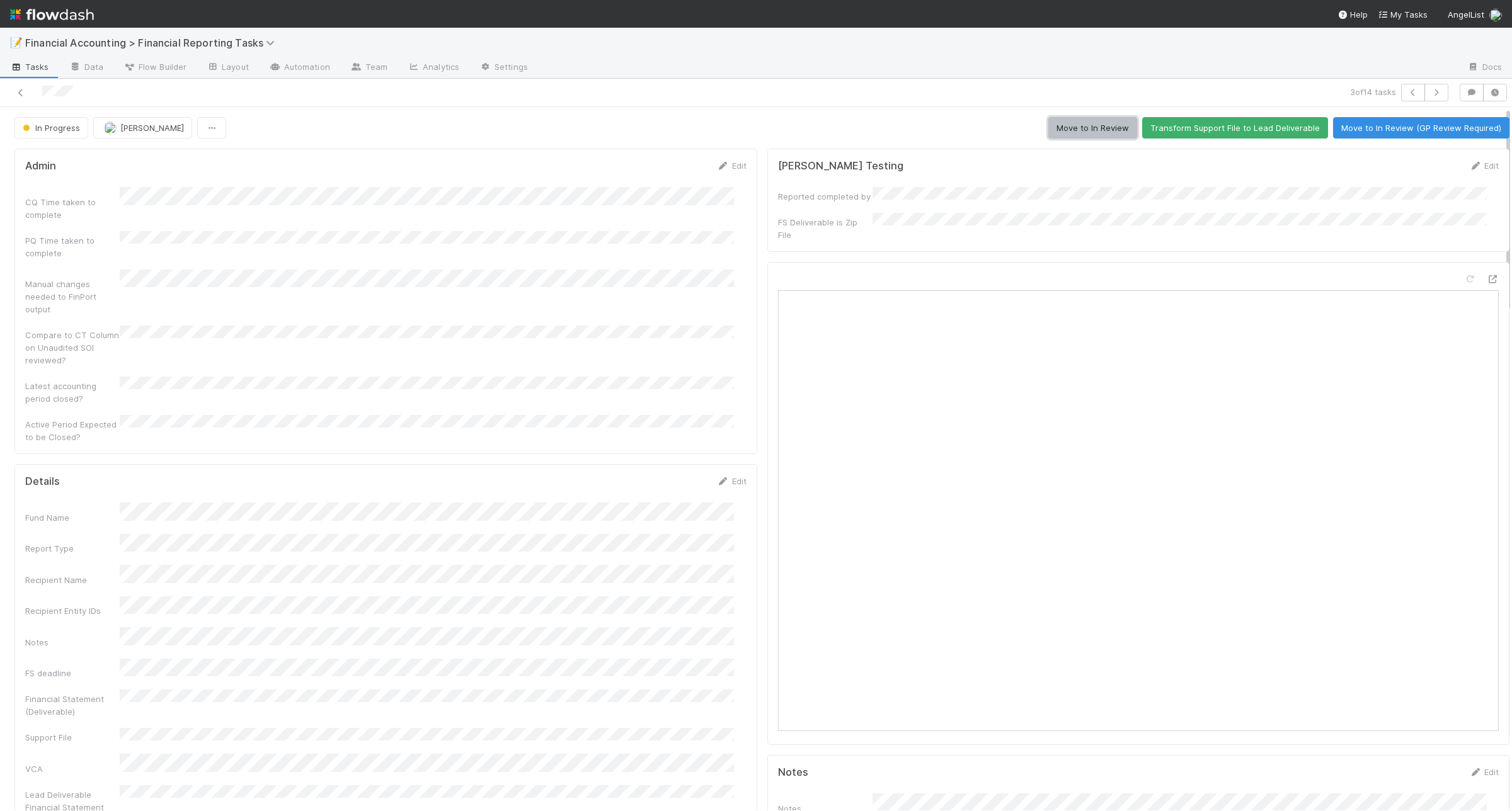
click at [1050, 128] on button "Move to In Review" at bounding box center [1092, 127] width 89 height 21
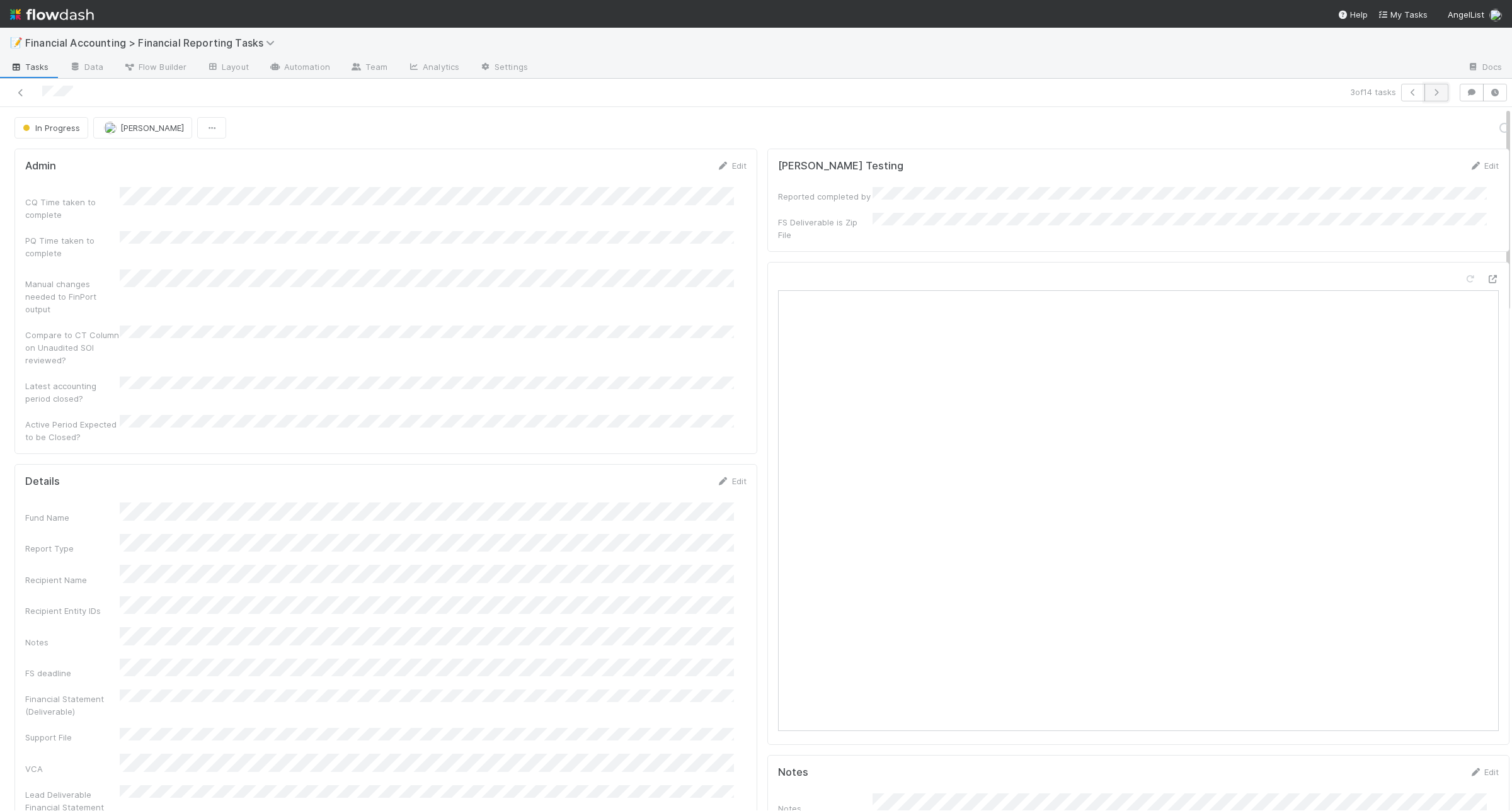
click at [1430, 92] on icon "button" at bounding box center [1436, 92] width 12 height 8
click at [719, 476] on link "Edit" at bounding box center [731, 480] width 30 height 10
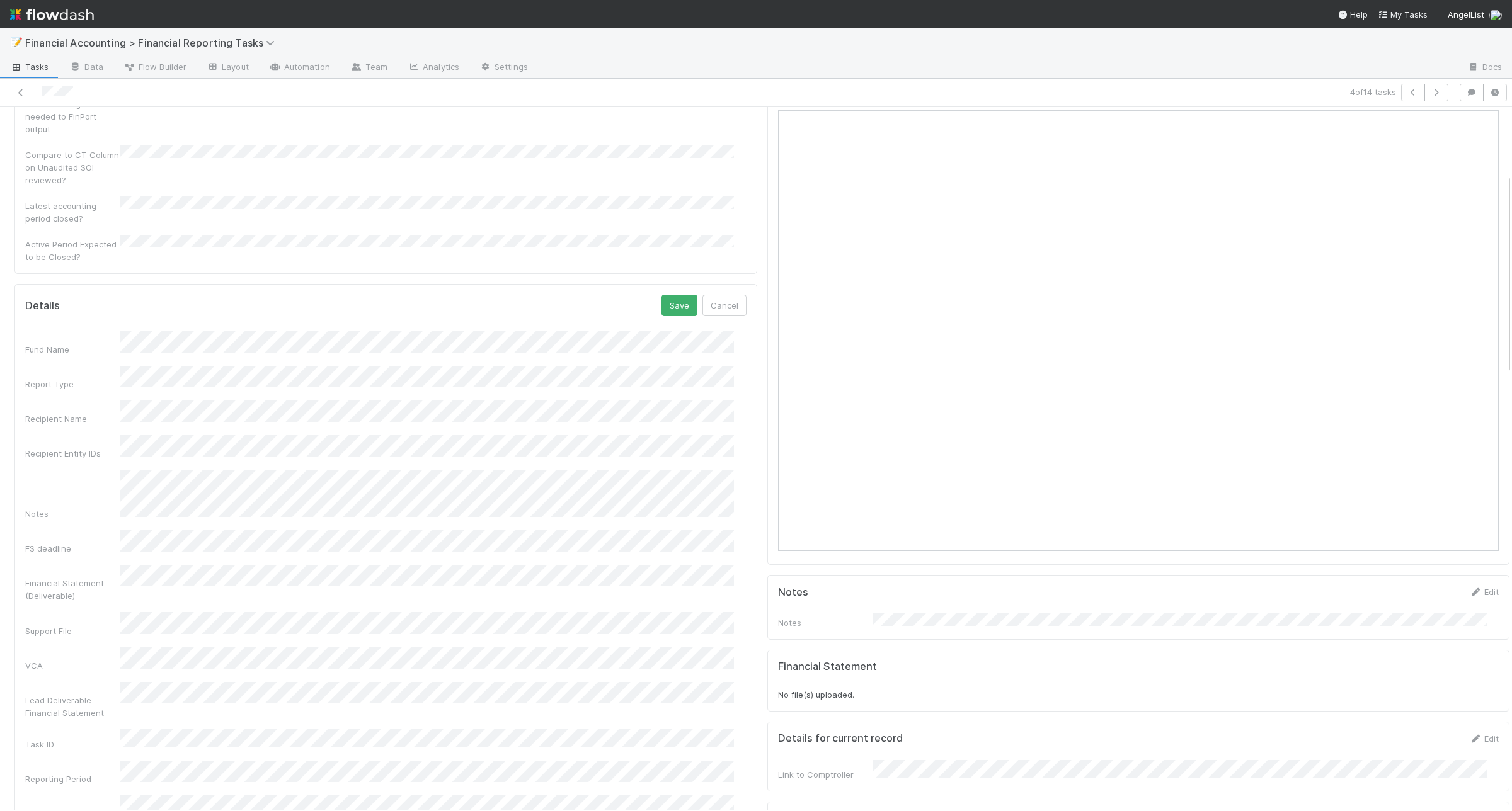
scroll to position [236, 0]
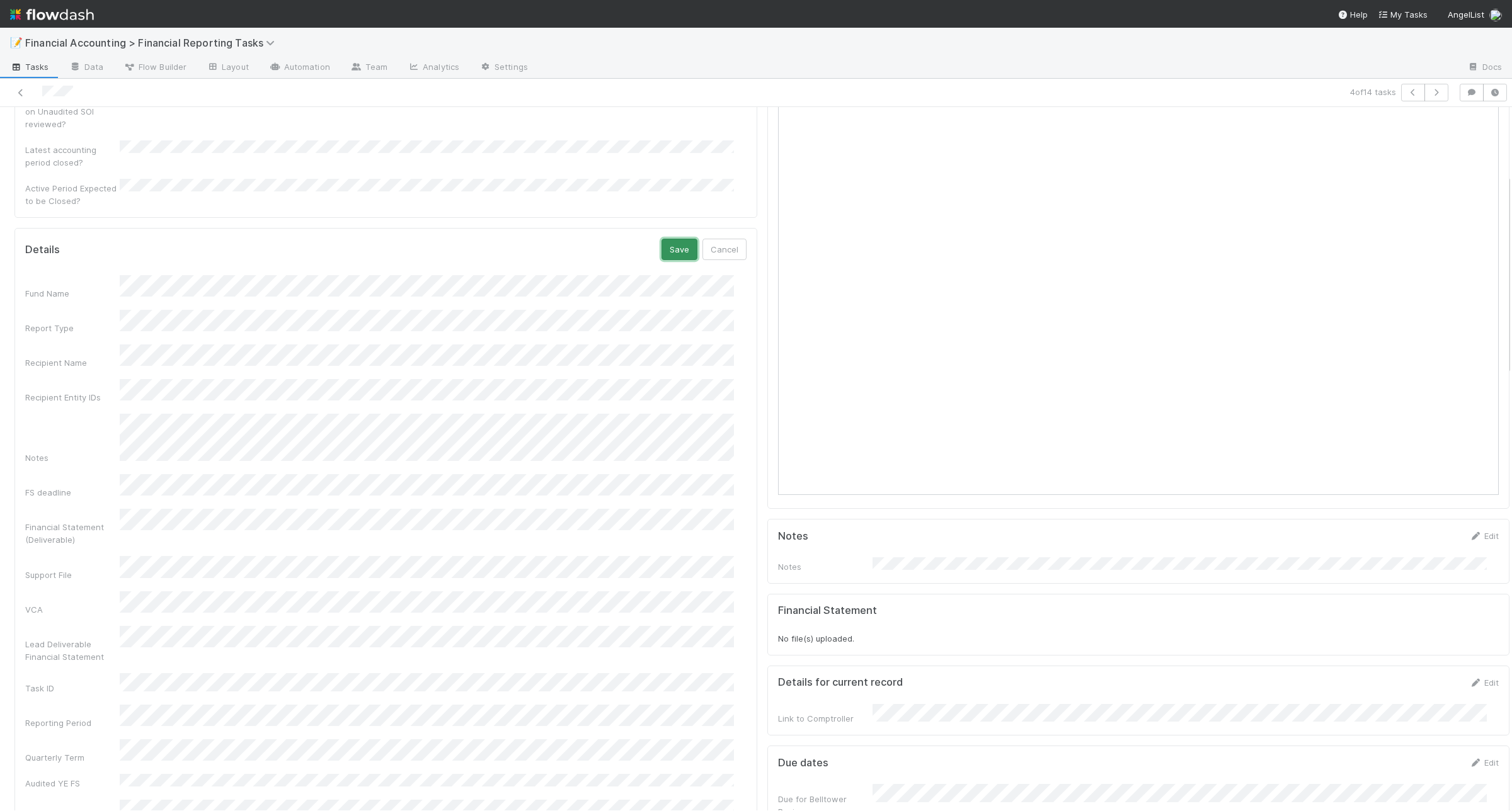
click at [661, 239] on button "Save" at bounding box center [679, 249] width 36 height 21
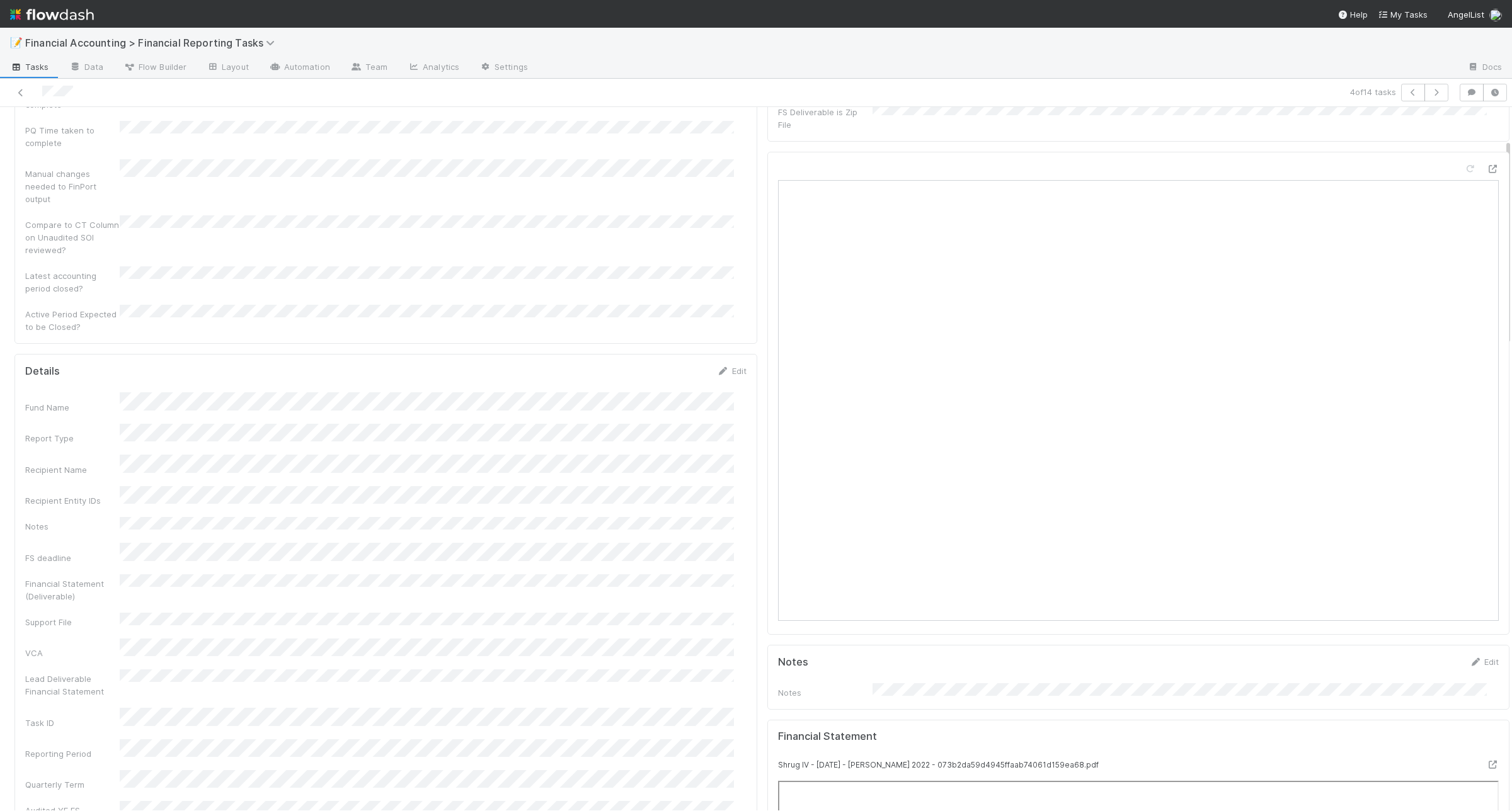
scroll to position [0, 0]
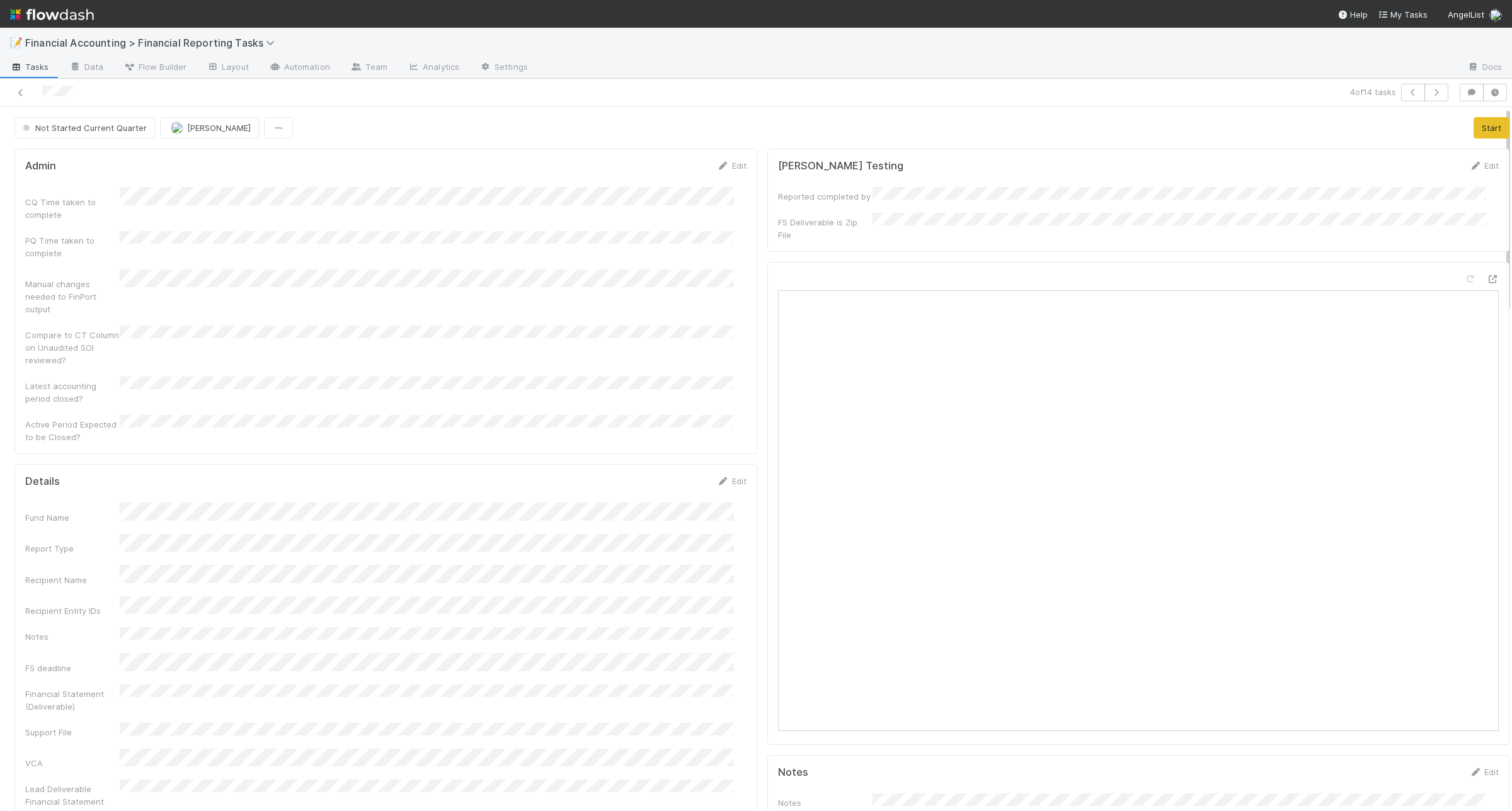
click at [1474, 126] on button "Start" at bounding box center [1491, 127] width 36 height 21
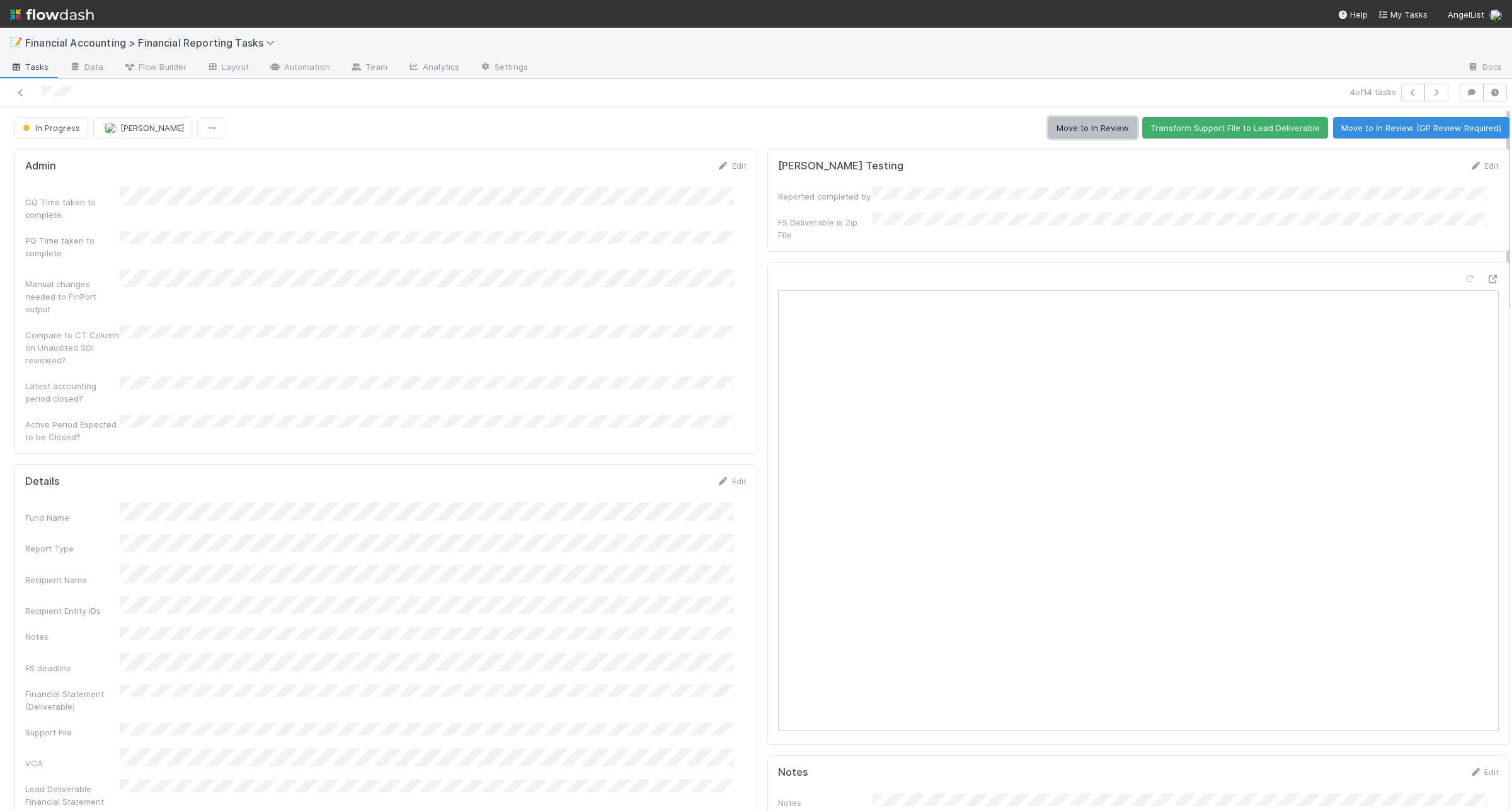
click at [1065, 128] on button "Move to In Review" at bounding box center [1092, 127] width 89 height 21
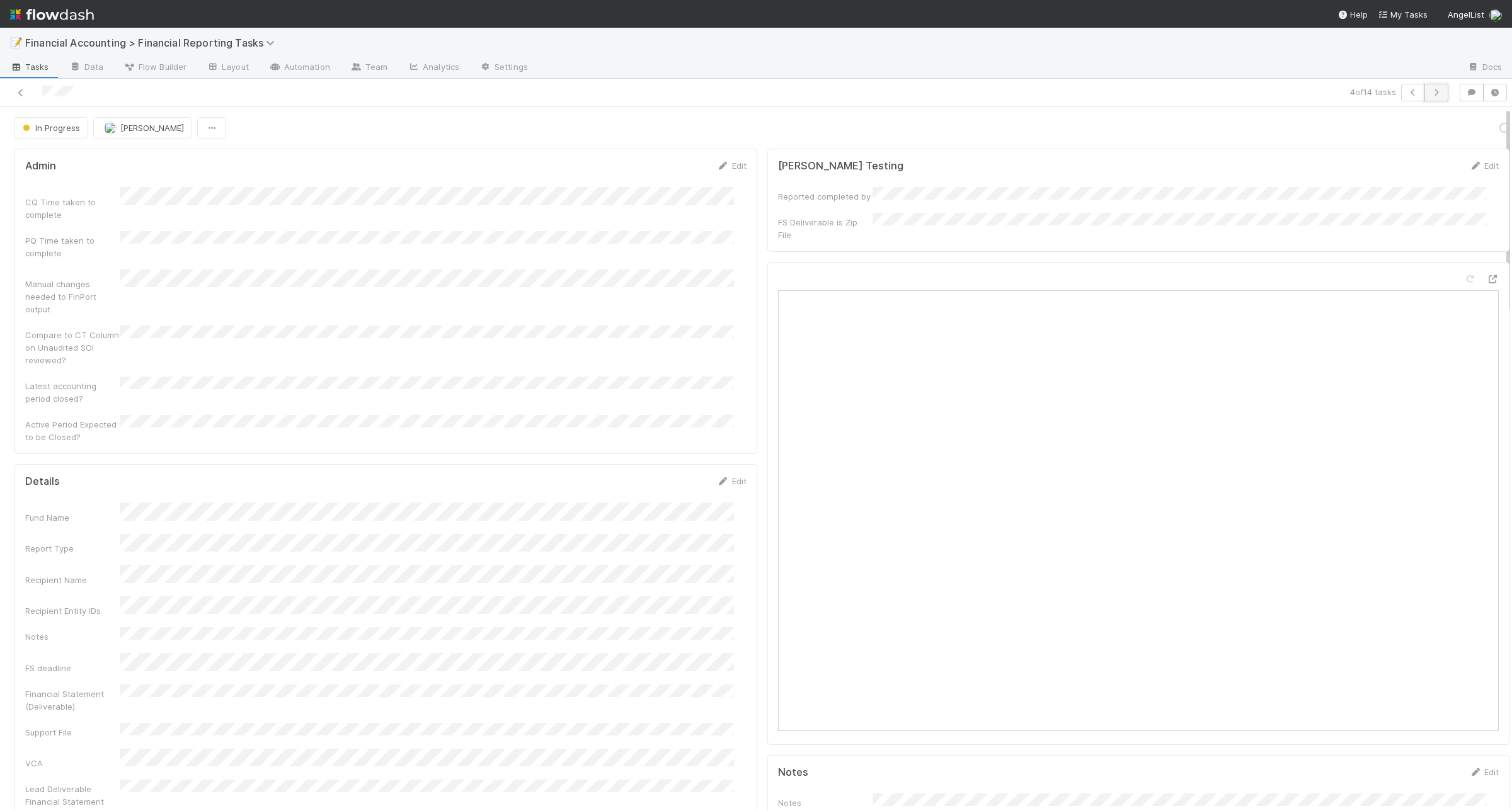
click at [1430, 89] on icon "button" at bounding box center [1436, 92] width 12 height 8
click at [720, 476] on link "Edit" at bounding box center [731, 480] width 30 height 10
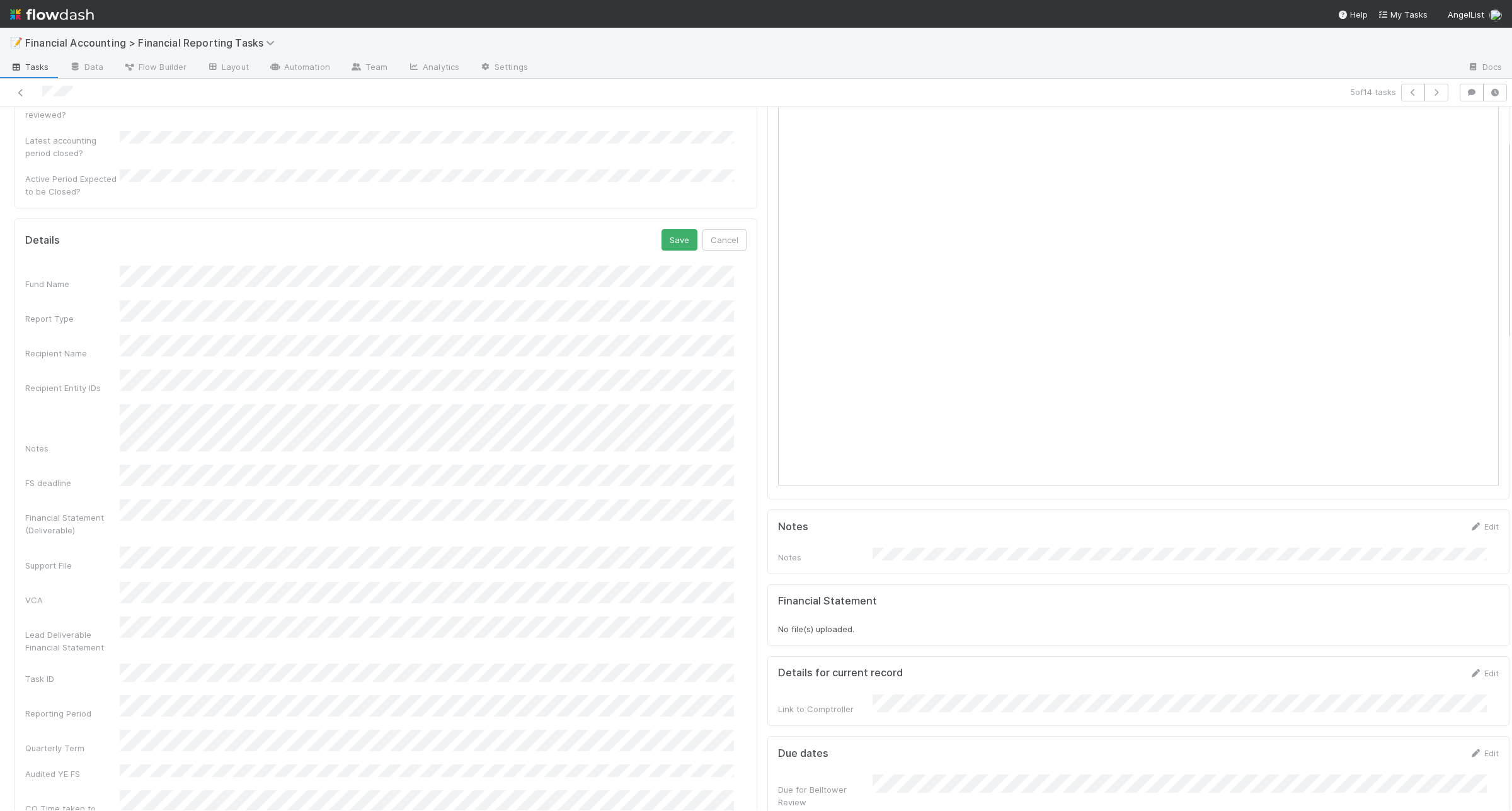
scroll to position [79, 0]
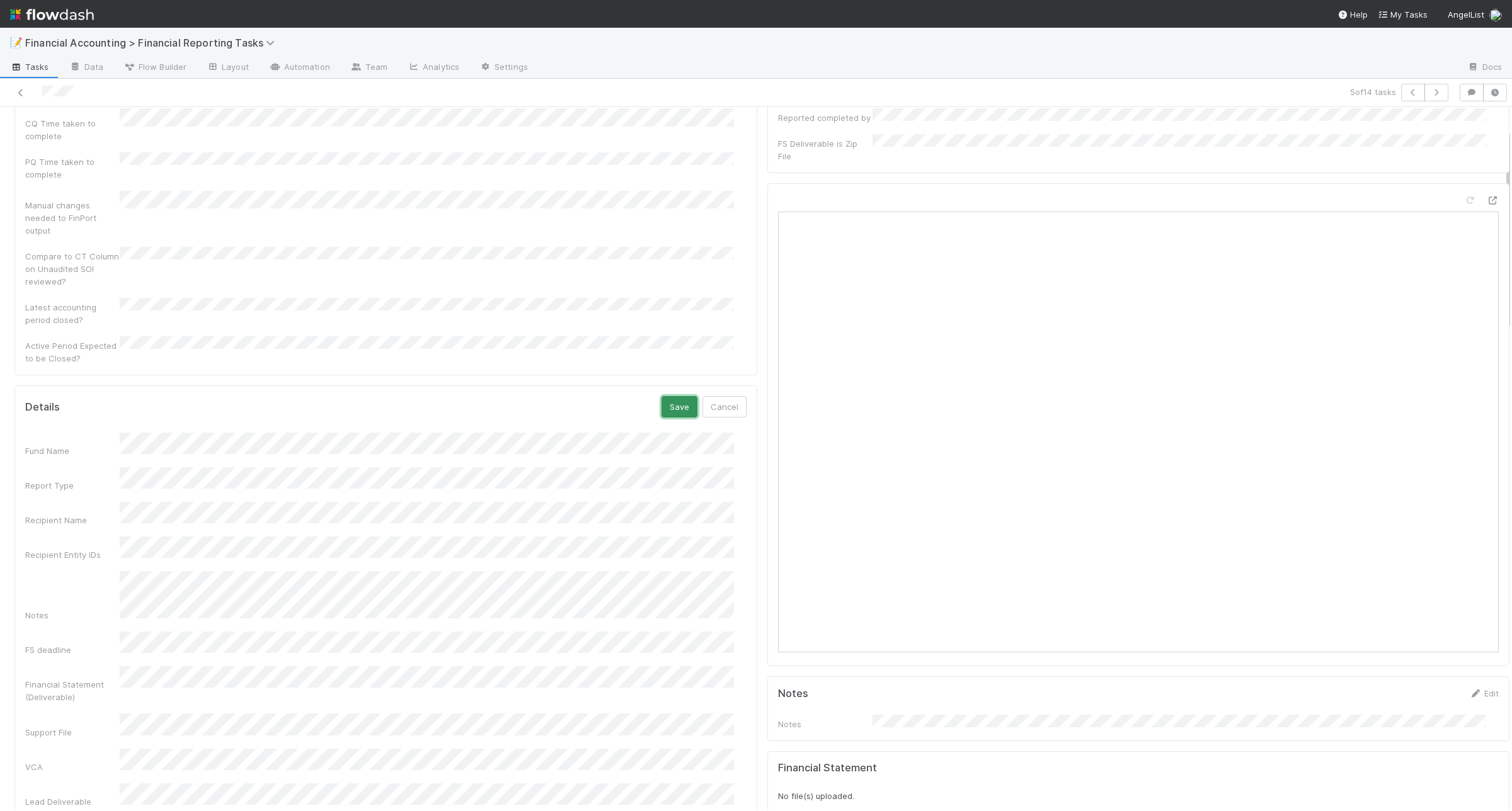
click at [666, 396] on button "Save" at bounding box center [679, 406] width 36 height 21
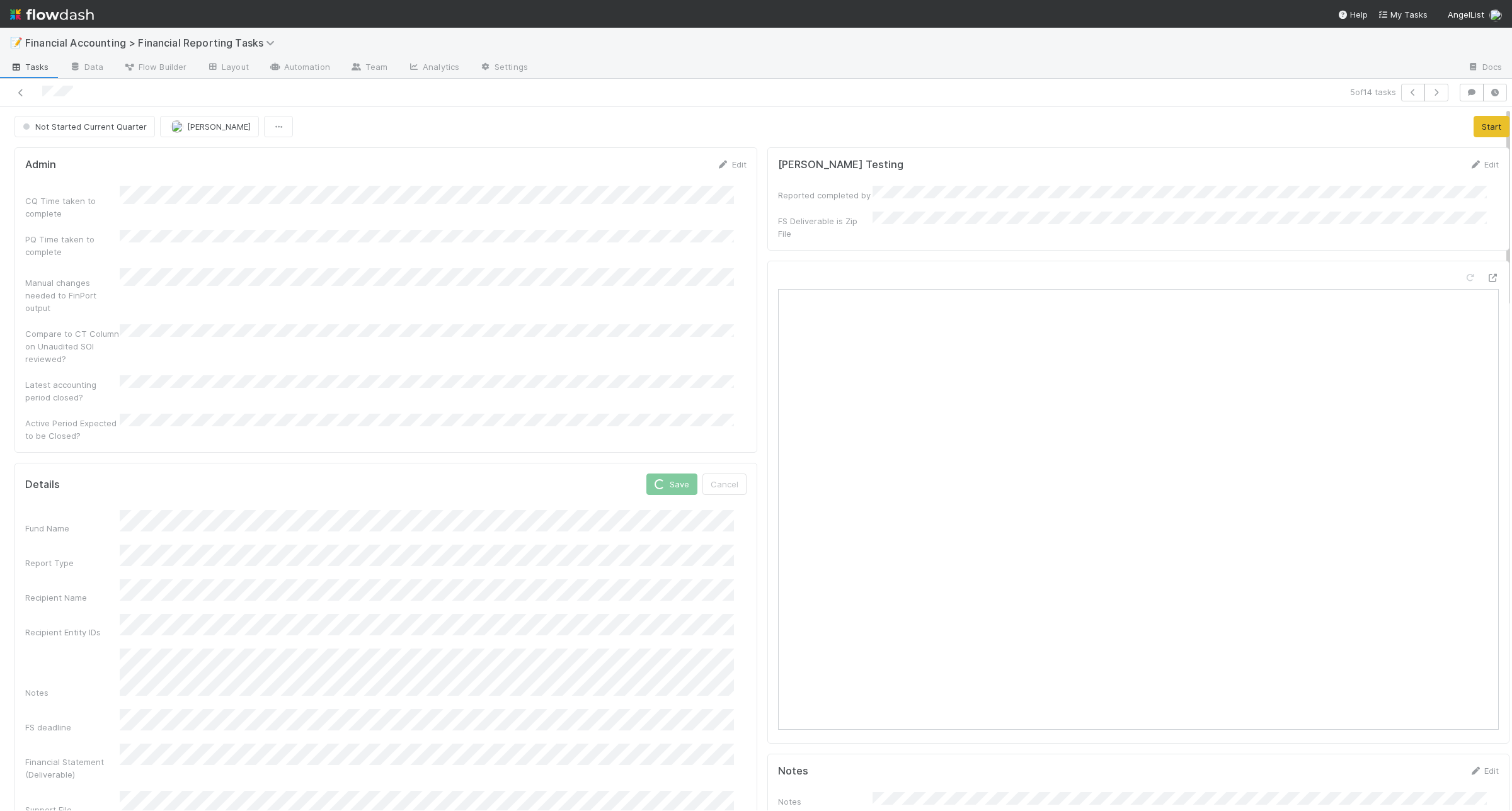
scroll to position [0, 0]
click at [1473, 121] on button "Start" at bounding box center [1491, 127] width 36 height 21
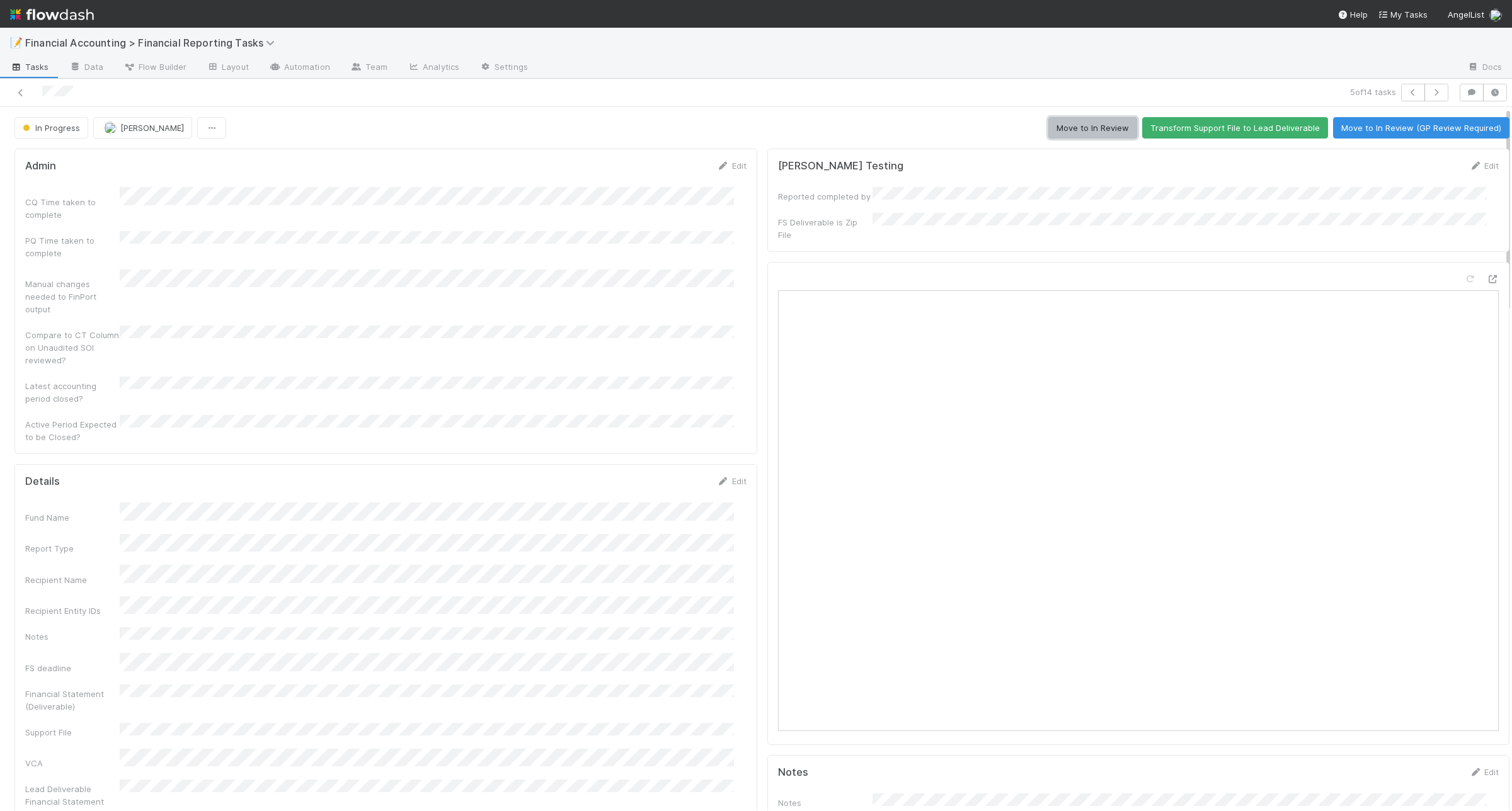
click at [1077, 126] on button "Move to In Review" at bounding box center [1092, 127] width 89 height 21
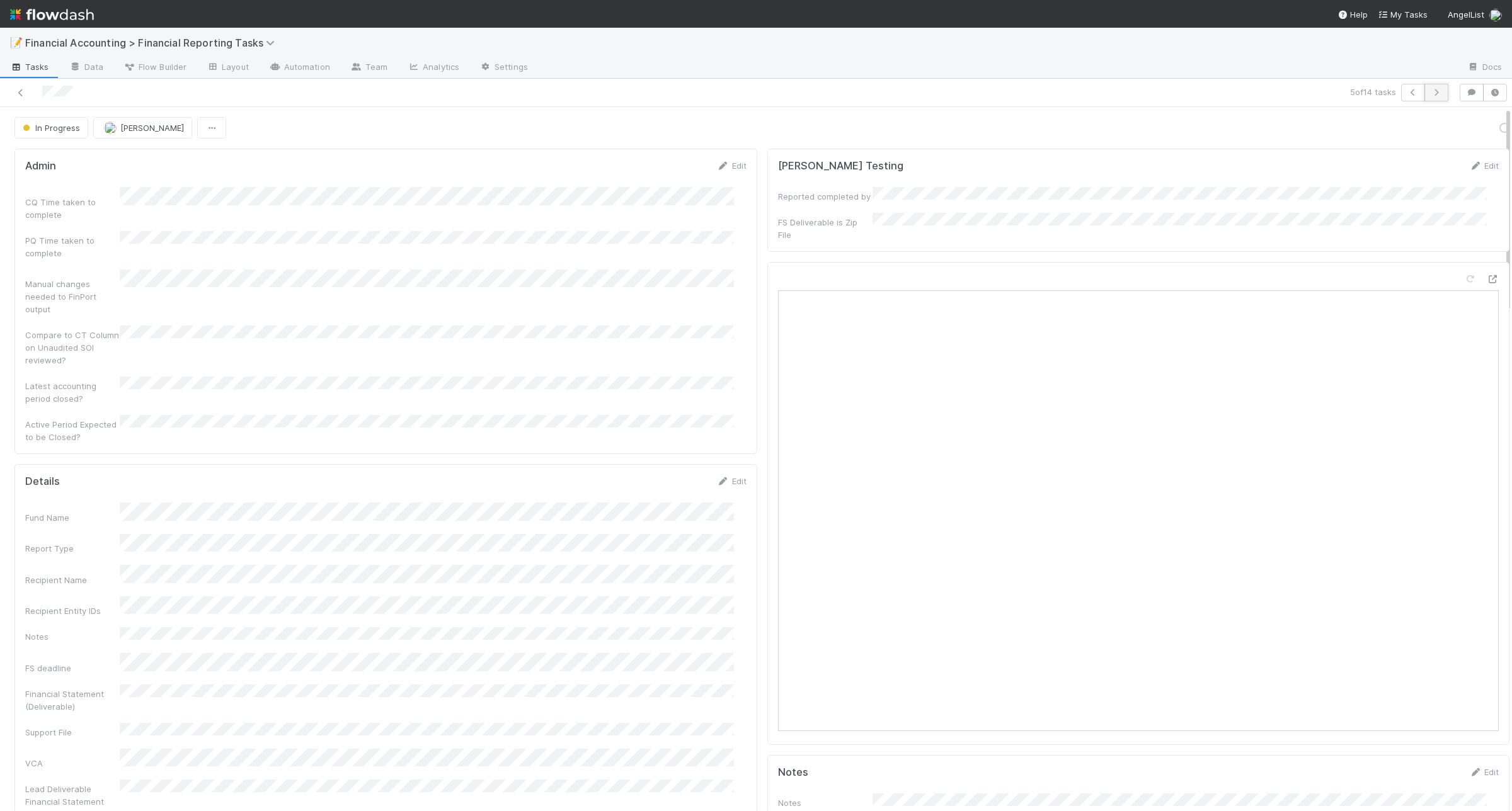
click at [1430, 93] on icon "button" at bounding box center [1436, 92] width 12 height 8
click at [726, 476] on link "Edit" at bounding box center [731, 480] width 30 height 10
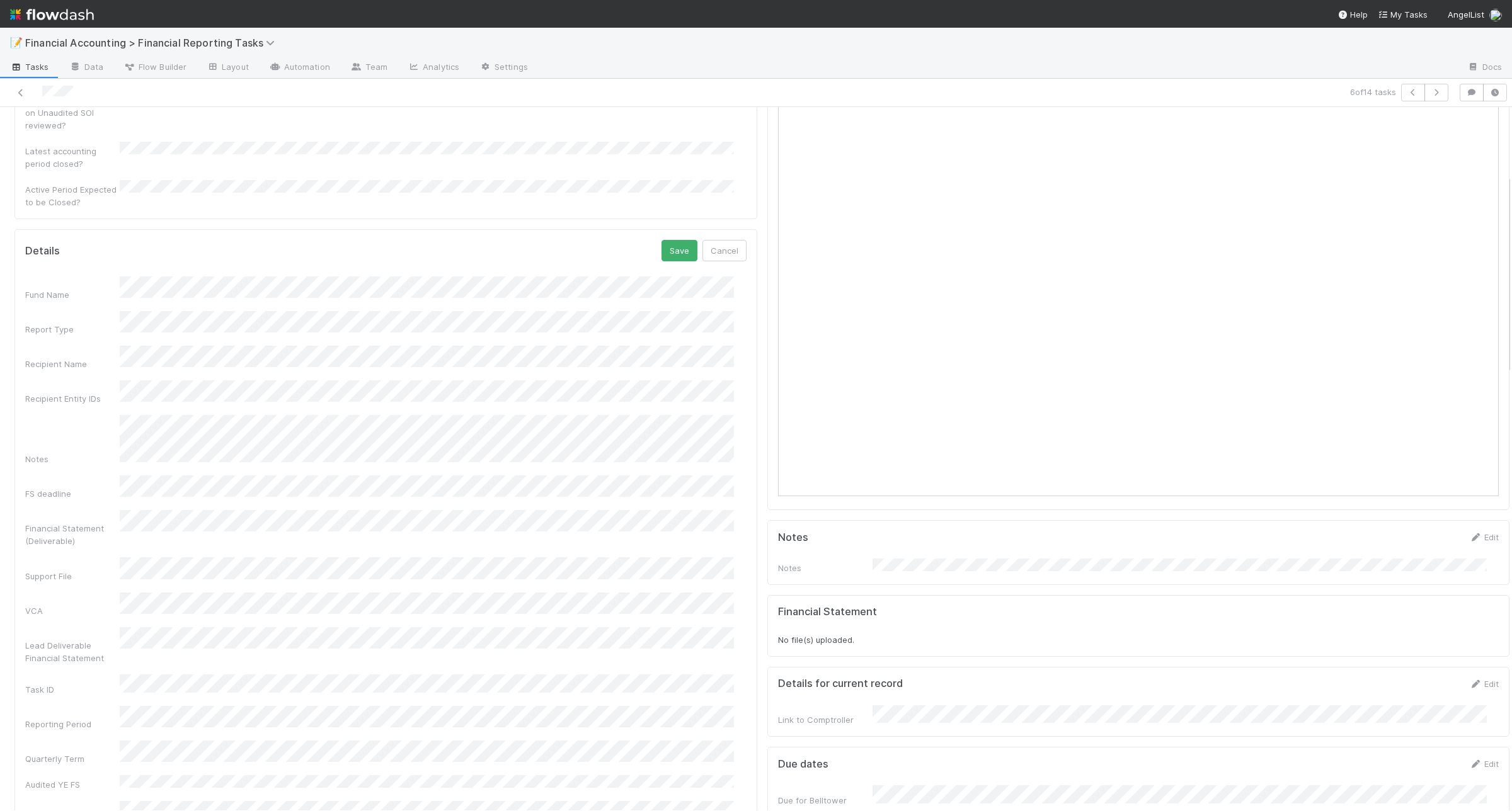
scroll to position [236, 0]
click at [661, 239] on button "Save" at bounding box center [679, 249] width 36 height 21
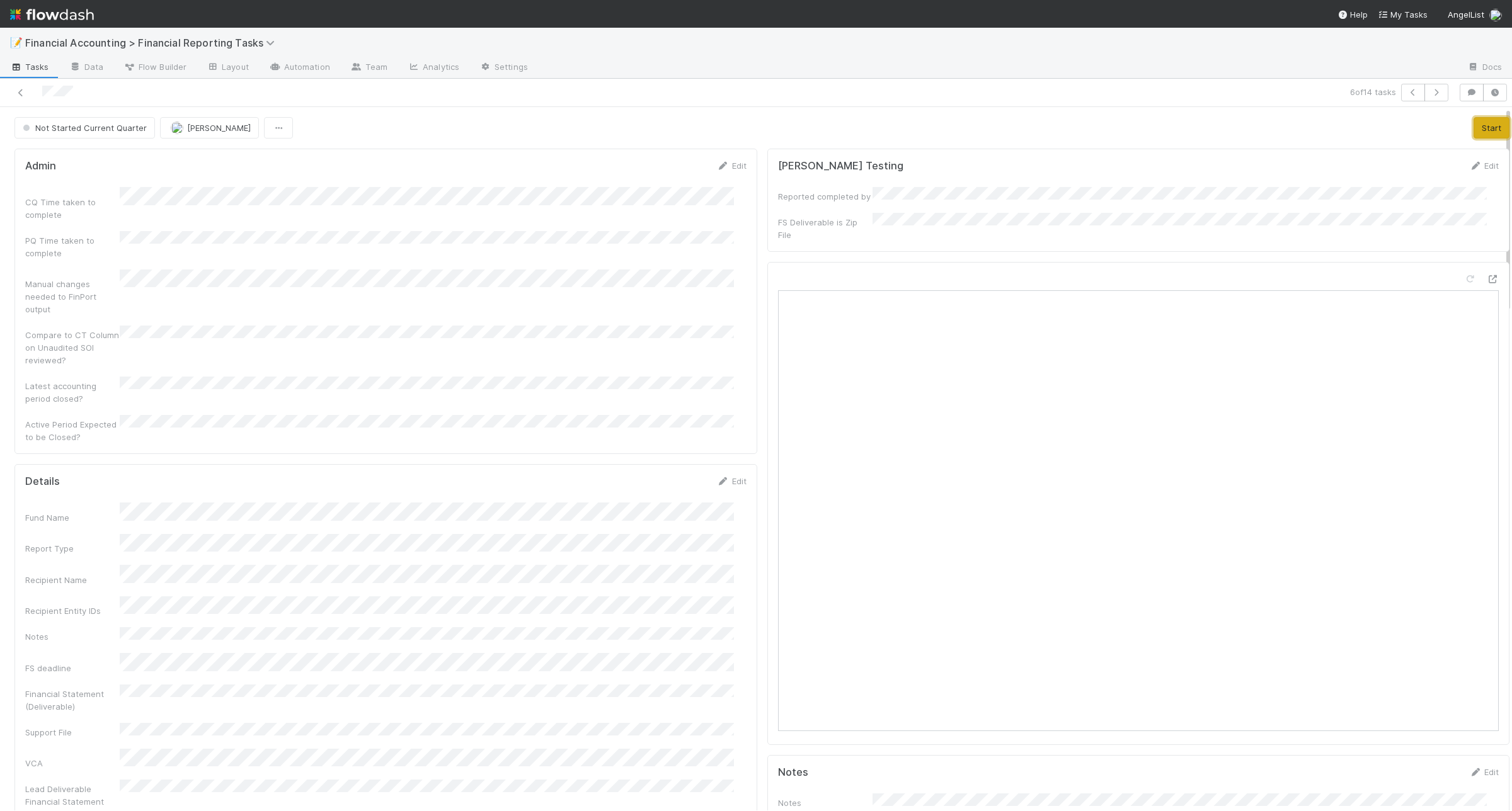
click at [1473, 131] on button "Start" at bounding box center [1491, 127] width 36 height 21
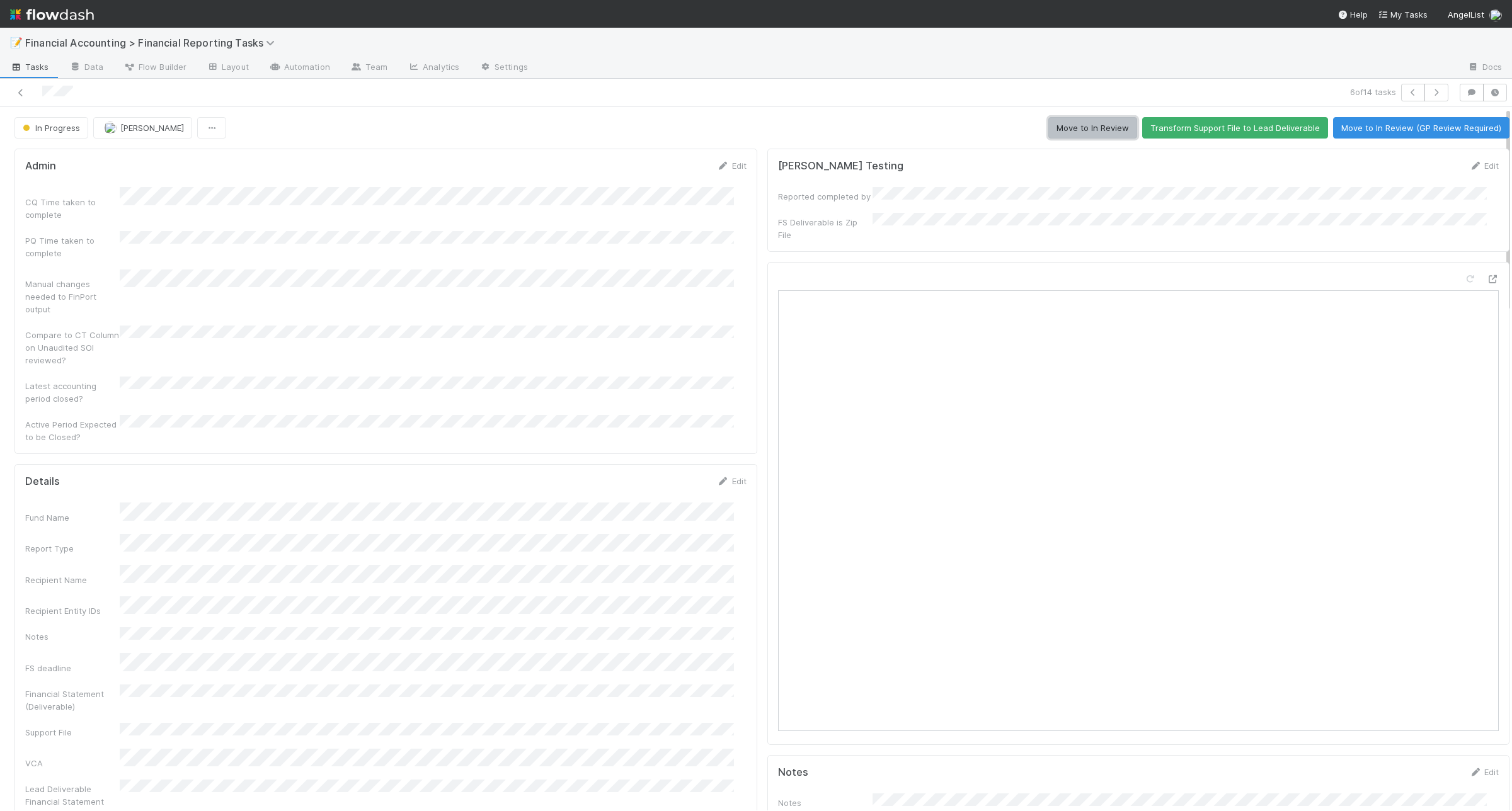
click at [1069, 131] on button "Move to In Review" at bounding box center [1092, 127] width 89 height 21
click at [1430, 95] on icon "button" at bounding box center [1436, 92] width 12 height 8
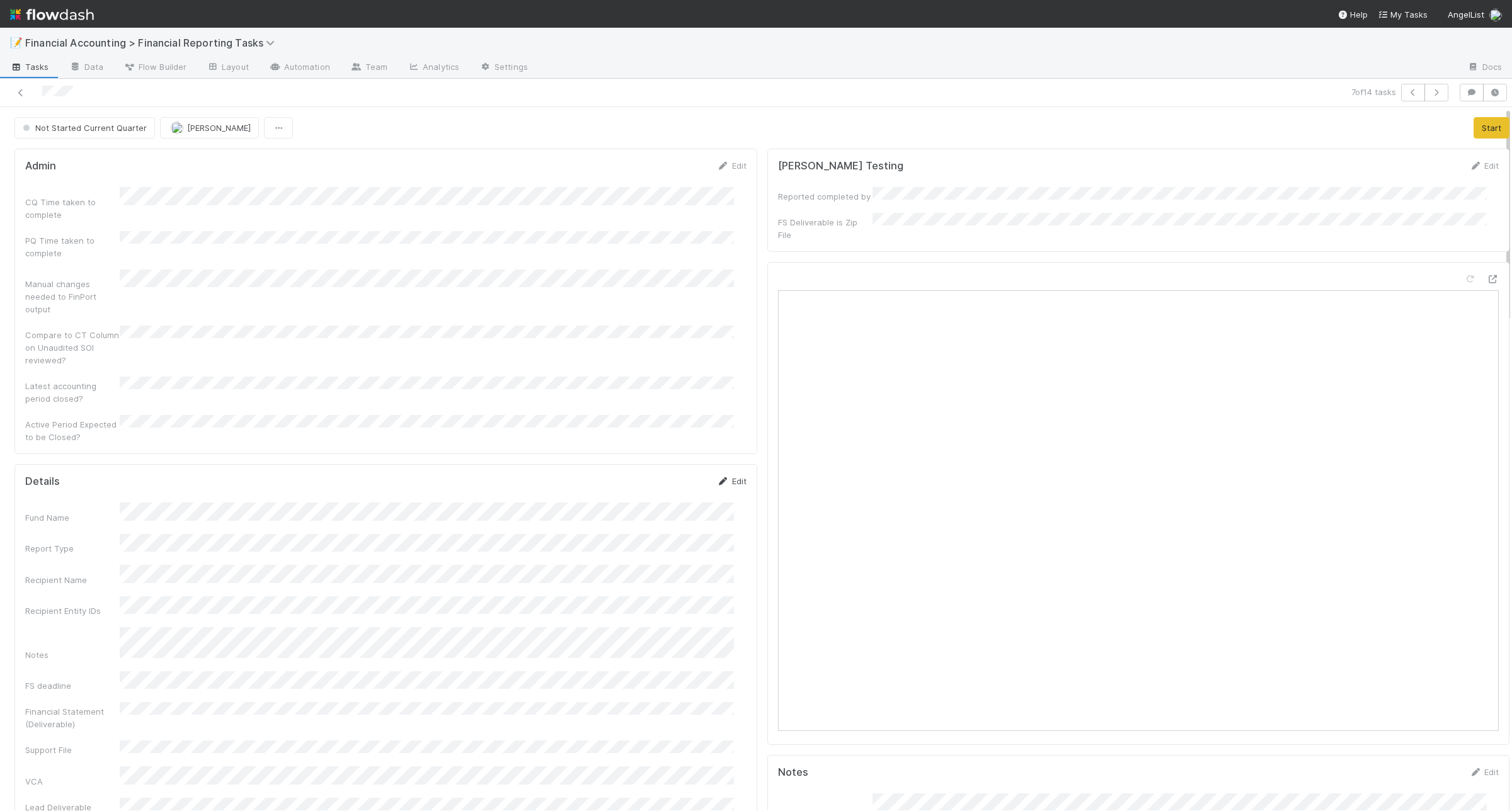
click at [725, 475] on div "Edit" at bounding box center [731, 481] width 30 height 12
click at [728, 476] on link "Edit" at bounding box center [731, 480] width 30 height 10
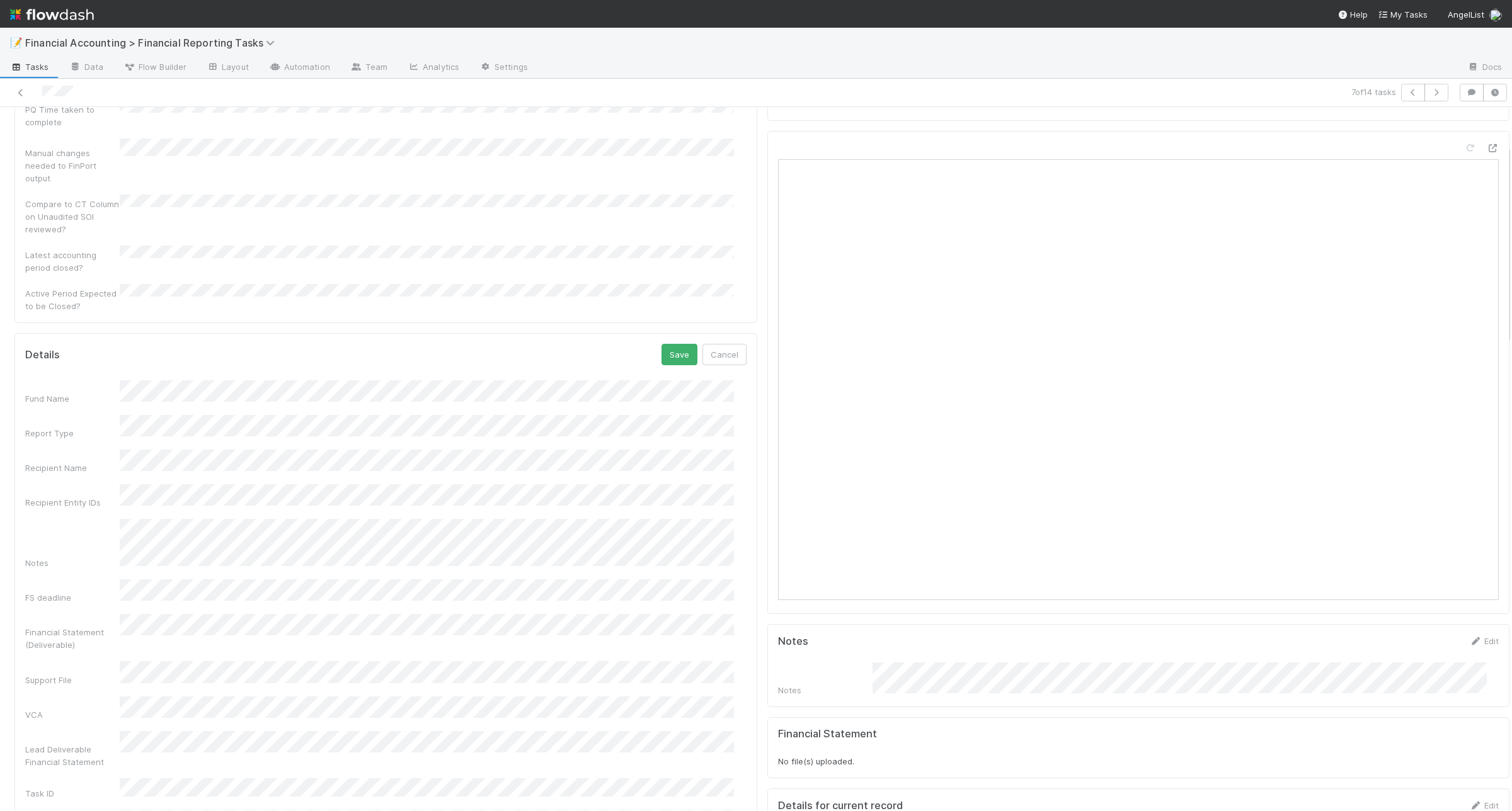
scroll to position [157, 0]
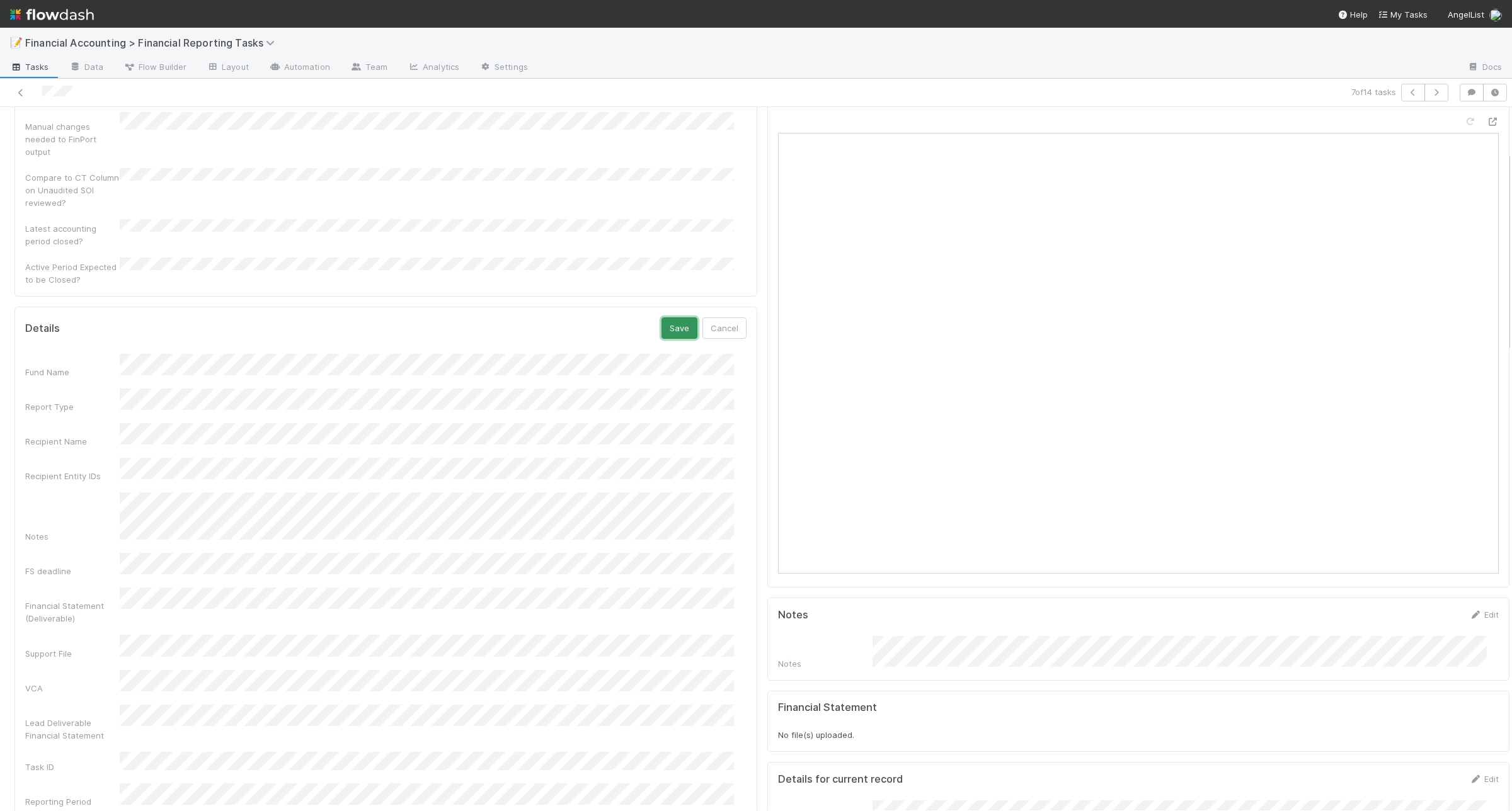
click at [673, 318] on button "Save" at bounding box center [679, 328] width 36 height 21
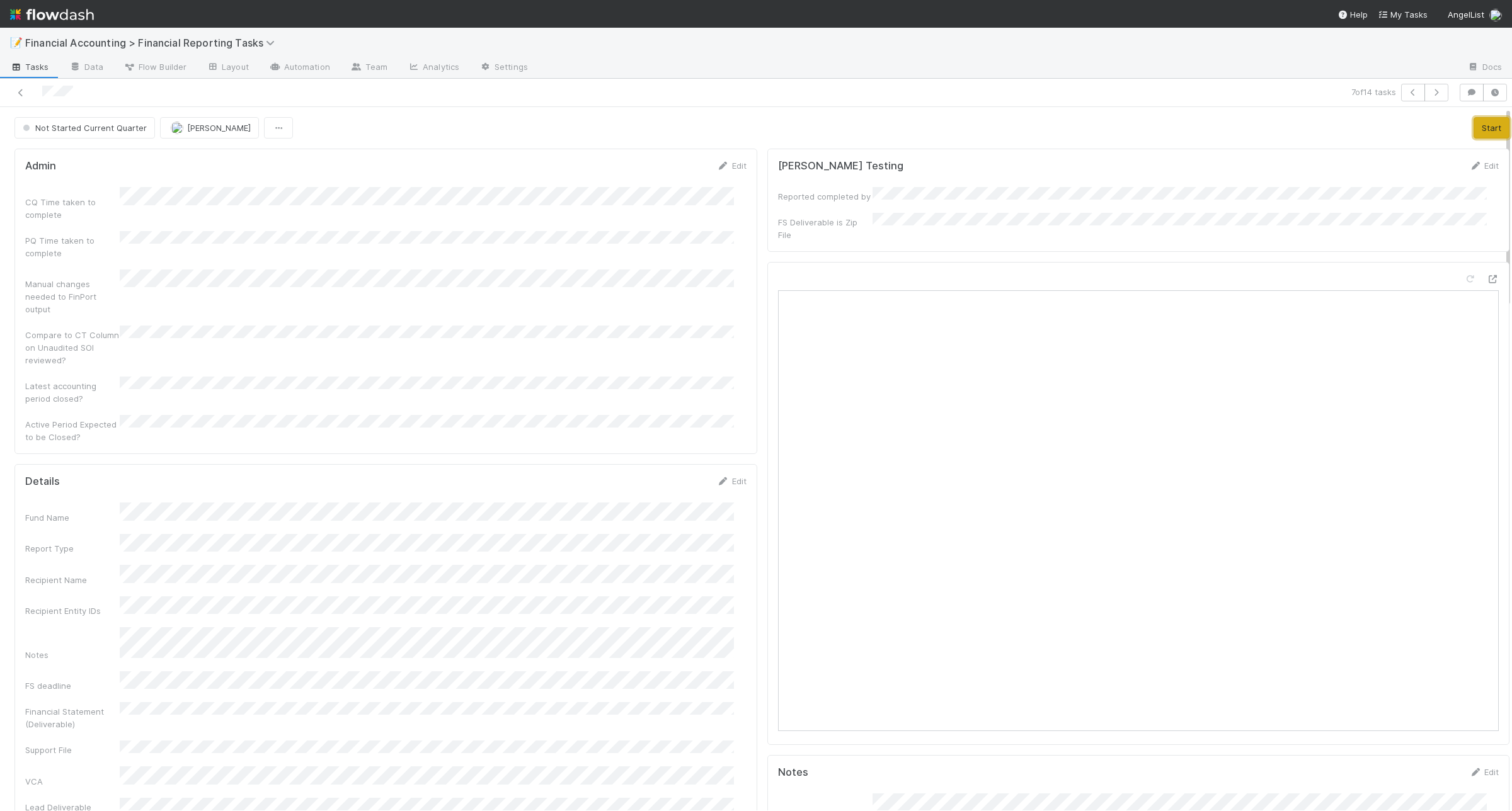
click at [1473, 127] on button "Start" at bounding box center [1491, 127] width 36 height 21
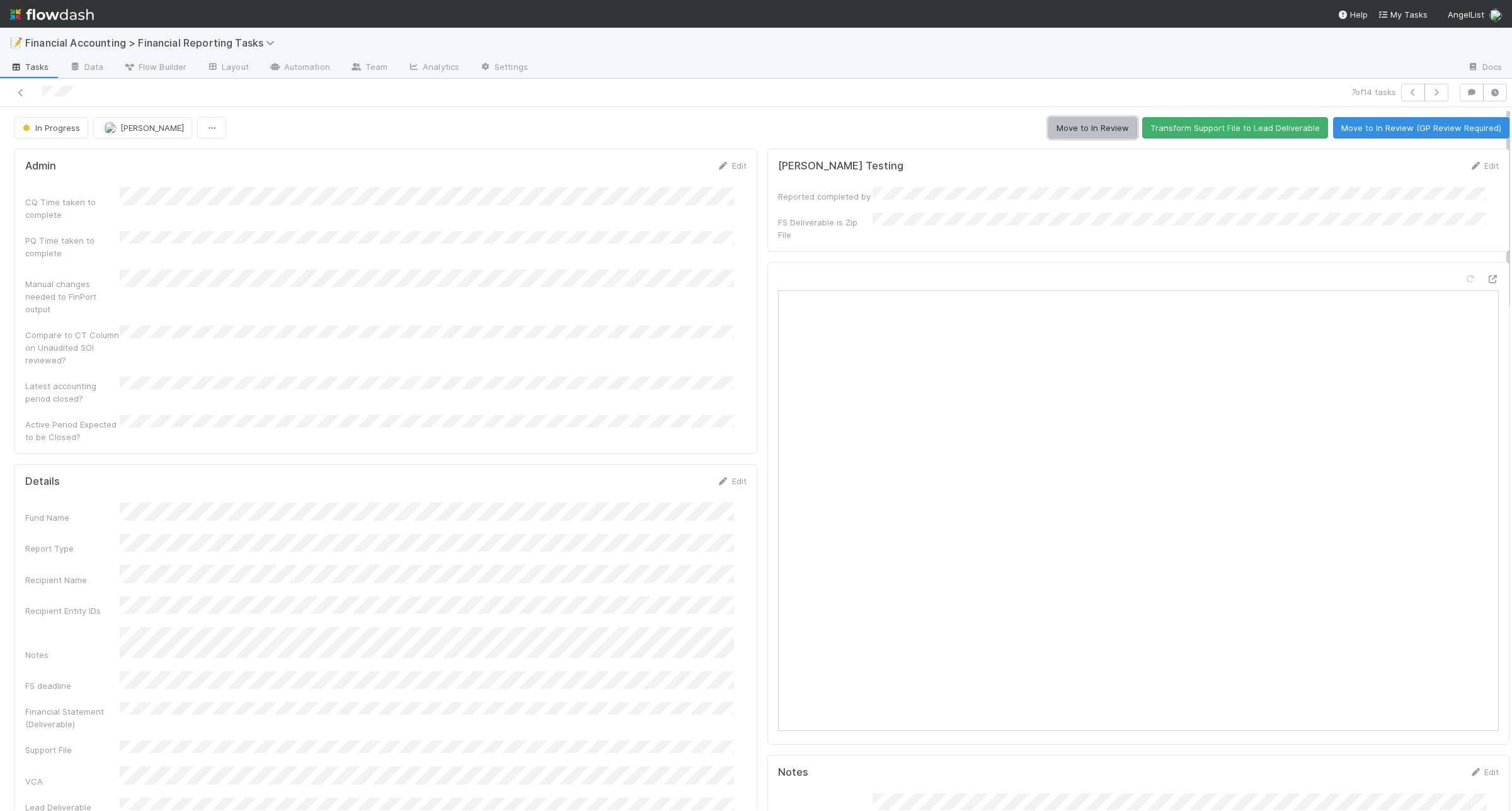
click at [1048, 131] on button "Move to In Review" at bounding box center [1092, 127] width 89 height 21
click at [1424, 98] on button "button" at bounding box center [1436, 92] width 24 height 18
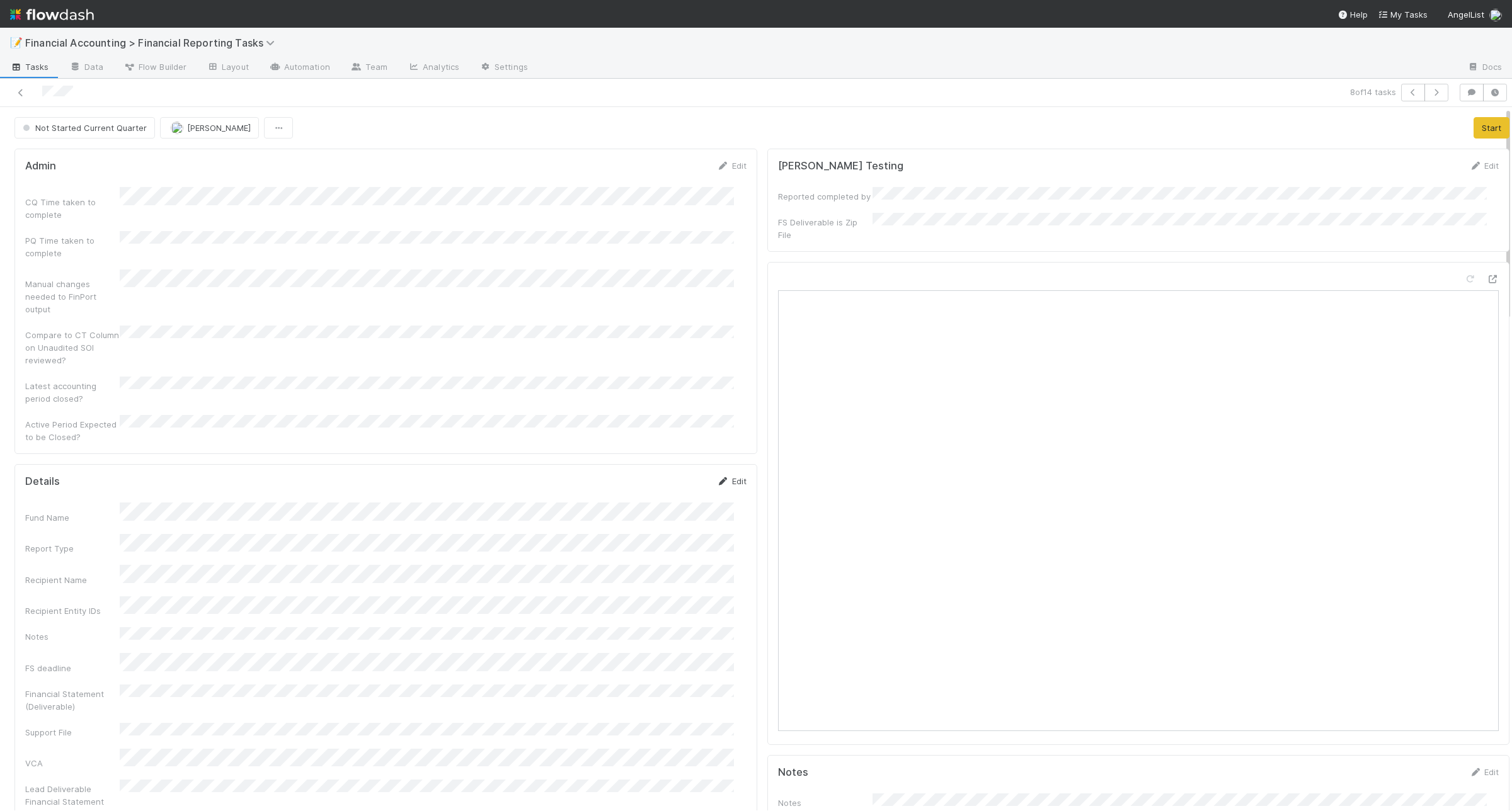
click at [716, 477] on icon at bounding box center [723, 481] width 12 height 8
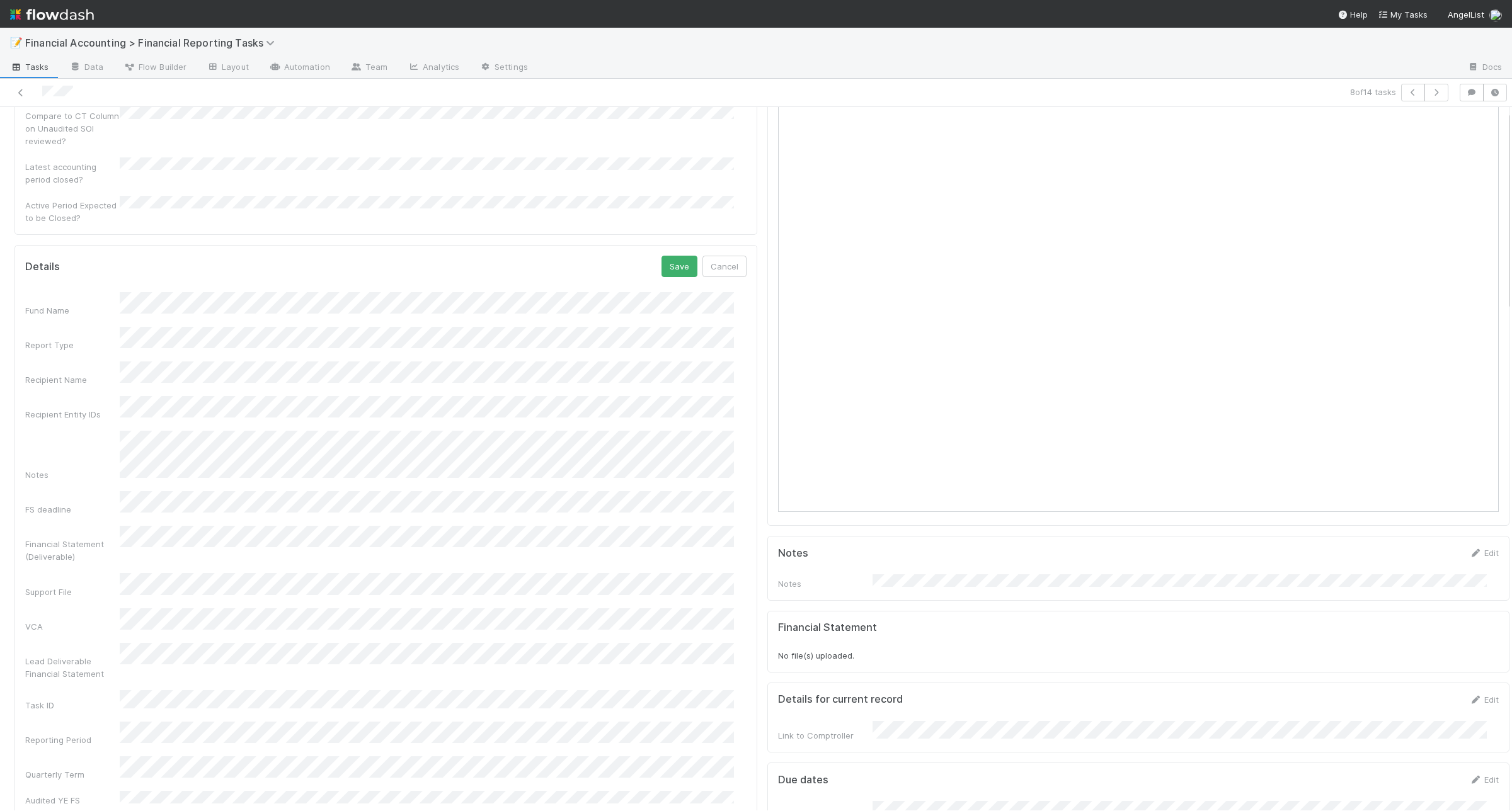
scroll to position [236, 0]
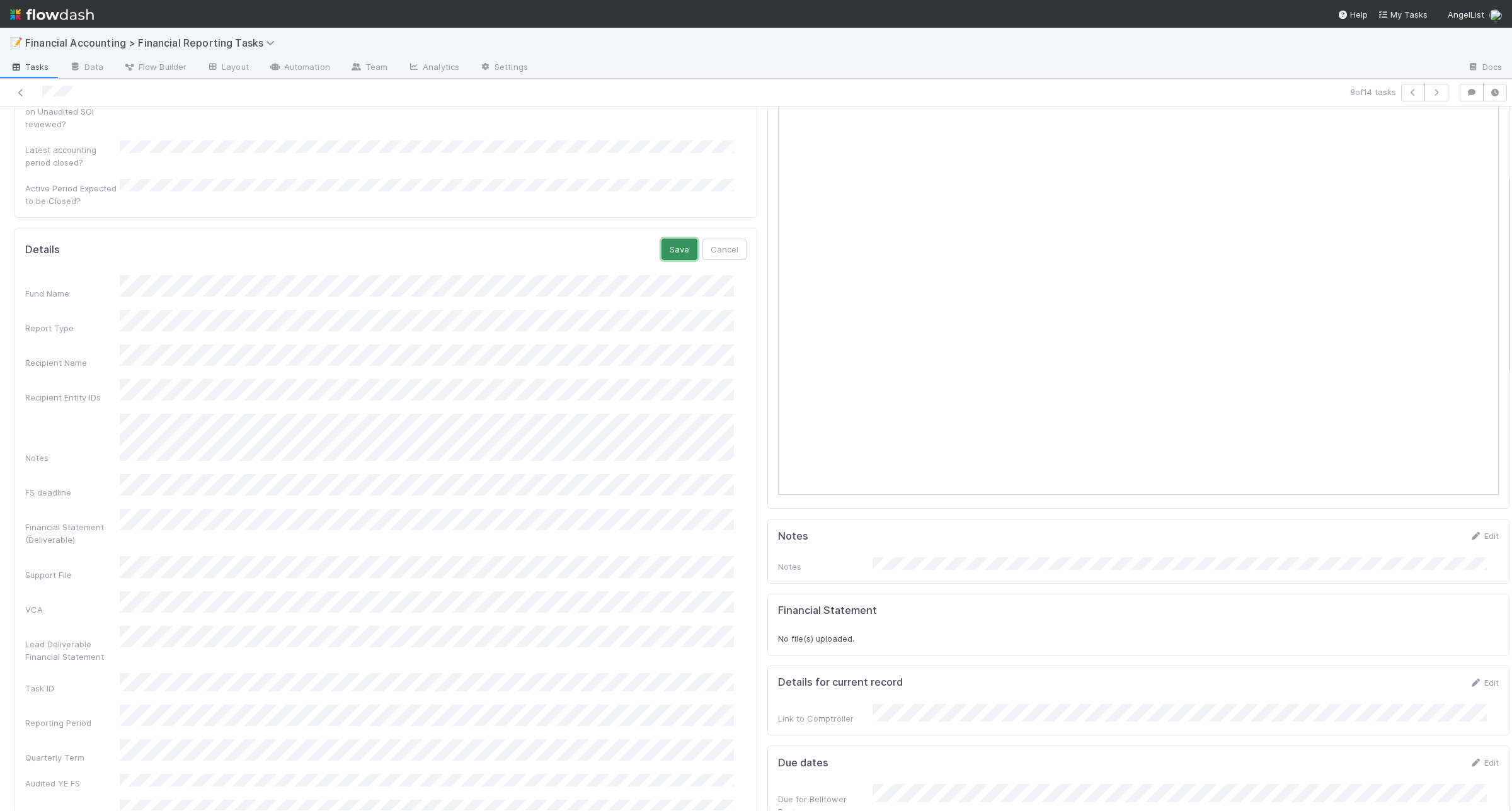
click at [666, 239] on button "Save" at bounding box center [679, 249] width 36 height 21
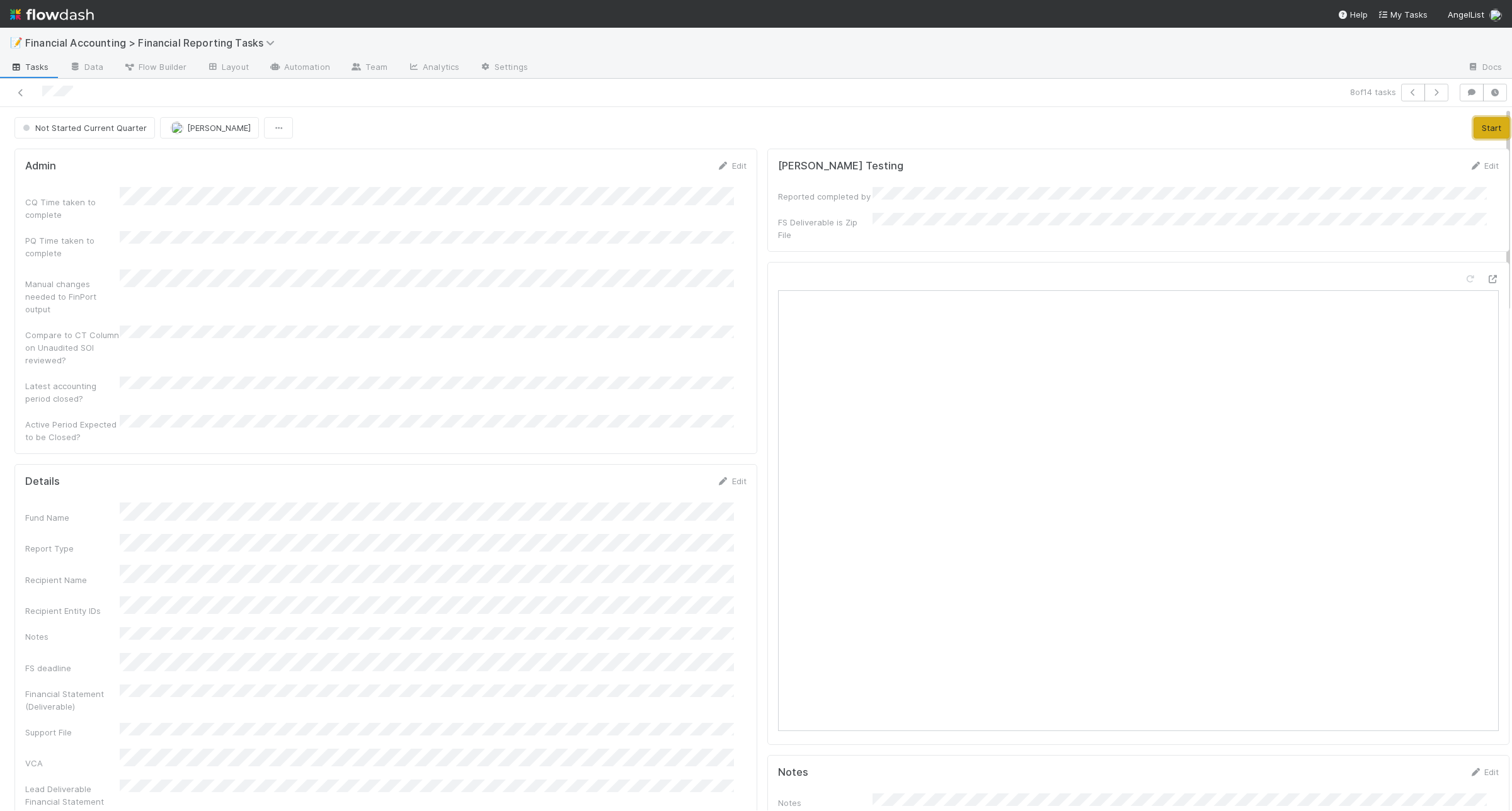
click at [1473, 135] on button "Start" at bounding box center [1491, 127] width 36 height 21
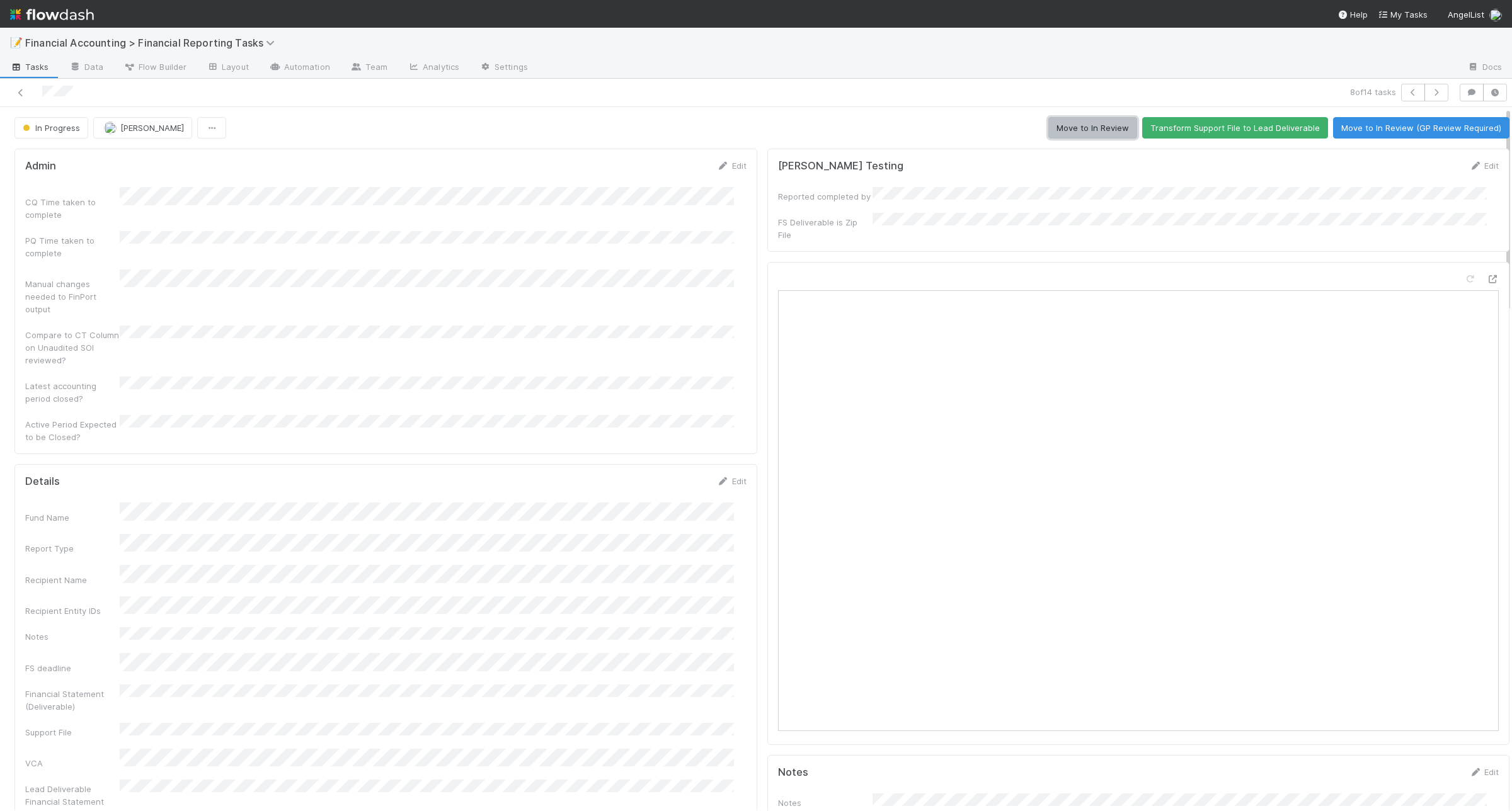
click at [1048, 130] on button "Move to In Review" at bounding box center [1092, 127] width 89 height 21
click at [1430, 92] on button "button" at bounding box center [1436, 92] width 24 height 18
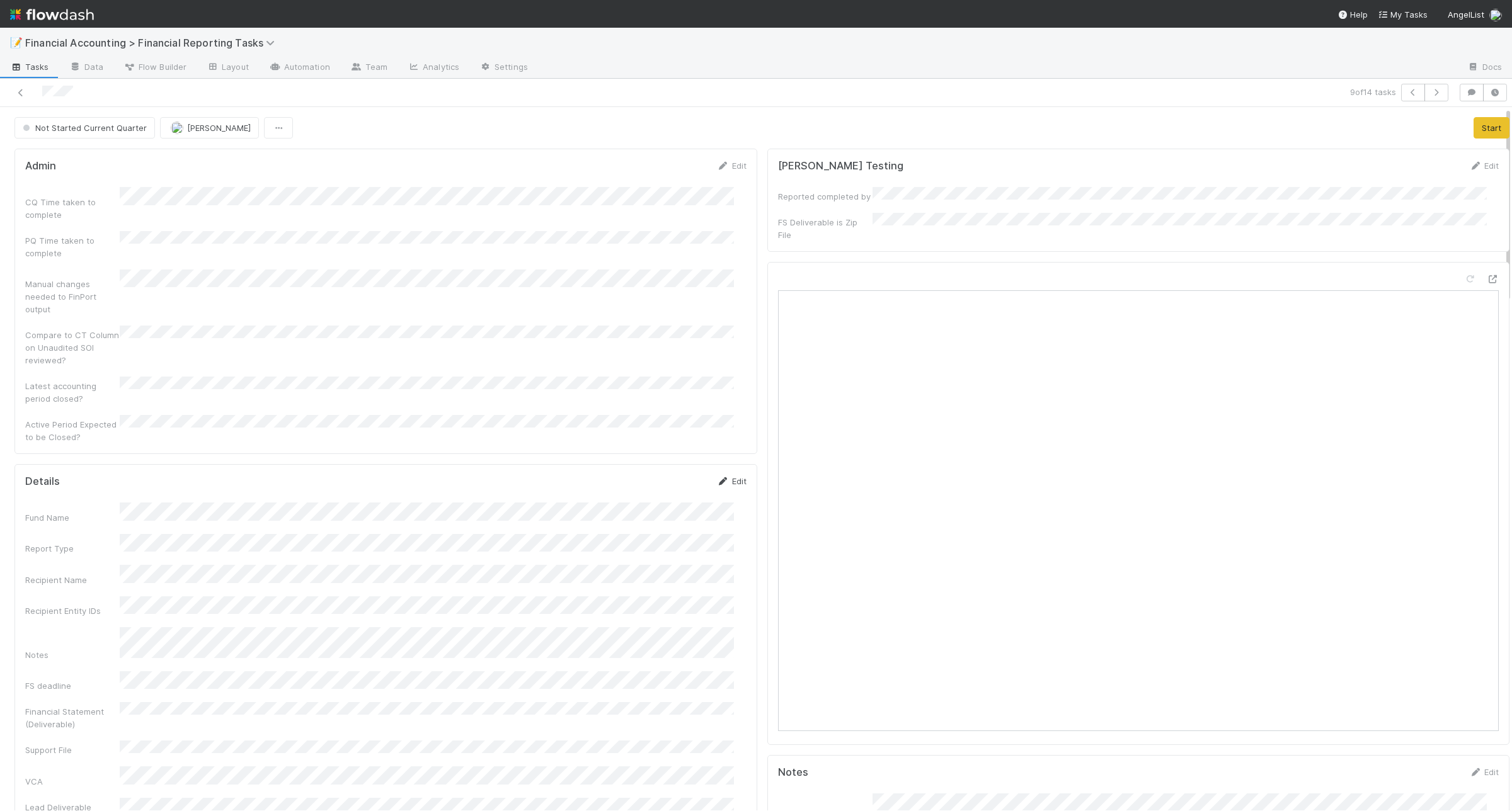
click at [721, 476] on link "Edit" at bounding box center [731, 480] width 30 height 10
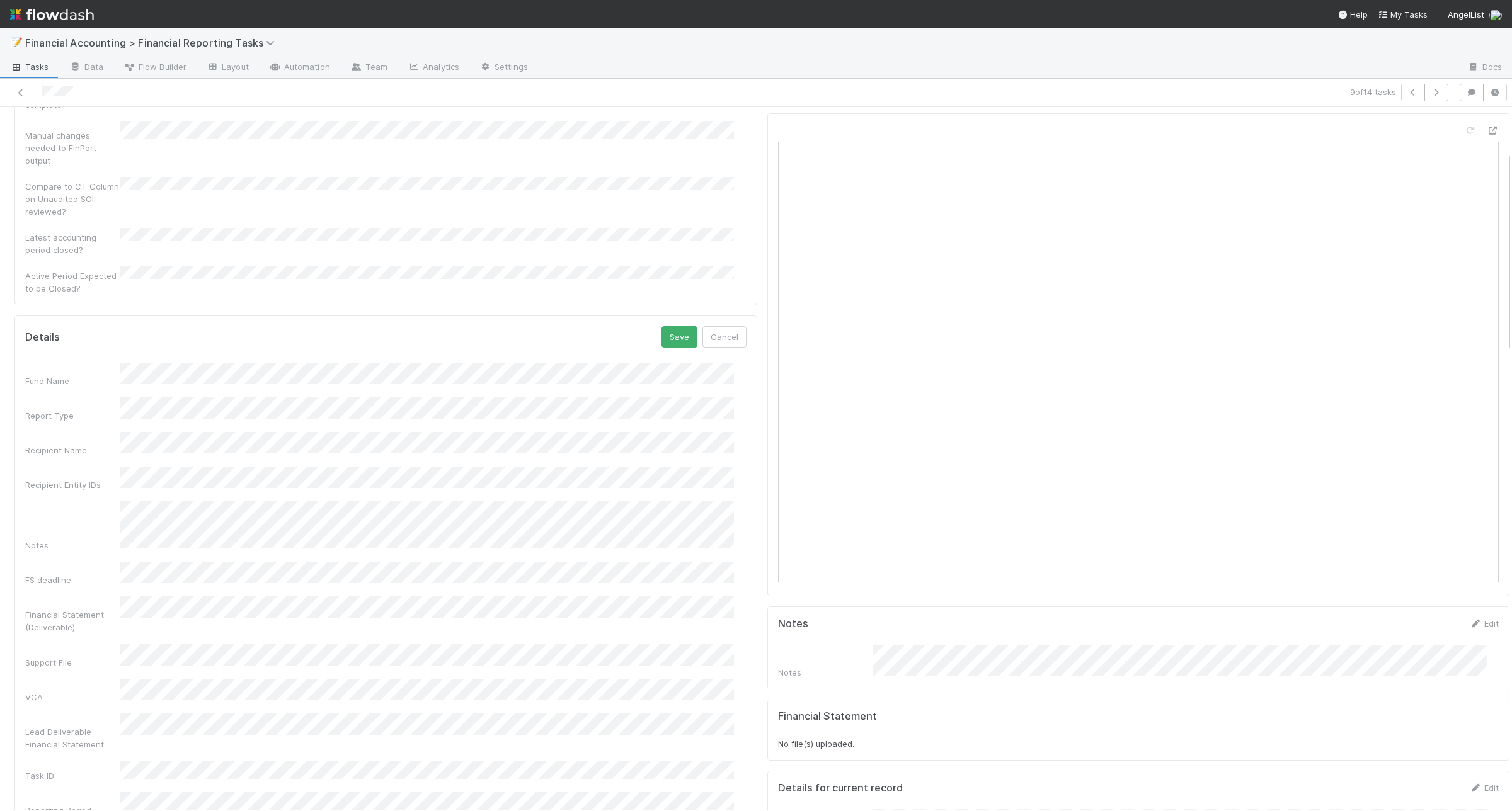
scroll to position [157, 0]
click at [670, 318] on button "Save" at bounding box center [679, 328] width 36 height 21
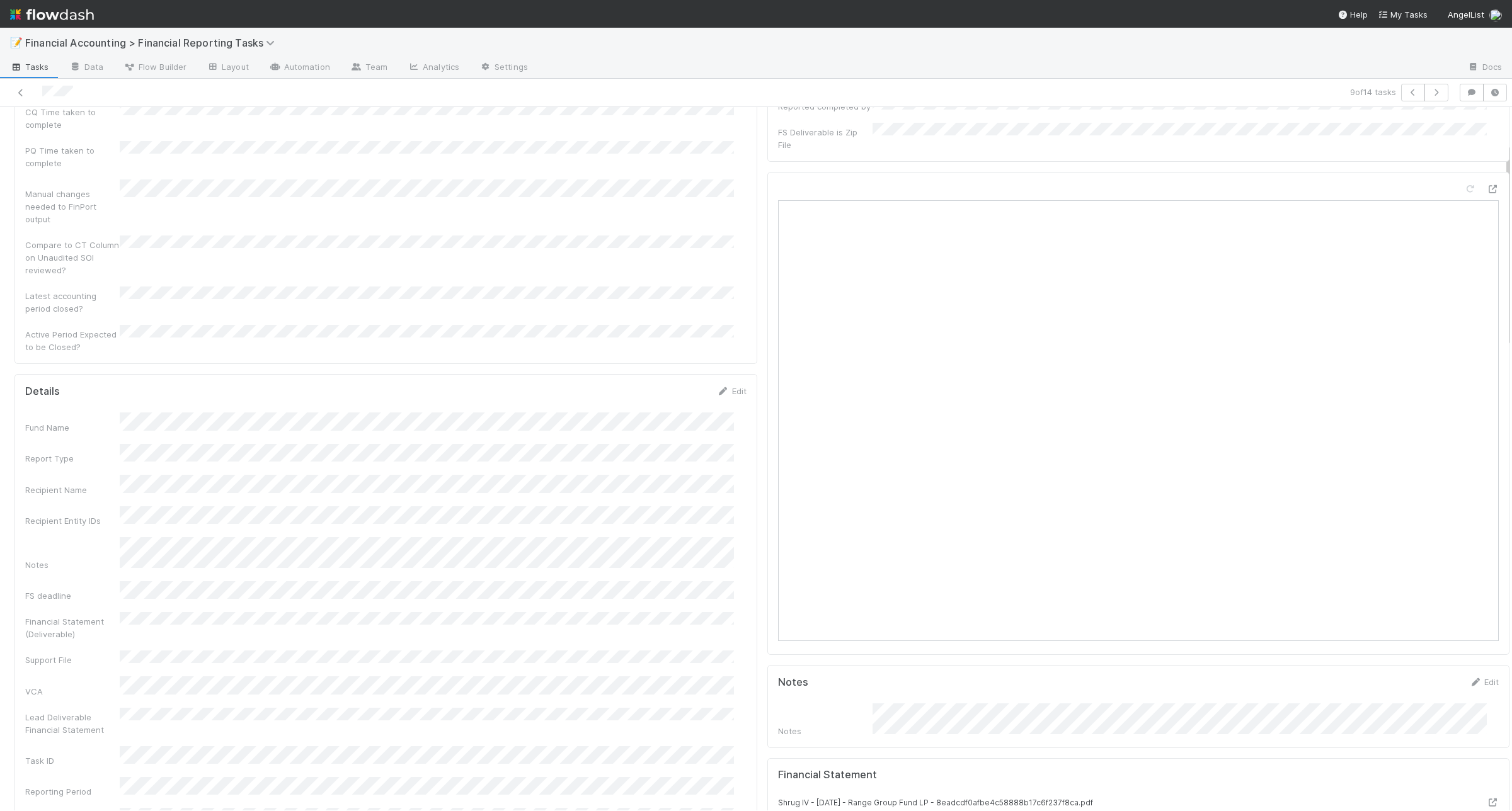
scroll to position [0, 0]
click at [1473, 133] on button "Start" at bounding box center [1491, 127] width 36 height 21
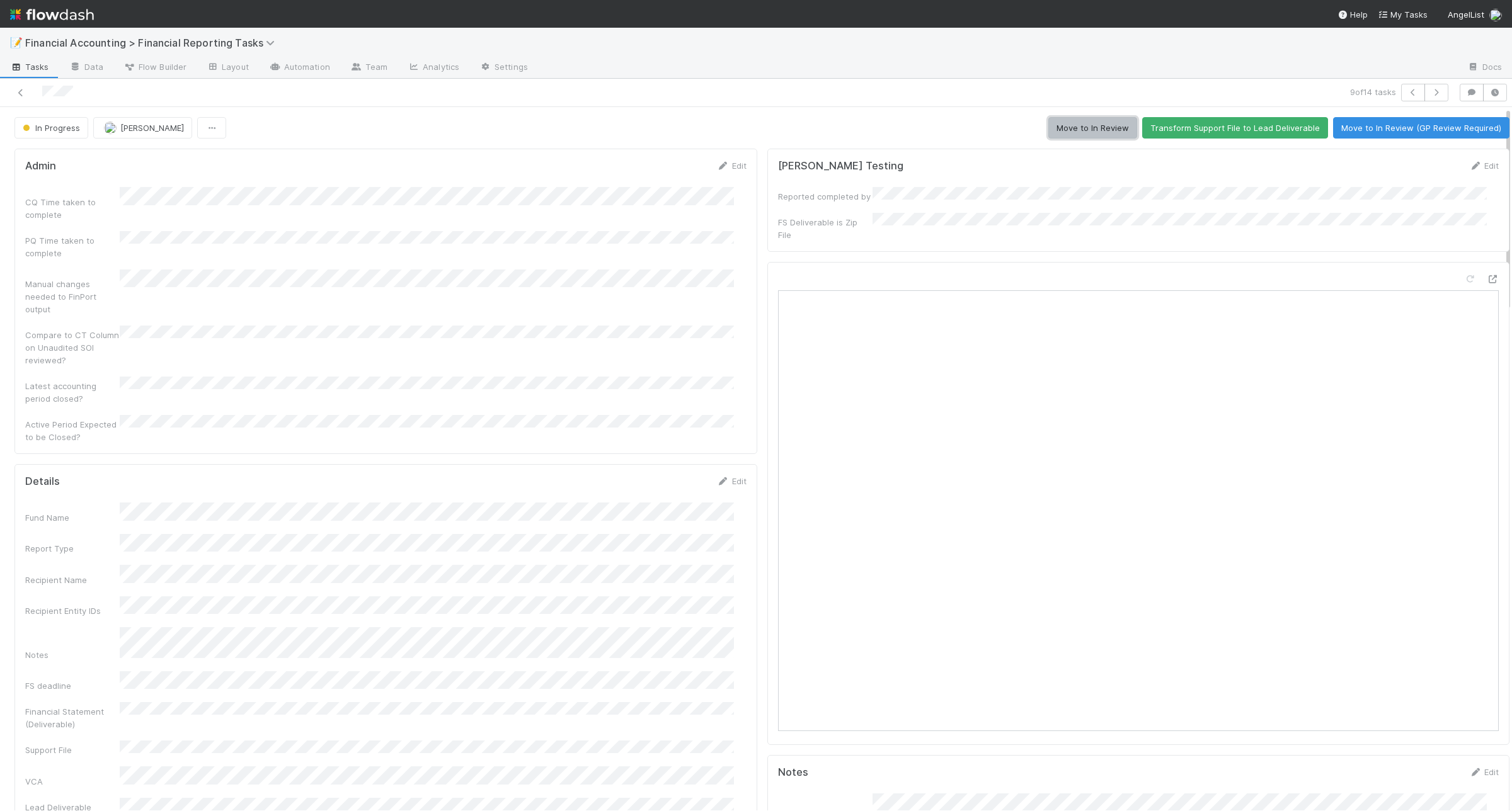
click at [1069, 123] on button "Move to In Review" at bounding box center [1092, 127] width 89 height 21
click at [1430, 95] on icon "button" at bounding box center [1436, 92] width 12 height 8
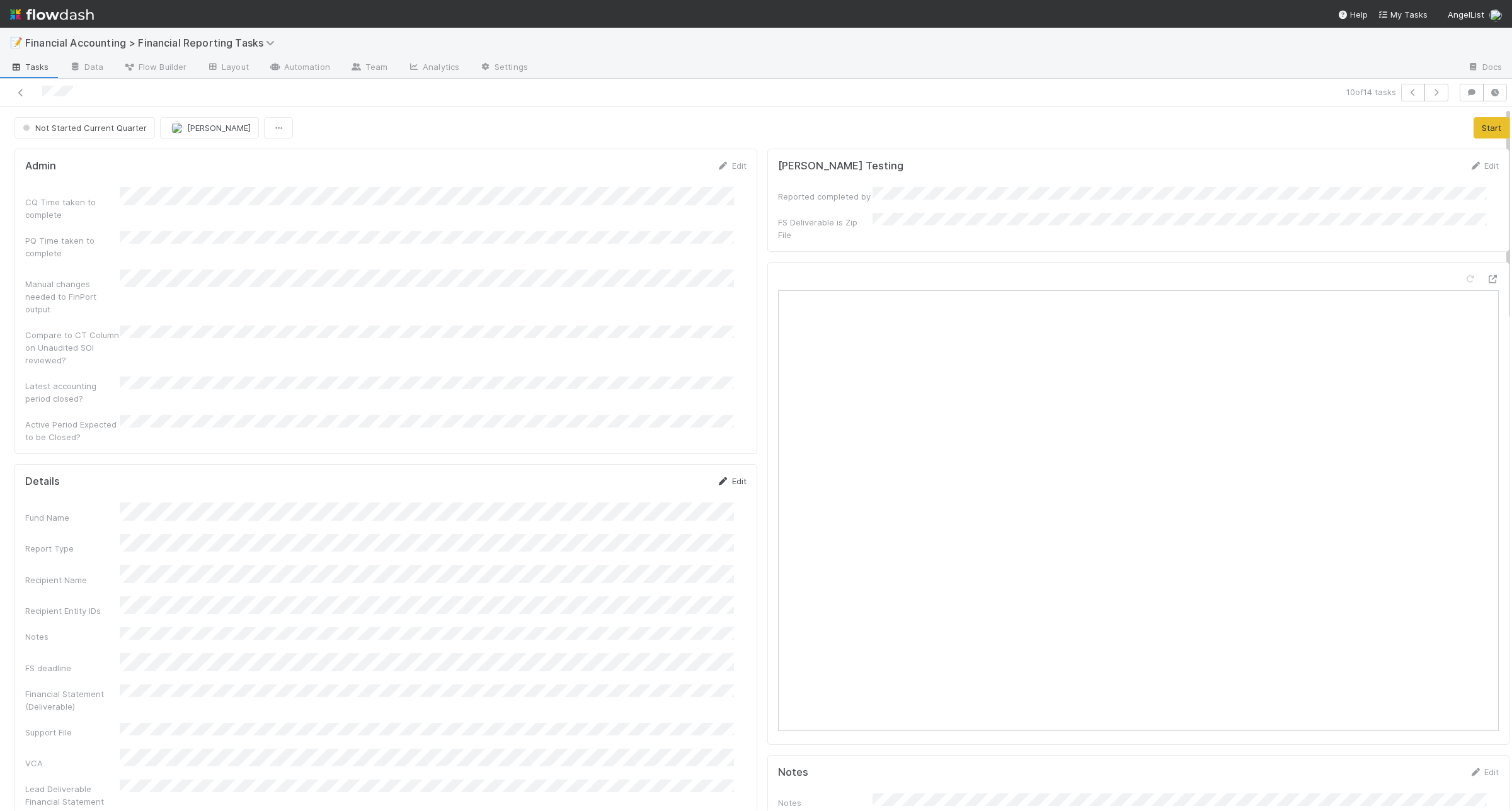
click at [719, 476] on link "Edit" at bounding box center [731, 480] width 30 height 10
click at [661, 396] on button "Save" at bounding box center [679, 406] width 36 height 21
click at [1473, 133] on button "Start" at bounding box center [1491, 127] width 36 height 21
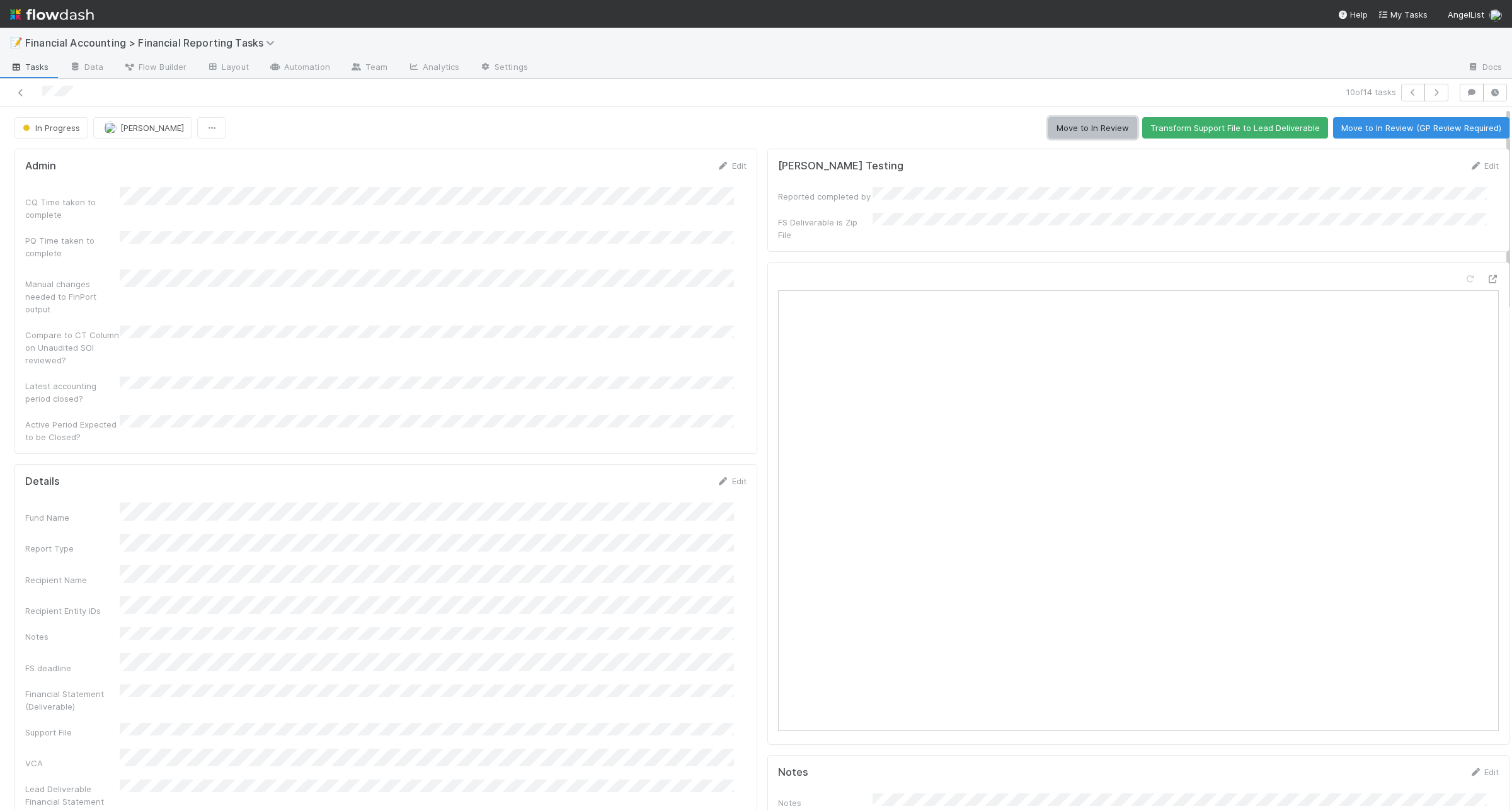
click at [1099, 131] on button "Move to In Review" at bounding box center [1092, 127] width 89 height 21
click at [1430, 92] on icon "button" at bounding box center [1436, 92] width 12 height 8
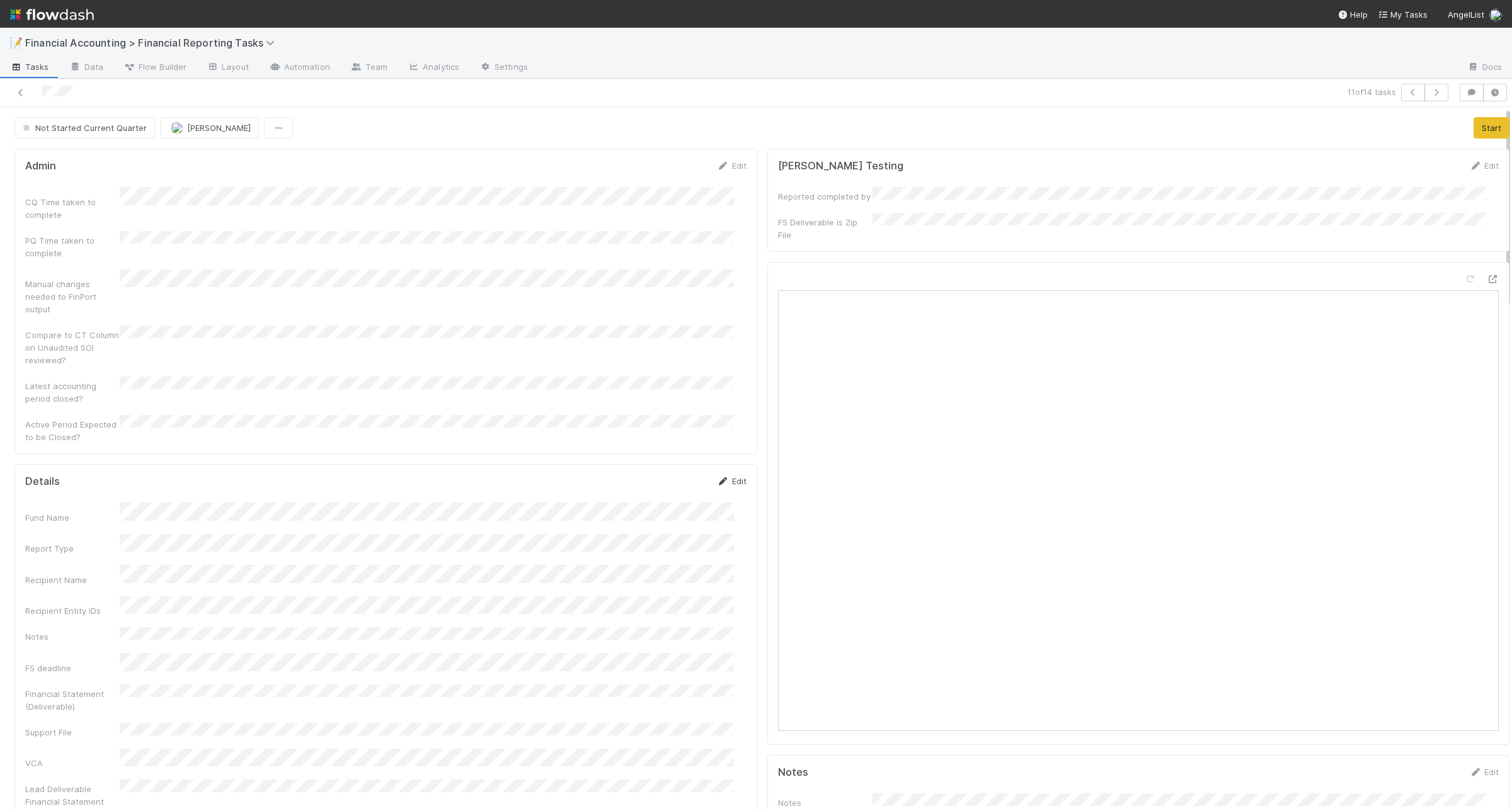
click at [719, 476] on link "Edit" at bounding box center [731, 480] width 30 height 10
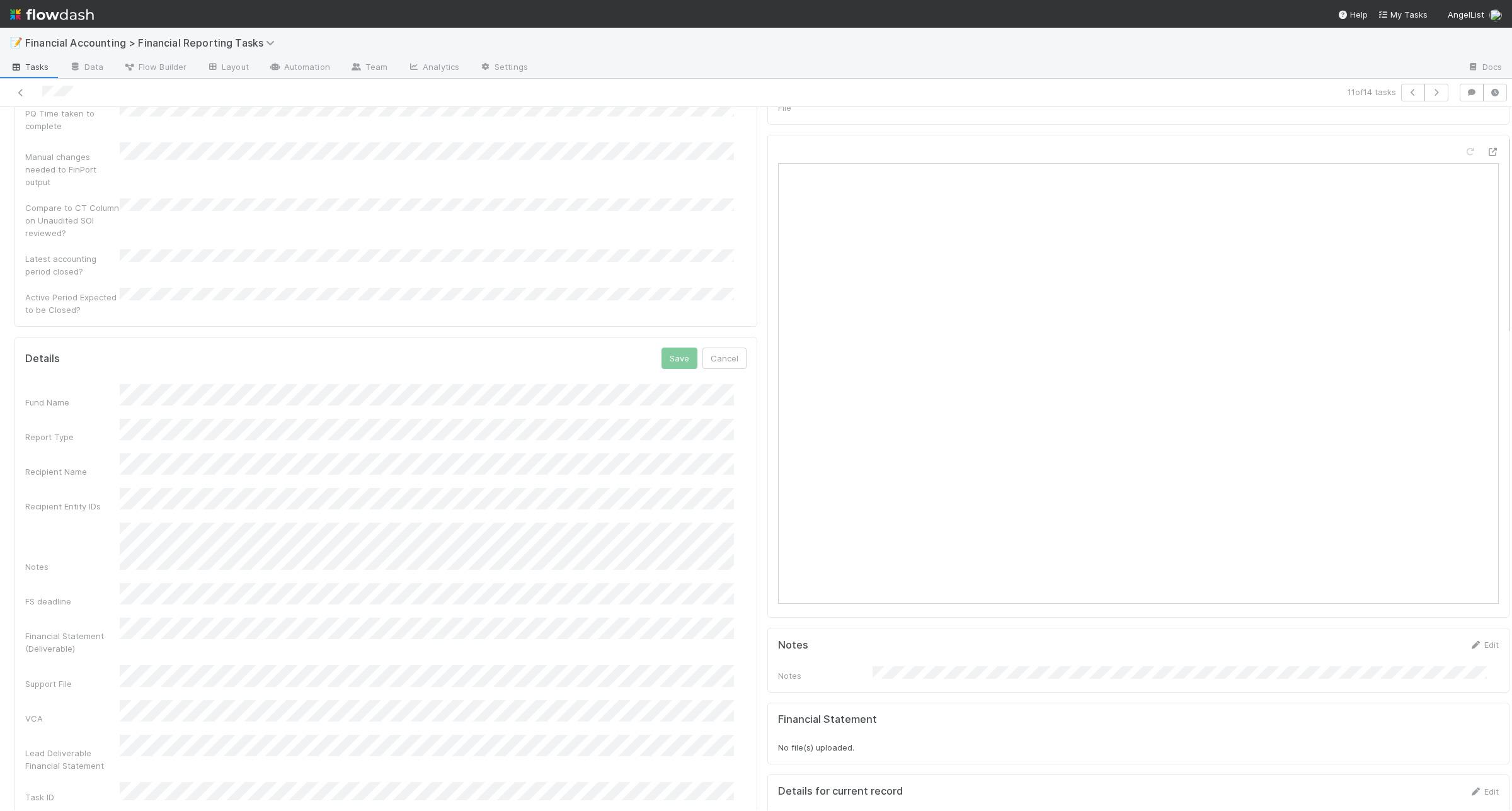
scroll to position [157, 0]
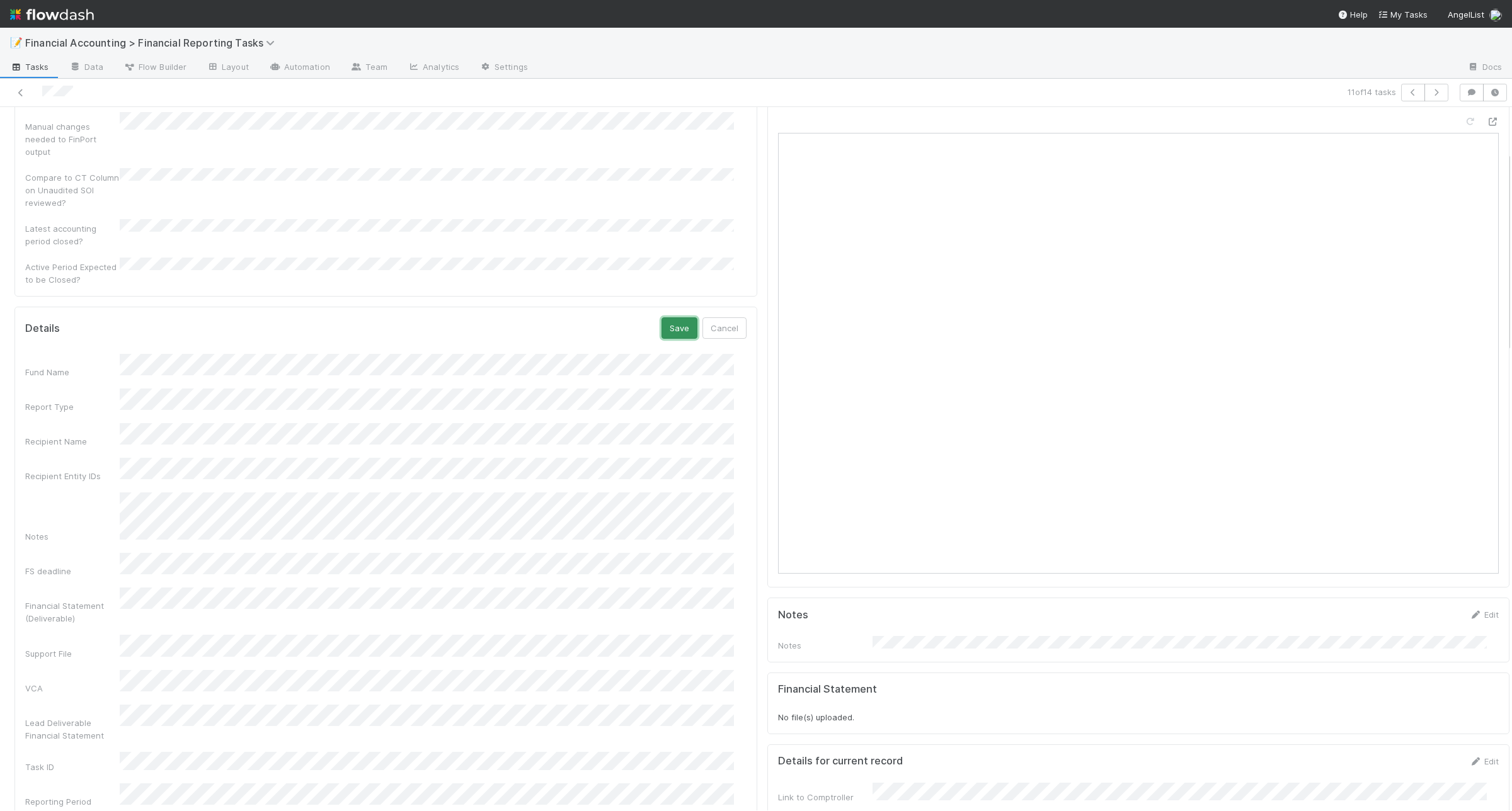
click at [661, 318] on button "Save" at bounding box center [679, 328] width 36 height 21
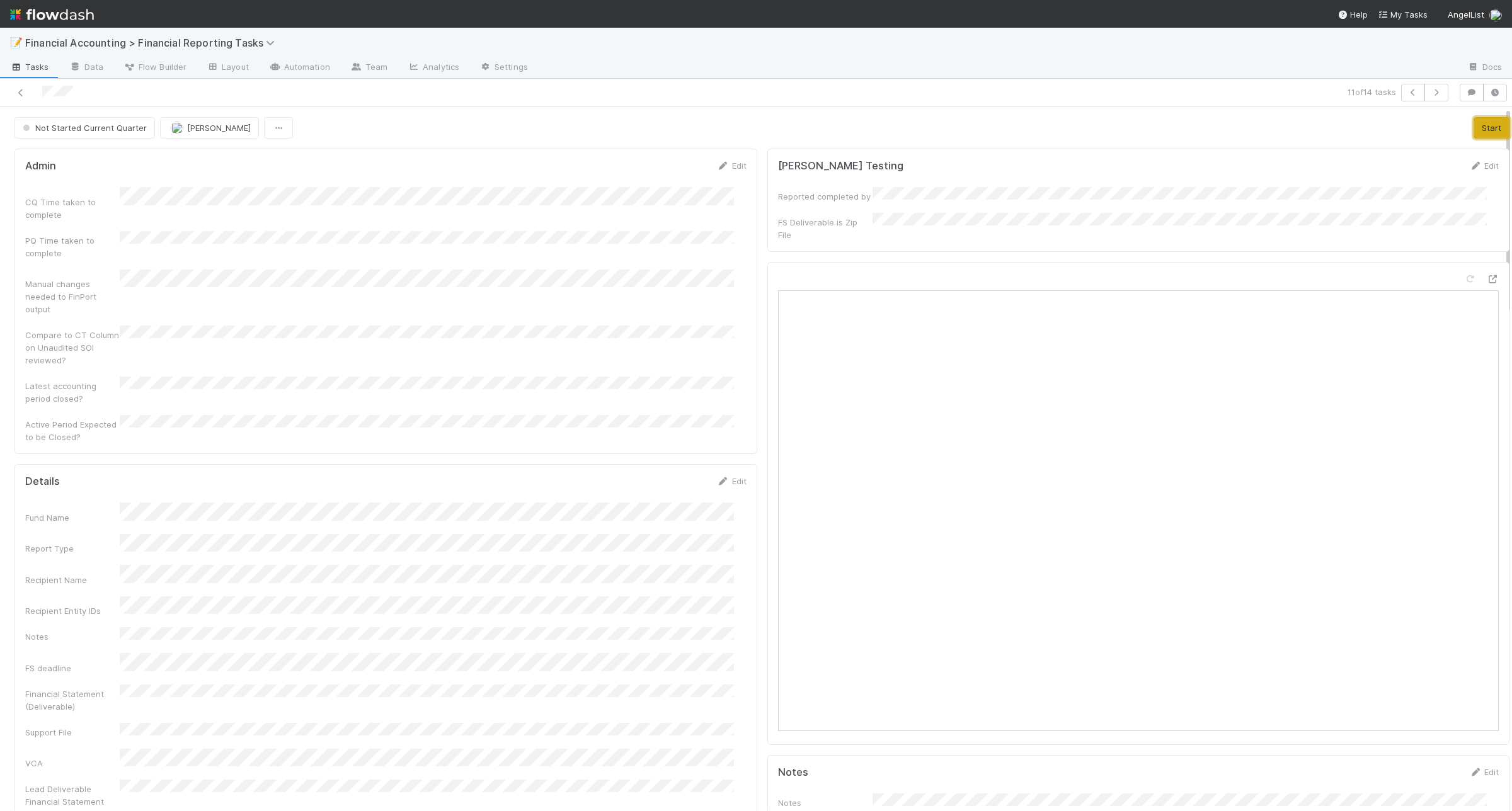
click at [1473, 124] on button "Start" at bounding box center [1491, 127] width 36 height 21
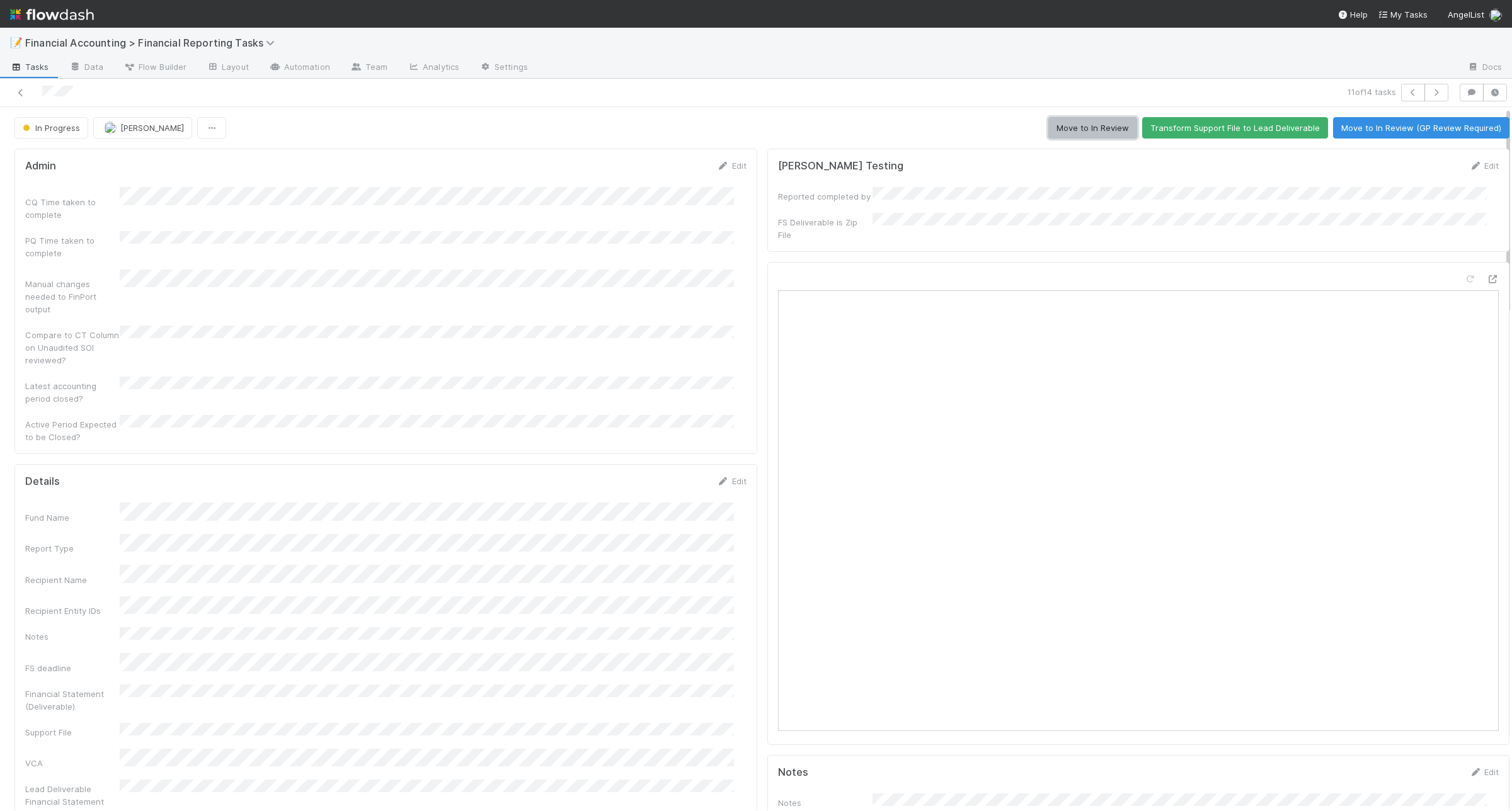
click at [1073, 128] on button "Move to In Review" at bounding box center [1092, 127] width 89 height 21
click at [1424, 99] on button "button" at bounding box center [1436, 92] width 24 height 18
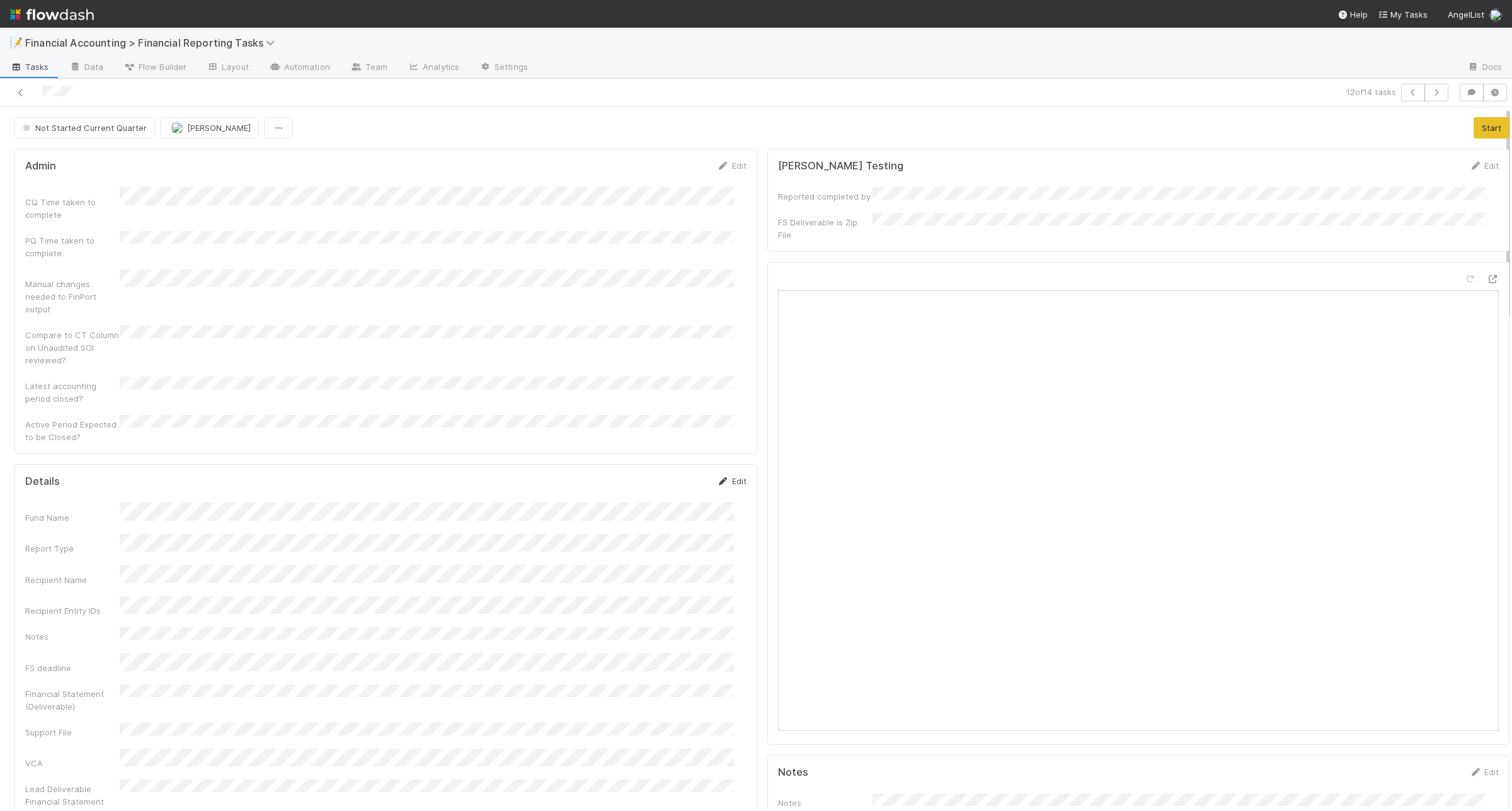
click at [718, 476] on link "Edit" at bounding box center [731, 480] width 30 height 10
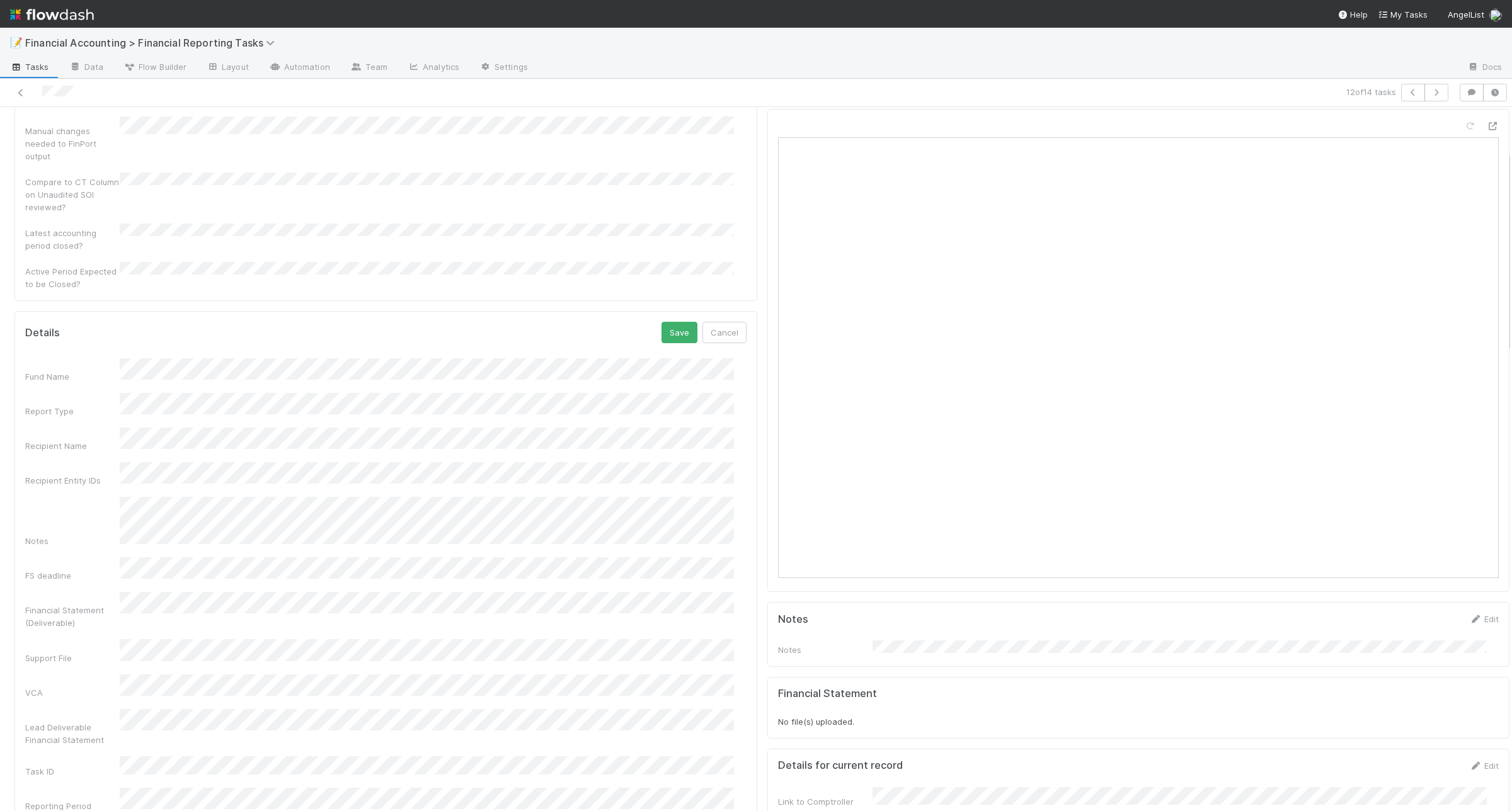
scroll to position [157, 0]
click at [669, 318] on button "Save" at bounding box center [679, 328] width 36 height 21
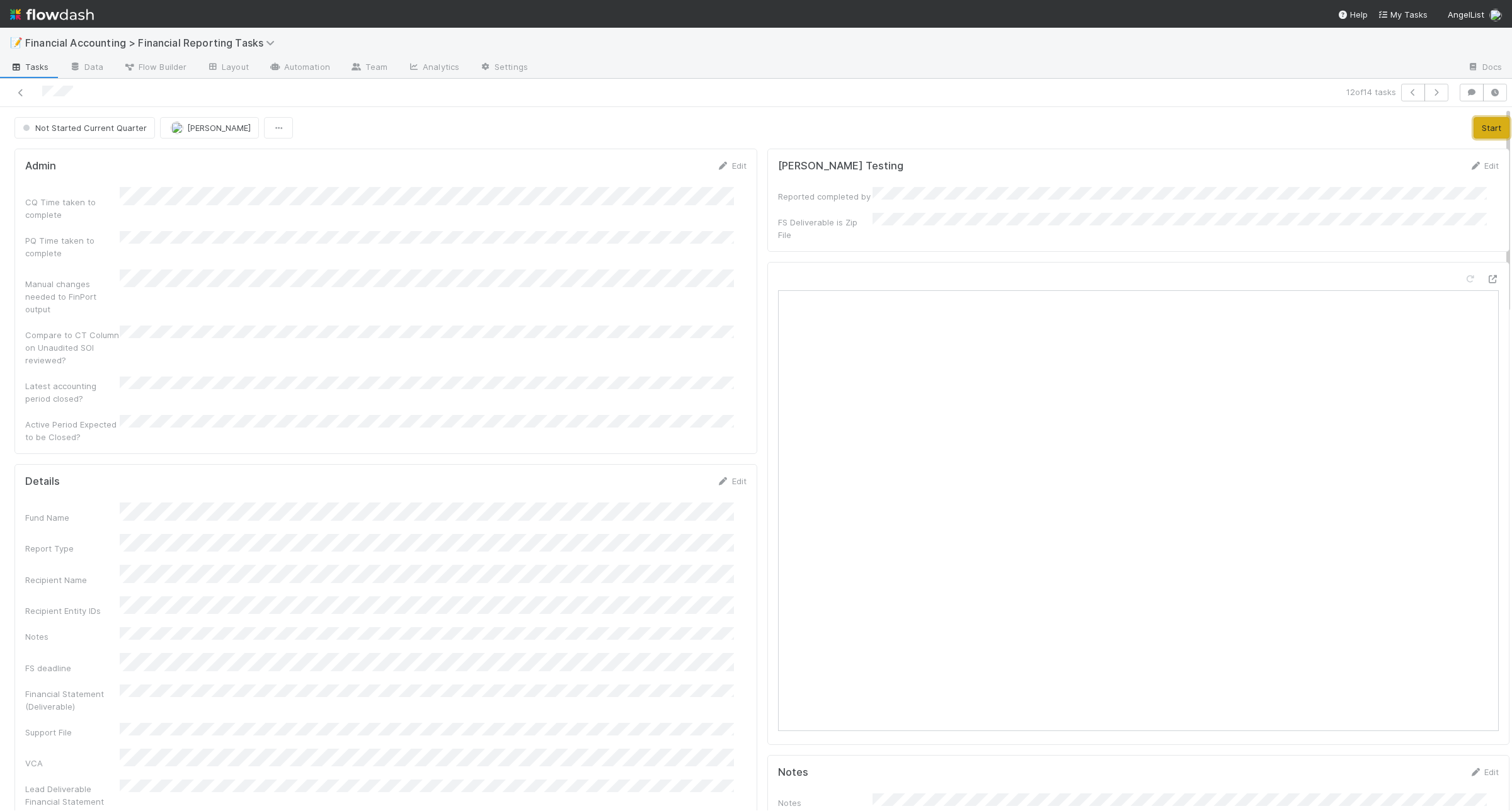
click at [1473, 130] on button "Start" at bounding box center [1491, 127] width 36 height 21
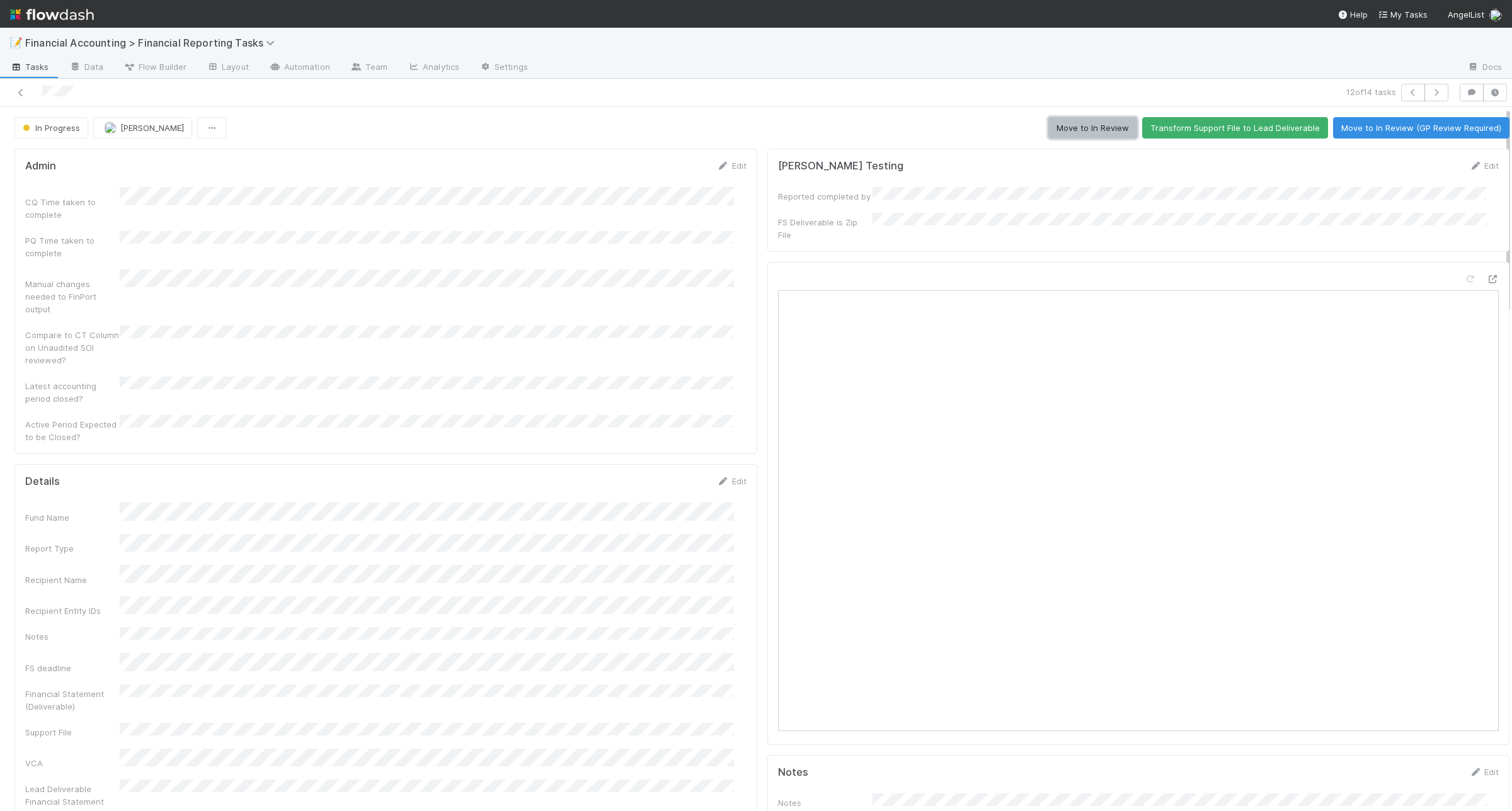
click at [1082, 126] on button "Move to In Review" at bounding box center [1092, 127] width 89 height 21
click at [1430, 90] on icon "button" at bounding box center [1436, 92] width 12 height 8
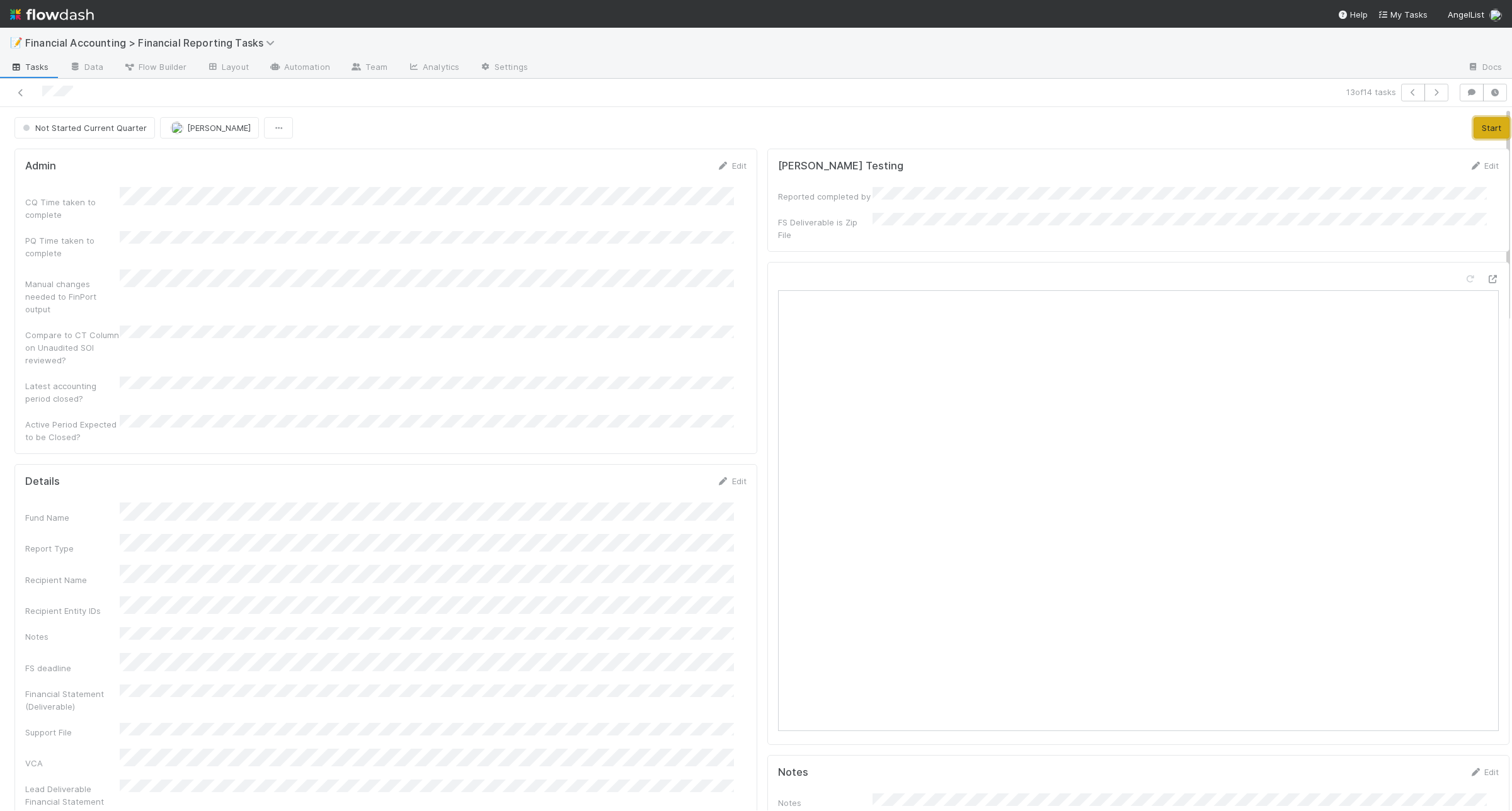
click at [1473, 130] on button "Start" at bounding box center [1491, 127] width 36 height 21
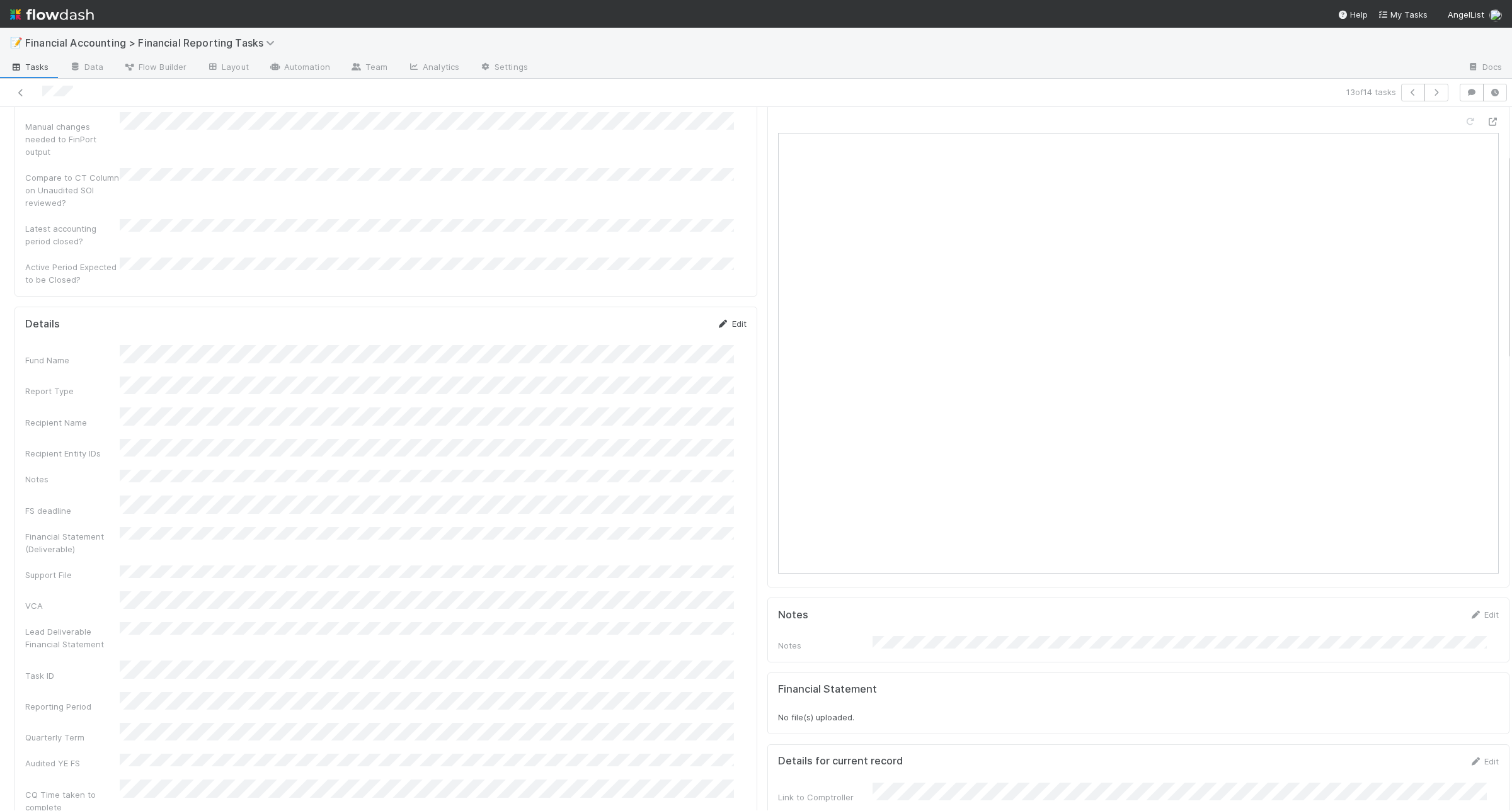
click at [723, 319] on link "Edit" at bounding box center [731, 323] width 30 height 10
click at [661, 318] on button "Save" at bounding box center [679, 328] width 36 height 21
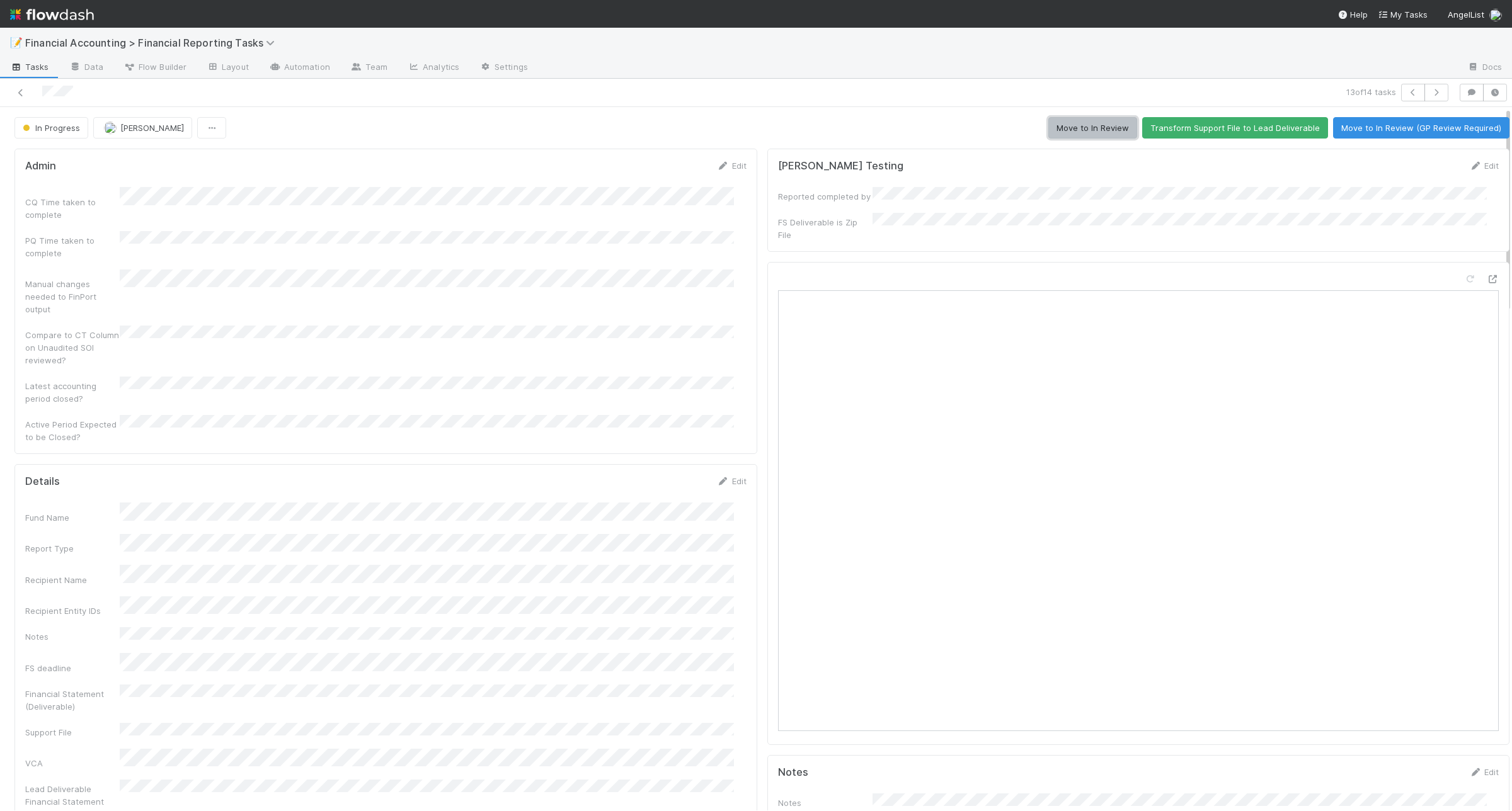
click at [1048, 133] on button "Move to In Review" at bounding box center [1092, 127] width 89 height 21
click at [1424, 92] on button "button" at bounding box center [1436, 92] width 24 height 18
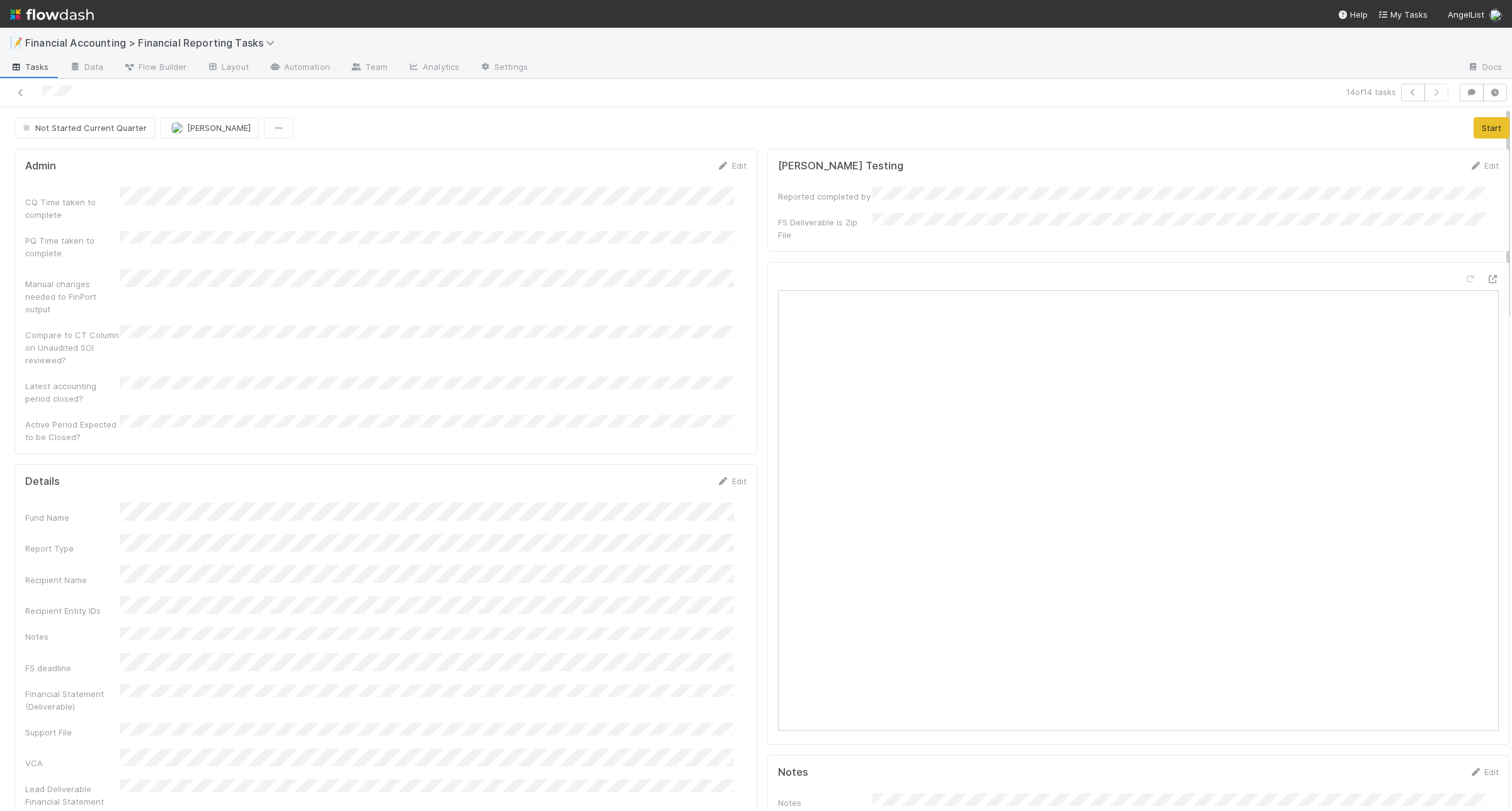
click at [253, 424] on div "Admin Edit CQ Time taken to complete PQ Time taken to complete Manual changes n…" at bounding box center [386, 301] width 743 height 305
click at [724, 476] on link "Edit" at bounding box center [731, 480] width 30 height 10
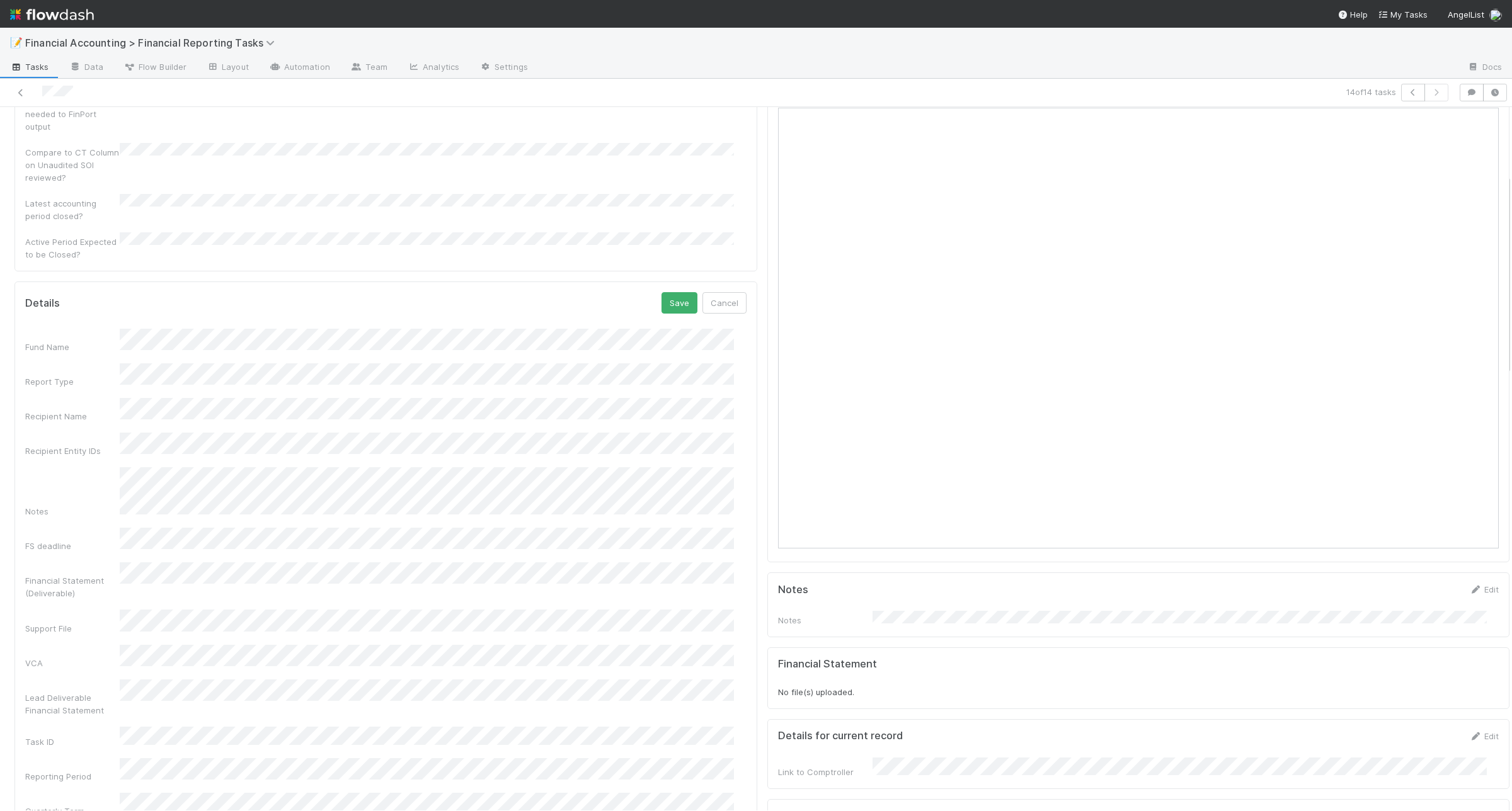
scroll to position [236, 0]
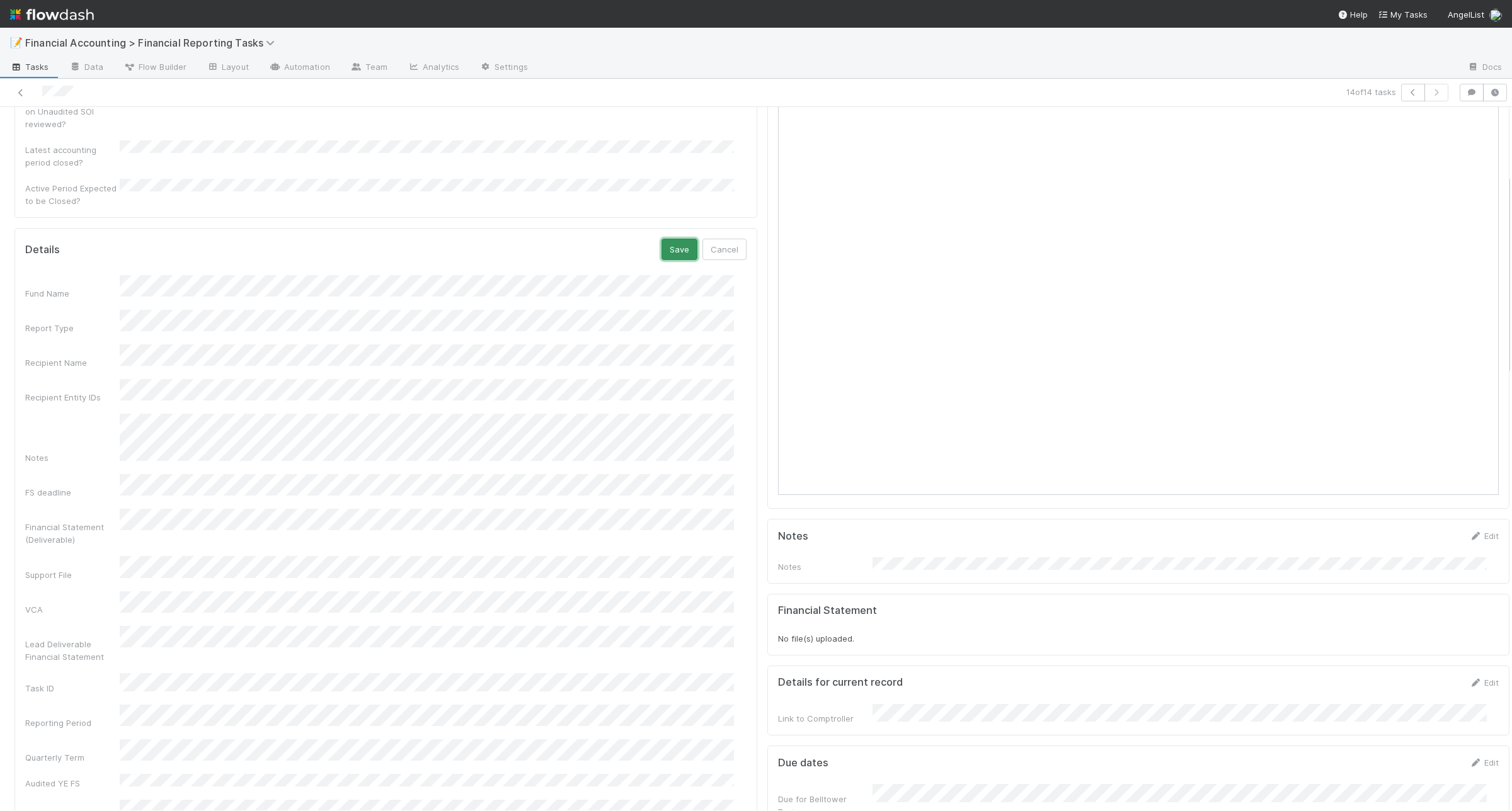
click at [661, 239] on button "Save" at bounding box center [679, 249] width 36 height 21
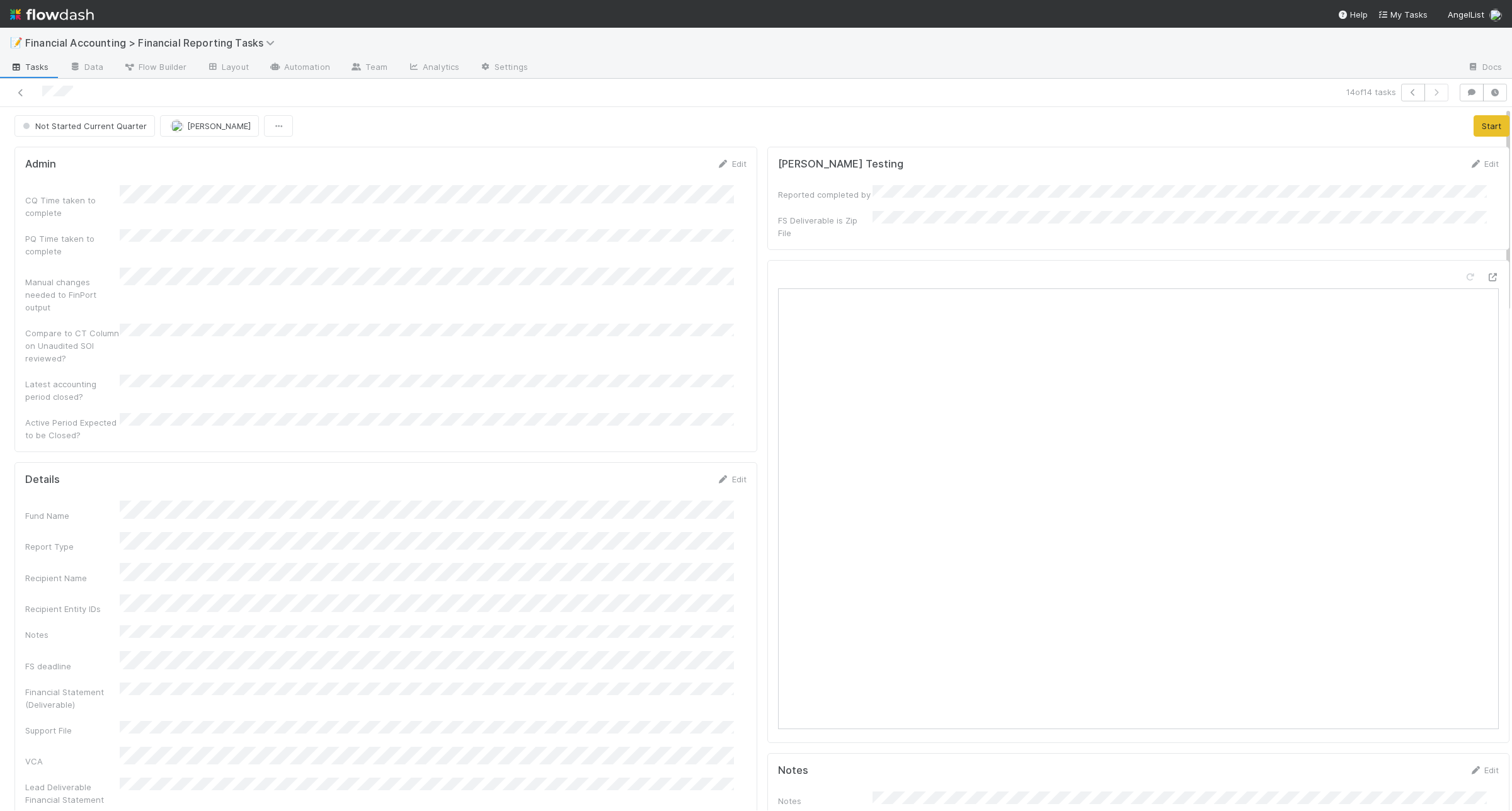
scroll to position [0, 0]
click at [1473, 129] on button "Start" at bounding box center [1491, 127] width 36 height 21
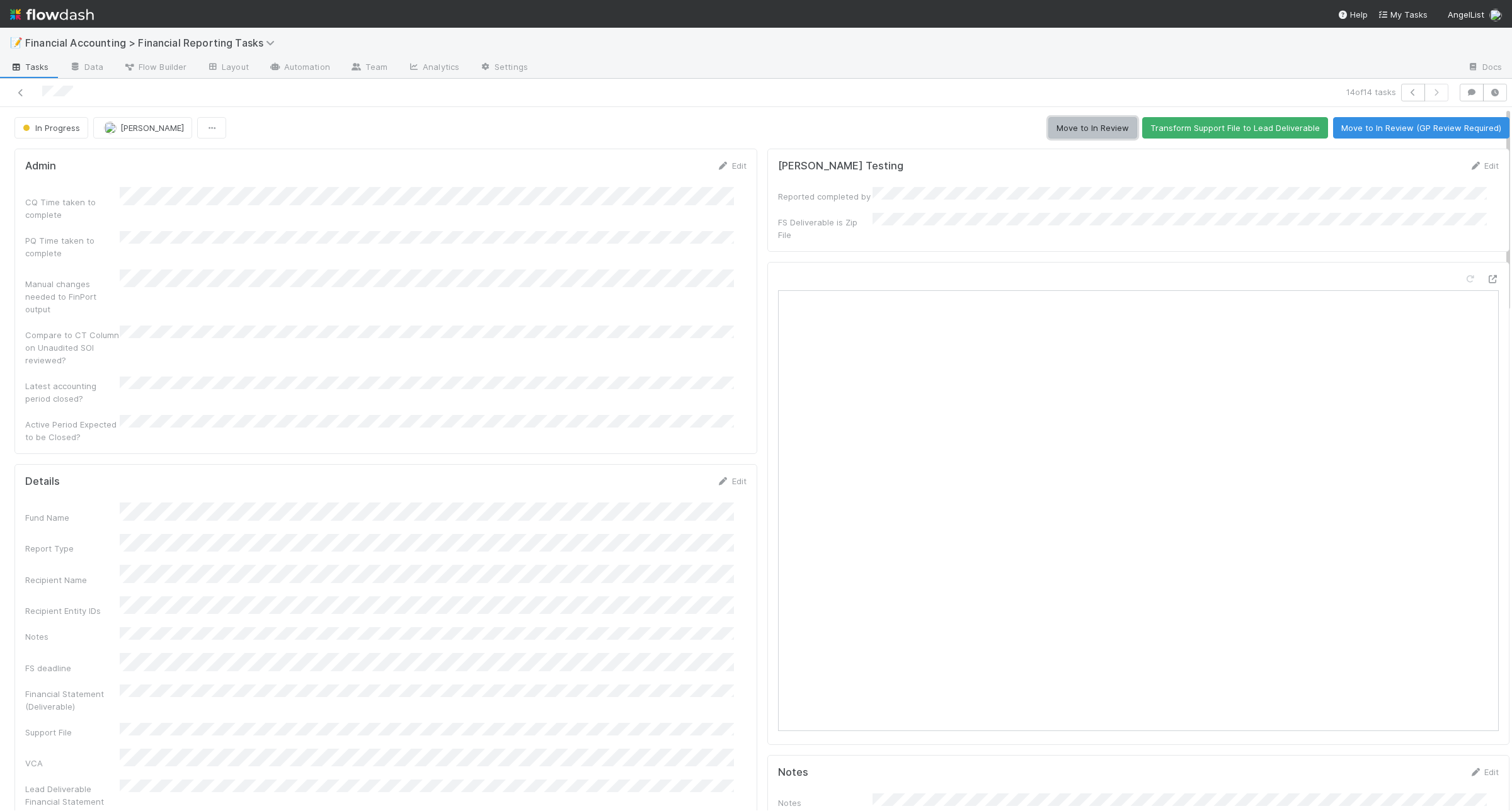
click at [1084, 134] on button "Move to In Review" at bounding box center [1092, 127] width 89 height 21
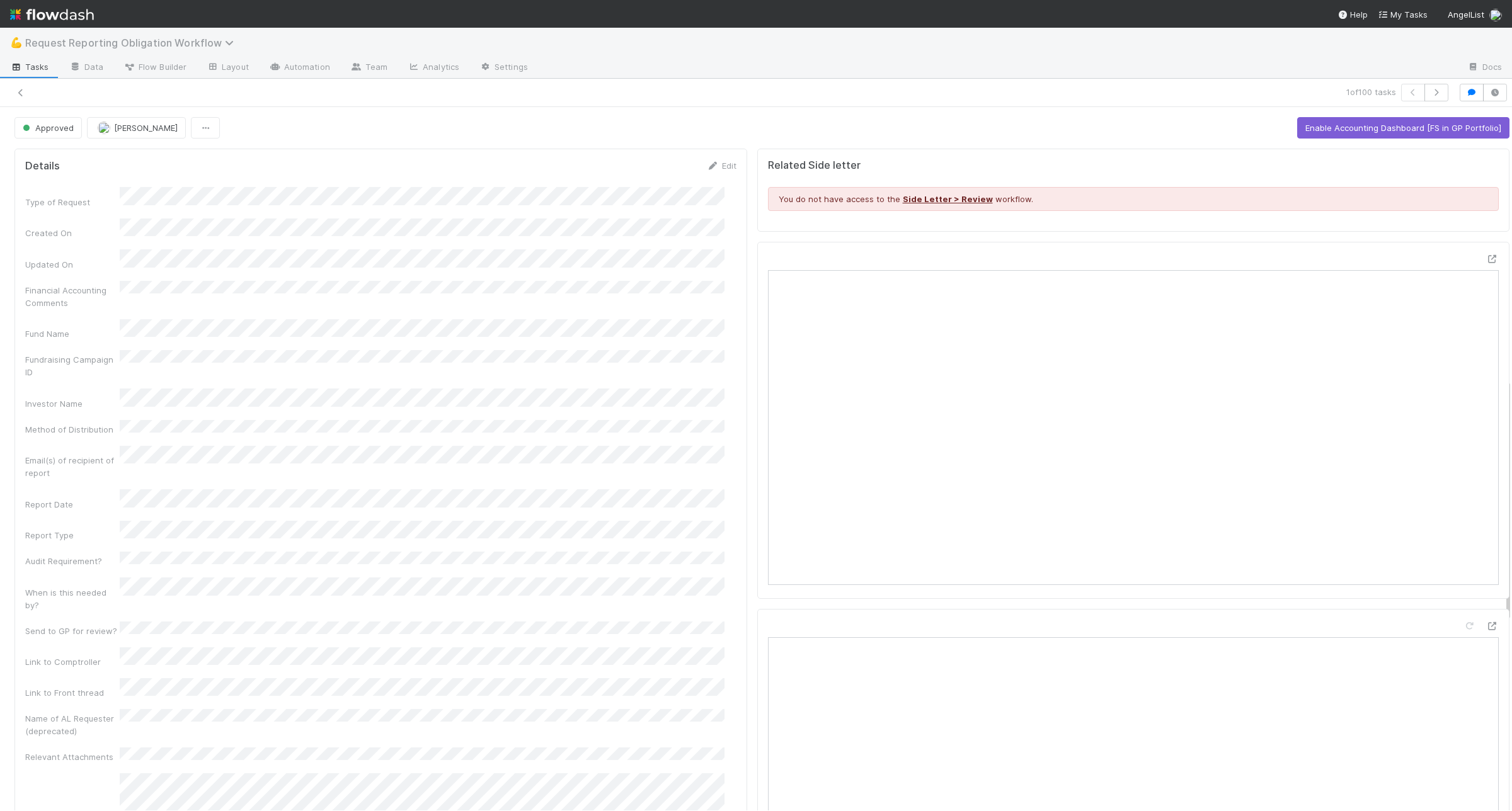
scroll to position [787, 0]
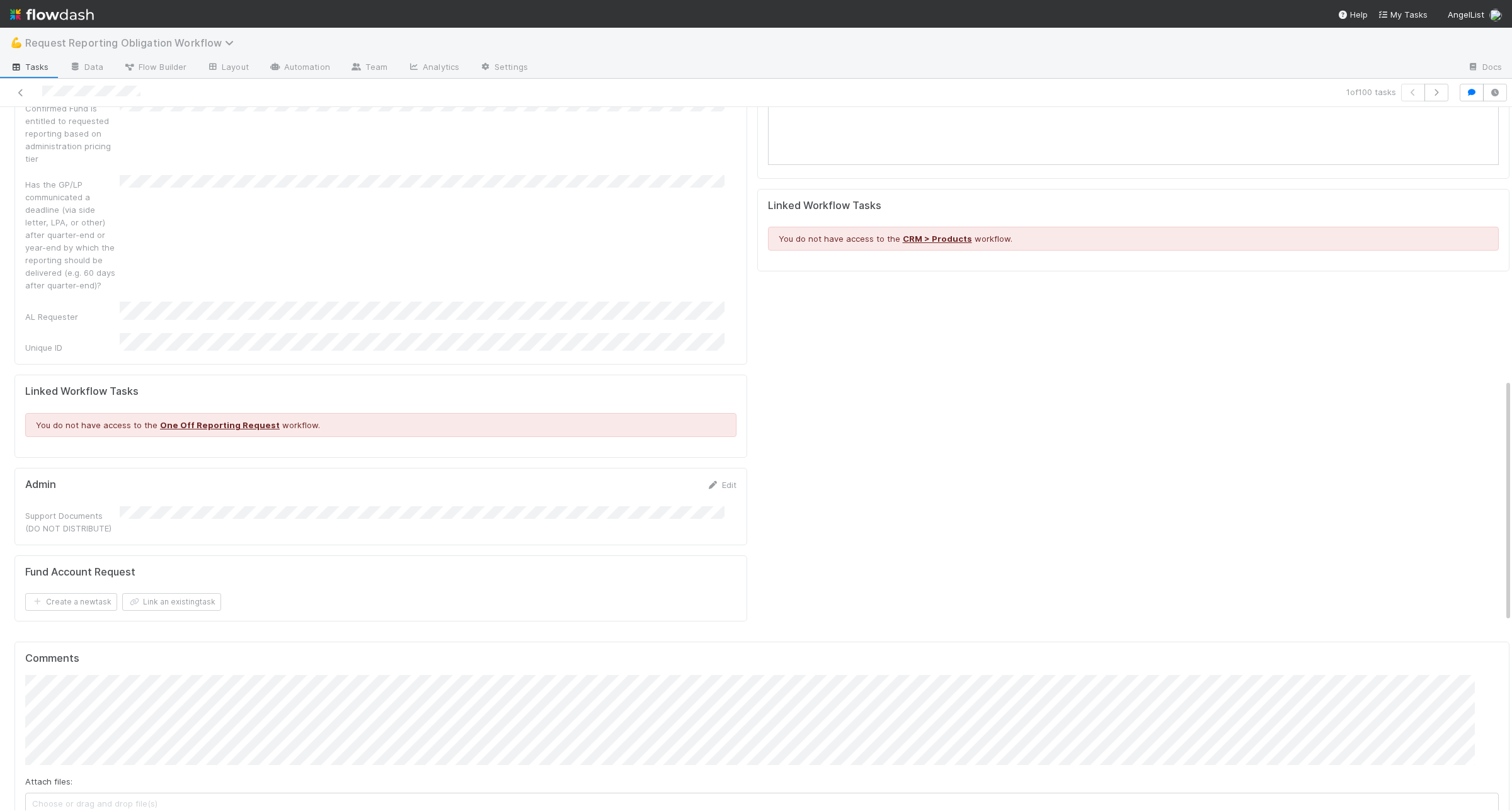
click at [113, 44] on span "Request Reporting Obligation Workflow" at bounding box center [133, 43] width 215 height 12
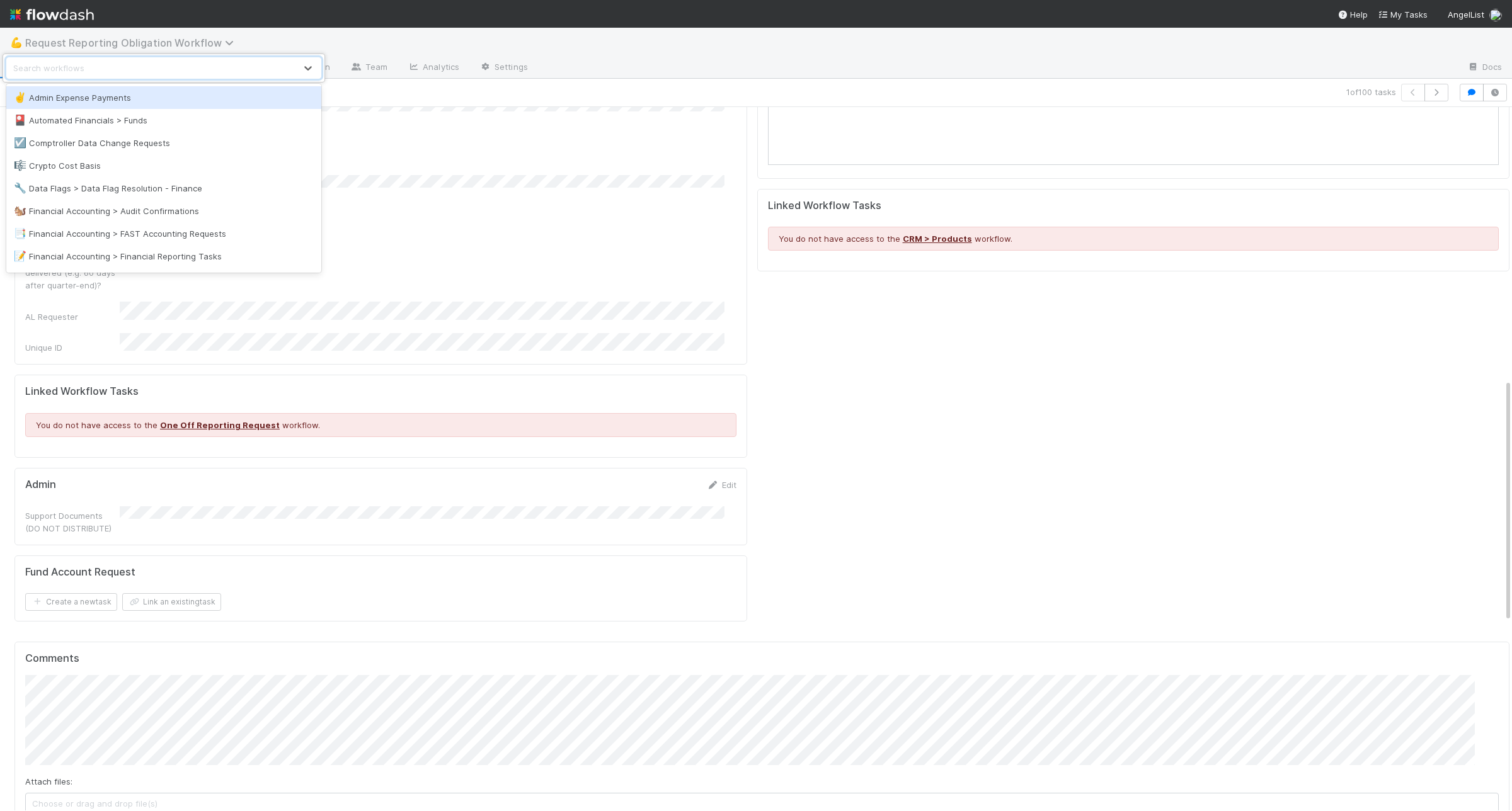
drag, startPoint x: 24, startPoint y: 32, endPoint x: 39, endPoint y: 42, distance: 18.0
click at [24, 32] on div "option Admin Expense Payments focused, 1 of 21. 21 results available. Use Up an…" at bounding box center [756, 406] width 1512 height 811
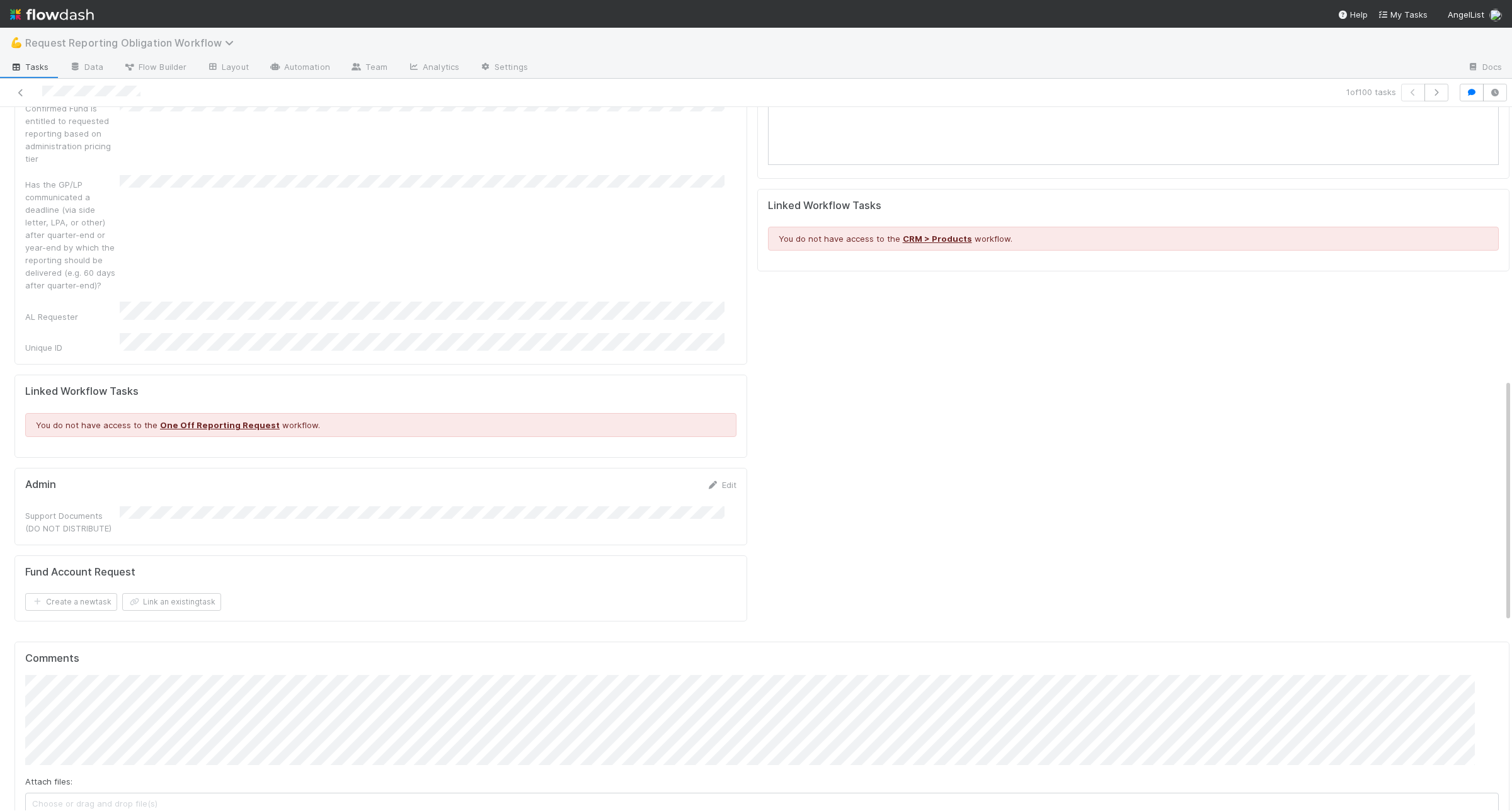
click at [42, 46] on span "Request Reporting Obligation Workflow" at bounding box center [133, 43] width 215 height 12
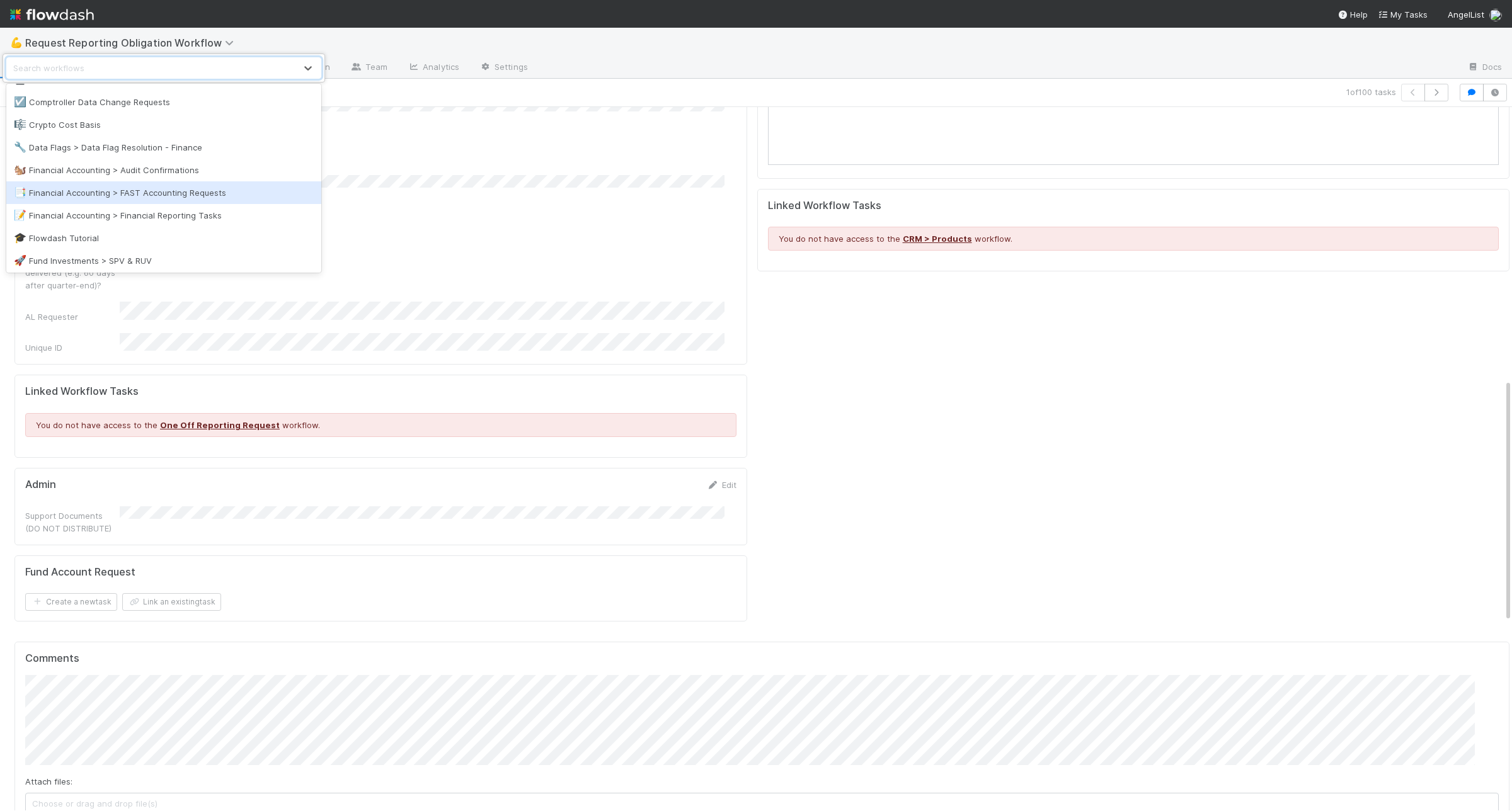
scroll to position [79, 0]
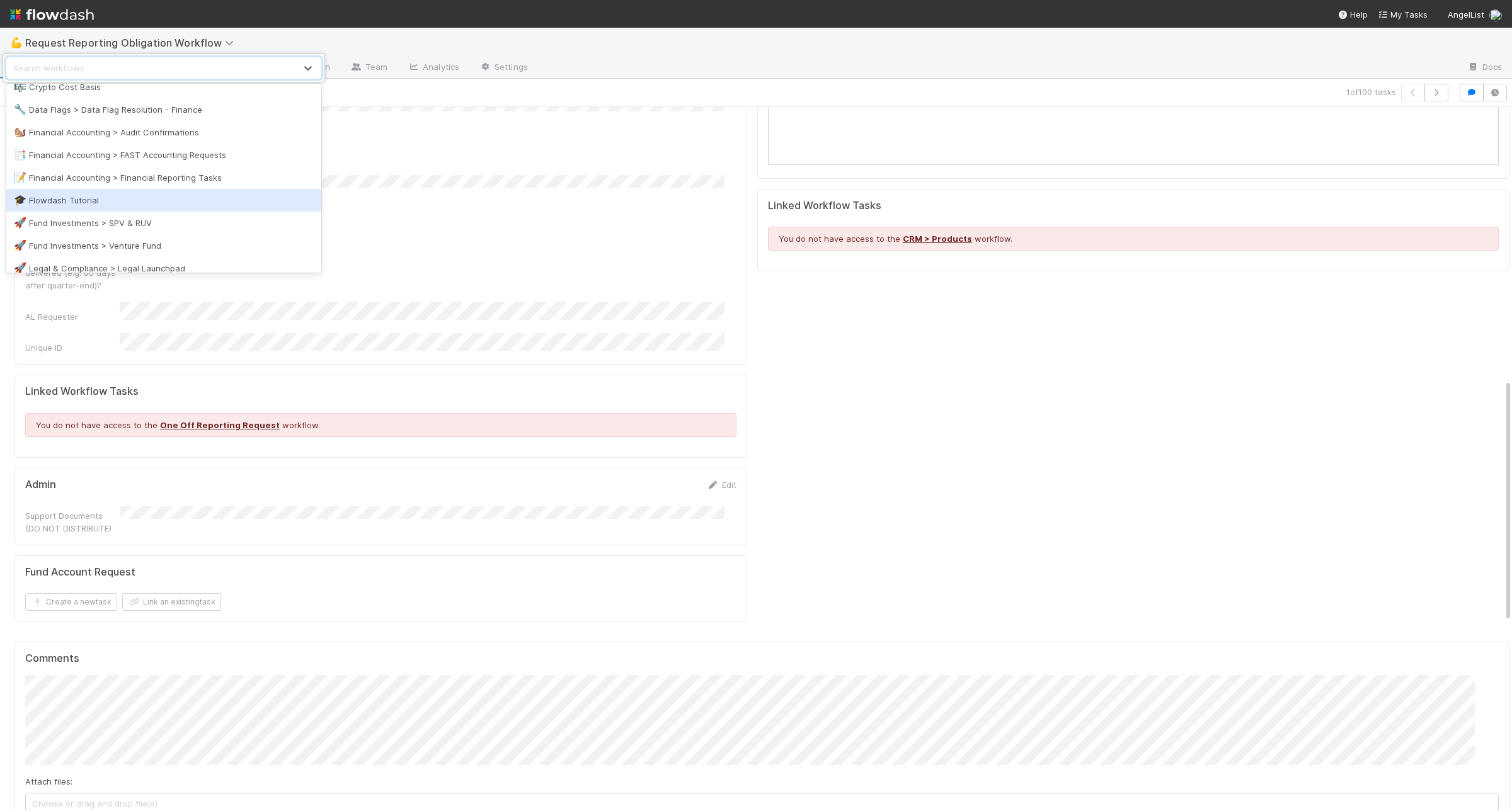
click at [480, 205] on div "option Flowdash Tutorial focused, 9 of 21. 21 results available. Use Up and Dow…" at bounding box center [756, 406] width 1512 height 811
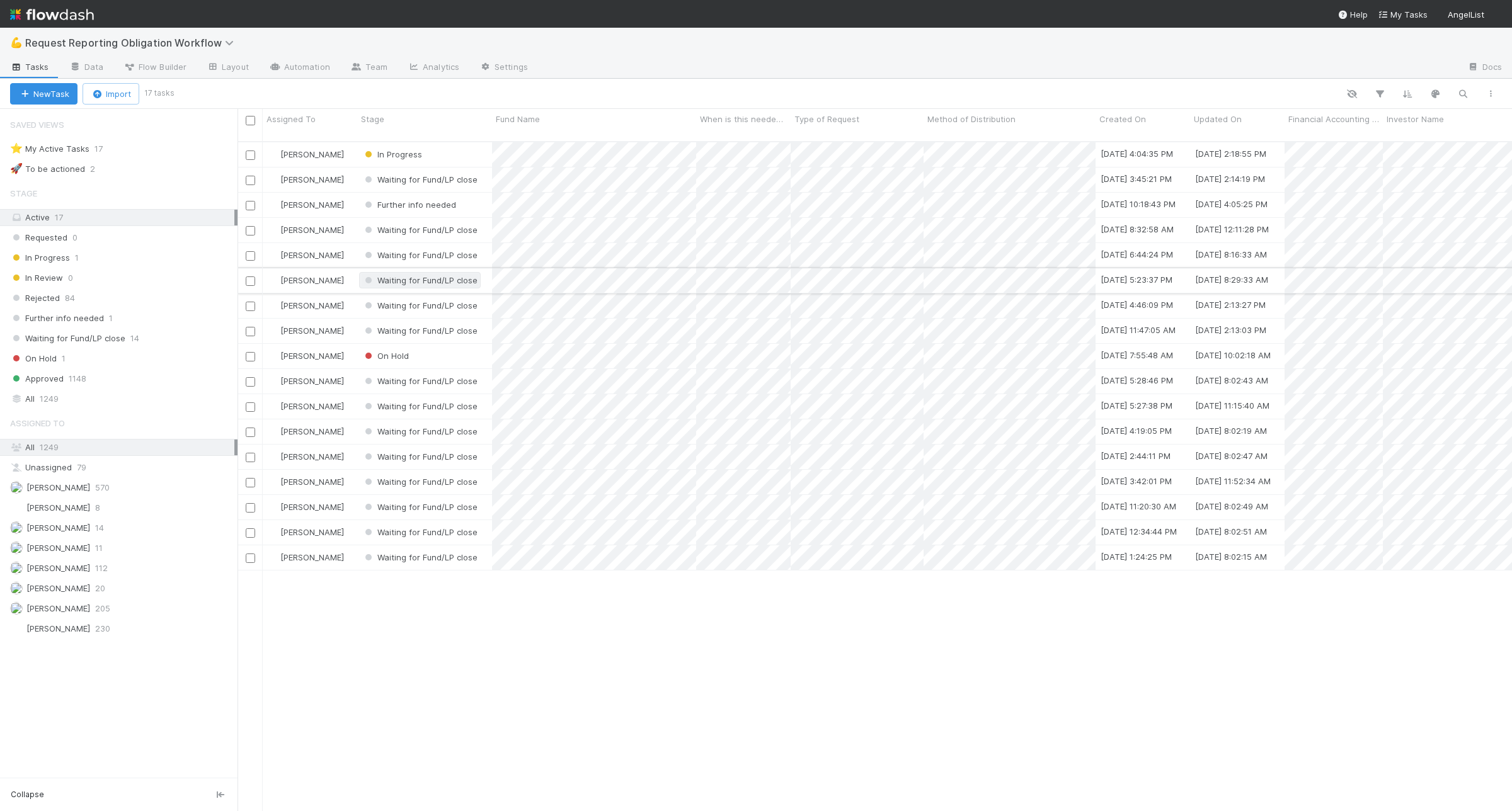
scroll to position [668, 1263]
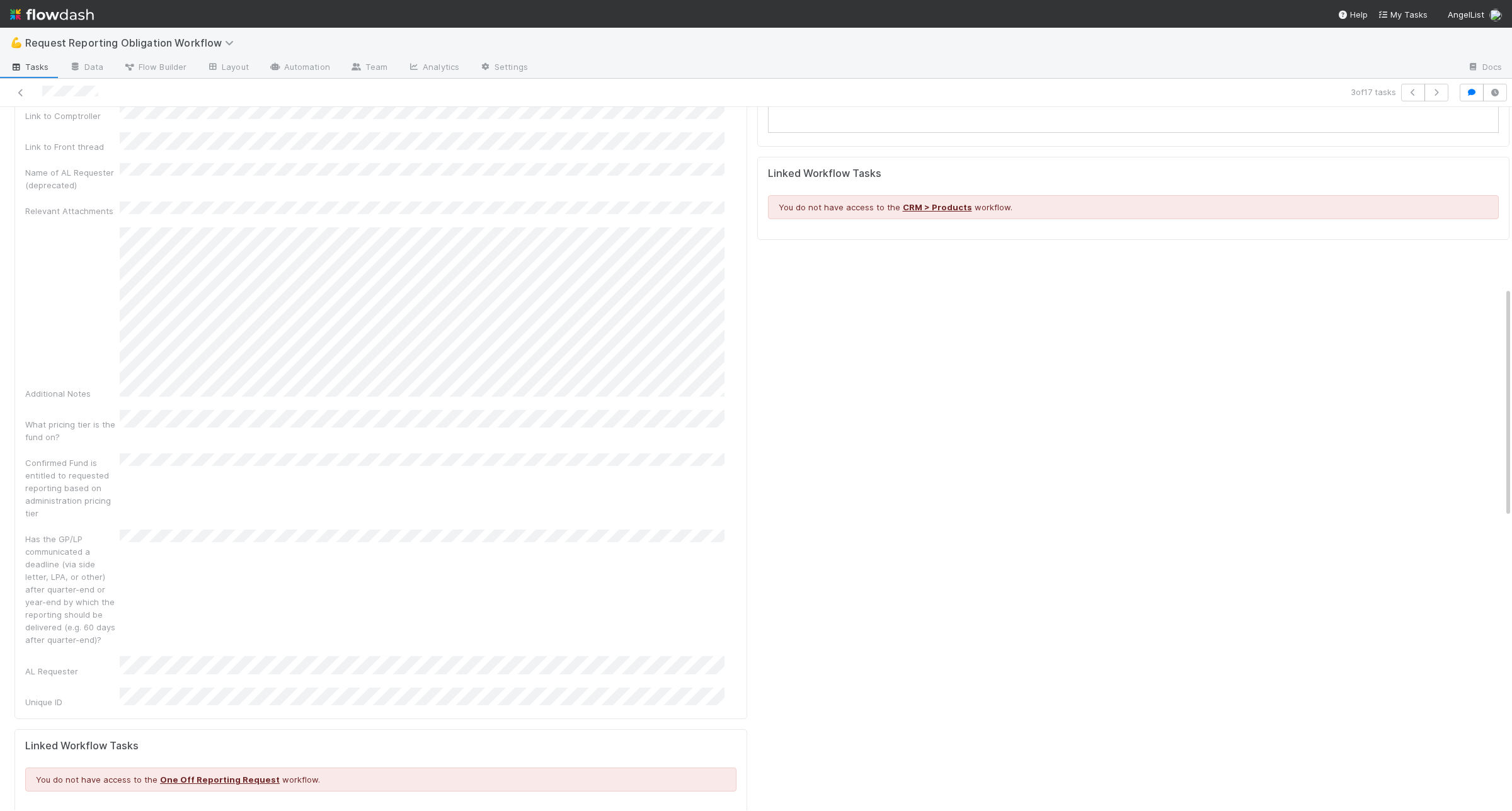
scroll to position [472, 0]
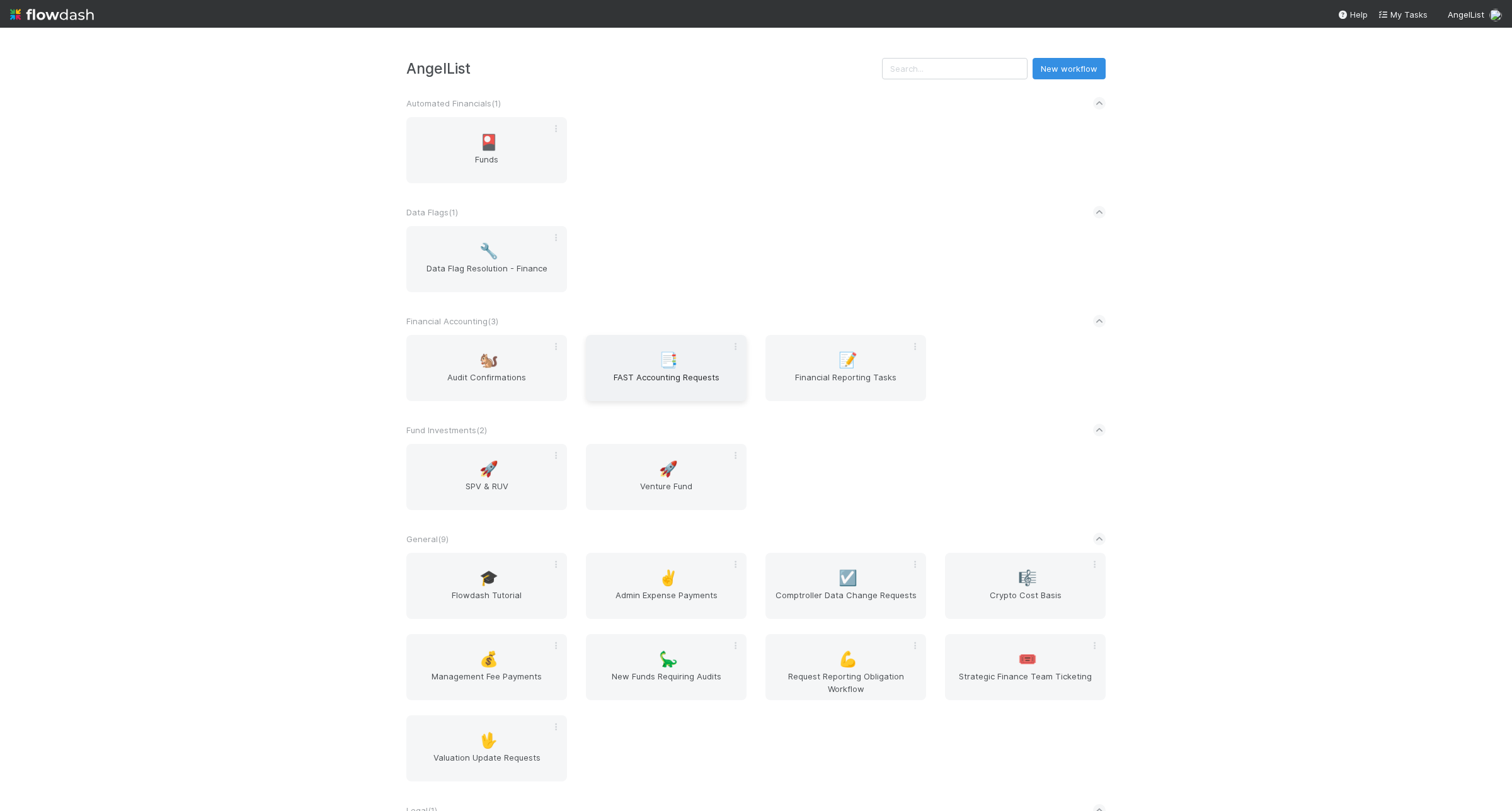
click at [666, 380] on span "FAST Accounting Requests" at bounding box center [666, 384] width 150 height 25
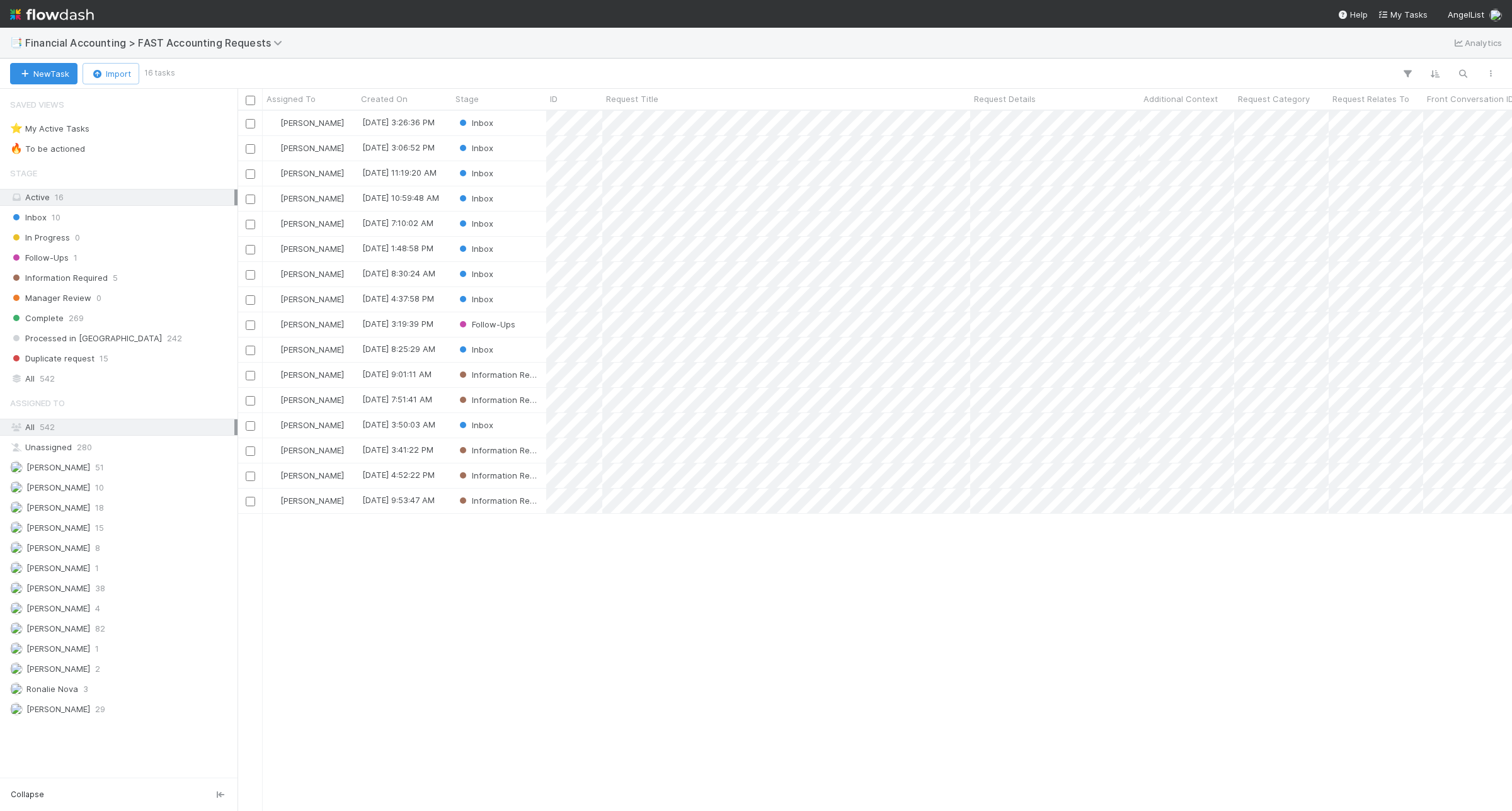
scroll to position [688, 1263]
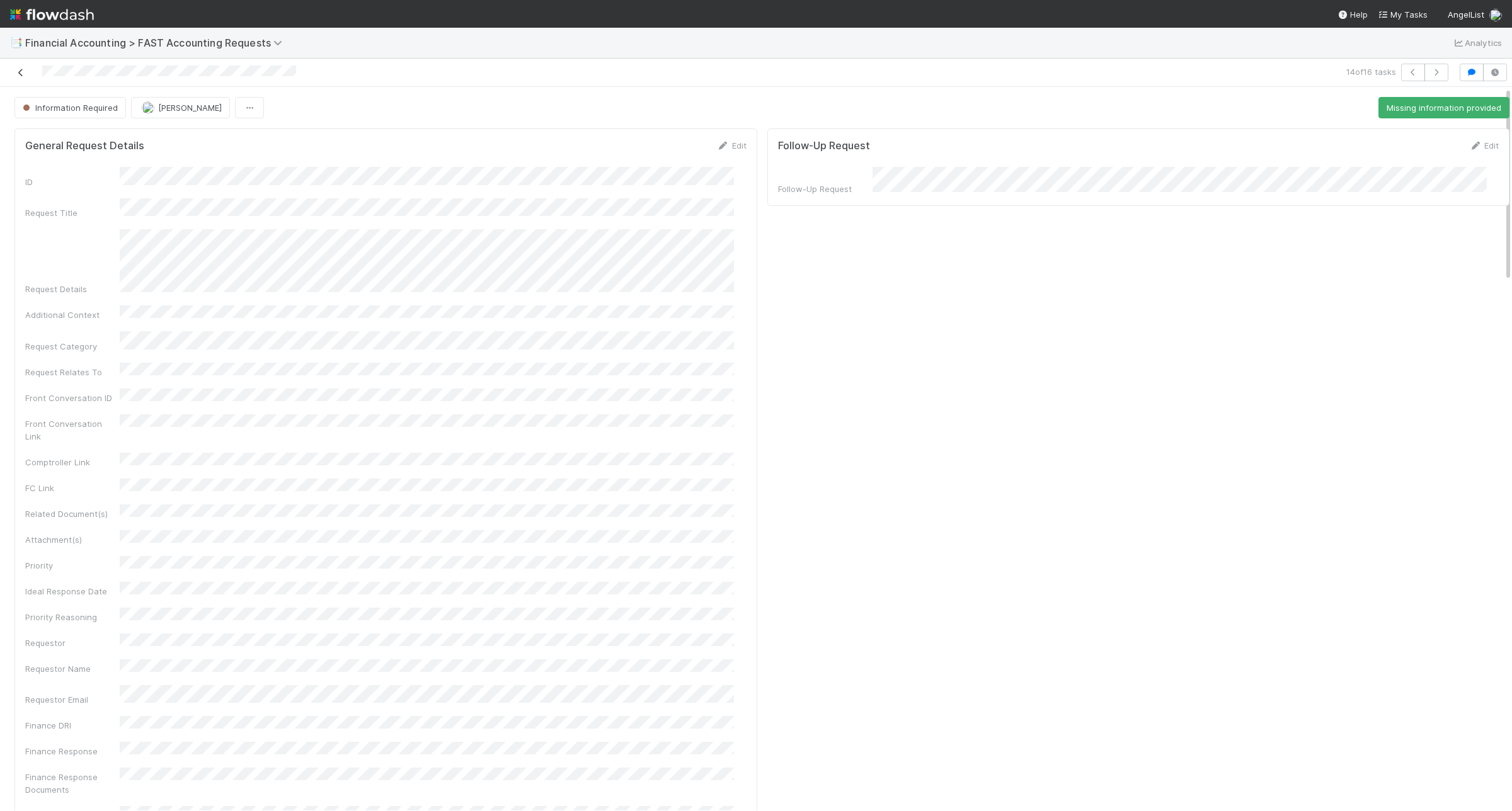
click at [17, 69] on icon at bounding box center [21, 72] width 12 height 8
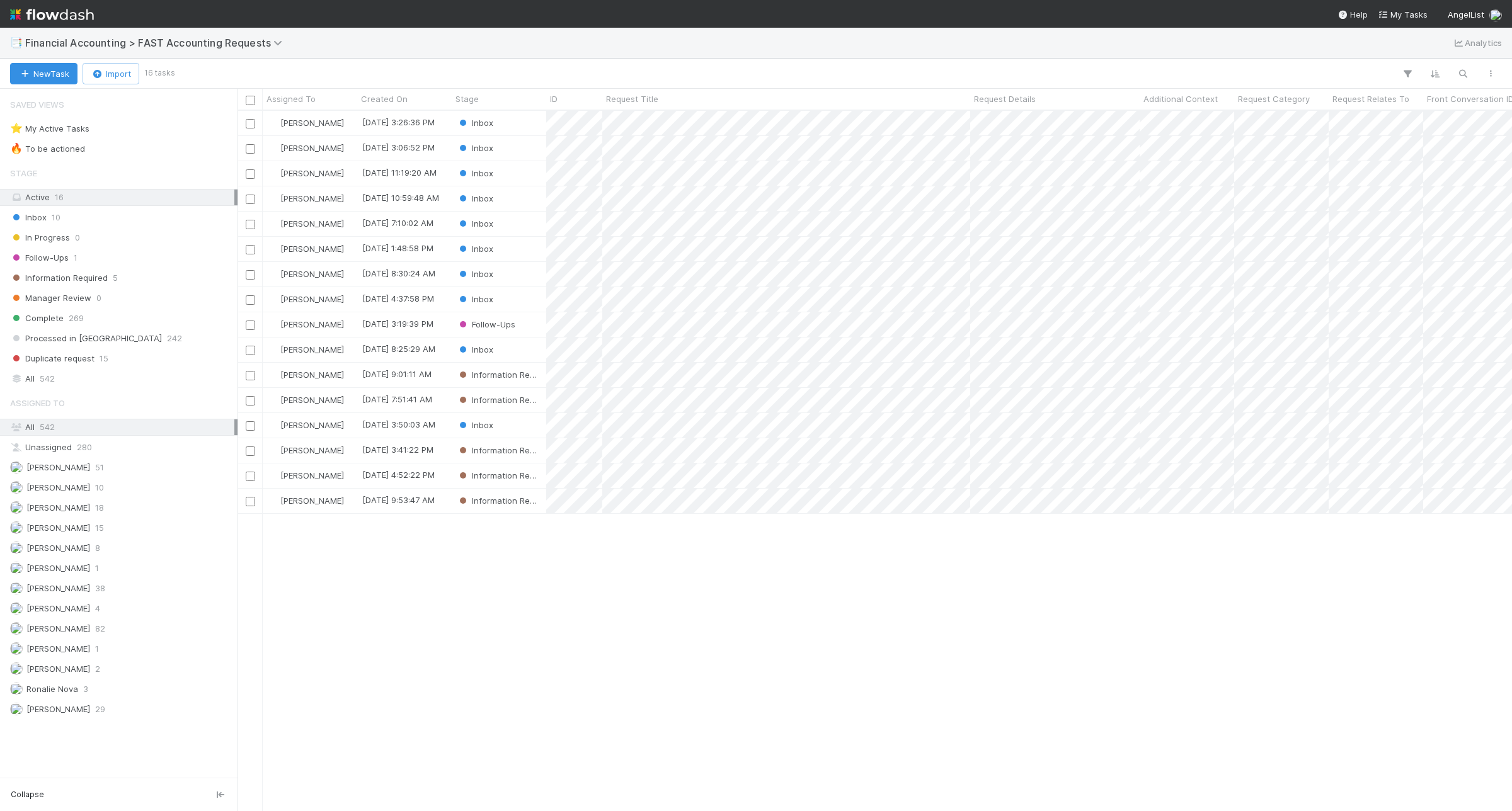
scroll to position [688, 1263]
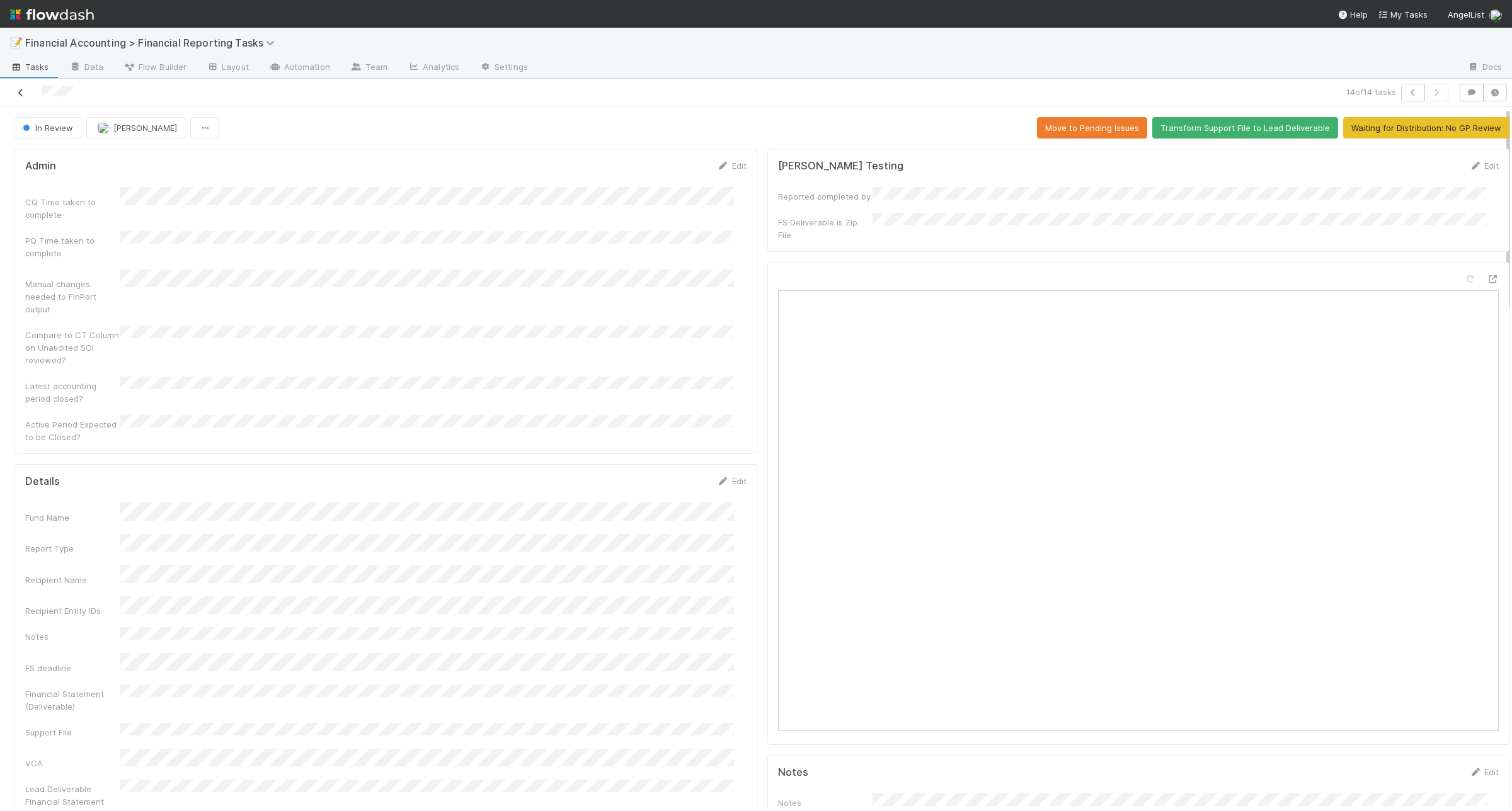
click at [22, 90] on icon at bounding box center [21, 92] width 12 height 8
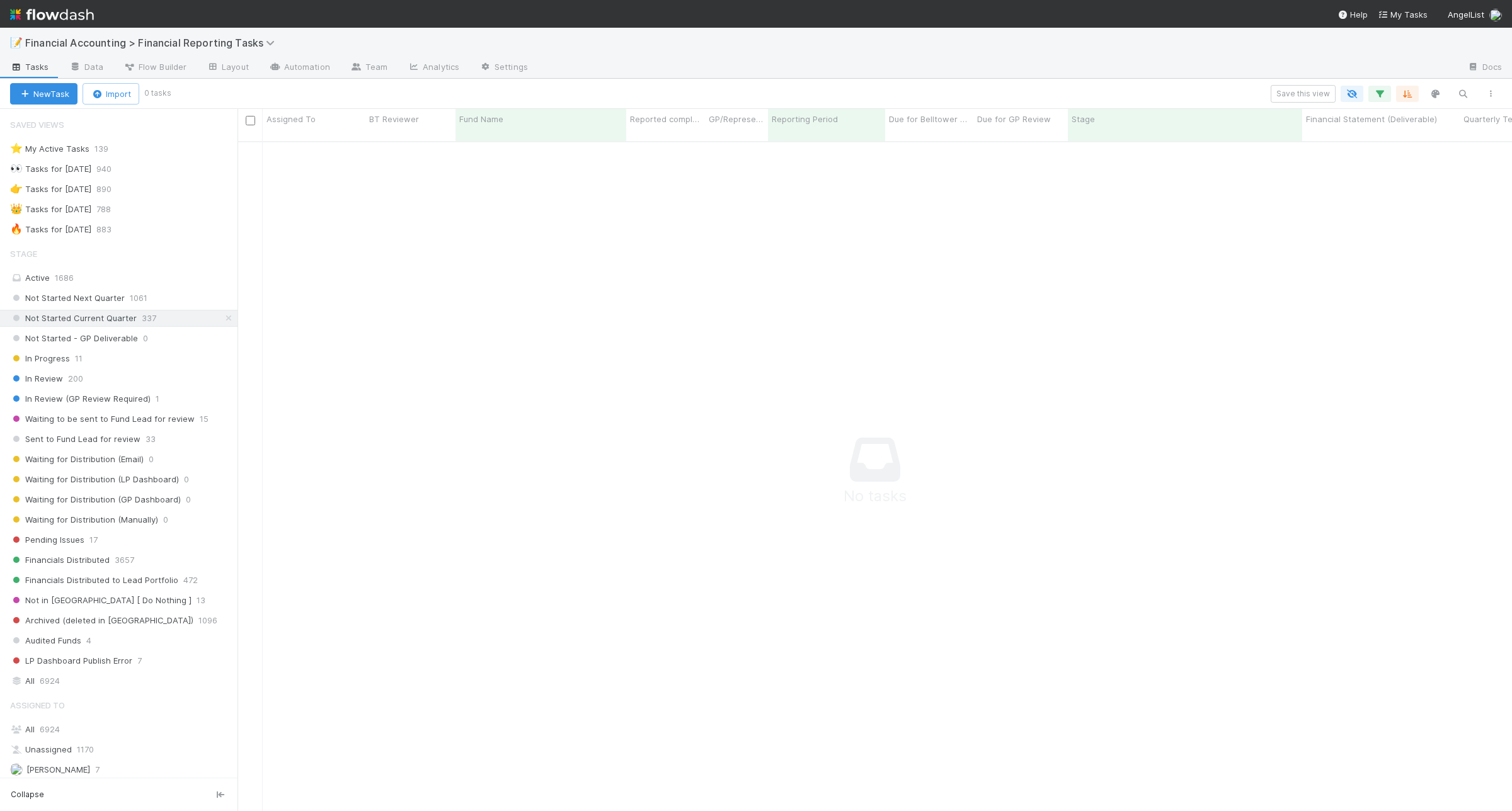
scroll to position [300, 0]
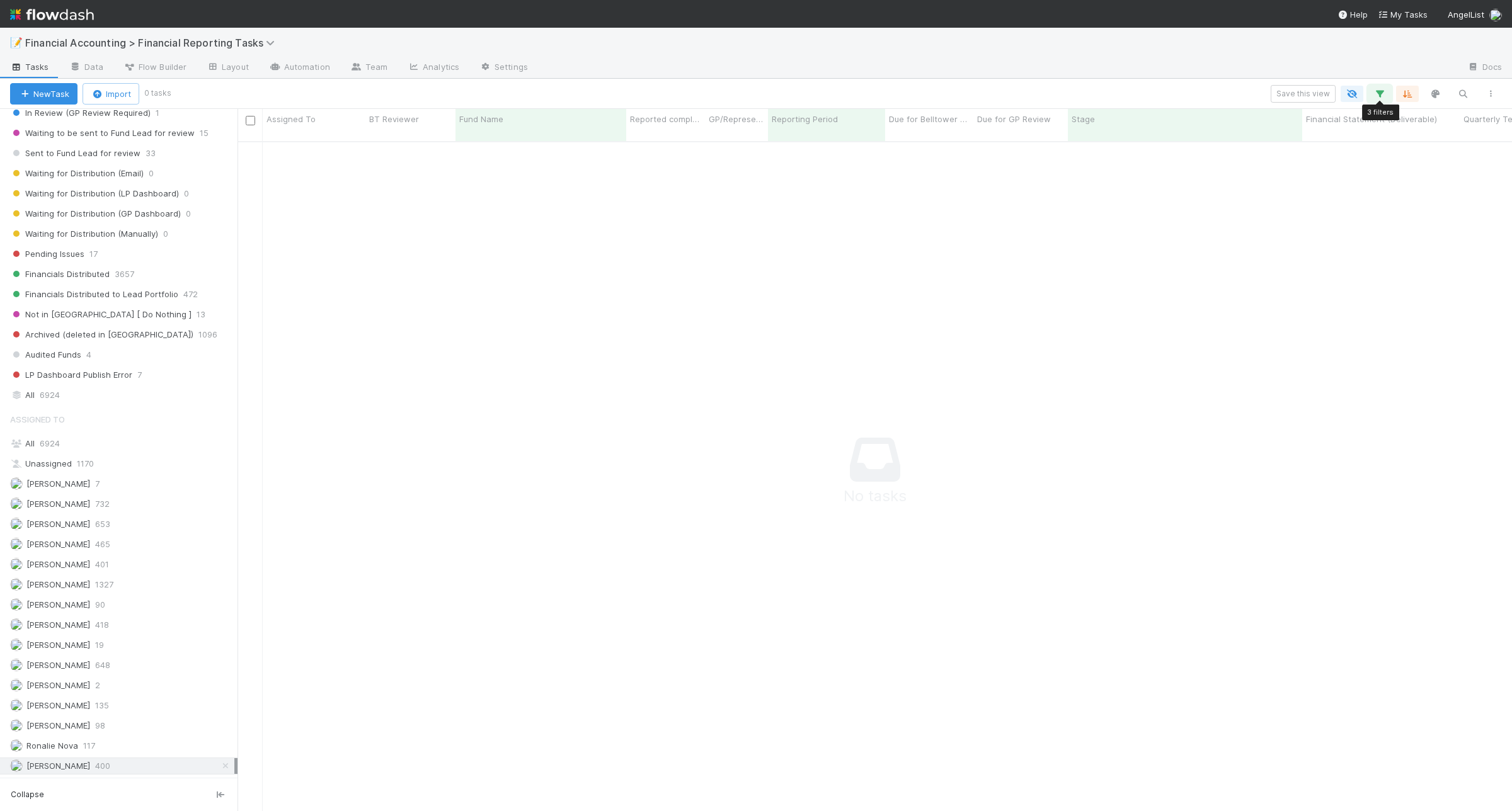
click at [1374, 92] on icon "button" at bounding box center [1379, 93] width 12 height 11
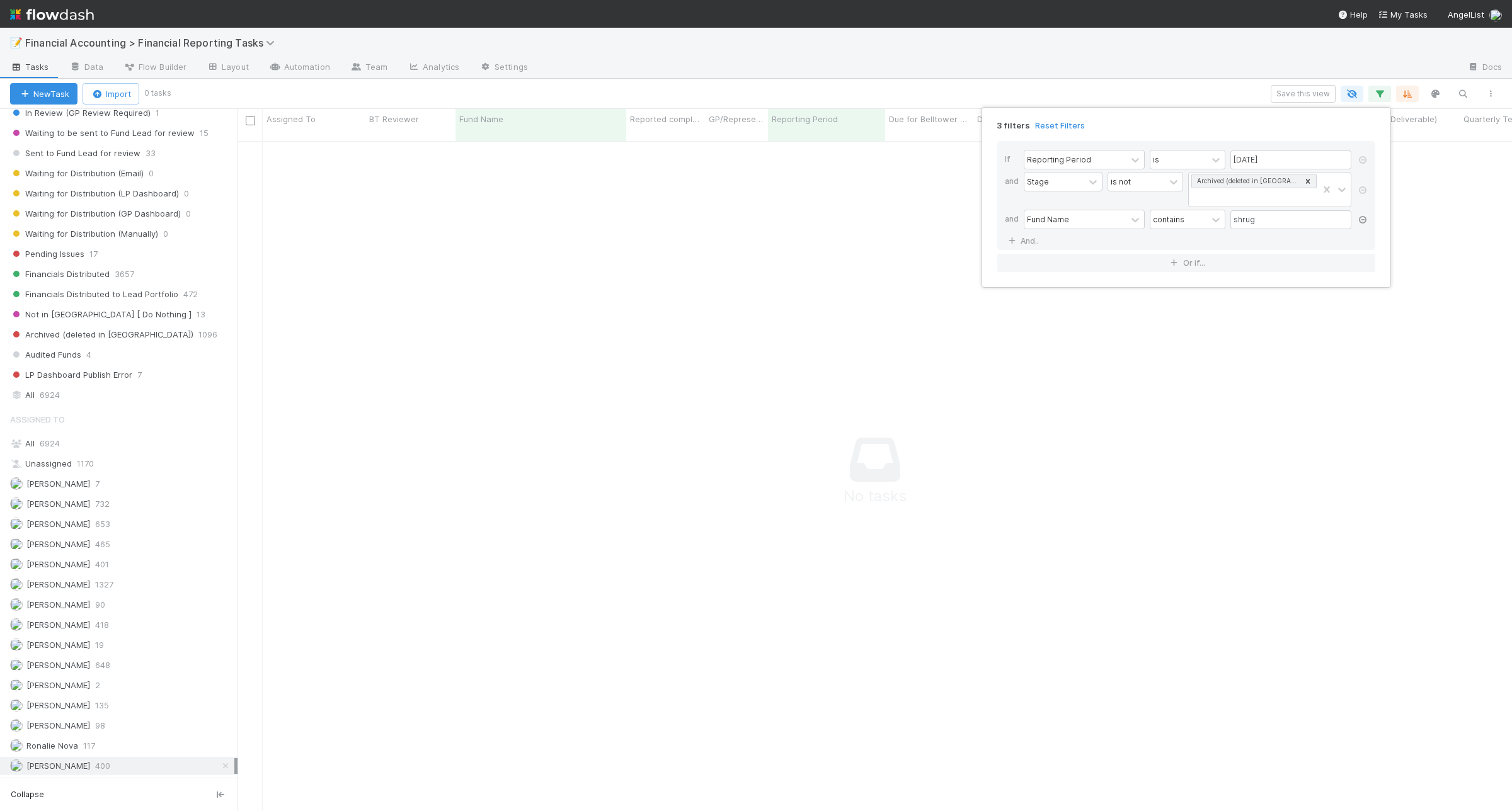
click at [1362, 224] on icon at bounding box center [1363, 219] width 12 height 8
click at [909, 63] on div "2 filters Reset Filters If Reporting Period is 06/30/2025 and Stage is not Arch…" at bounding box center [756, 406] width 1512 height 811
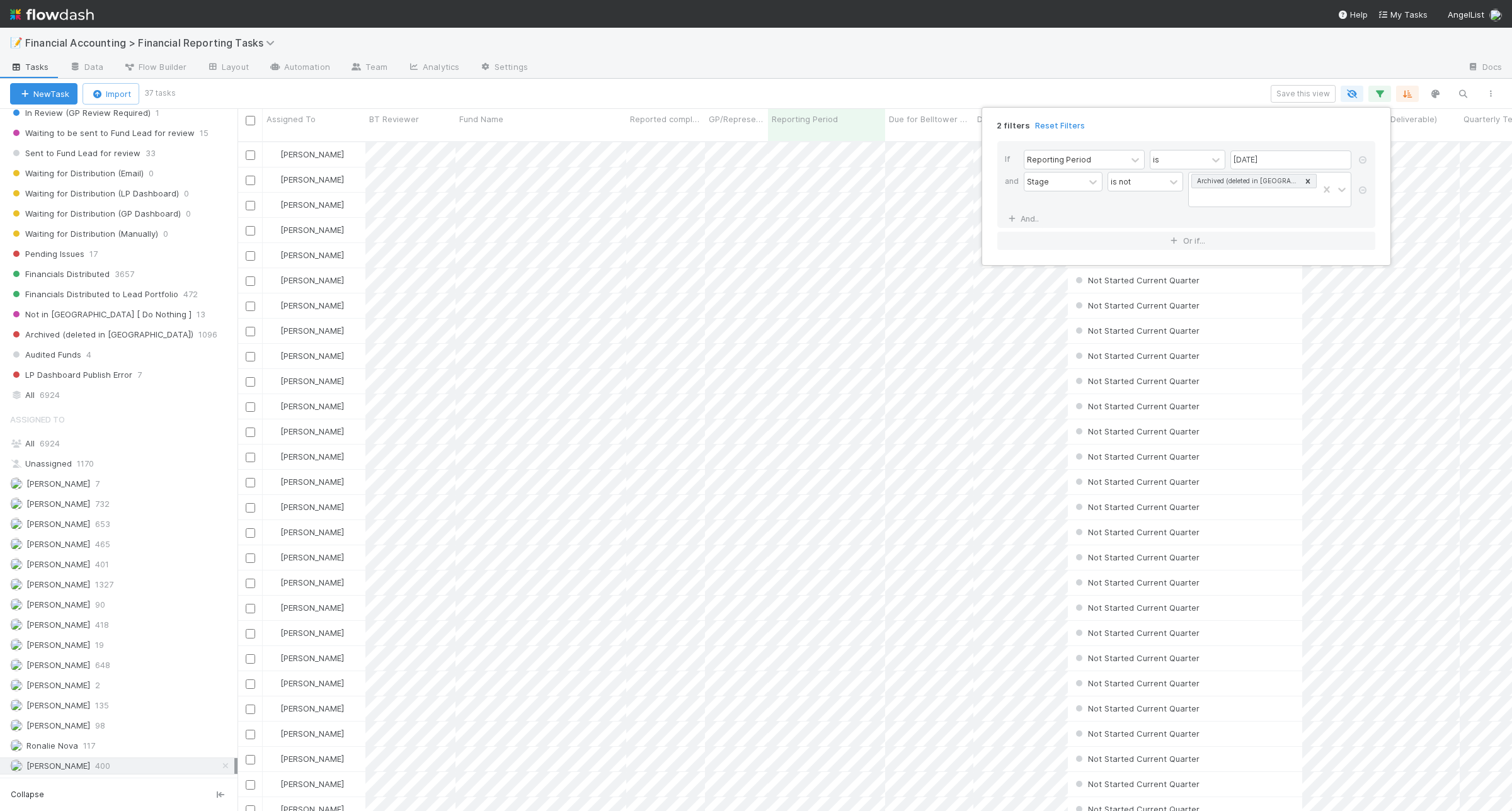
scroll to position [668, 1263]
click at [500, 86] on div "2 filters Reset Filters If Reporting Period is 06/30/2025 and Stage is not Arch…" at bounding box center [756, 406] width 1512 height 811
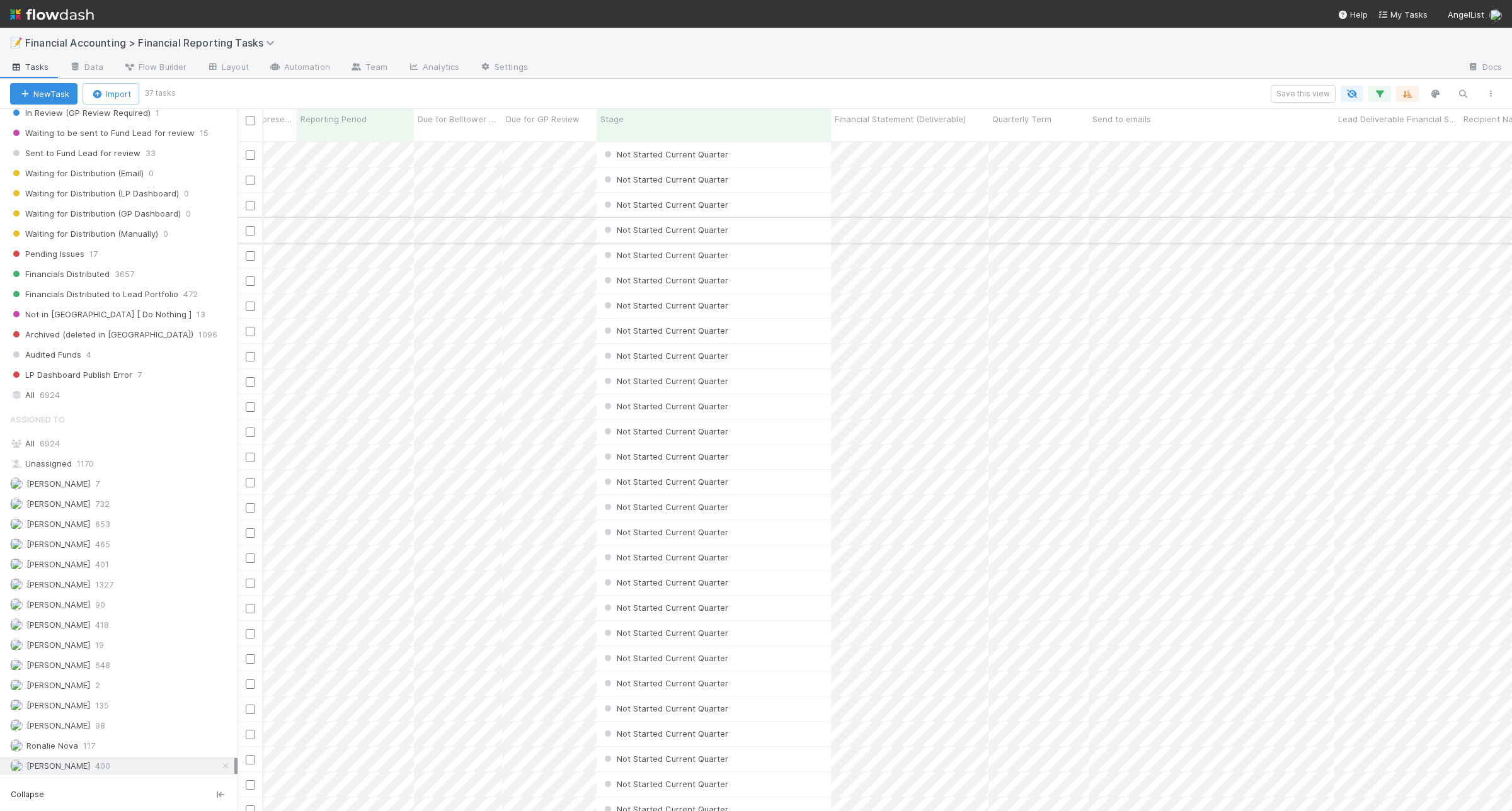
scroll to position [0, 472]
click at [1046, 119] on span "Quarterly Term" at bounding box center [1020, 118] width 59 height 12
click at [1047, 145] on div "Sort Lower → Higher" at bounding box center [1063, 143] width 144 height 19
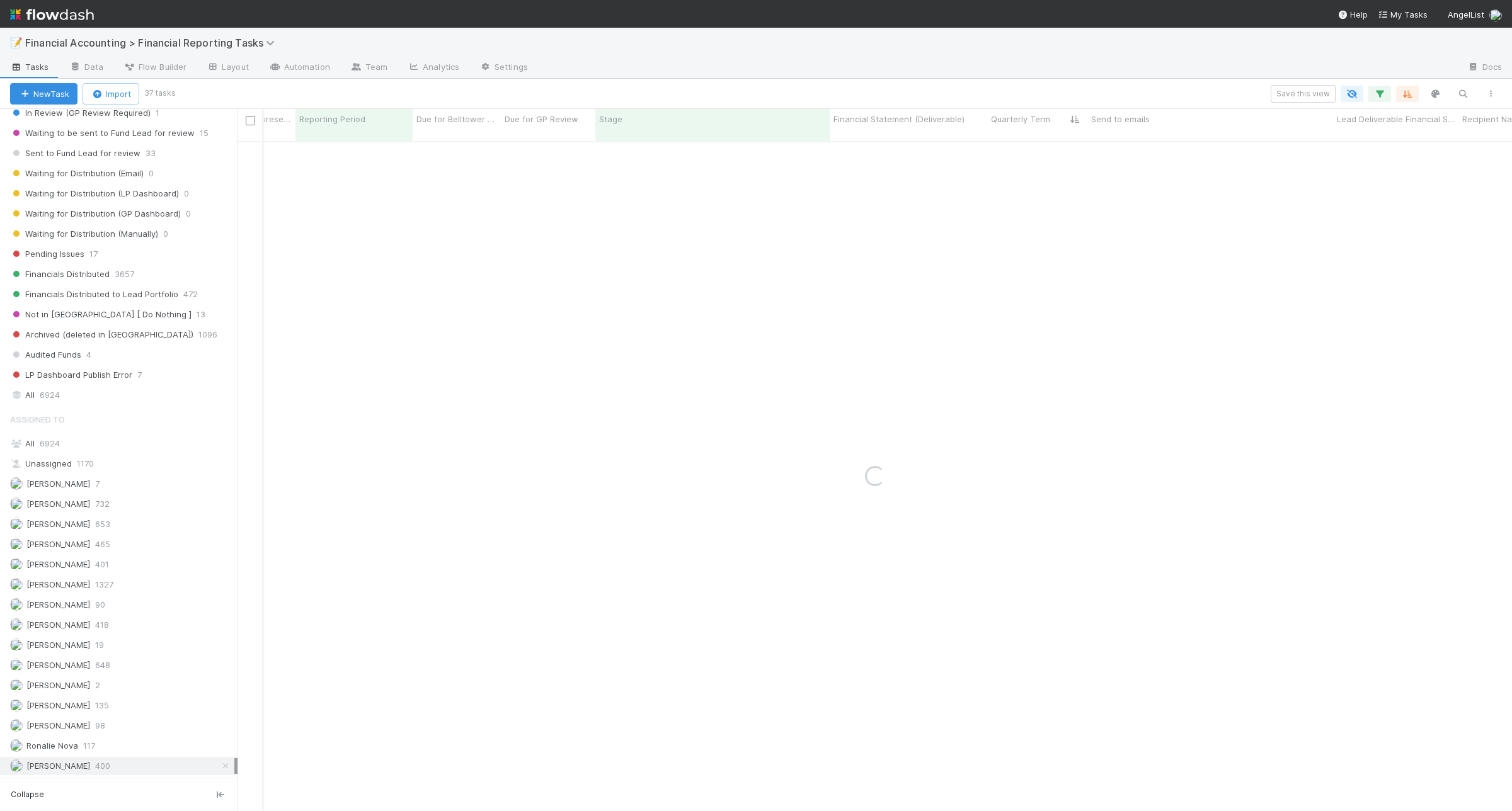
click at [867, 74] on div at bounding box center [997, 68] width 919 height 20
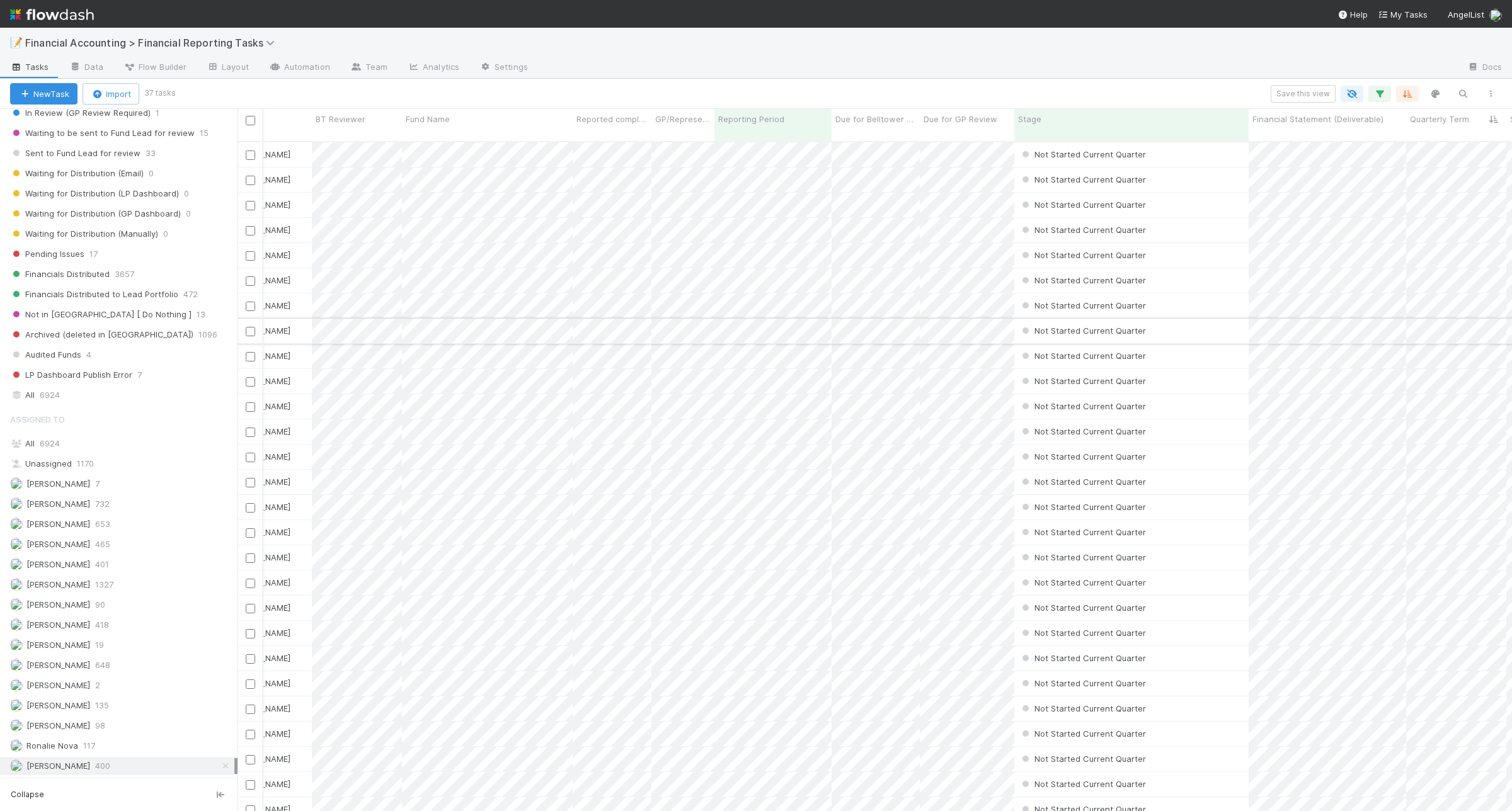
scroll to position [0, 0]
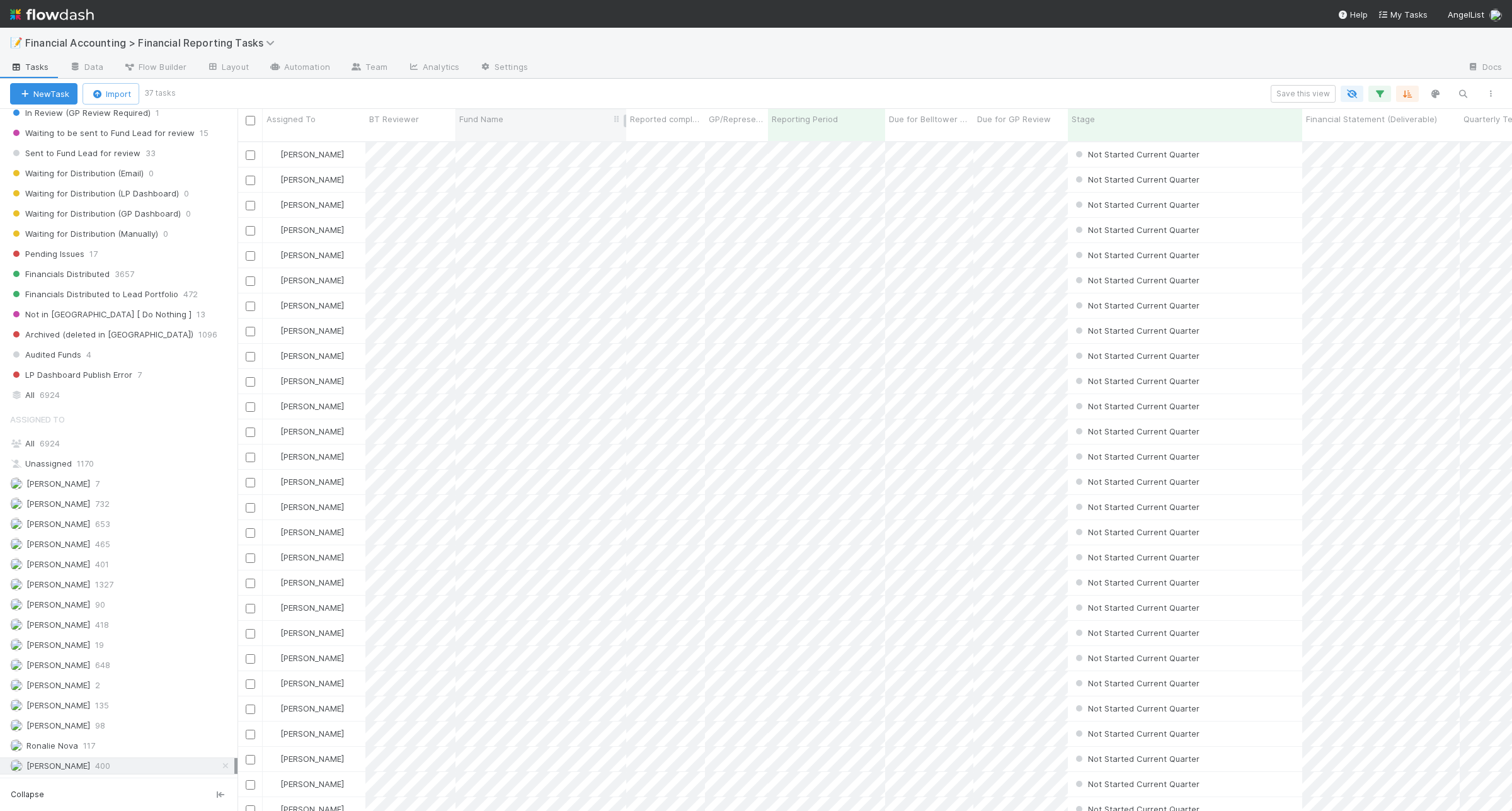
click at [543, 117] on div "Fund Name" at bounding box center [541, 118] width 164 height 12
click at [522, 149] on div "Sort A → Z" at bounding box center [532, 143] width 144 height 19
click at [687, 92] on div "Save this view" at bounding box center [839, 94] width 1331 height 18
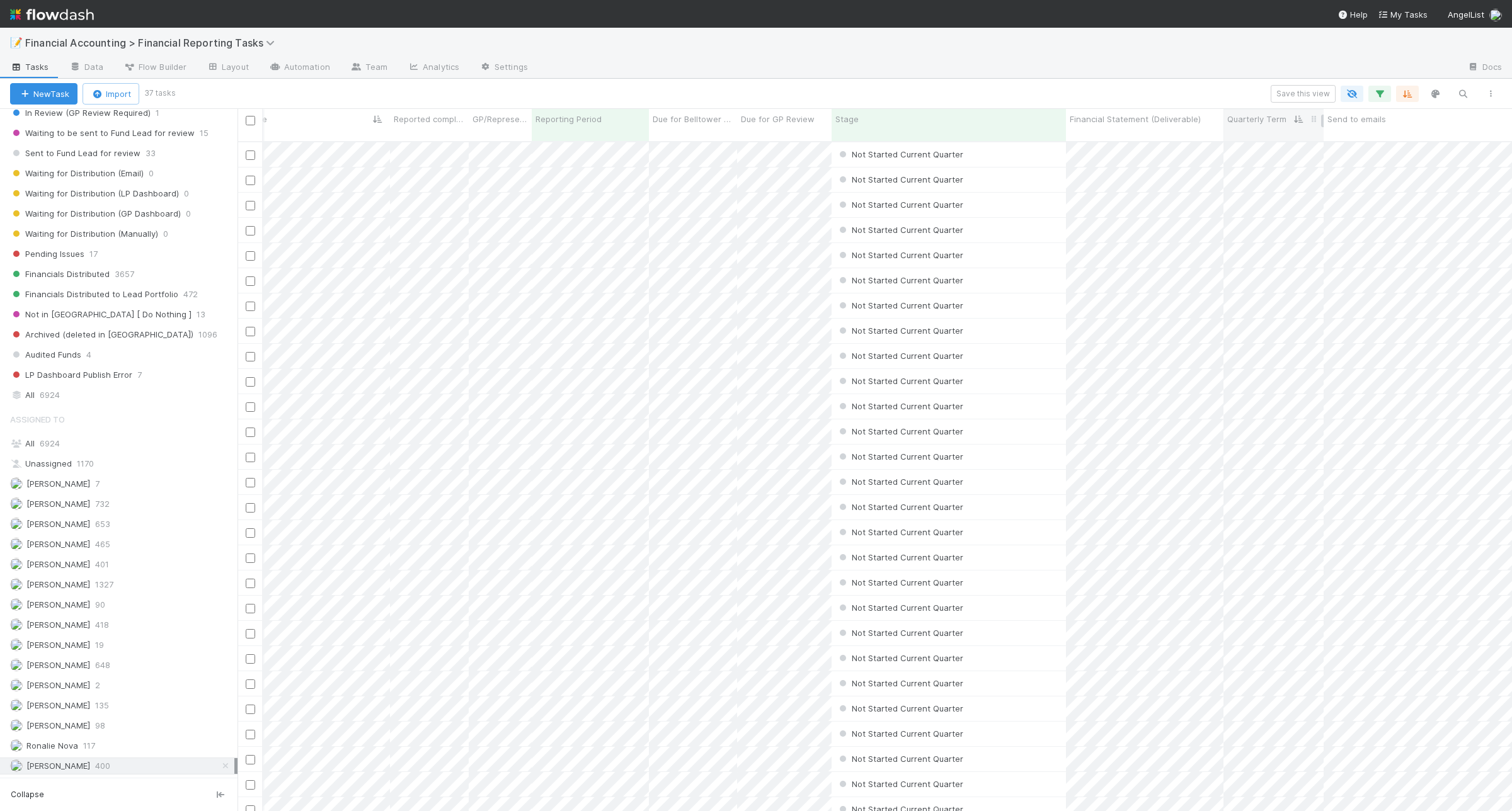
click at [1235, 118] on span "Quarterly Term" at bounding box center [1256, 118] width 59 height 12
click at [1267, 142] on div "Sort Lower → Higher" at bounding box center [1300, 143] width 144 height 19
